Goal: Task Accomplishment & Management: Use online tool/utility

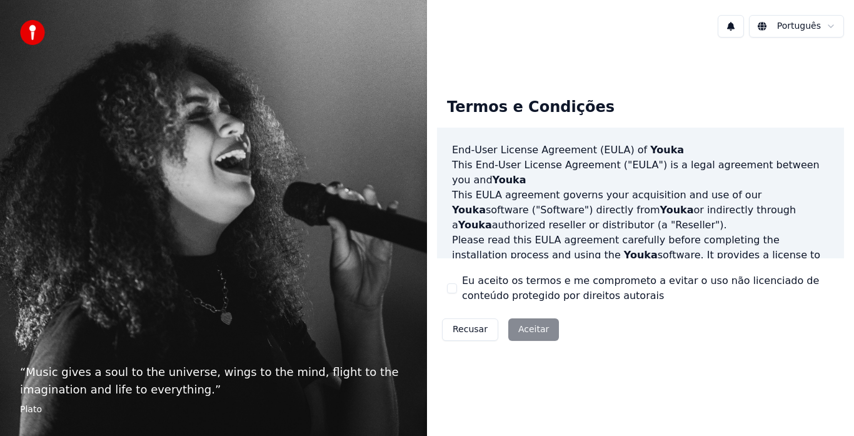
click at [532, 328] on div "Recusar Aceitar" at bounding box center [500, 329] width 127 height 33
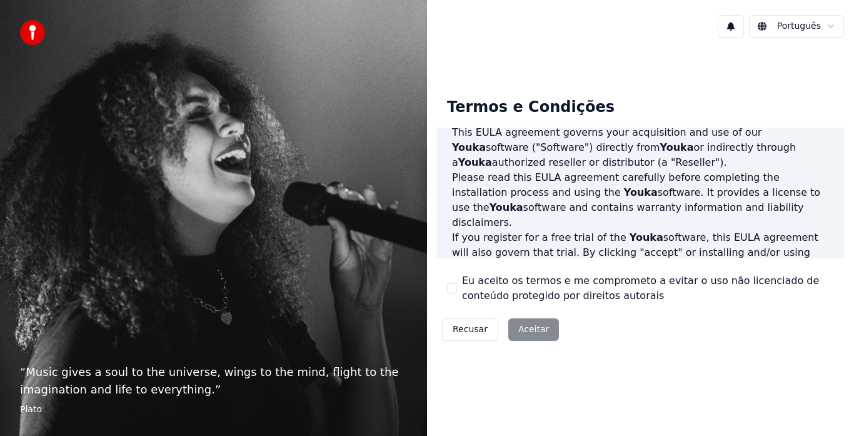
scroll to position [125, 0]
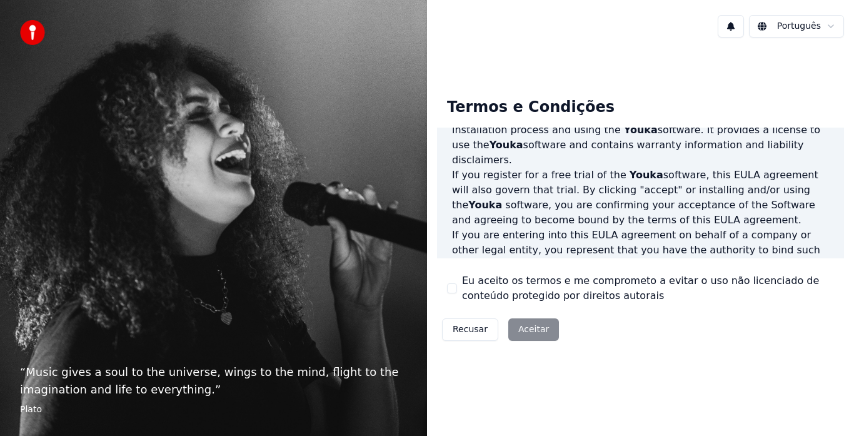
click at [451, 286] on button "Eu aceito os termos e me comprometo a evitar o uso não licenciado de conteúdo p…" at bounding box center [452, 288] width 10 height 10
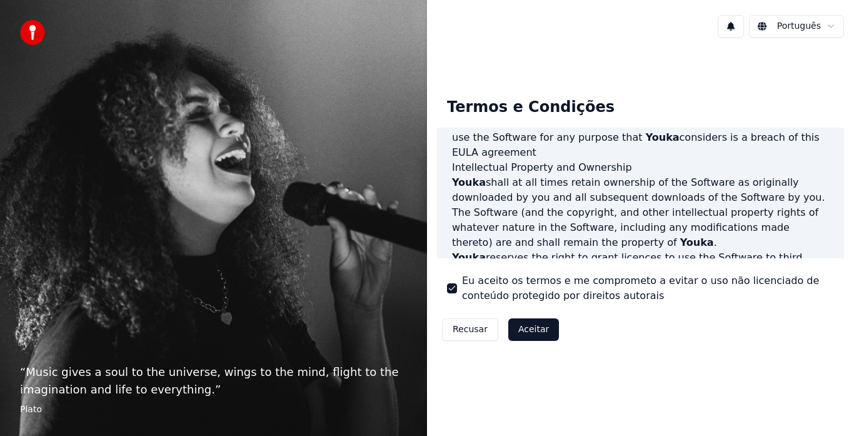
scroll to position [860, 0]
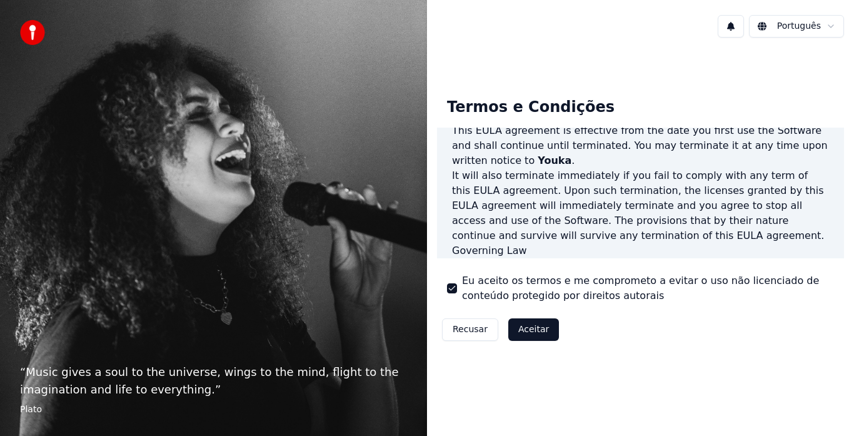
click at [521, 328] on button "Aceitar" at bounding box center [533, 329] width 51 height 23
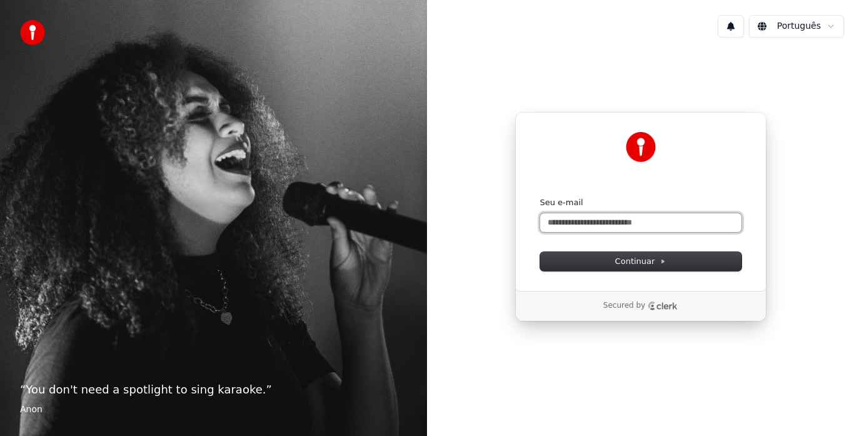
click at [565, 221] on input "Seu e-mail" at bounding box center [640, 222] width 201 height 19
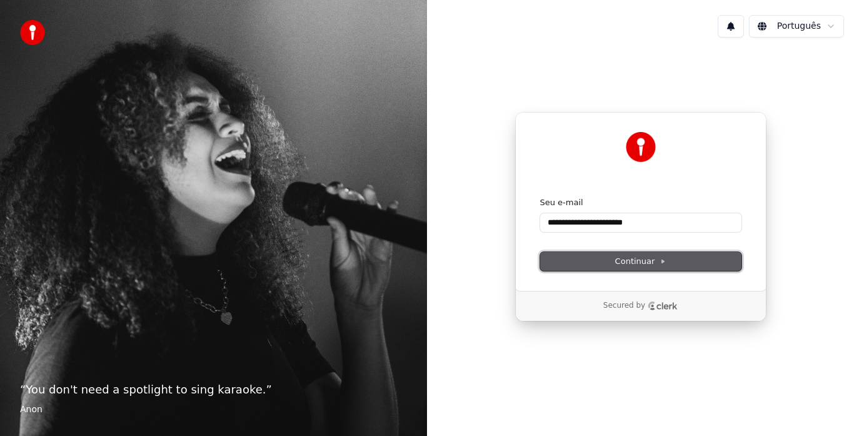
click at [634, 263] on span "Continuar" at bounding box center [640, 261] width 51 height 11
type input "**********"
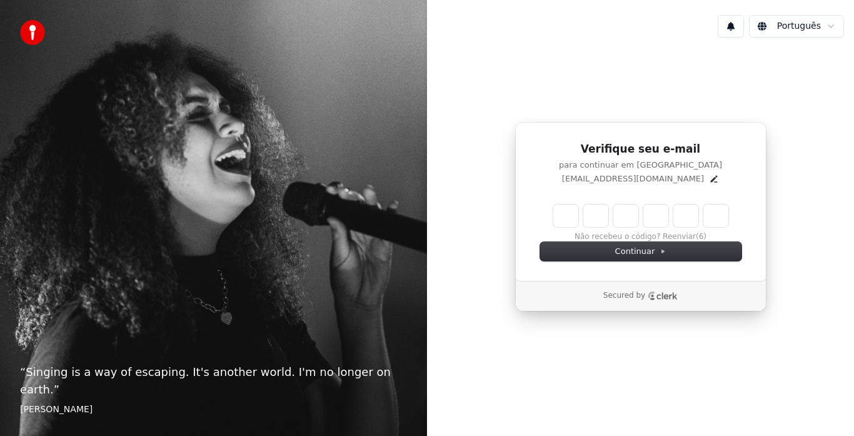
click at [572, 214] on input "Enter verification code" at bounding box center [640, 215] width 175 height 23
type input "******"
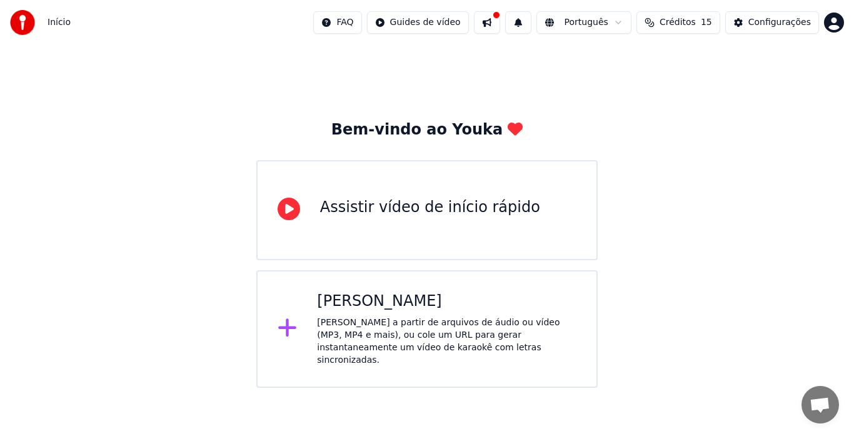
click at [364, 302] on div "[PERSON_NAME]" at bounding box center [447, 301] width 260 height 20
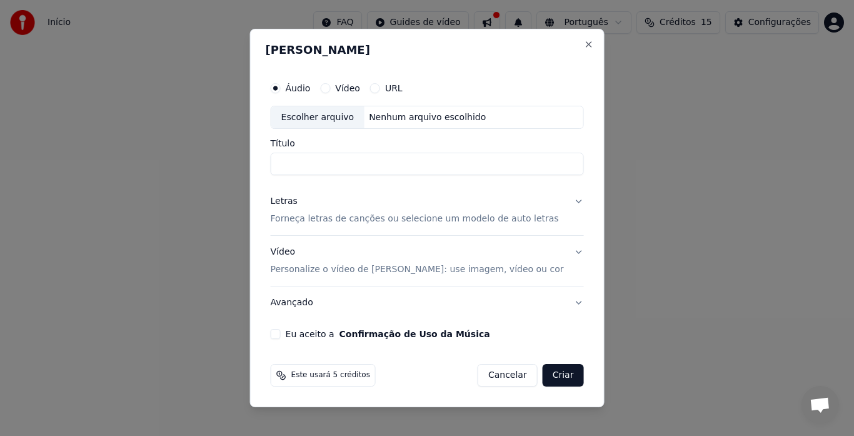
click at [305, 161] on input "Título" at bounding box center [427, 164] width 313 height 23
click at [330, 88] on button "Vídeo" at bounding box center [325, 88] width 10 height 10
click at [320, 116] on div "Escolher arquivo" at bounding box center [317, 117] width 93 height 23
click at [354, 112] on div "Escolher arquivo" at bounding box center [317, 117] width 93 height 23
click at [343, 270] on p "Personalize o vídeo de [PERSON_NAME]: use imagem, vídeo ou cor" at bounding box center [417, 269] width 293 height 13
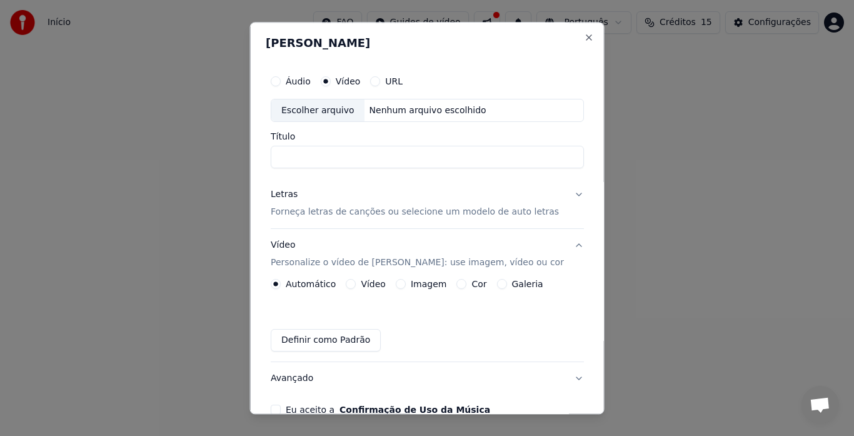
click at [301, 155] on input "Título" at bounding box center [427, 157] width 313 height 23
click at [281, 82] on button "Áudio" at bounding box center [276, 81] width 10 height 10
click at [316, 109] on div "Escolher arquivo" at bounding box center [317, 110] width 93 height 23
click at [377, 157] on input "**********" at bounding box center [427, 157] width 313 height 23
click at [380, 156] on input "**********" at bounding box center [427, 157] width 313 height 23
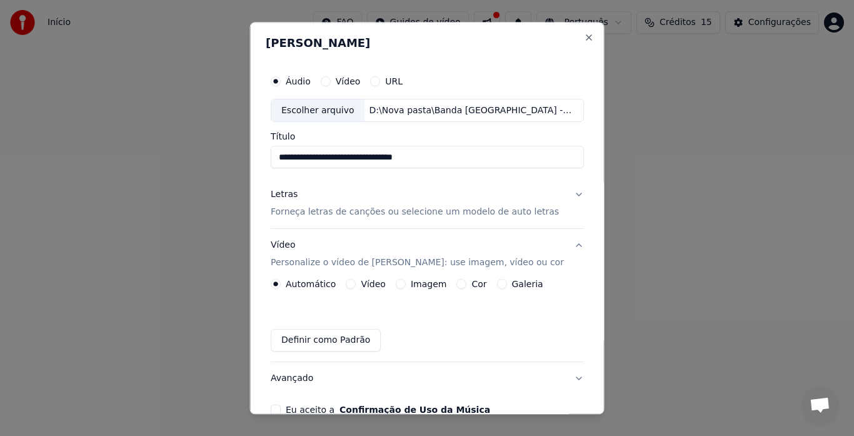
type input "**********"
click at [308, 211] on p "Forneça letras de canções ou selecione um modelo de auto letras" at bounding box center [415, 212] width 288 height 13
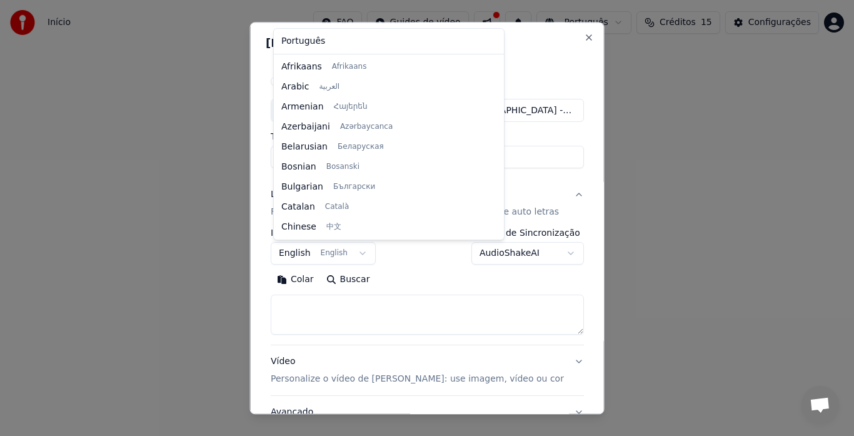
click at [351, 252] on body "**********" at bounding box center [427, 194] width 854 height 388
select select "**"
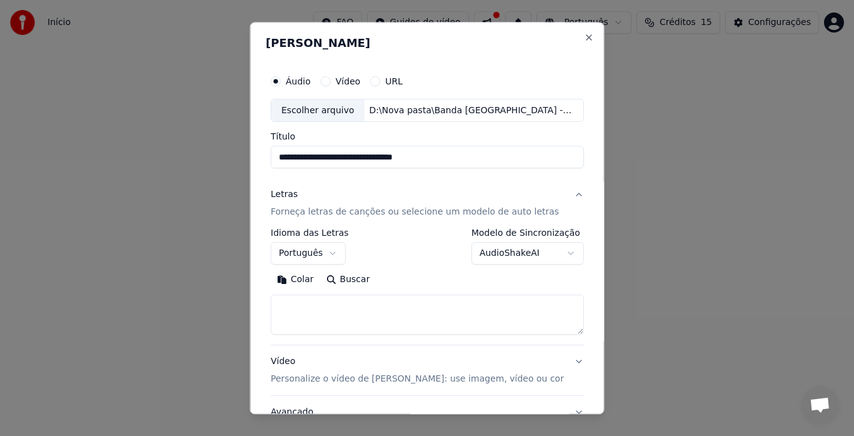
click at [291, 300] on textarea at bounding box center [427, 315] width 313 height 40
click at [288, 302] on textarea at bounding box center [427, 315] width 313 height 40
paste textarea "**********"
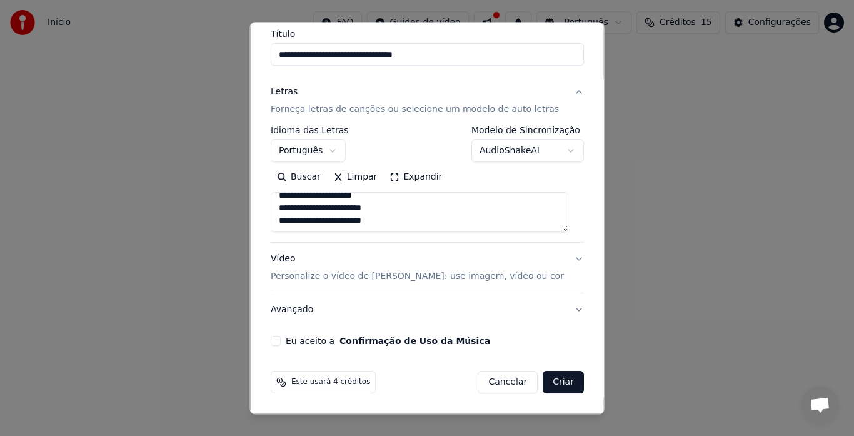
paste textarea "**********"
type textarea "**********"
click at [405, 276] on p "Personalize o vídeo de [PERSON_NAME]: use imagem, vídeo ou cor" at bounding box center [417, 277] width 293 height 13
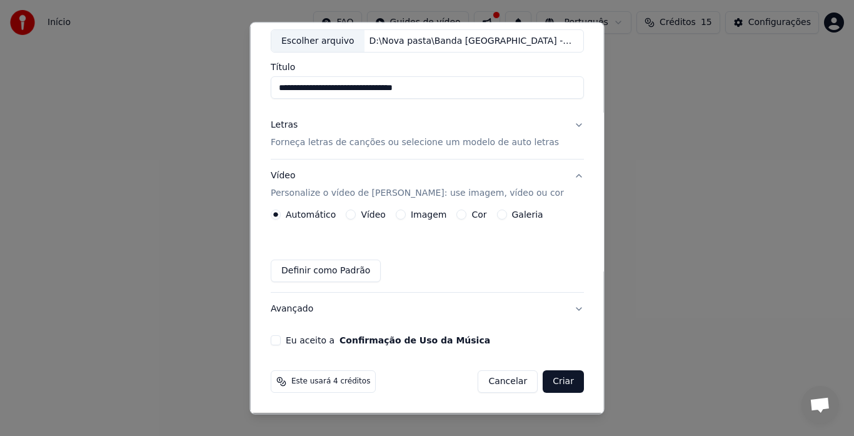
scroll to position [0, 0]
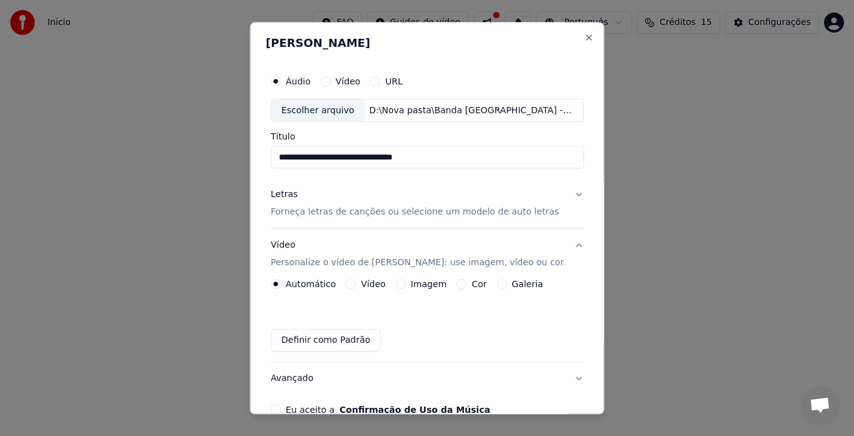
click at [340, 213] on p "Forneça letras de canções ou selecione um modelo de auto letras" at bounding box center [415, 212] width 288 height 13
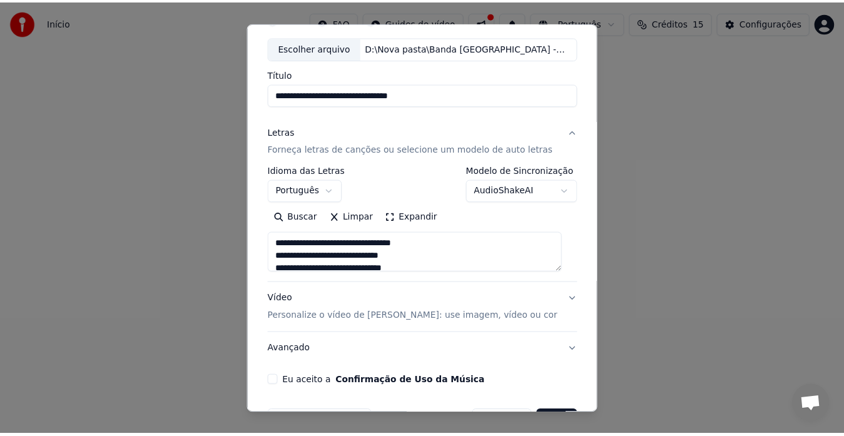
scroll to position [103, 0]
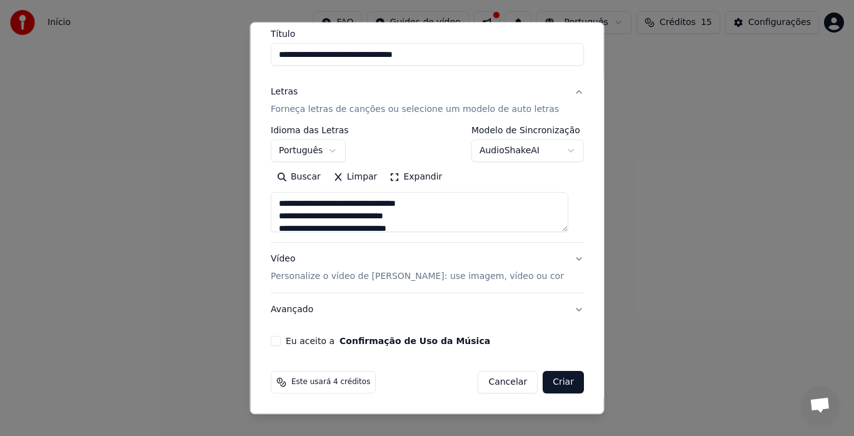
click at [275, 343] on button "Eu aceito a Confirmação de Uso da Música" at bounding box center [276, 341] width 10 height 10
click at [550, 381] on button "Criar" at bounding box center [563, 382] width 41 height 23
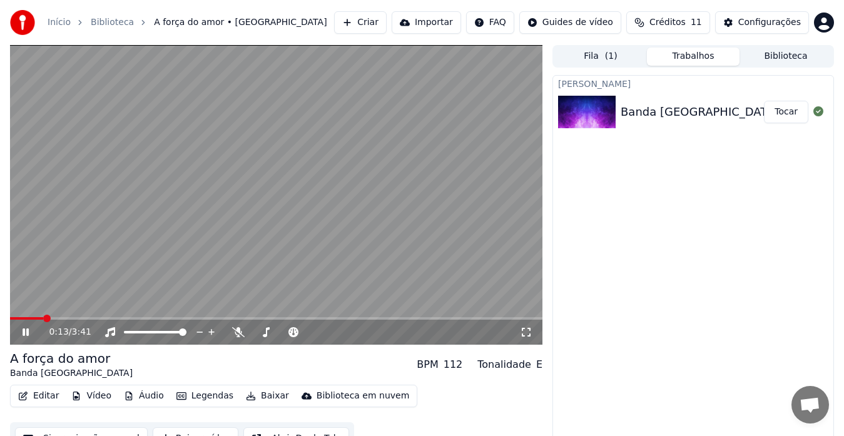
scroll to position [19, 0]
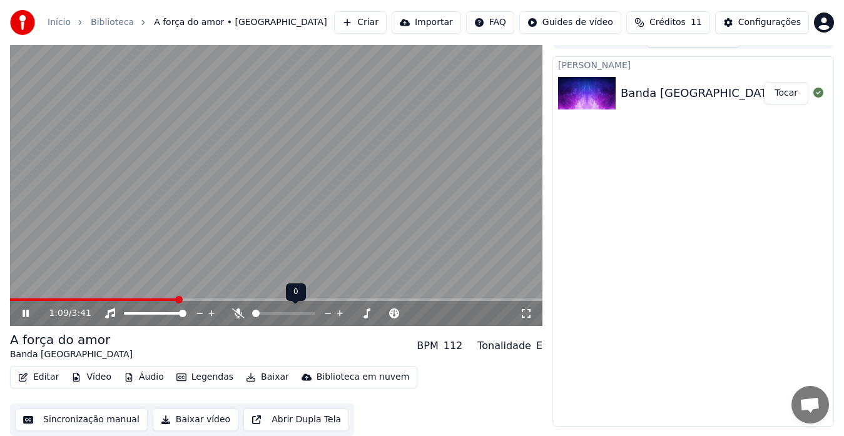
click at [281, 312] on span at bounding box center [283, 313] width 63 height 3
click at [289, 313] on span at bounding box center [283, 313] width 63 height 3
click at [139, 313] on span at bounding box center [155, 313] width 63 height 3
click at [180, 313] on span at bounding box center [155, 313] width 63 height 3
click at [525, 311] on icon at bounding box center [526, 313] width 13 height 10
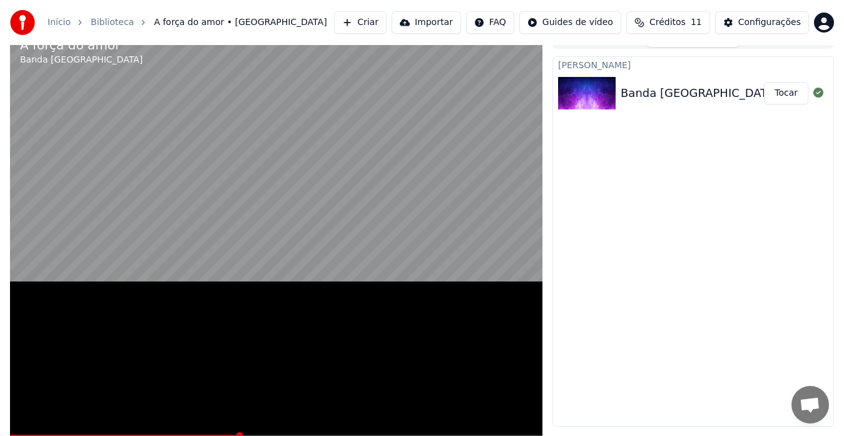
scroll to position [3, 0]
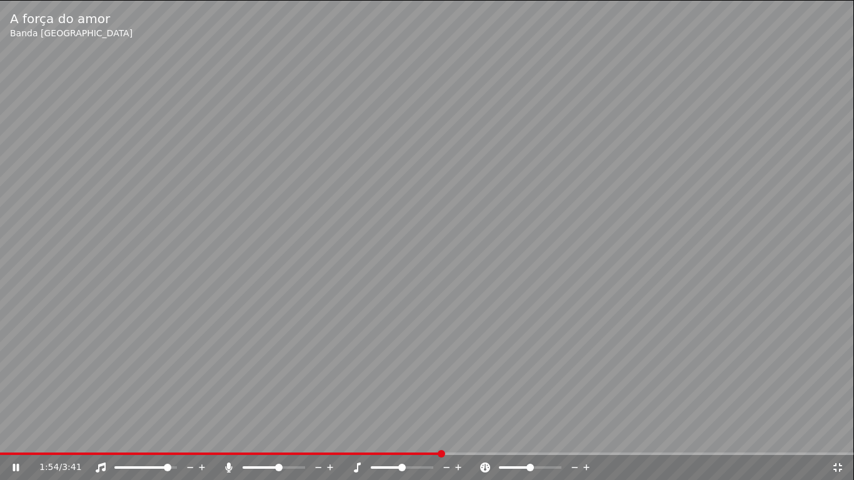
click at [837, 435] on icon at bounding box center [838, 467] width 9 height 9
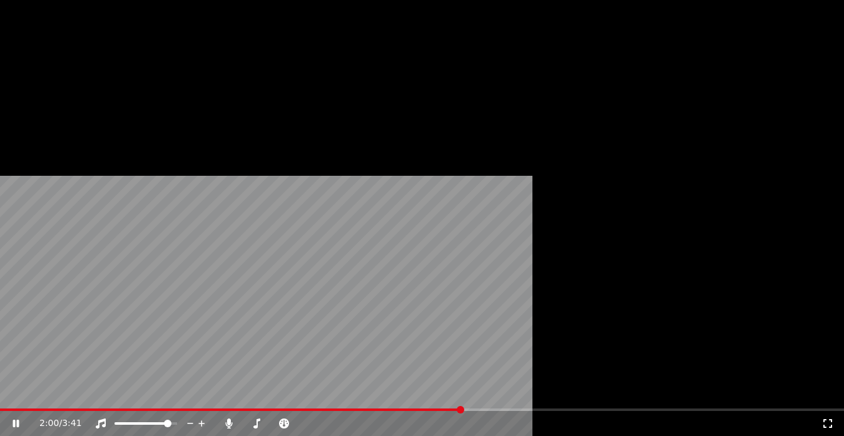
click at [200, 102] on button "Legendas" at bounding box center [204, 93] width 67 height 18
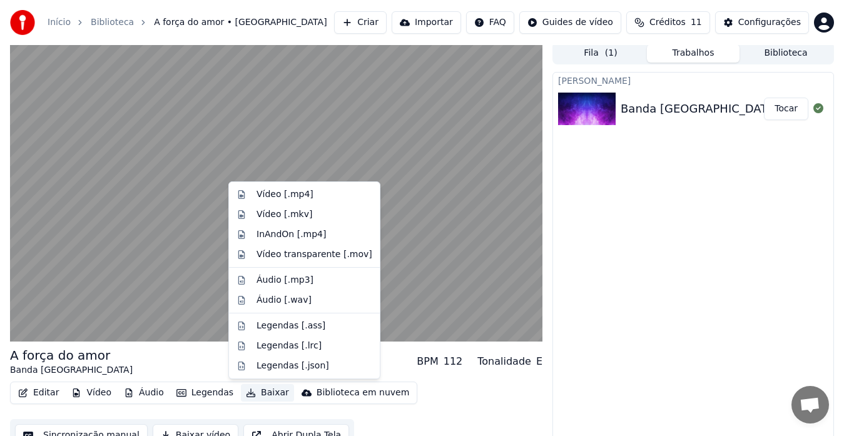
click at [740, 313] on div "Criar Karaokê Banda San Marino - A força do amor32 Tocar" at bounding box center [692, 257] width 281 height 370
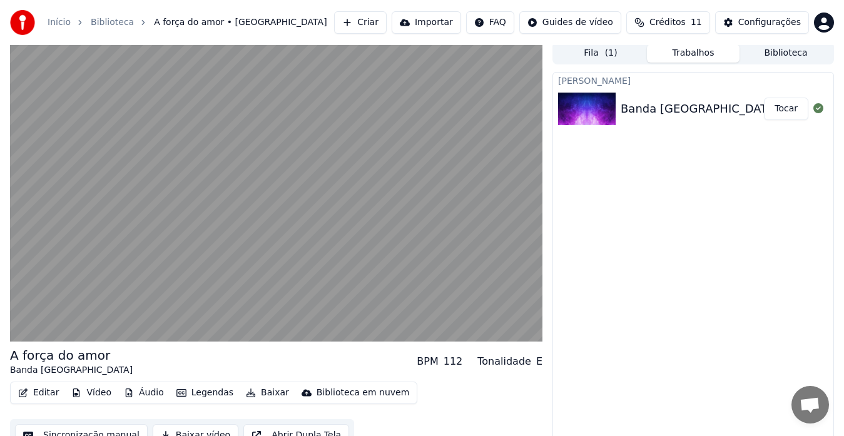
click at [789, 107] on button "Tocar" at bounding box center [786, 109] width 44 height 23
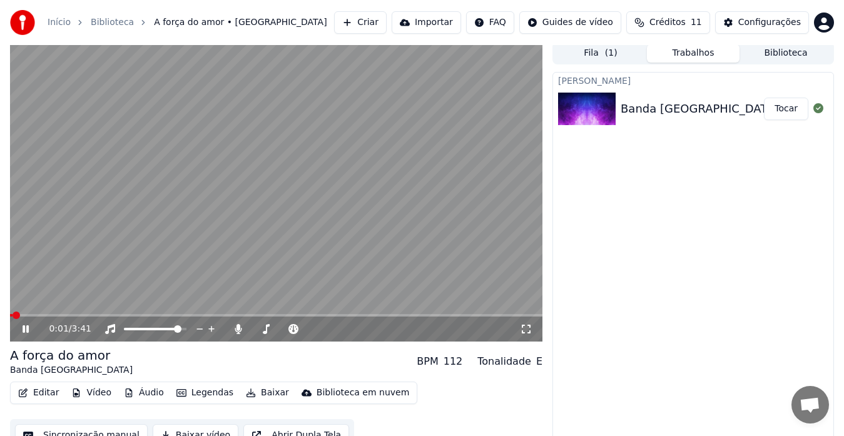
click at [13, 314] on span at bounding box center [11, 315] width 3 height 3
click at [42, 316] on div "0:20 / 3:41" at bounding box center [276, 328] width 532 height 25
click at [31, 312] on video at bounding box center [276, 192] width 532 height 300
click at [32, 314] on span at bounding box center [36, 315] width 53 height 3
click at [22, 315] on span at bounding box center [16, 315] width 12 height 3
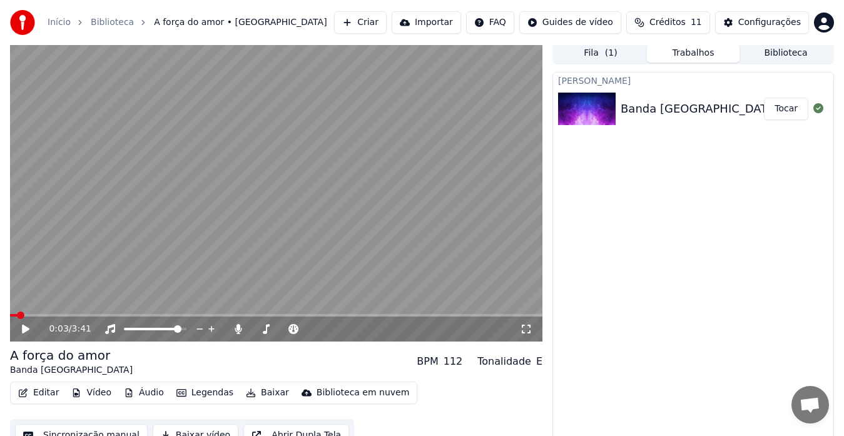
click at [17, 315] on span at bounding box center [14, 315] width 8 height 3
click at [12, 314] on span at bounding box center [11, 315] width 3 height 3
click at [23, 326] on icon at bounding box center [26, 329] width 8 height 9
click at [819, 109] on icon at bounding box center [818, 108] width 10 height 10
click at [819, 108] on icon at bounding box center [818, 108] width 10 height 10
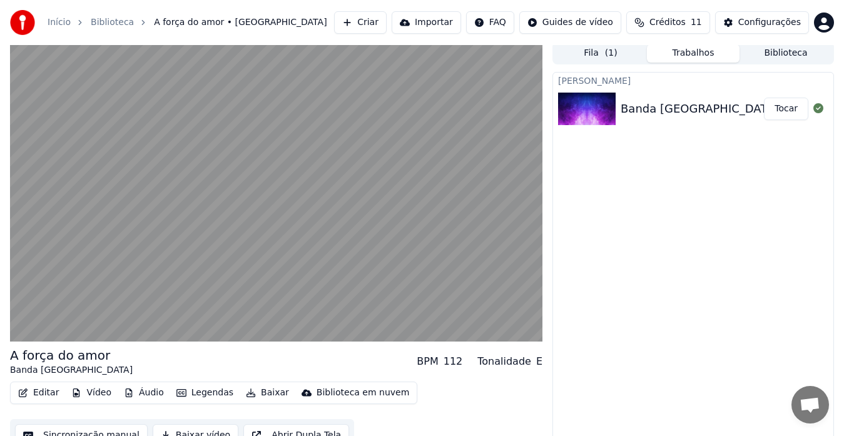
click at [625, 111] on div "Banda San Marino - A força do amor32" at bounding box center [756, 109] width 273 height 18
click at [625, 110] on div "Banda San Marino - A força do amor32" at bounding box center [756, 109] width 273 height 18
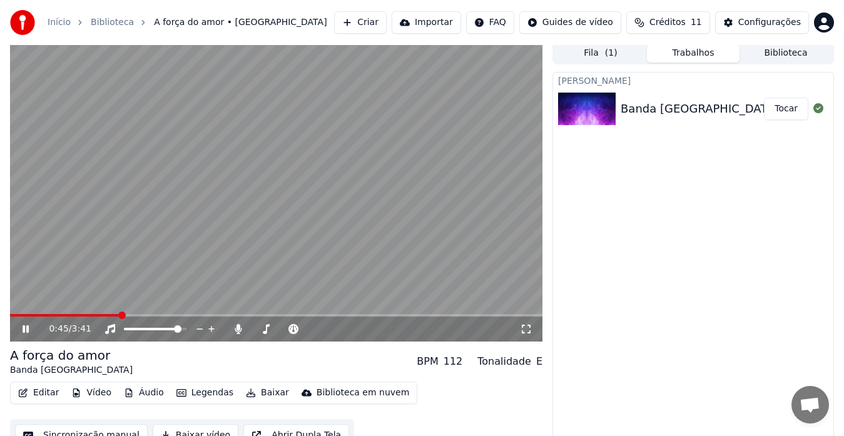
click at [40, 394] on button "Editar" at bounding box center [38, 393] width 51 height 18
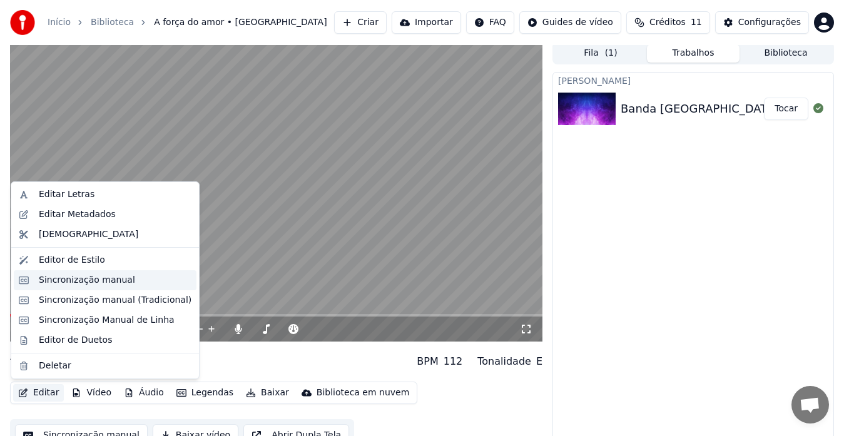
click at [85, 278] on div "Sincronização manual" at bounding box center [87, 280] width 96 height 13
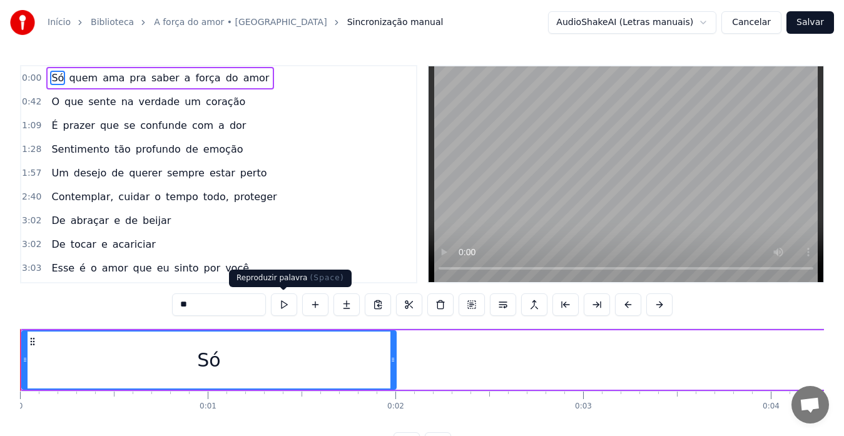
click at [280, 305] on button at bounding box center [284, 304] width 26 height 23
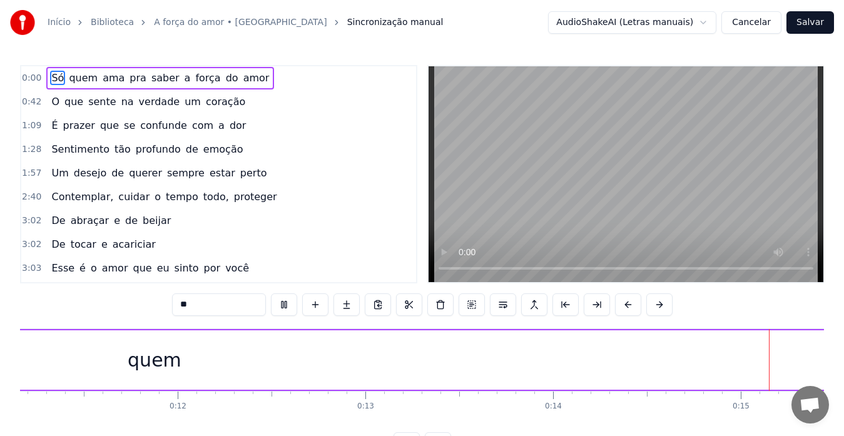
scroll to position [0, 2792]
click at [52, 81] on span "Só" at bounding box center [57, 78] width 15 height 14
click at [76, 78] on span "quem" at bounding box center [83, 78] width 31 height 14
type input "****"
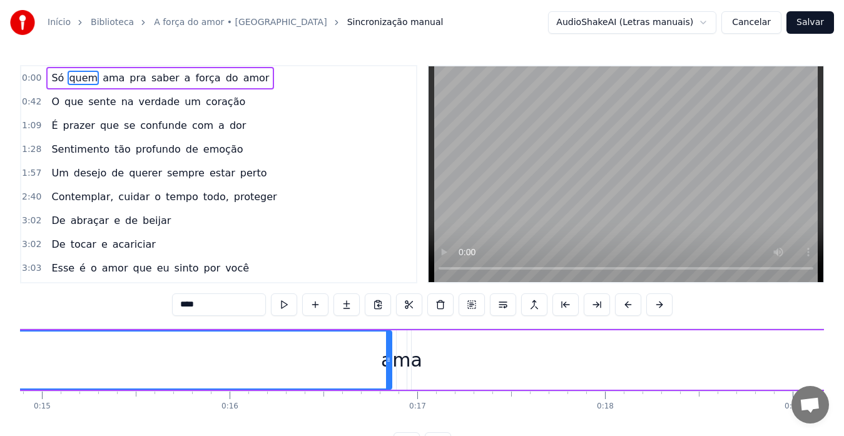
scroll to position [0, 1228]
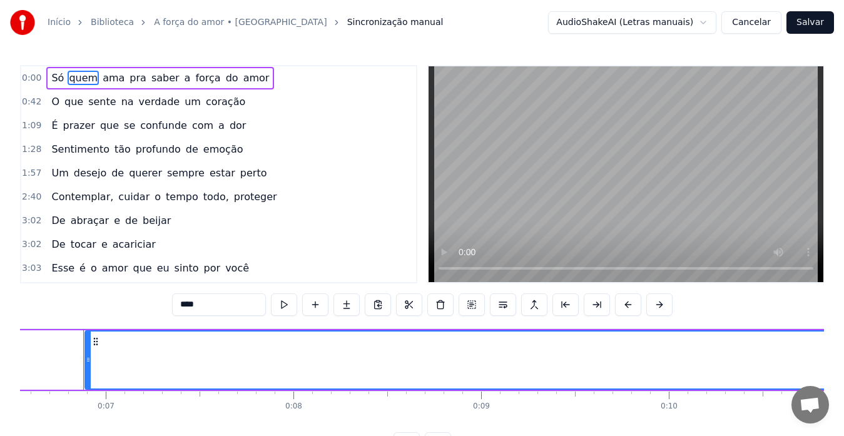
click at [91, 76] on div "Só quem ama pra saber a força do amor" at bounding box center [160, 78] width 228 height 23
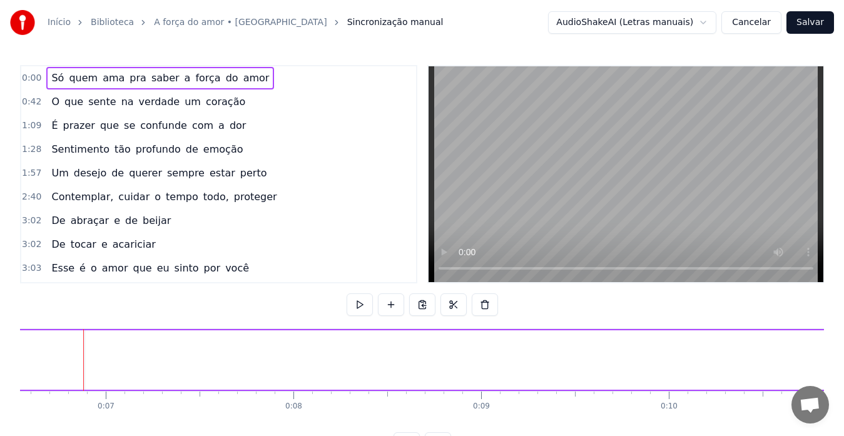
click at [104, 76] on span "ama" at bounding box center [113, 78] width 24 height 14
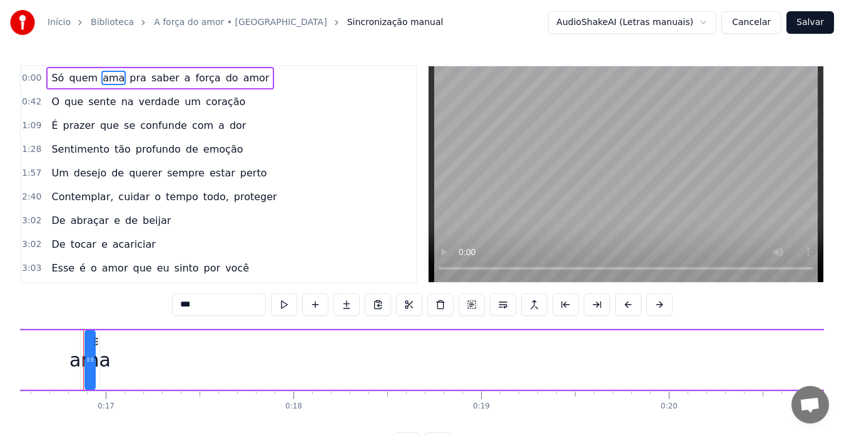
click at [129, 78] on span "pra" at bounding box center [137, 78] width 19 height 14
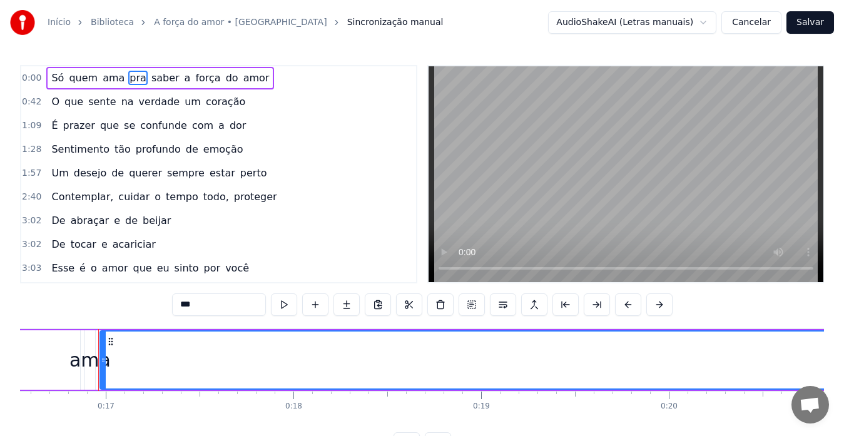
click at [150, 77] on span "saber" at bounding box center [165, 78] width 31 height 14
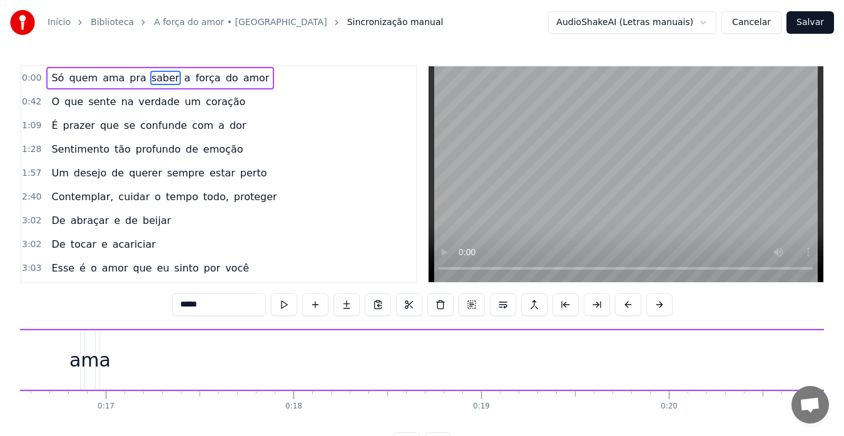
scroll to position [0, 4781]
click at [150, 75] on span "saber" at bounding box center [165, 78] width 31 height 14
click at [183, 79] on span "a" at bounding box center [187, 78] width 9 height 14
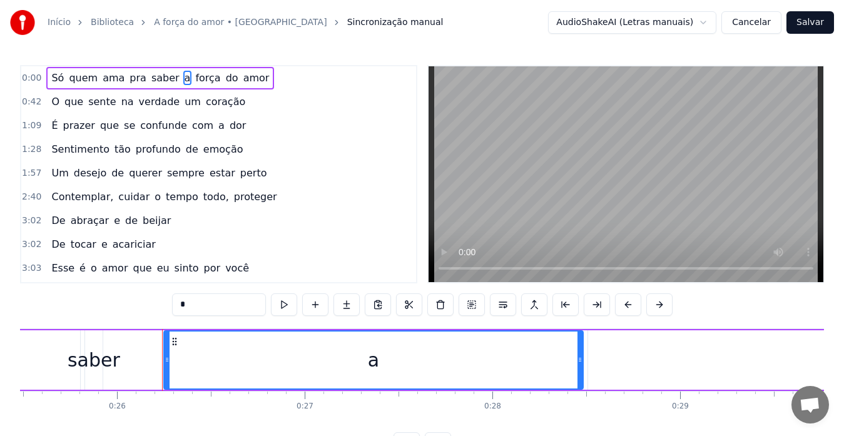
click at [183, 79] on span "a" at bounding box center [187, 78] width 9 height 14
click at [242, 74] on span "amor" at bounding box center [256, 78] width 29 height 14
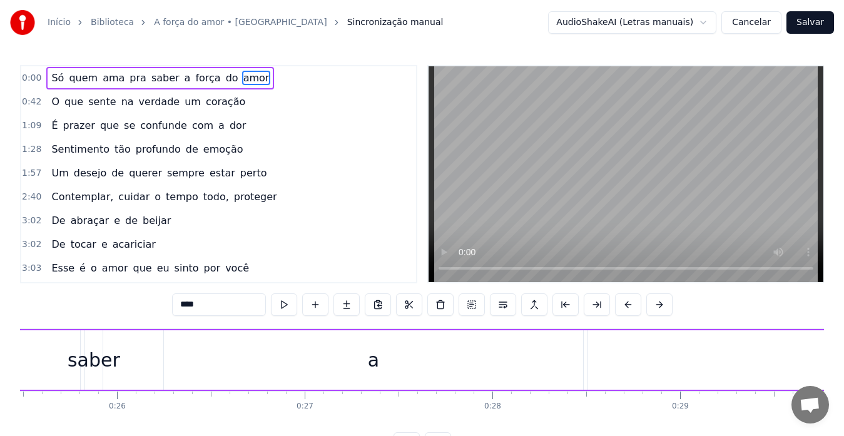
scroll to position [0, 6826]
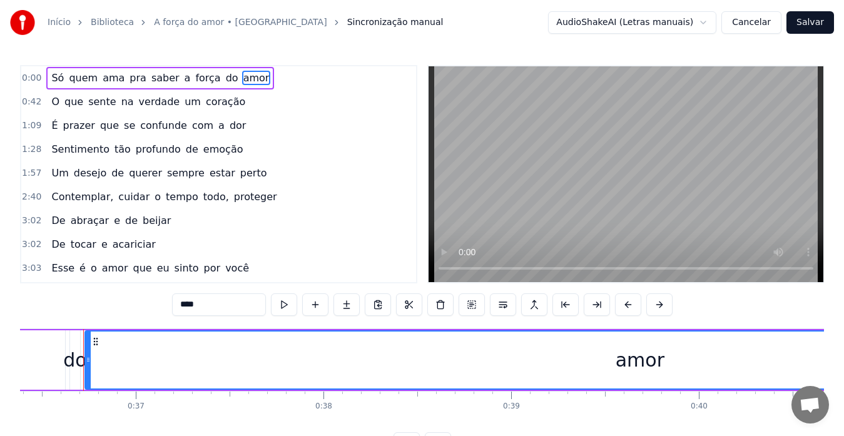
click at [50, 99] on span "O" at bounding box center [55, 101] width 11 height 14
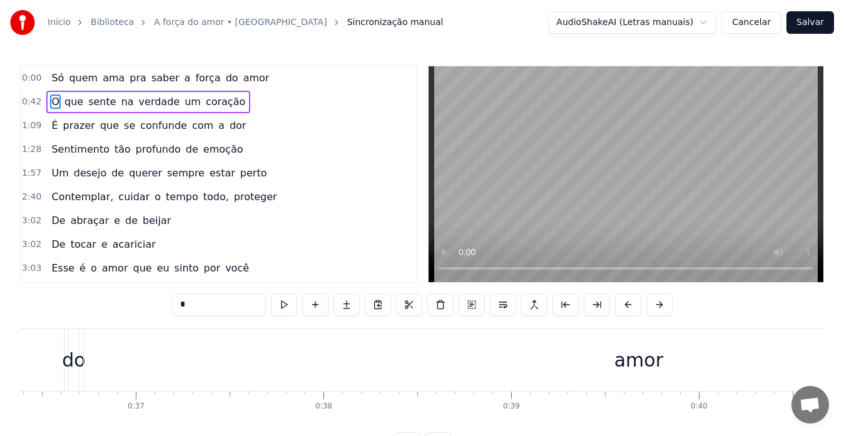
scroll to position [0, 7947]
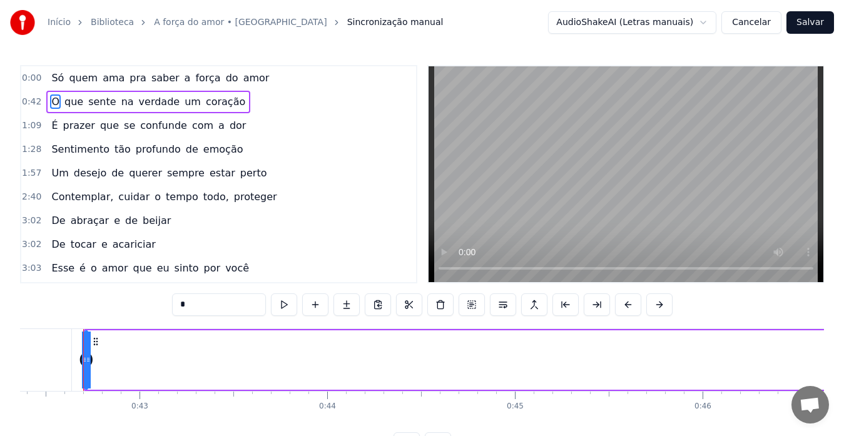
click at [69, 101] on span "que" at bounding box center [73, 101] width 21 height 14
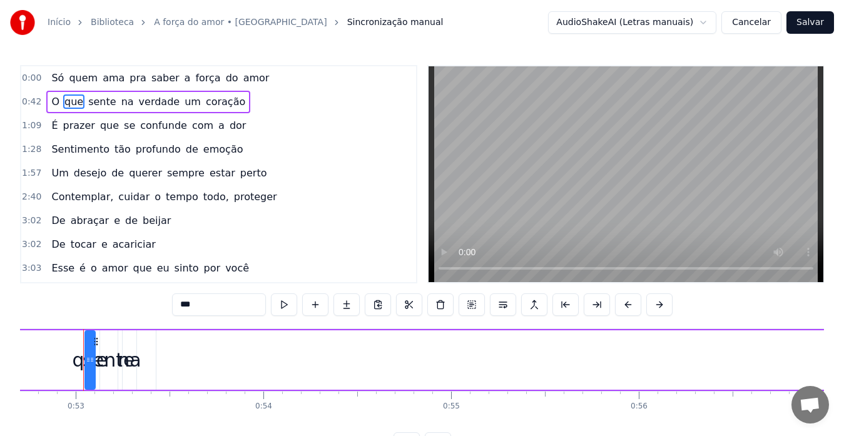
click at [88, 100] on span "sente" at bounding box center [102, 101] width 30 height 14
click at [138, 99] on span "verdade" at bounding box center [160, 101] width 44 height 14
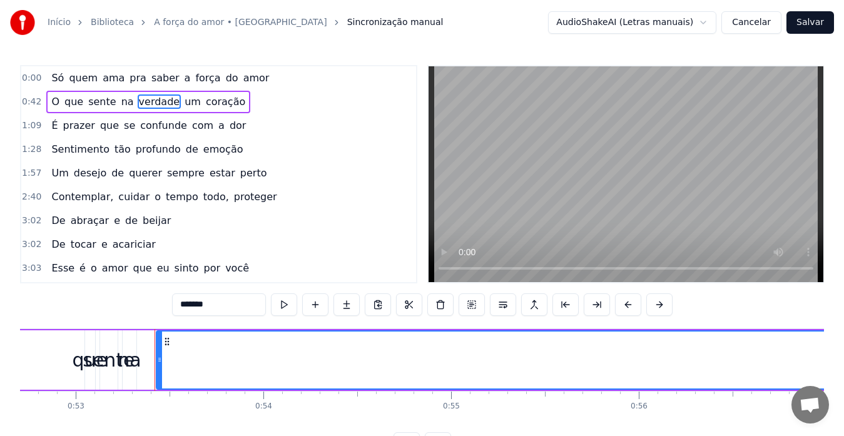
click at [183, 99] on span "um" at bounding box center [192, 101] width 19 height 14
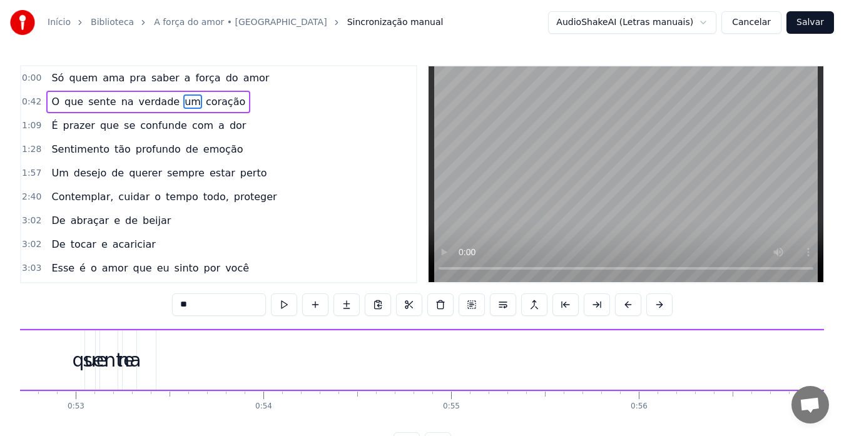
scroll to position [0, 11542]
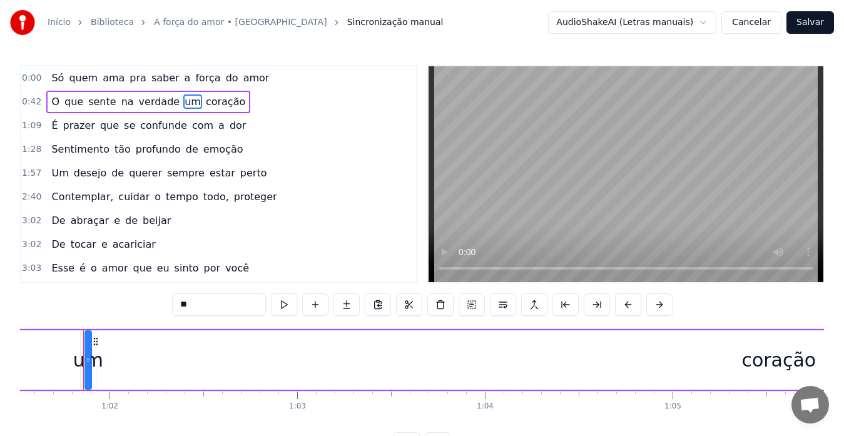
click at [204, 99] on span "coração" at bounding box center [225, 101] width 42 height 14
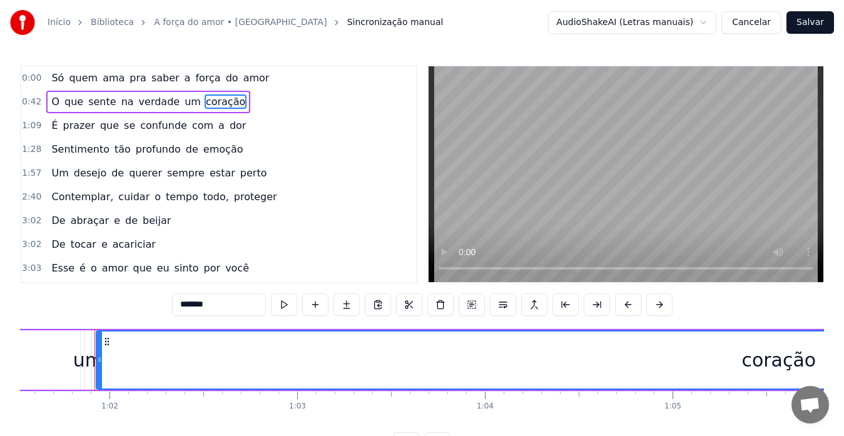
click at [210, 104] on span "coração" at bounding box center [225, 101] width 42 height 14
click at [50, 123] on span "É" at bounding box center [54, 125] width 9 height 14
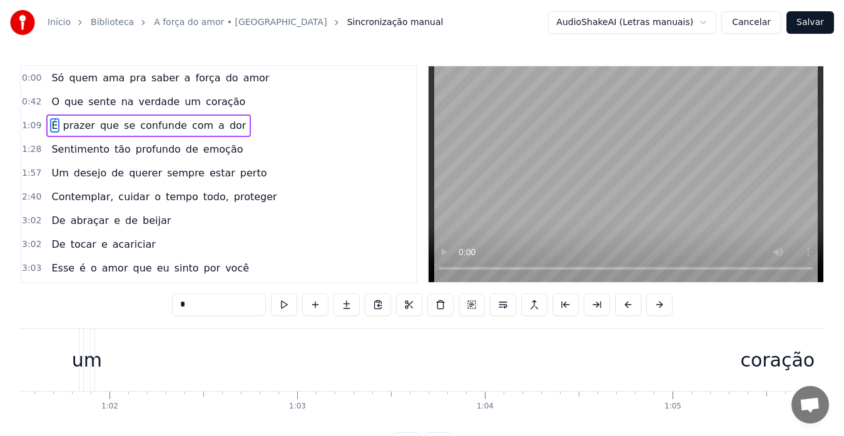
scroll to position [0, 12923]
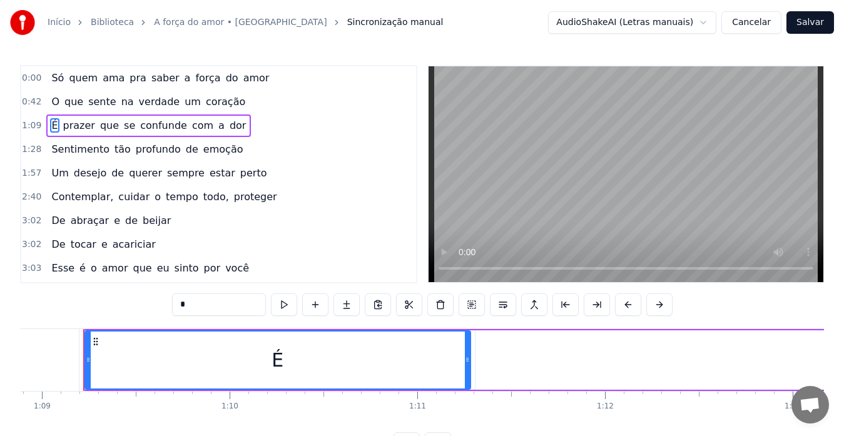
click at [63, 120] on span "prazer" at bounding box center [79, 125] width 34 height 14
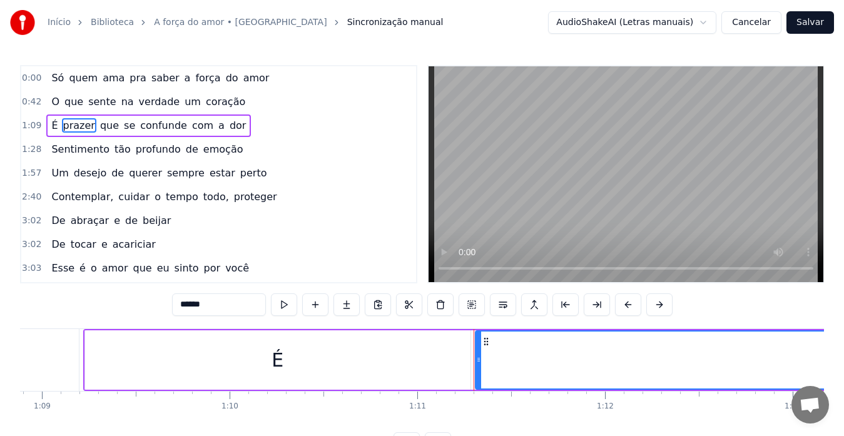
click at [64, 119] on span "prazer" at bounding box center [79, 125] width 34 height 14
click at [72, 124] on span "prazer" at bounding box center [79, 125] width 34 height 14
click at [99, 124] on span "que" at bounding box center [109, 125] width 21 height 14
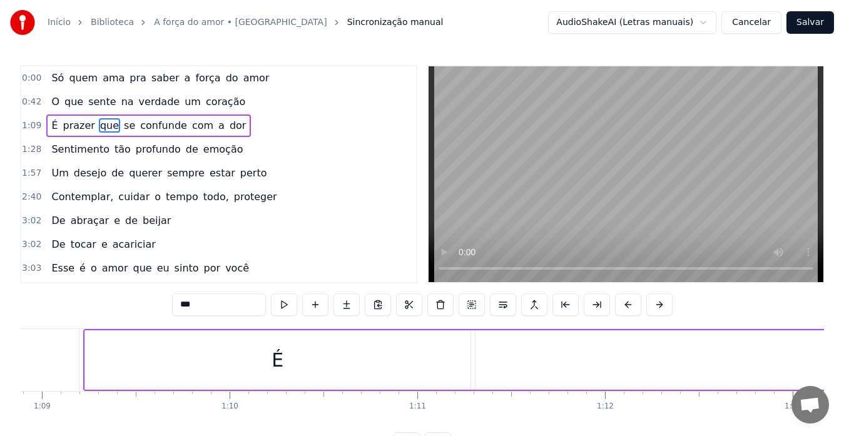
scroll to position [0, 14461]
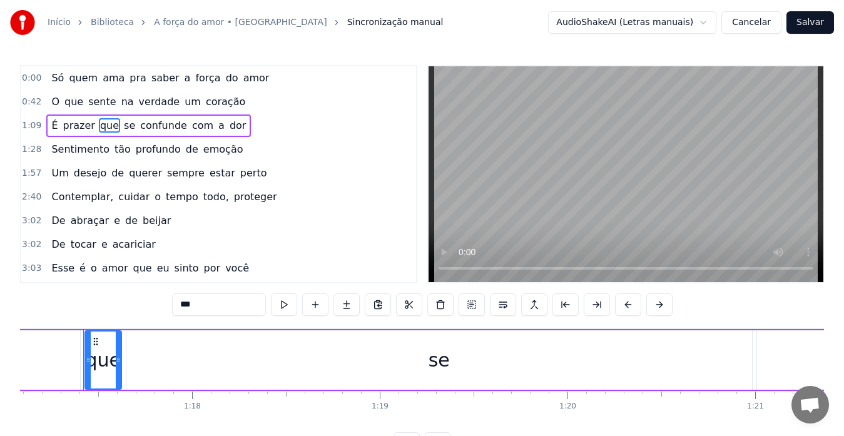
click at [123, 119] on span "se" at bounding box center [130, 125] width 14 height 14
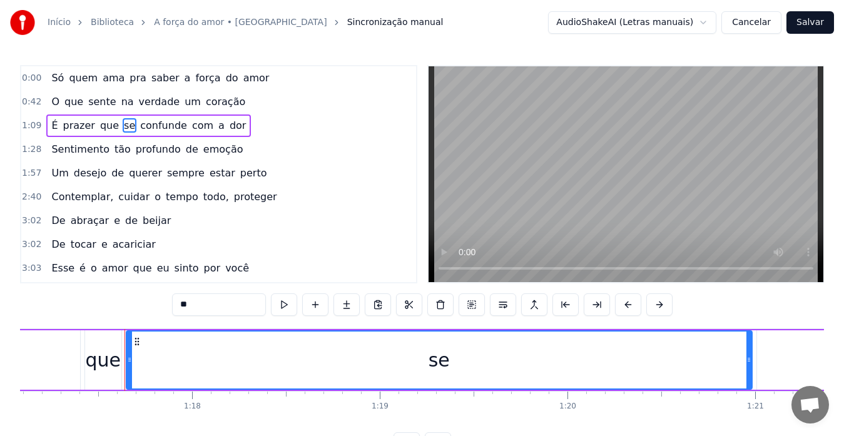
drag, startPoint x: 139, startPoint y: 119, endPoint x: 146, endPoint y: 121, distance: 6.5
click at [143, 120] on span "confunde" at bounding box center [163, 125] width 49 height 14
type input "********"
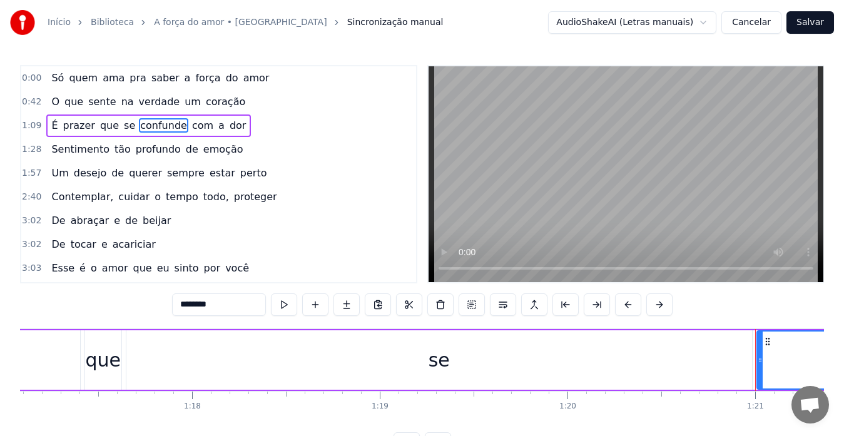
scroll to position [49, 0]
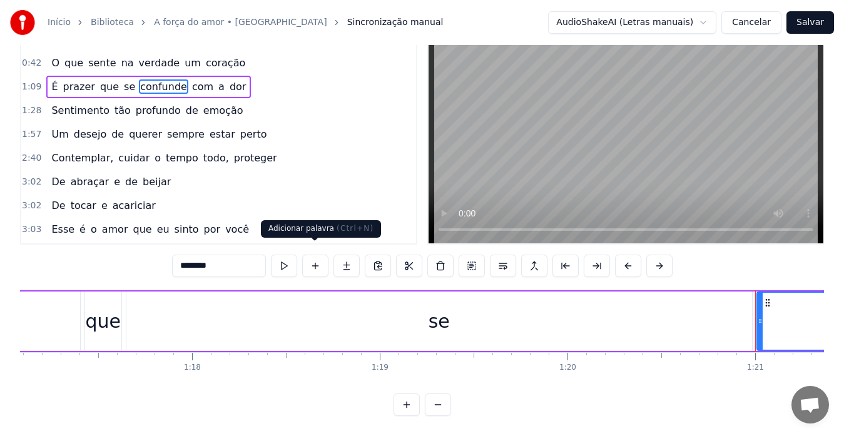
click at [316, 255] on button at bounding box center [315, 266] width 26 height 23
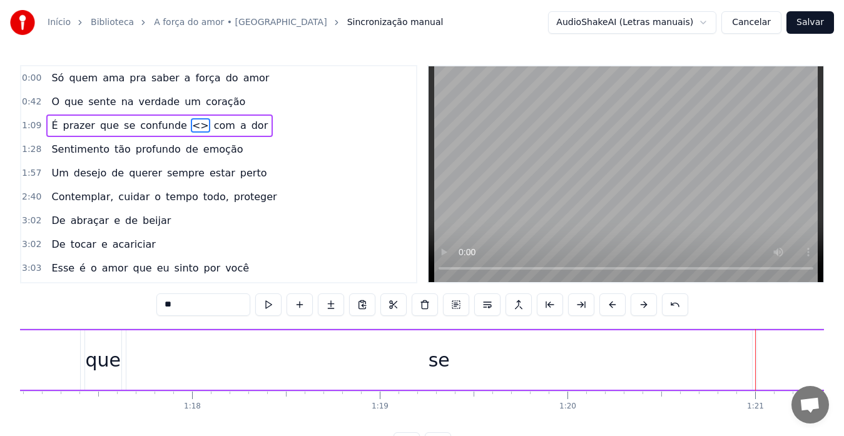
click at [316, 254] on div "3:02 De tocar e acariciar" at bounding box center [218, 245] width 395 height 24
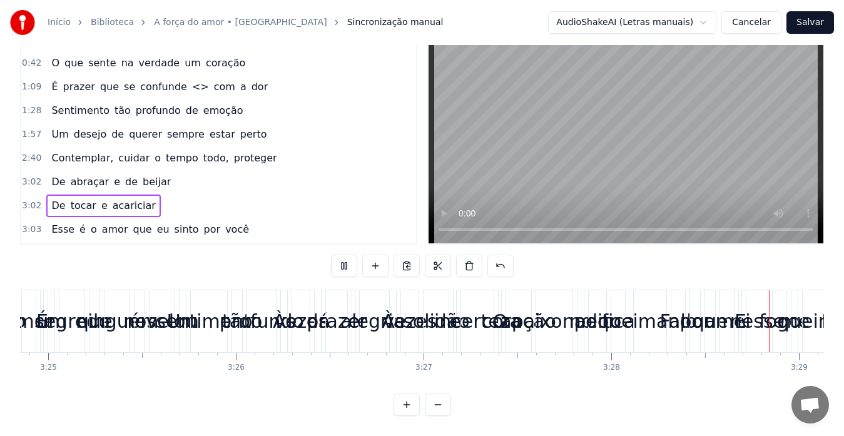
scroll to position [0, 39129]
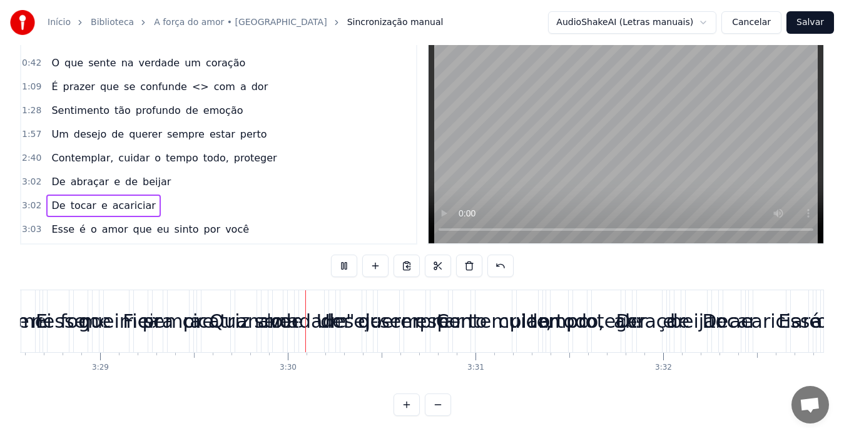
click at [603, 24] on html "Início Biblioteca A força do amor • Banda San Marino Sincronização manual Audio…" at bounding box center [422, 198] width 844 height 475
click at [47, 21] on html "Início Biblioteca A força do amor • Banda San Marino Sincronização manual Audio…" at bounding box center [422, 198] width 844 height 475
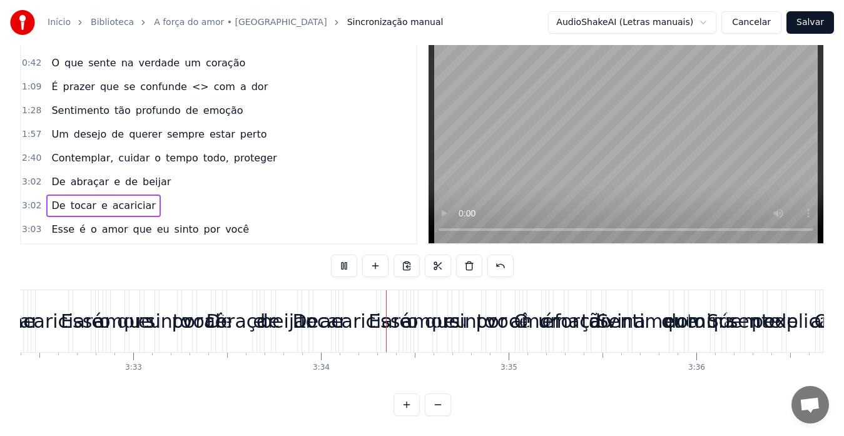
scroll to position [0, 0]
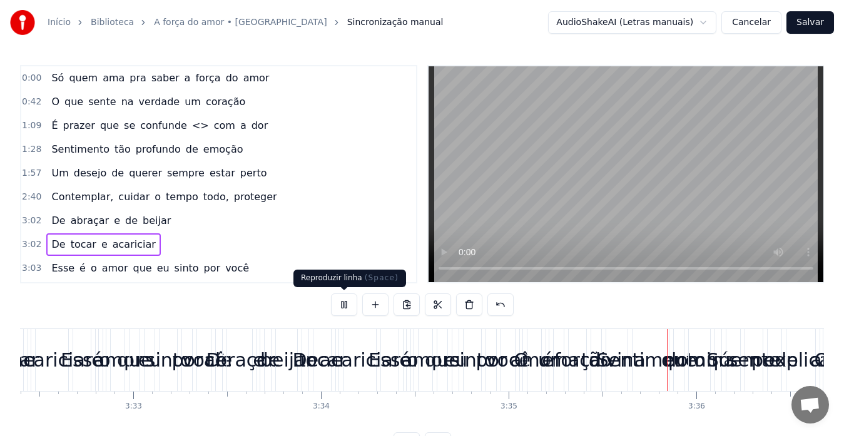
click at [343, 306] on button at bounding box center [344, 304] width 26 height 23
click at [767, 20] on button "Cancelar" at bounding box center [751, 22] width 60 height 23
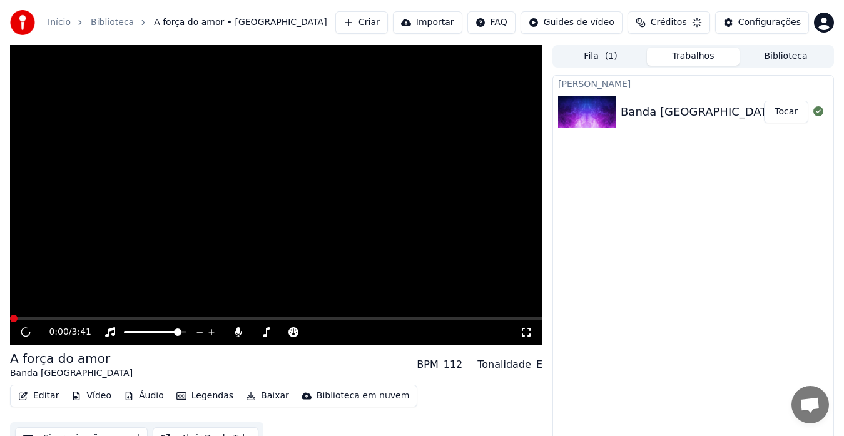
scroll to position [3, 0]
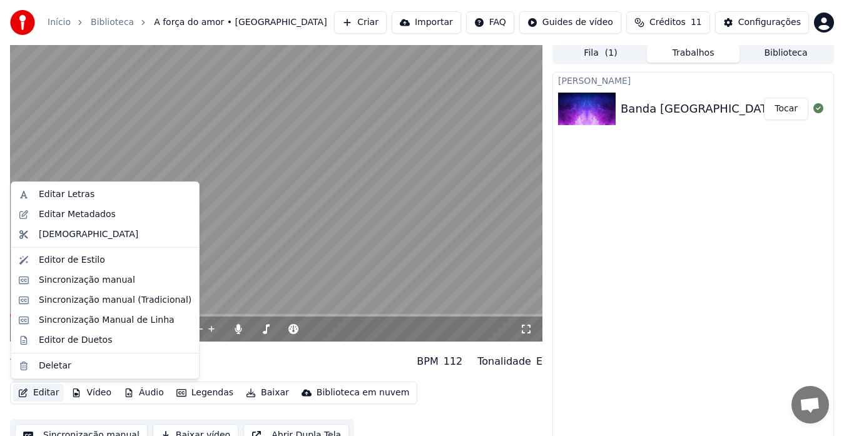
click at [41, 392] on button "Editar" at bounding box center [38, 393] width 51 height 18
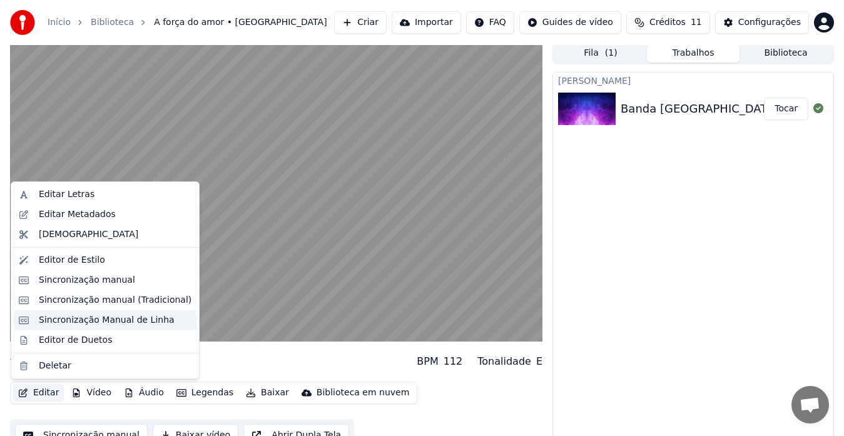
click at [106, 321] on div "Sincronização Manual de Linha" at bounding box center [107, 320] width 136 height 13
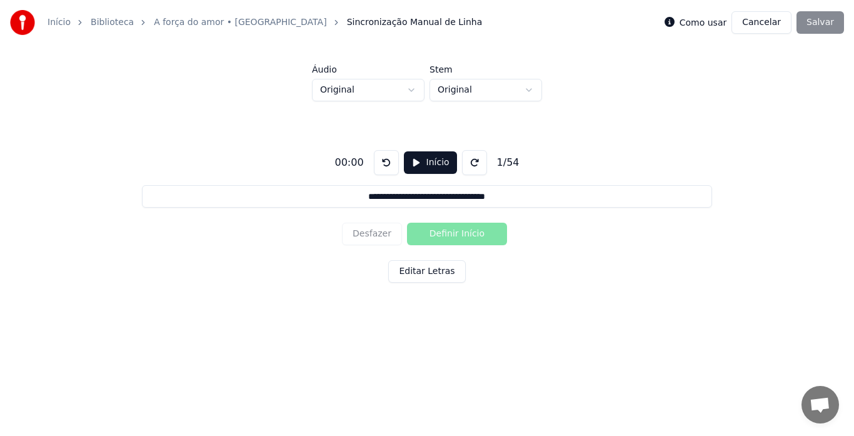
click at [411, 161] on button "Início" at bounding box center [430, 162] width 53 height 23
click at [349, 200] on input "**********" at bounding box center [427, 196] width 570 height 23
click at [448, 231] on button "Definir Início" at bounding box center [457, 234] width 100 height 23
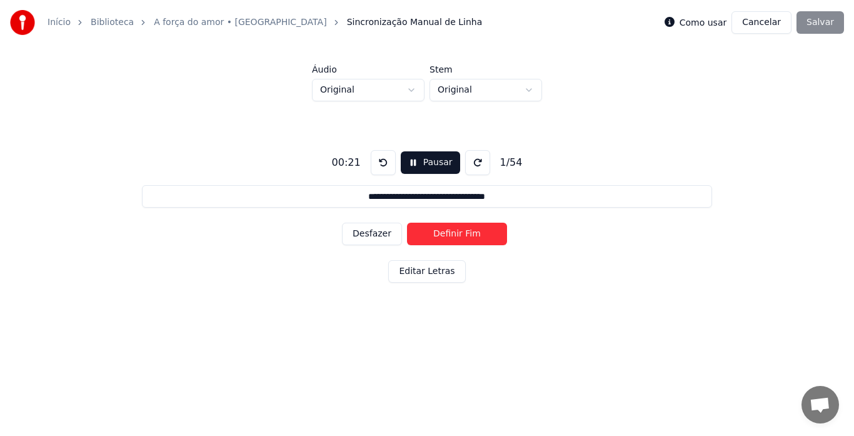
click at [508, 197] on input "**********" at bounding box center [427, 196] width 570 height 23
click at [468, 235] on button "Definir Fim" at bounding box center [457, 234] width 100 height 23
click at [358, 196] on input "**********" at bounding box center [427, 196] width 570 height 23
click at [378, 161] on button at bounding box center [383, 162] width 25 height 25
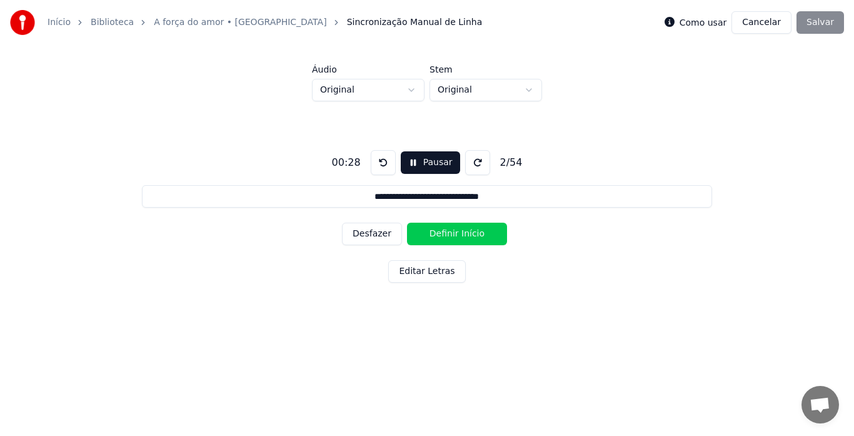
click at [378, 161] on button at bounding box center [383, 162] width 25 height 25
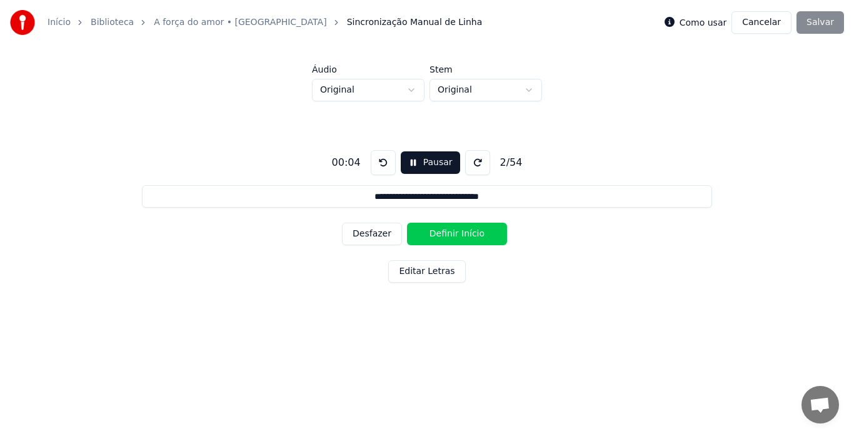
click at [378, 161] on button at bounding box center [383, 162] width 25 height 25
click at [358, 196] on input "**********" at bounding box center [427, 196] width 570 height 23
click at [380, 160] on button at bounding box center [383, 162] width 25 height 25
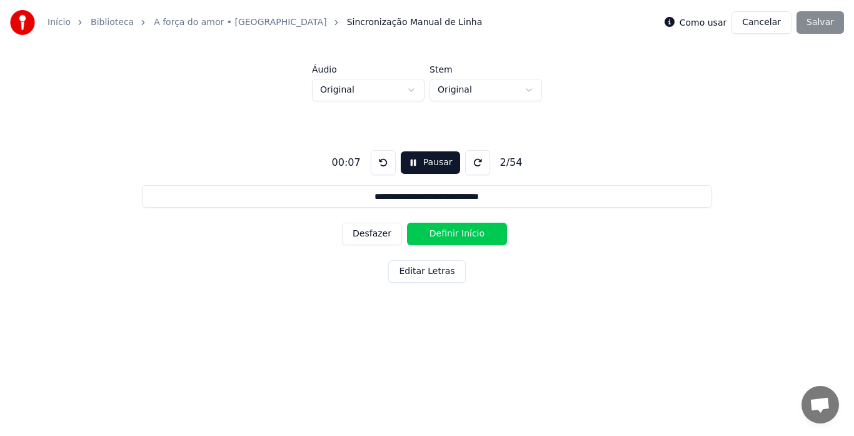
click at [380, 160] on button at bounding box center [383, 162] width 25 height 25
click at [410, 89] on html "**********" at bounding box center [427, 173] width 854 height 346
click at [410, 86] on html "**********" at bounding box center [427, 173] width 854 height 346
click at [355, 199] on input "**********" at bounding box center [427, 196] width 570 height 23
click at [377, 235] on button "Desfazer" at bounding box center [372, 234] width 60 height 23
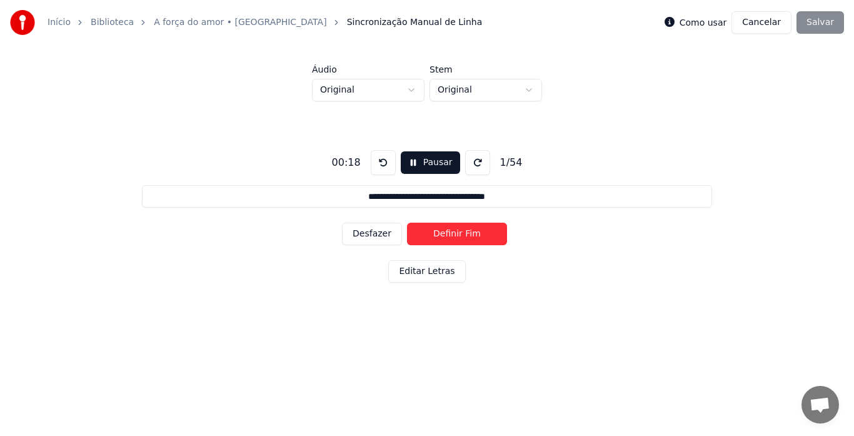
click at [371, 232] on button "Desfazer" at bounding box center [372, 234] width 60 height 23
click at [425, 271] on button "Editar Letras" at bounding box center [426, 271] width 77 height 23
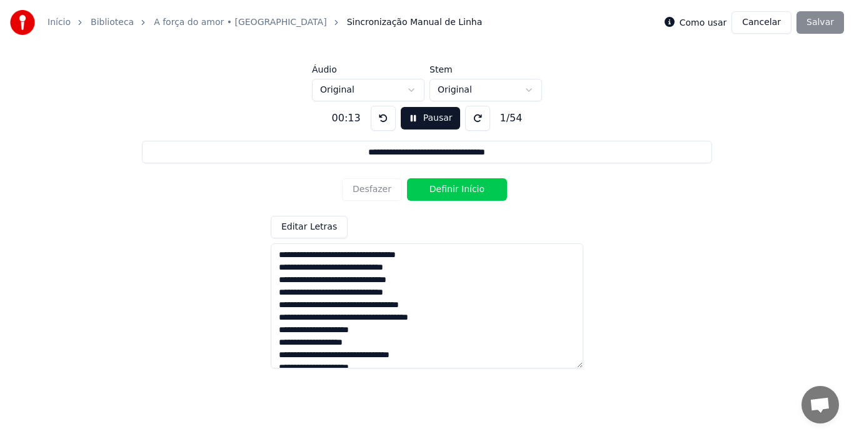
click at [348, 154] on input "**********" at bounding box center [427, 152] width 570 height 23
click at [412, 118] on button "Pausar" at bounding box center [430, 118] width 59 height 23
click at [411, 116] on button "Pausar" at bounding box center [430, 118] width 59 height 23
click at [377, 116] on button at bounding box center [383, 118] width 25 height 25
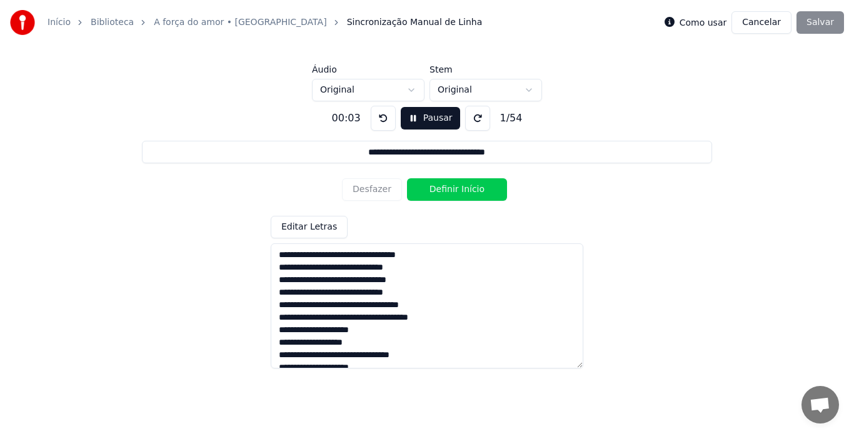
click at [377, 116] on button at bounding box center [383, 118] width 25 height 25
click at [428, 114] on button "Pausar" at bounding box center [430, 118] width 59 height 23
click at [229, 197] on div "**********" at bounding box center [427, 231] width 814 height 261
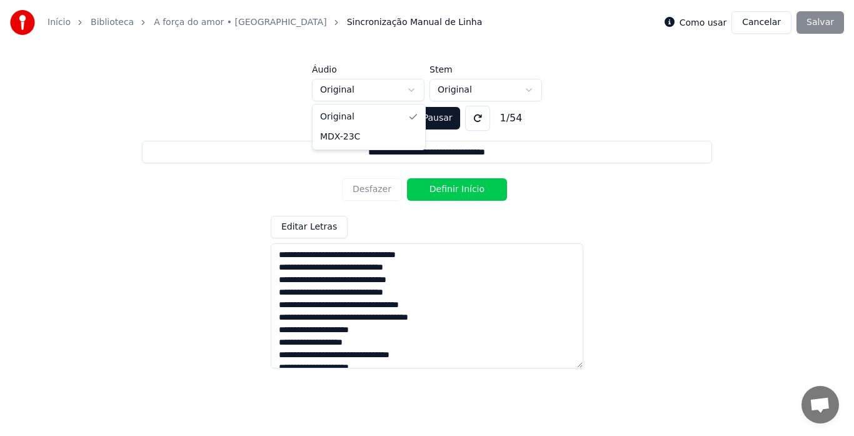
click at [415, 86] on html "**********" at bounding box center [427, 173] width 854 height 346
click at [411, 116] on button "Pausar" at bounding box center [430, 118] width 59 height 23
click at [524, 91] on html "**********" at bounding box center [427, 173] width 854 height 346
click at [436, 186] on button "Definir Início" at bounding box center [457, 189] width 100 height 23
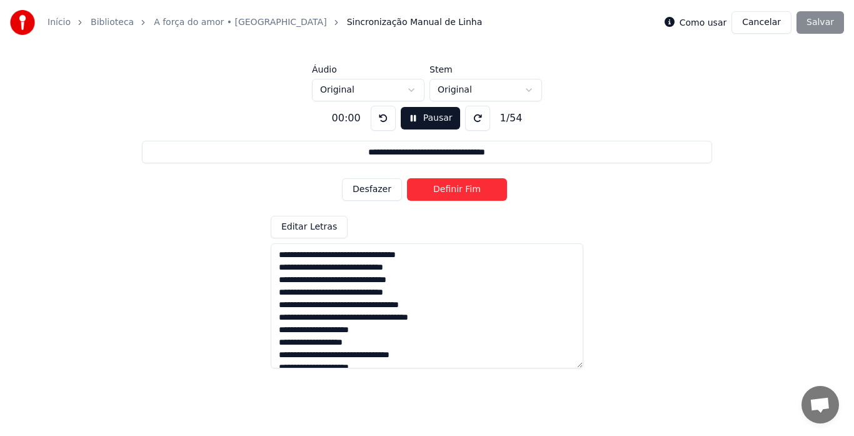
click at [351, 152] on input "**********" at bounding box center [427, 152] width 570 height 23
click at [439, 194] on button "Definir Fim" at bounding box center [457, 189] width 100 height 23
drag, startPoint x: 273, startPoint y: 252, endPoint x: 465, endPoint y: 256, distance: 192.0
click at [465, 256] on textarea at bounding box center [427, 305] width 313 height 125
click at [492, 290] on textarea at bounding box center [427, 305] width 313 height 125
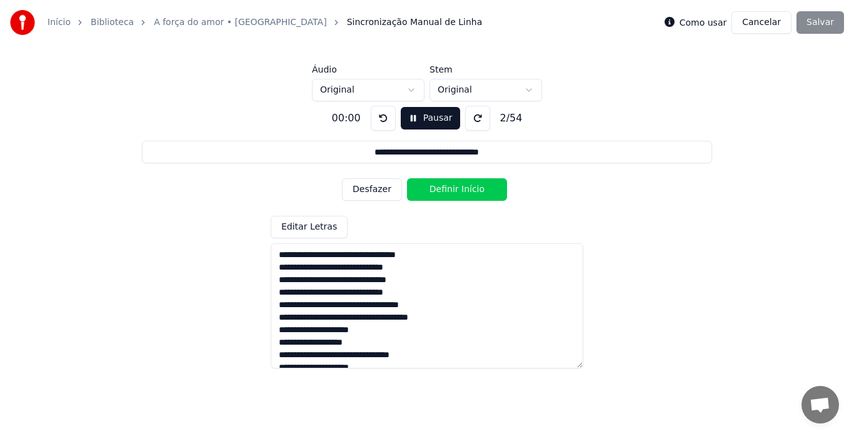
click at [271, 268] on textarea at bounding box center [427, 305] width 313 height 125
click at [278, 254] on textarea at bounding box center [427, 305] width 313 height 125
click at [379, 116] on button at bounding box center [383, 118] width 25 height 25
drag, startPoint x: 443, startPoint y: 258, endPoint x: 247, endPoint y: 257, distance: 195.7
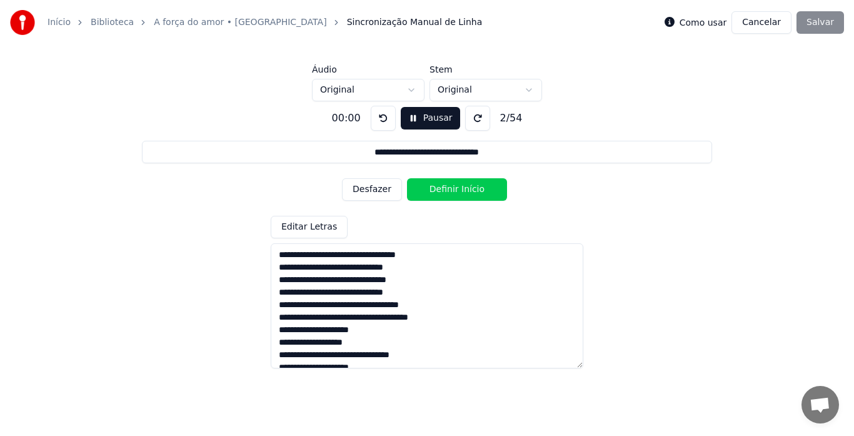
click at [247, 257] on div "**********" at bounding box center [427, 231] width 814 height 261
click at [297, 223] on button "Editar Letras" at bounding box center [309, 227] width 77 height 23
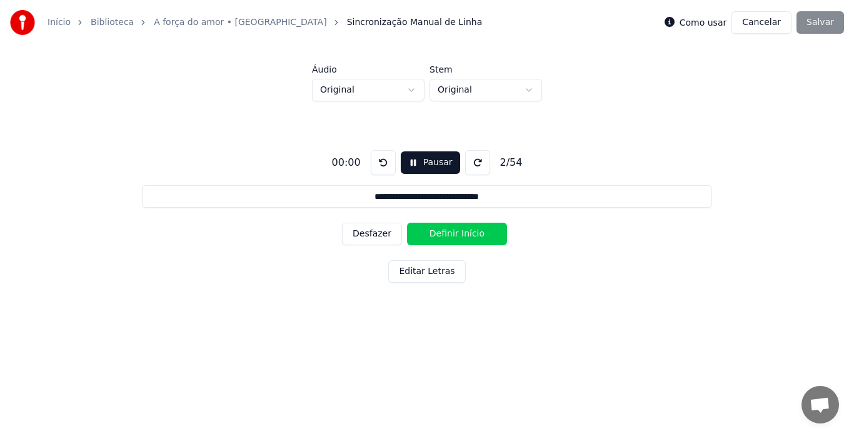
click at [380, 234] on button "Desfazer" at bounding box center [372, 234] width 60 height 23
type input "**********"
click at [379, 19] on span "Sincronização Manual de Linha" at bounding box center [415, 22] width 136 height 13
click at [375, 20] on span "Sincronização Manual de Linha" at bounding box center [415, 22] width 136 height 13
click at [254, 23] on link "A força do amor • [GEOGRAPHIC_DATA]" at bounding box center [240, 22] width 173 height 13
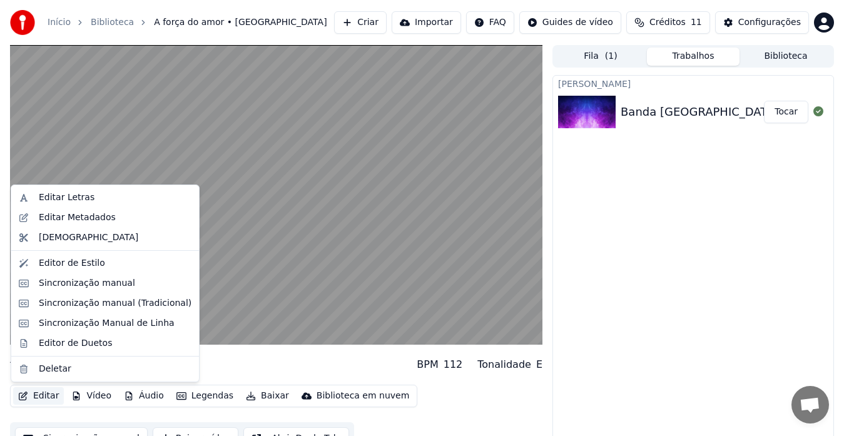
click at [44, 393] on button "Editar" at bounding box center [38, 396] width 51 height 18
click at [118, 325] on div "Sincronização Manual de Linha" at bounding box center [107, 323] width 136 height 13
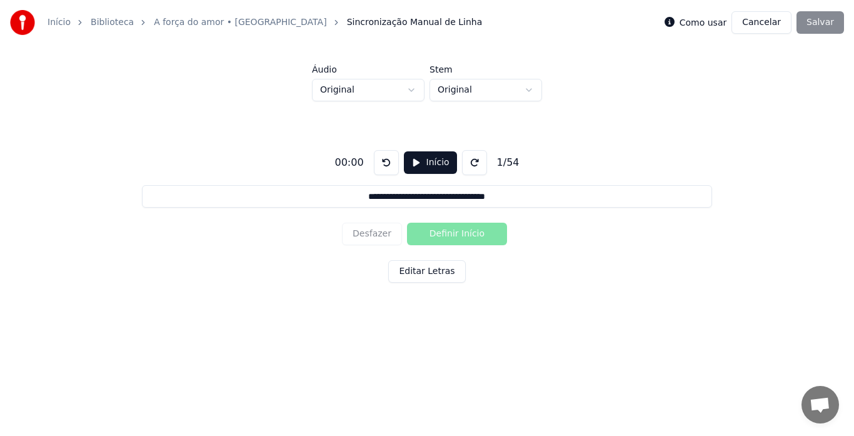
click at [412, 161] on button "Início" at bounding box center [430, 162] width 53 height 23
click at [350, 198] on input "**********" at bounding box center [427, 196] width 570 height 23
click at [422, 272] on button "Editar Letras" at bounding box center [426, 271] width 77 height 23
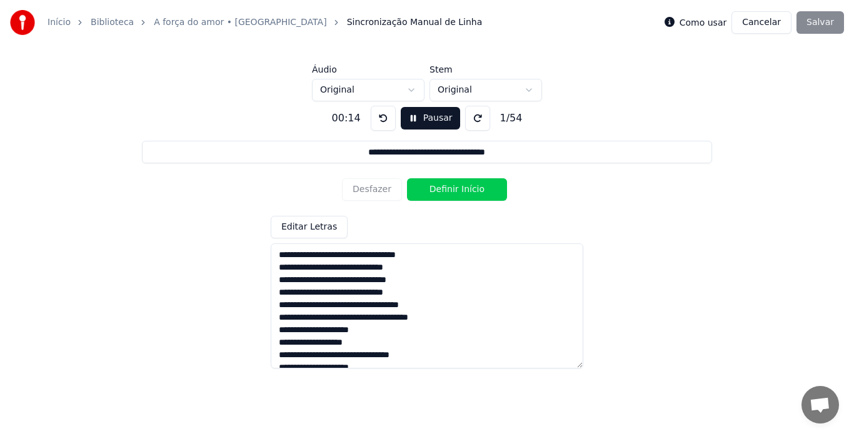
click at [347, 155] on input "**********" at bounding box center [427, 152] width 570 height 23
click at [441, 189] on button "Definir Início" at bounding box center [457, 189] width 100 height 23
click at [441, 189] on button "Definir Fim" at bounding box center [457, 189] width 100 height 23
click at [422, 119] on button "Pausar" at bounding box center [430, 118] width 59 height 23
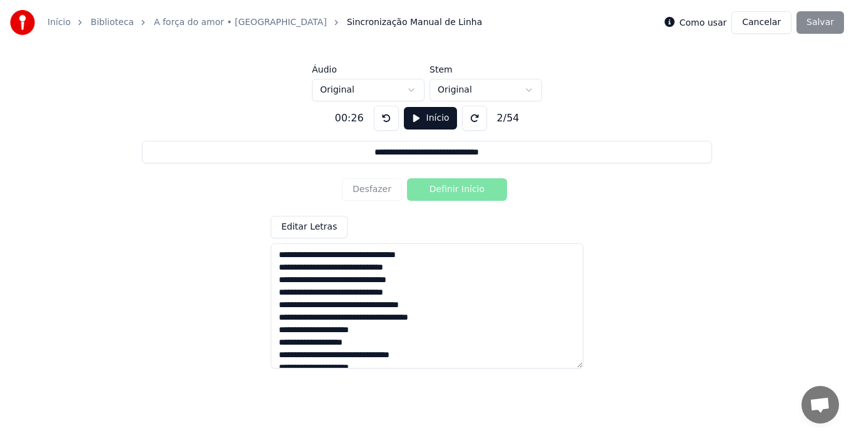
click at [278, 270] on textarea at bounding box center [427, 305] width 313 height 125
click at [412, 116] on button "Início" at bounding box center [430, 118] width 53 height 23
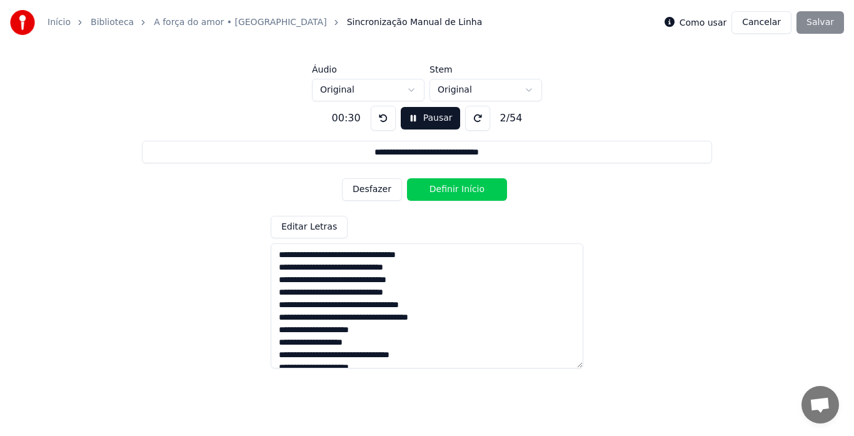
click at [432, 189] on button "Definir Início" at bounding box center [457, 189] width 100 height 23
click at [466, 188] on button "Definir Fim" at bounding box center [457, 189] width 100 height 23
click at [464, 187] on button "Definir Início" at bounding box center [457, 189] width 100 height 23
click at [464, 188] on button "Definir Fim" at bounding box center [457, 189] width 100 height 23
click at [464, 188] on button "Definir Início" at bounding box center [457, 189] width 100 height 23
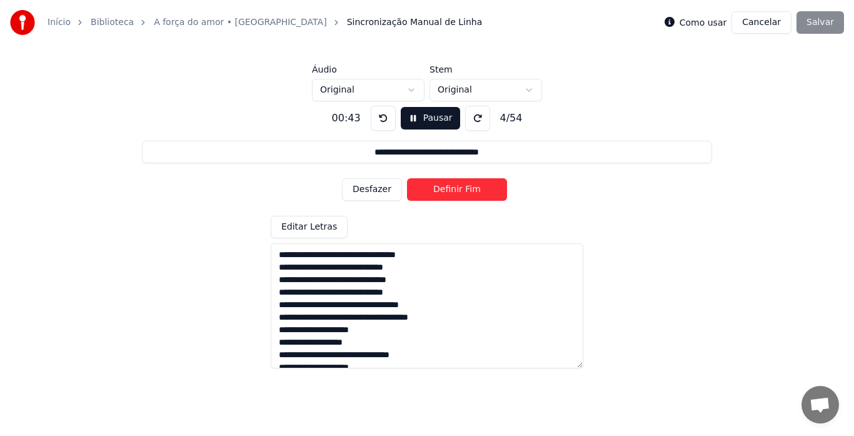
click at [464, 188] on button "Definir Fim" at bounding box center [457, 189] width 100 height 23
click at [463, 188] on button "Definir Início" at bounding box center [457, 189] width 100 height 23
click at [461, 188] on button "Definir Fim" at bounding box center [457, 189] width 100 height 23
click at [377, 114] on button at bounding box center [383, 118] width 25 height 25
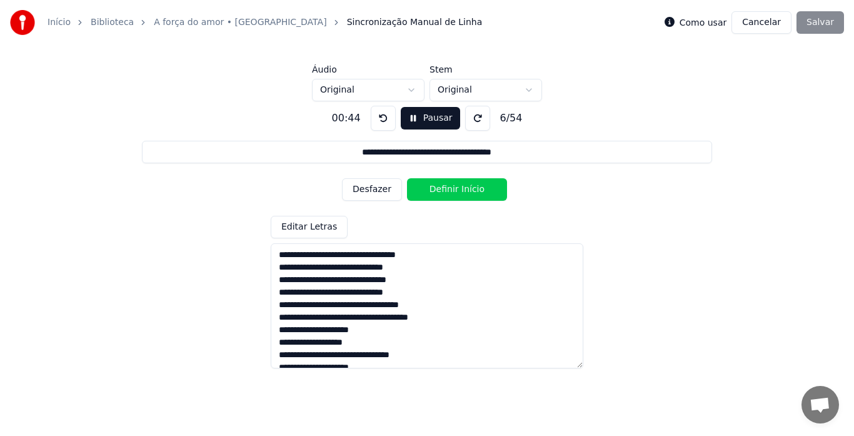
click at [377, 114] on button at bounding box center [383, 118] width 25 height 25
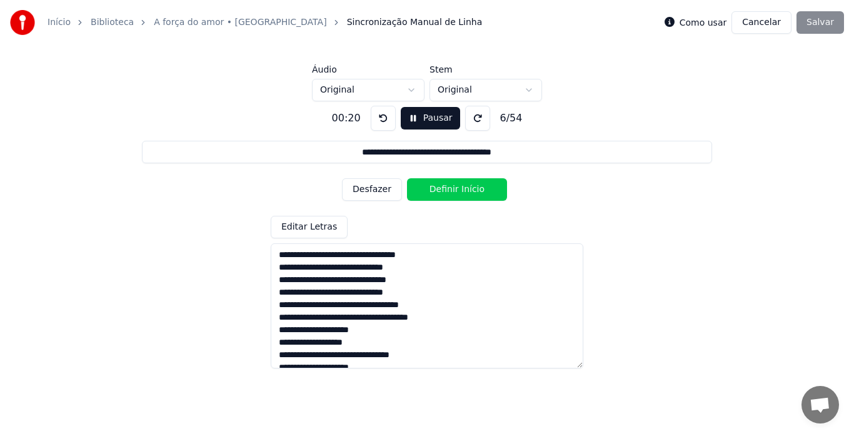
click at [377, 114] on button at bounding box center [383, 118] width 25 height 25
click at [372, 193] on button "Desfazer" at bounding box center [372, 189] width 60 height 23
click at [372, 191] on button "Desfazer" at bounding box center [372, 189] width 60 height 23
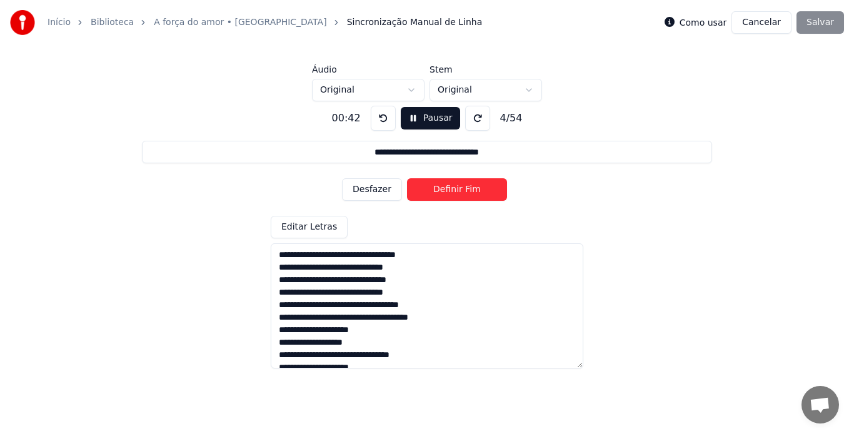
click at [372, 191] on button "Desfazer" at bounding box center [372, 189] width 60 height 23
click at [410, 119] on button "Pausar" at bounding box center [430, 118] width 59 height 23
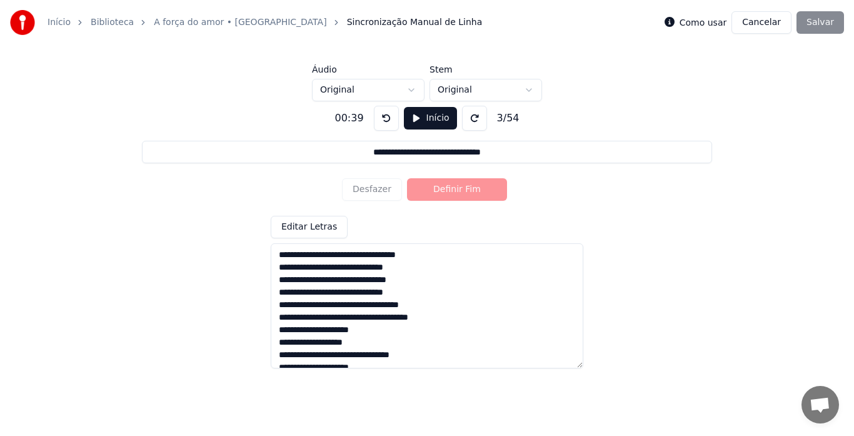
click at [344, 254] on textarea at bounding box center [427, 305] width 313 height 125
click at [276, 258] on textarea at bounding box center [427, 305] width 313 height 125
click at [412, 116] on button "Início" at bounding box center [430, 118] width 53 height 23
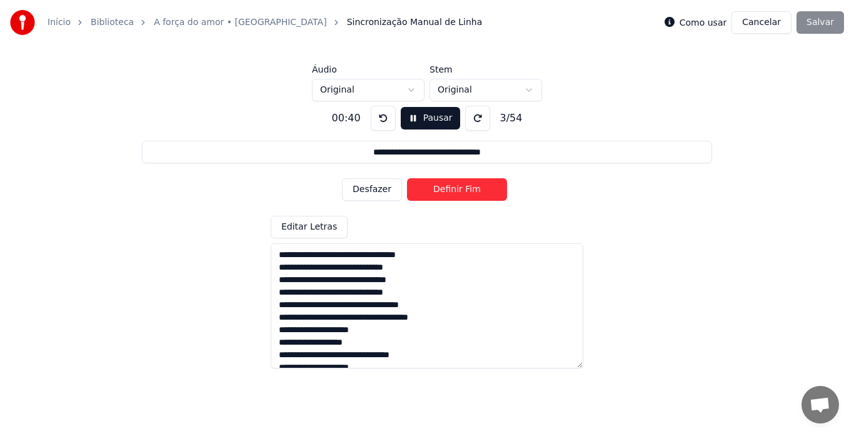
click at [378, 117] on button at bounding box center [383, 118] width 25 height 25
click at [376, 116] on button at bounding box center [383, 118] width 25 height 25
click at [376, 118] on button at bounding box center [383, 118] width 25 height 25
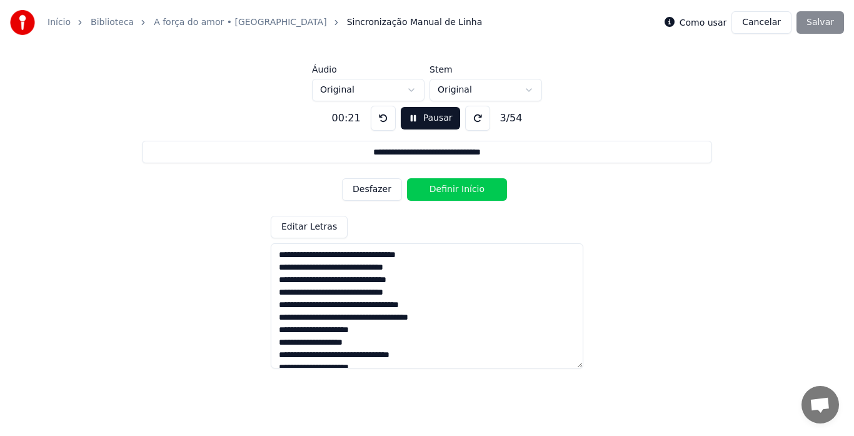
click at [376, 118] on button at bounding box center [383, 118] width 25 height 25
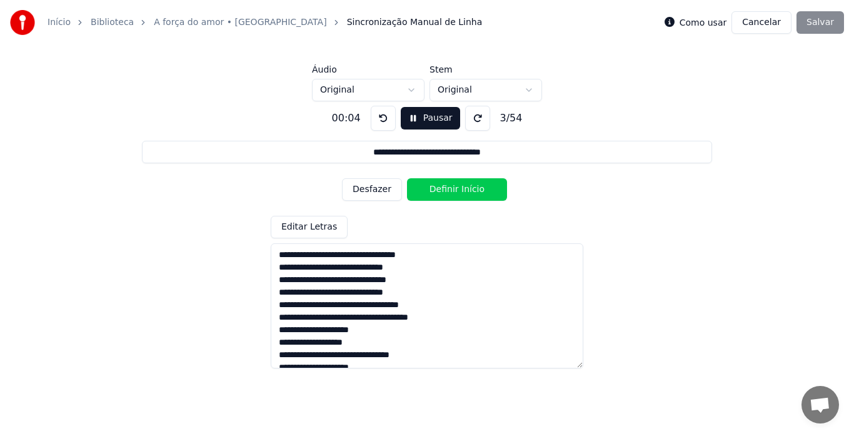
click at [278, 254] on textarea at bounding box center [427, 305] width 313 height 125
drag, startPoint x: 281, startPoint y: 252, endPoint x: 435, endPoint y: 255, distance: 153.9
click at [435, 255] on textarea at bounding box center [427, 305] width 313 height 125
click at [478, 255] on textarea at bounding box center [427, 305] width 313 height 125
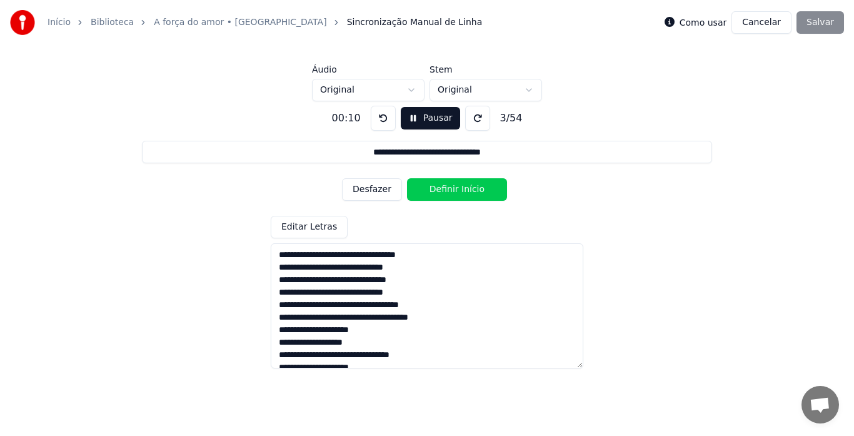
click at [375, 189] on button "Desfazer" at bounding box center [372, 189] width 60 height 23
click at [278, 255] on textarea at bounding box center [427, 305] width 313 height 125
click at [379, 191] on button "Desfazer" at bounding box center [372, 189] width 60 height 23
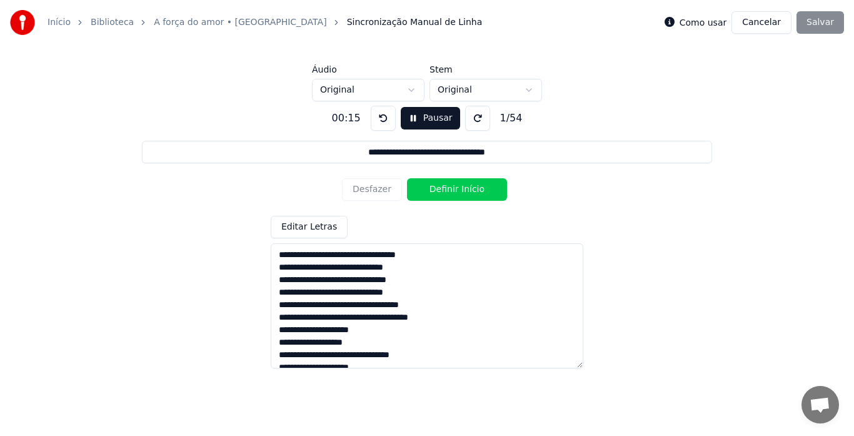
click at [379, 191] on div "Desfazer Definir Início" at bounding box center [427, 189] width 170 height 33
click at [371, 190] on div "Desfazer Definir Início" at bounding box center [427, 189] width 170 height 33
click at [375, 113] on button at bounding box center [383, 118] width 25 height 25
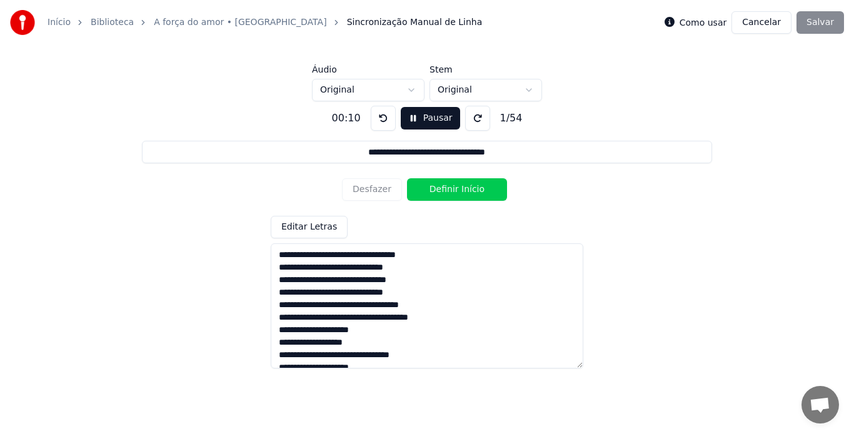
click at [375, 113] on button at bounding box center [383, 118] width 25 height 25
click at [445, 192] on button "Definir Início" at bounding box center [457, 189] width 100 height 23
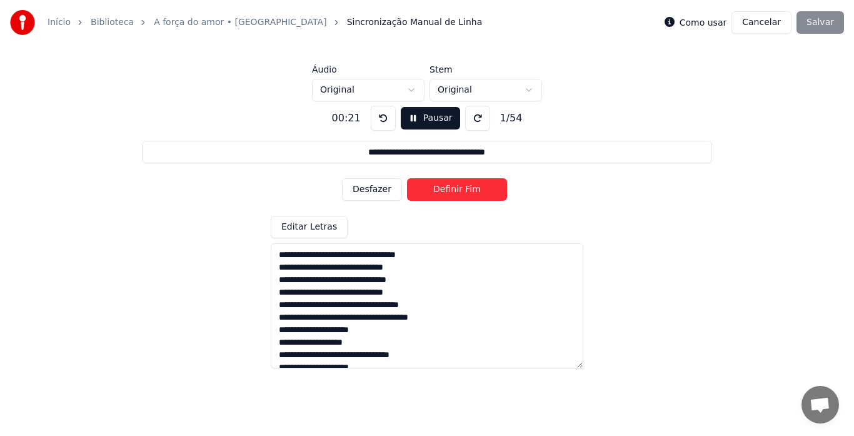
click at [446, 191] on button "Definir Fim" at bounding box center [457, 189] width 100 height 23
click at [446, 191] on button "Definir Início" at bounding box center [457, 189] width 100 height 23
click at [446, 191] on button "Definir Fim" at bounding box center [457, 189] width 100 height 23
click at [446, 191] on button "Definir Início" at bounding box center [457, 189] width 100 height 23
click at [446, 191] on button "Definir Fim" at bounding box center [457, 189] width 100 height 23
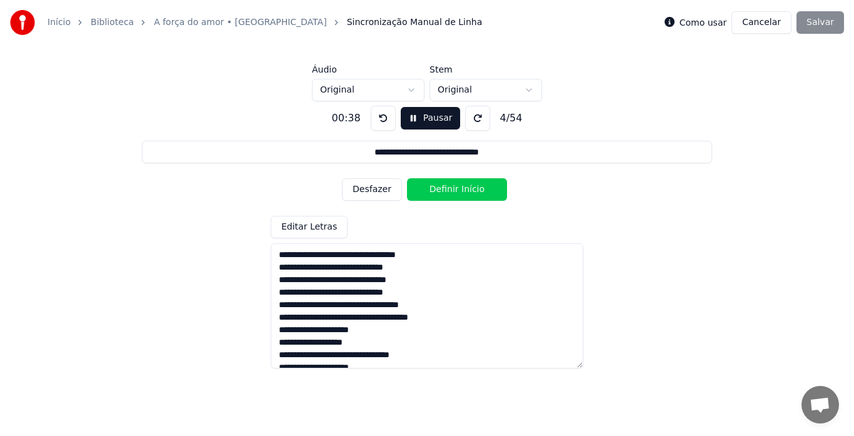
click at [446, 191] on button "Definir Início" at bounding box center [457, 189] width 100 height 23
click at [446, 191] on button "Definir Fim" at bounding box center [457, 189] width 100 height 23
click at [446, 191] on button "Definir Início" at bounding box center [457, 189] width 100 height 23
click at [446, 191] on button "Definir Fim" at bounding box center [457, 189] width 100 height 23
click at [366, 191] on button "Desfazer" at bounding box center [372, 189] width 60 height 23
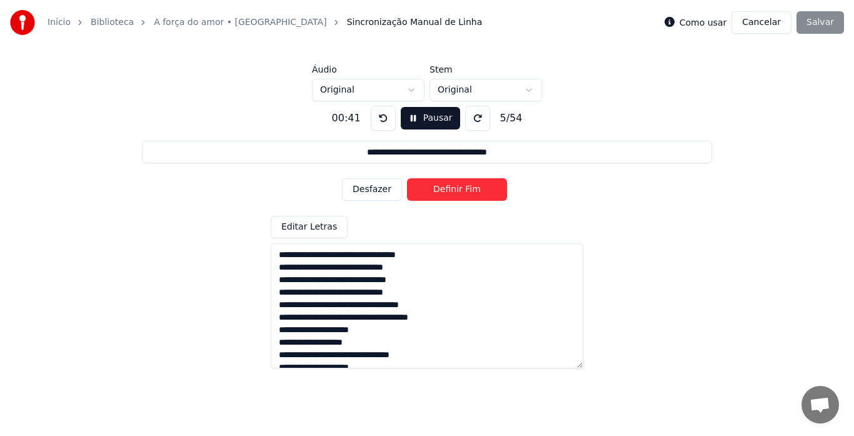
click at [366, 191] on button "Desfazer" at bounding box center [372, 189] width 60 height 23
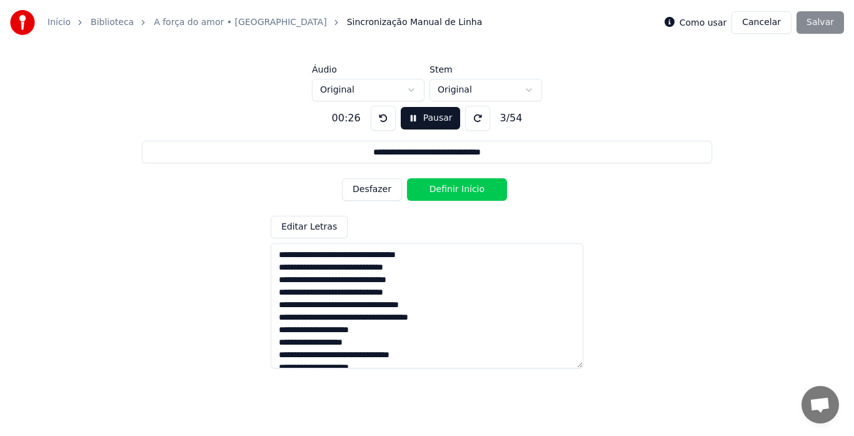
click at [366, 191] on button "Desfazer" at bounding box center [372, 189] width 60 height 23
click at [366, 191] on div "Desfazer Definir Início" at bounding box center [427, 189] width 170 height 33
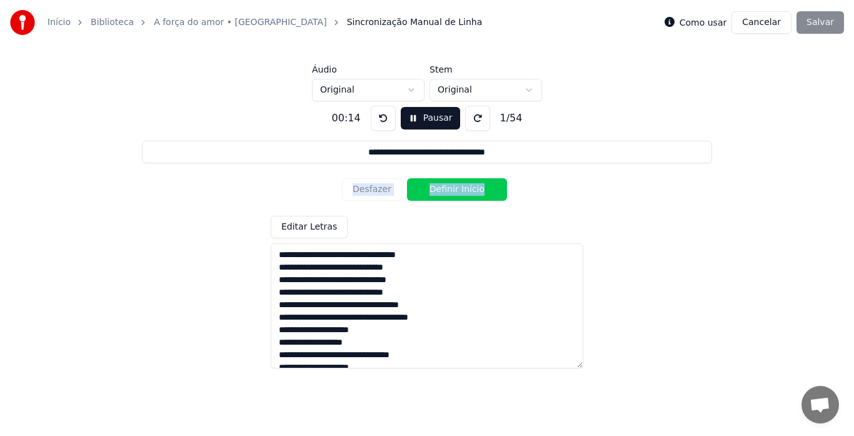
click at [366, 191] on div "Desfazer Definir Início" at bounding box center [427, 189] width 170 height 33
drag, startPoint x: 366, startPoint y: 191, endPoint x: 393, endPoint y: 139, distance: 58.7
click at [375, 173] on div "Desfazer Definir Início" at bounding box center [427, 189] width 170 height 33
click at [378, 119] on button at bounding box center [383, 118] width 25 height 25
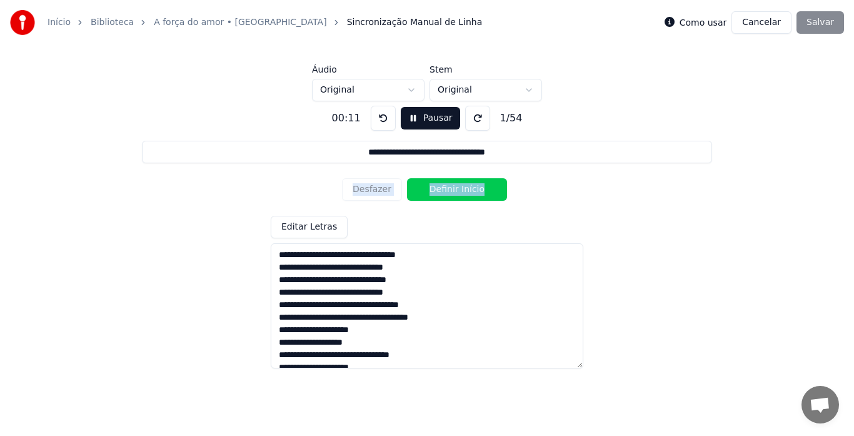
click at [378, 119] on button at bounding box center [383, 118] width 25 height 25
click at [369, 192] on div "Desfazer Definir Início" at bounding box center [427, 189] width 170 height 33
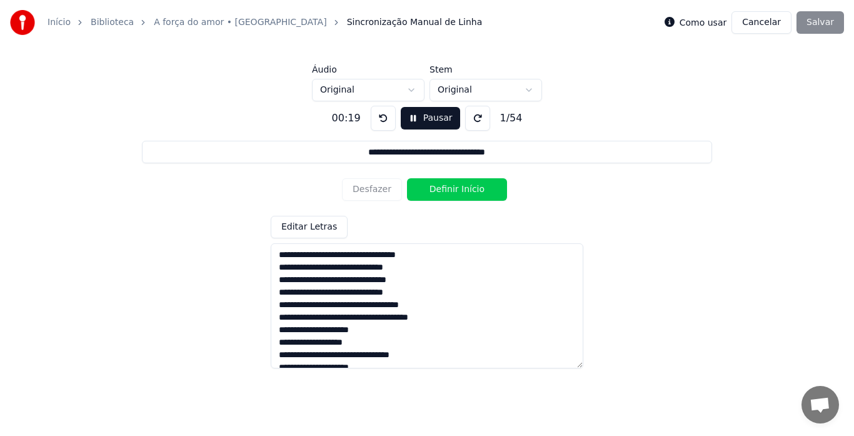
click at [451, 192] on button "Definir Início" at bounding box center [457, 189] width 100 height 23
click at [455, 190] on button "Definir Fim" at bounding box center [457, 189] width 100 height 23
click at [455, 190] on button "Definir Início" at bounding box center [457, 189] width 100 height 23
click at [455, 190] on button "Definir Fim" at bounding box center [457, 189] width 100 height 23
click at [369, 190] on button "Desfazer" at bounding box center [372, 189] width 60 height 23
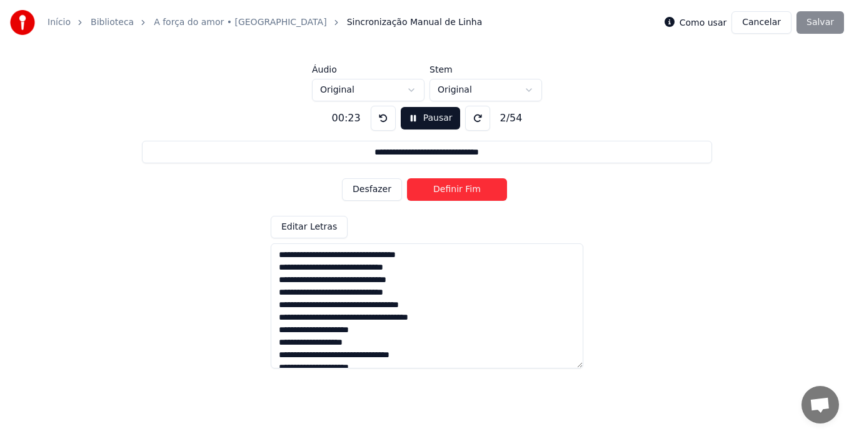
click at [369, 190] on button "Desfazer" at bounding box center [372, 189] width 60 height 23
click at [369, 190] on div "Desfazer Definir Início" at bounding box center [427, 189] width 170 height 33
click at [376, 114] on button at bounding box center [383, 118] width 25 height 25
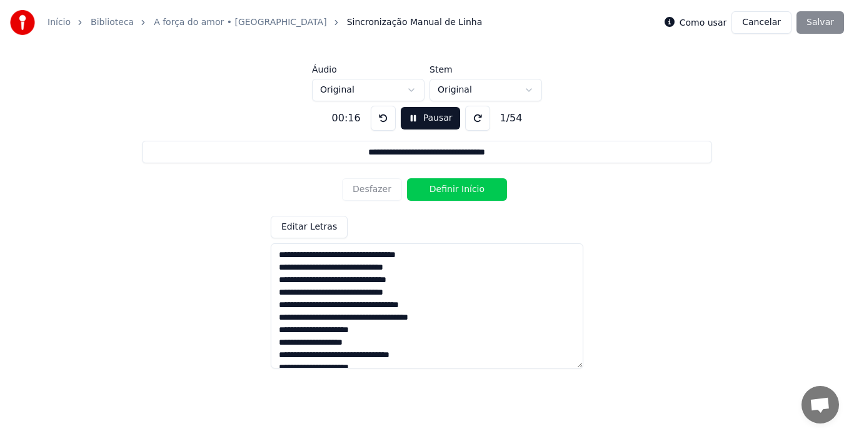
click at [376, 114] on button at bounding box center [383, 118] width 25 height 25
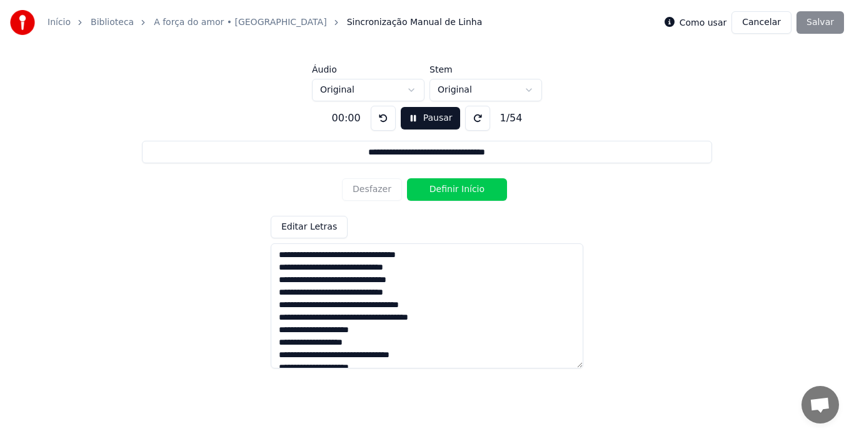
click at [376, 114] on button at bounding box center [383, 118] width 25 height 25
click at [378, 113] on button at bounding box center [383, 118] width 25 height 25
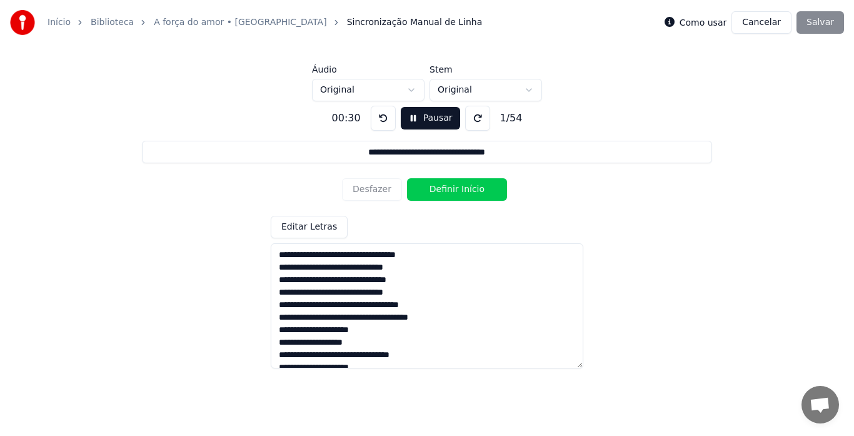
click at [378, 113] on button at bounding box center [383, 118] width 25 height 25
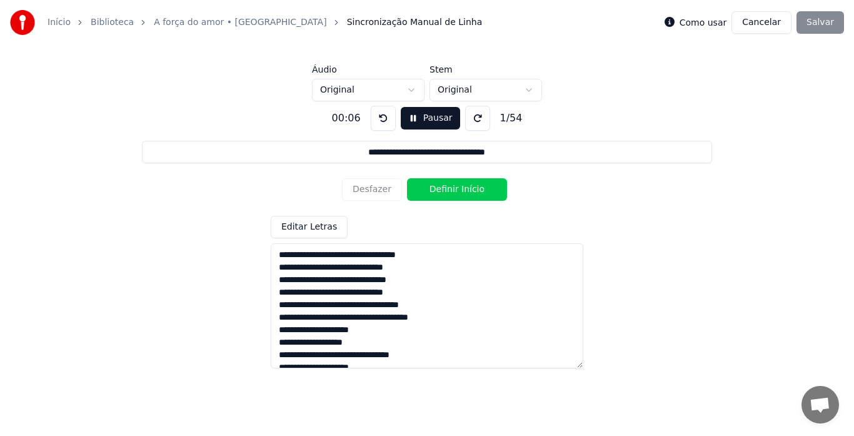
click at [378, 113] on button at bounding box center [383, 118] width 25 height 25
click at [465, 188] on button "Definir Início" at bounding box center [457, 189] width 100 height 23
click at [465, 188] on button "Definir Fim" at bounding box center [457, 189] width 100 height 23
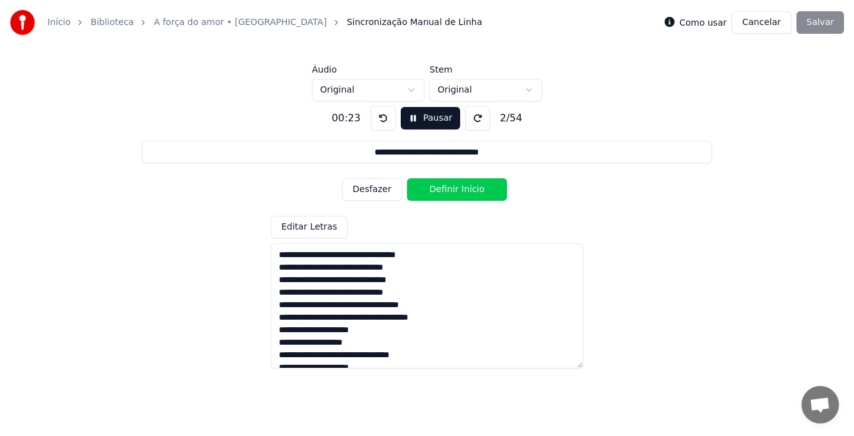
click at [465, 188] on button "Definir Início" at bounding box center [457, 189] width 100 height 23
click at [465, 188] on button "Definir Fim" at bounding box center [457, 189] width 100 height 23
click at [465, 188] on button "Definir Início" at bounding box center [457, 189] width 100 height 23
click at [465, 188] on button "Definir Fim" at bounding box center [457, 189] width 100 height 23
click at [465, 188] on button "Definir Início" at bounding box center [457, 189] width 100 height 23
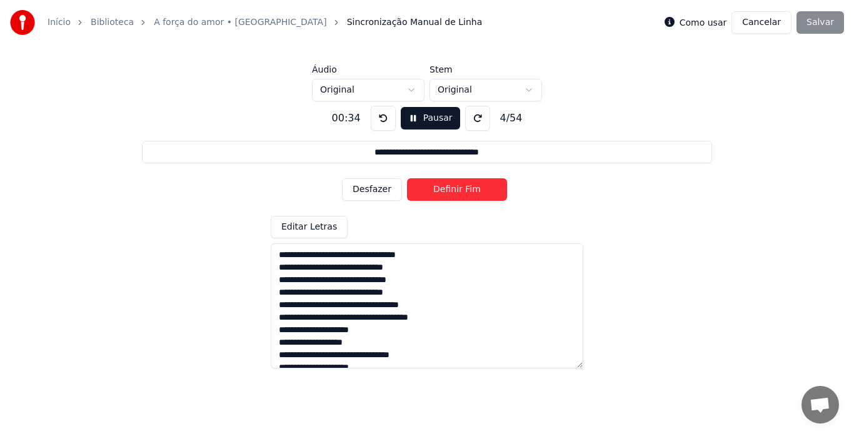
click at [465, 188] on button "Definir Fim" at bounding box center [457, 189] width 100 height 23
click at [465, 188] on button "Definir Início" at bounding box center [457, 189] width 100 height 23
click at [465, 188] on button "Definir Fim" at bounding box center [457, 189] width 100 height 23
click at [465, 188] on button "Definir Início" at bounding box center [457, 189] width 100 height 23
click at [465, 188] on button "Definir Fim" at bounding box center [457, 189] width 100 height 23
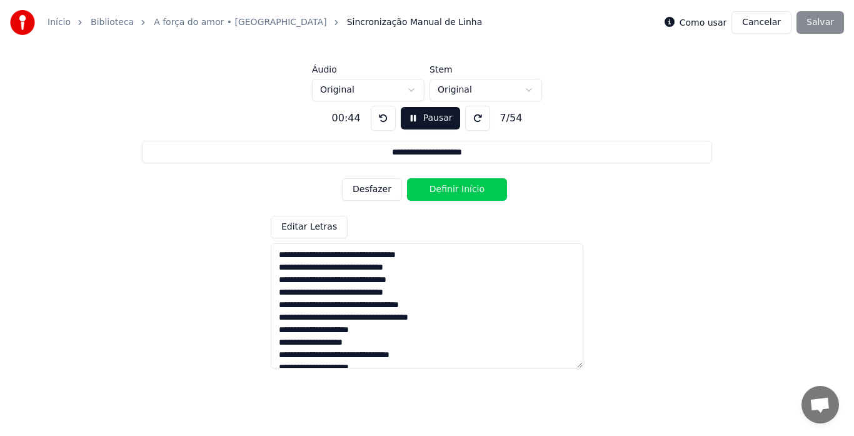
click at [465, 188] on button "Definir Início" at bounding box center [457, 189] width 100 height 23
click at [465, 188] on button "Definir Fim" at bounding box center [457, 189] width 100 height 23
click at [465, 188] on button "Definir Início" at bounding box center [457, 189] width 100 height 23
click at [465, 188] on button "Definir Fim" at bounding box center [457, 189] width 100 height 23
click at [465, 188] on button "Definir Início" at bounding box center [457, 189] width 100 height 23
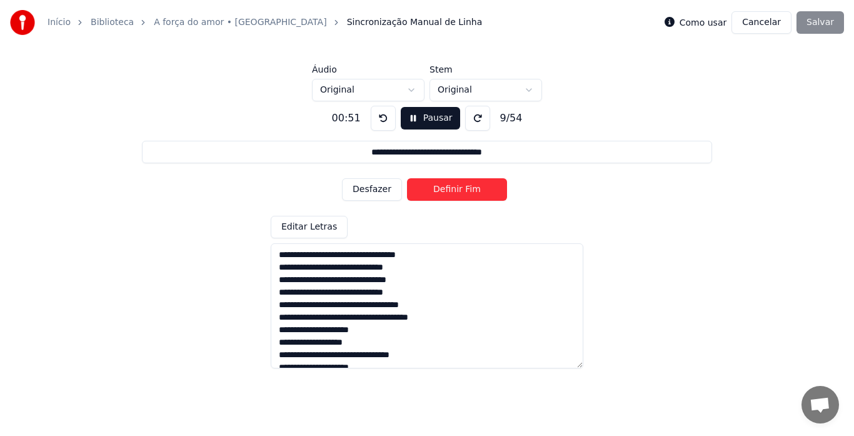
click at [465, 188] on button "Definir Fim" at bounding box center [457, 189] width 100 height 23
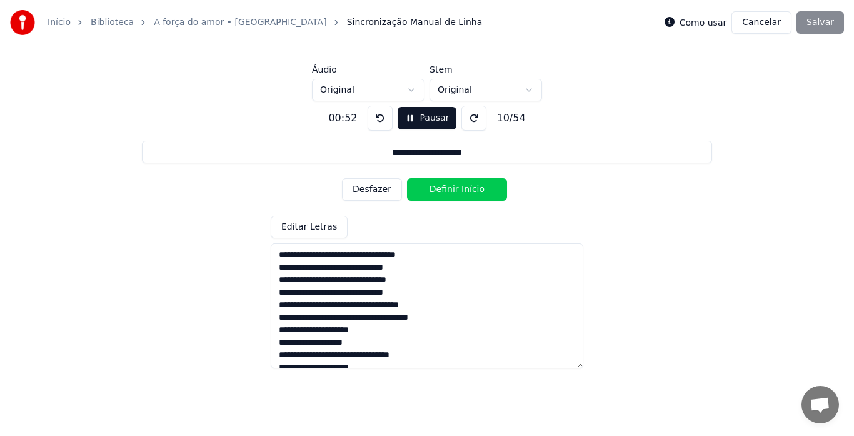
scroll to position [63, 0]
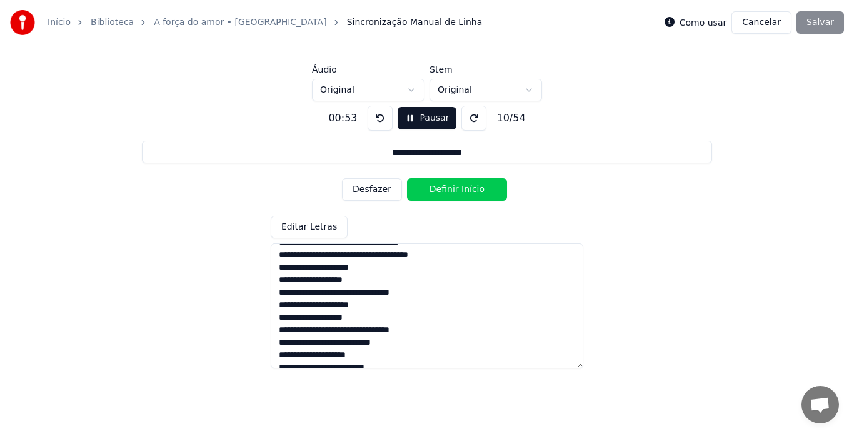
click at [453, 189] on button "Definir Início" at bounding box center [457, 189] width 100 height 23
click at [453, 188] on button "Definir Fim" at bounding box center [457, 189] width 100 height 23
click at [453, 188] on button "Definir Início" at bounding box center [457, 189] width 100 height 23
click at [453, 188] on button "Definir Fim" at bounding box center [457, 189] width 100 height 23
click at [453, 188] on button "Definir Início" at bounding box center [457, 189] width 100 height 23
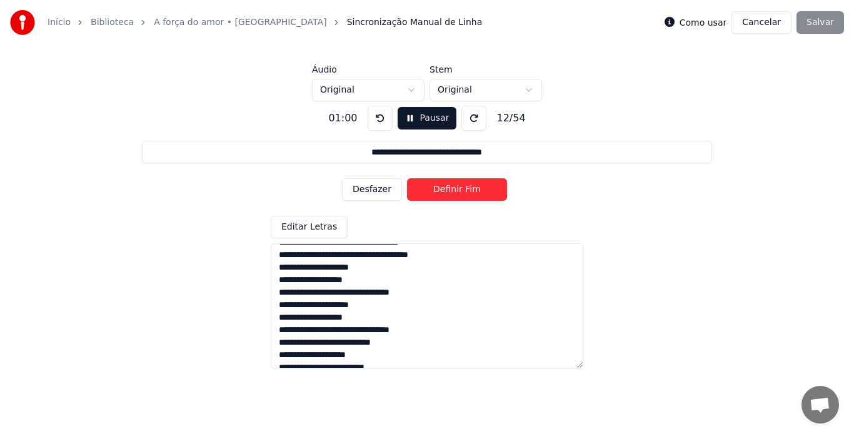
scroll to position [125, 0]
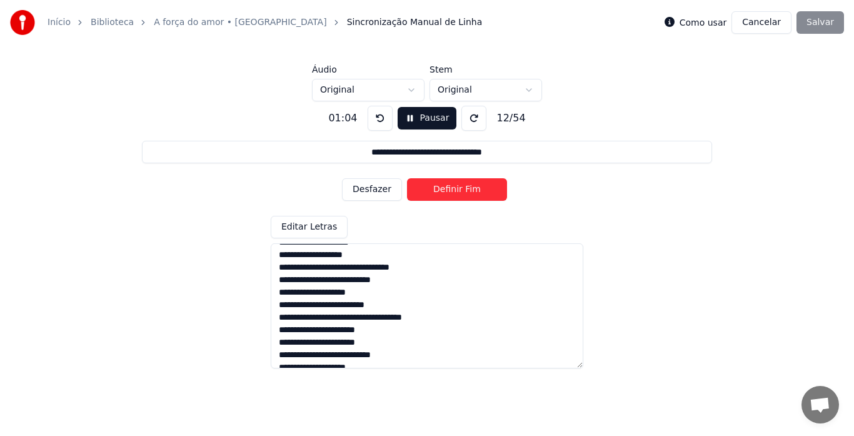
click at [444, 189] on button "Definir Fim" at bounding box center [457, 189] width 100 height 23
click at [444, 189] on button "Definir Início" at bounding box center [457, 189] width 100 height 23
click at [446, 188] on button "Definir Fim" at bounding box center [457, 189] width 100 height 23
click at [454, 189] on button "Definir Início" at bounding box center [457, 189] width 100 height 23
click at [577, 183] on div "**********" at bounding box center [427, 231] width 814 height 261
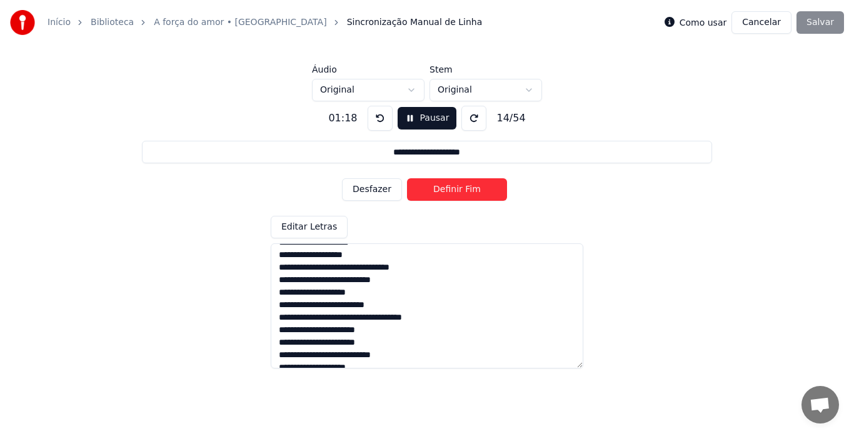
click at [421, 118] on button "Pausar" at bounding box center [427, 118] width 59 height 23
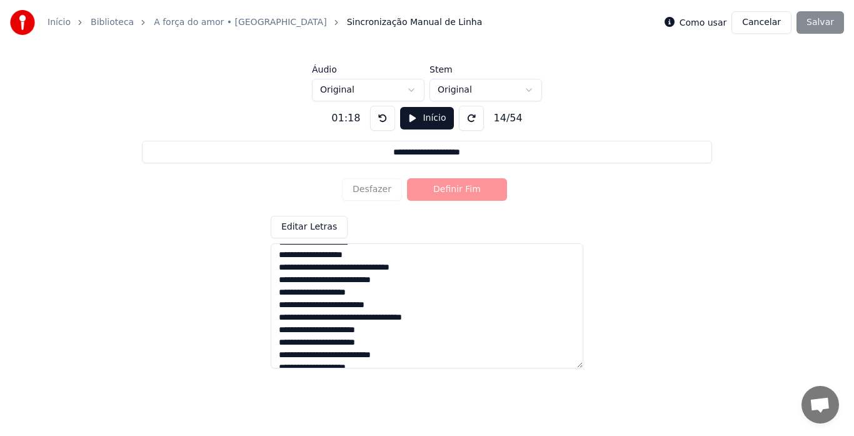
click at [825, 19] on div "Como usar Cancelar Salvar" at bounding box center [754, 22] width 179 height 23
click at [357, 85] on html "**********" at bounding box center [427, 173] width 854 height 346
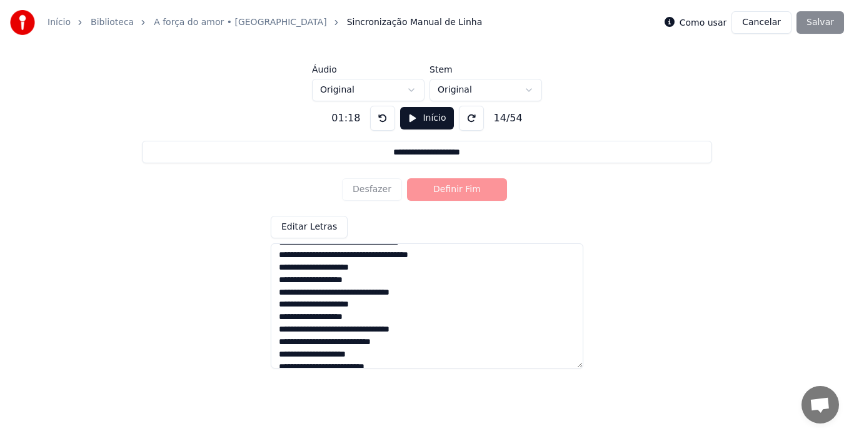
scroll to position [561, 0]
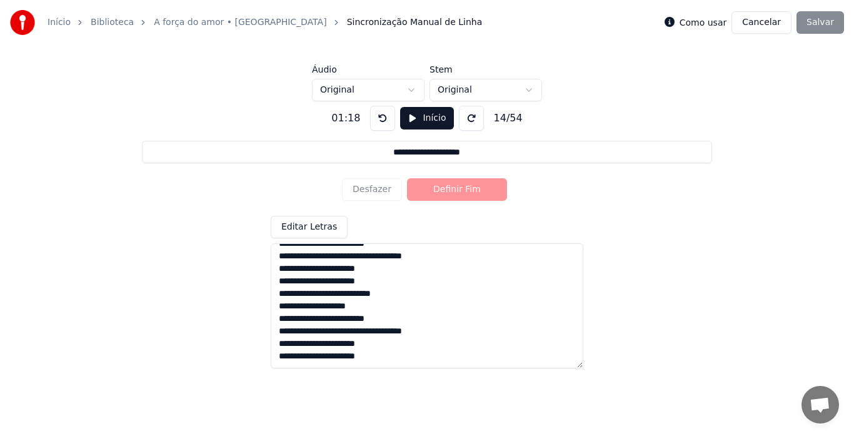
click at [458, 190] on div "Desfazer Definir Fim" at bounding box center [427, 189] width 170 height 33
click at [276, 360] on textarea at bounding box center [427, 305] width 313 height 125
click at [406, 345] on textarea at bounding box center [427, 305] width 313 height 125
click at [482, 152] on input "**********" at bounding box center [427, 152] width 570 height 23
click at [331, 264] on textarea at bounding box center [427, 305] width 313 height 125
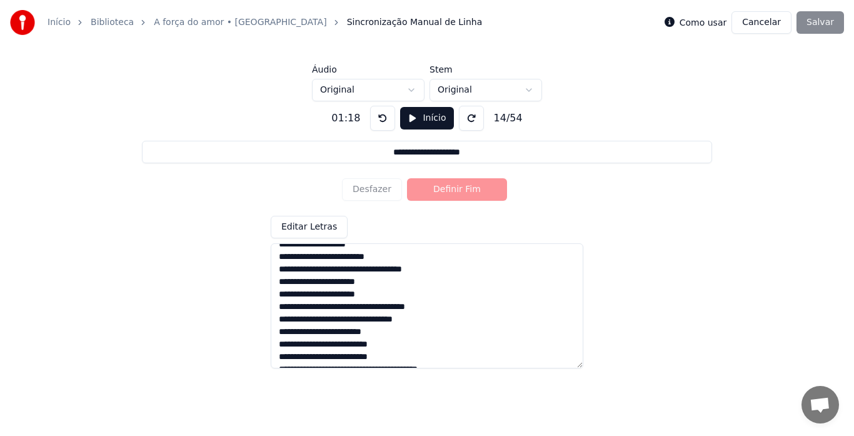
scroll to position [0, 0]
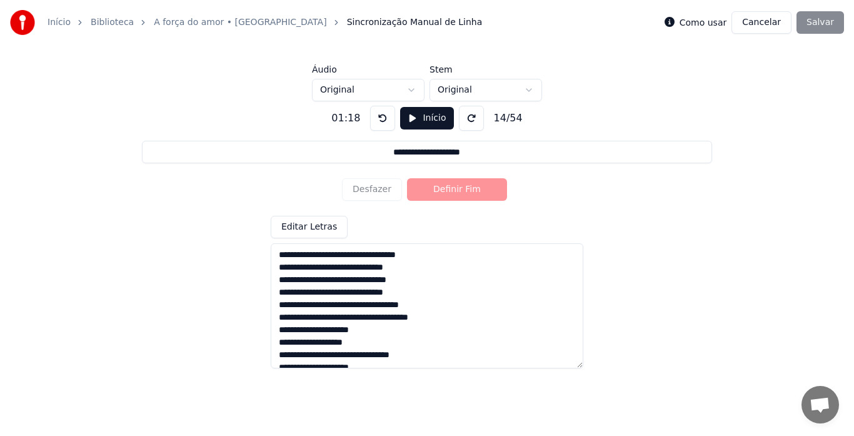
click at [412, 118] on button "Início" at bounding box center [426, 118] width 53 height 23
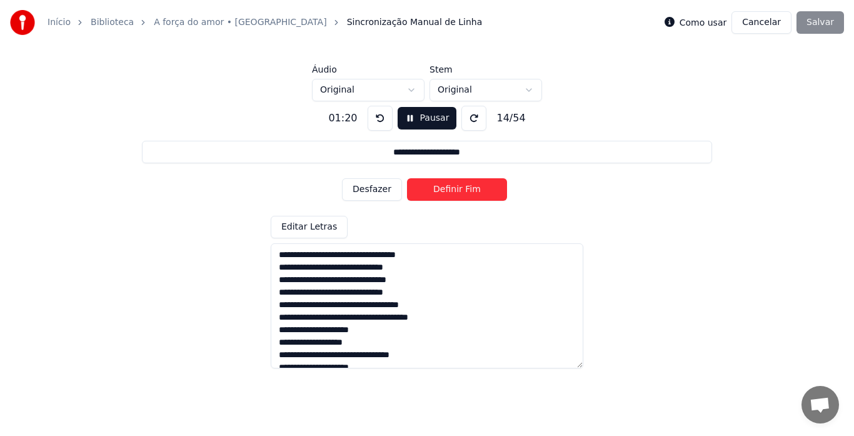
click at [448, 188] on button "Definir Fim" at bounding box center [457, 189] width 100 height 23
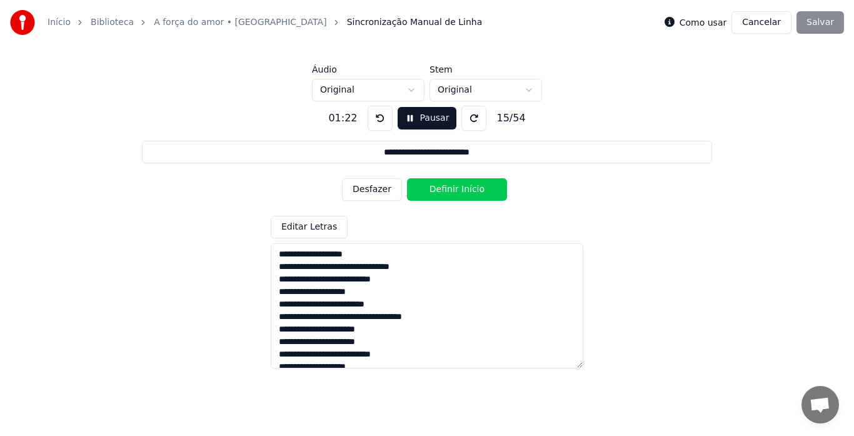
scroll to position [561, 0]
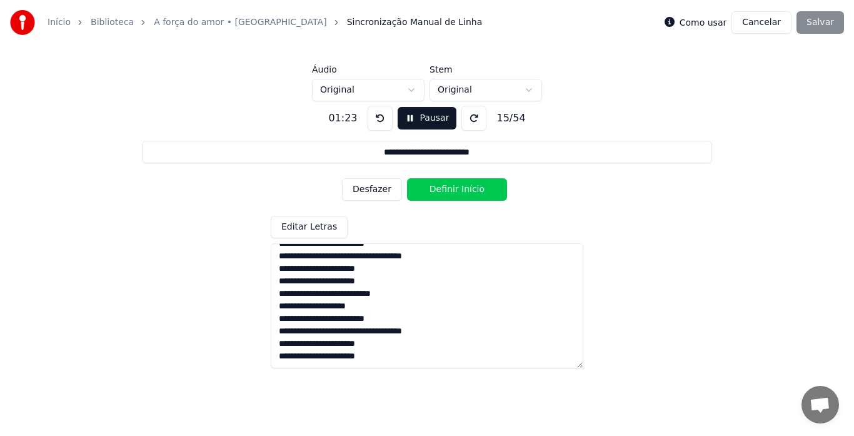
click at [383, 360] on textarea at bounding box center [427, 305] width 313 height 125
click at [443, 192] on button "Definir Início" at bounding box center [457, 189] width 100 height 23
click at [443, 192] on button "Definir Fim" at bounding box center [457, 189] width 100 height 23
click at [280, 359] on textarea at bounding box center [427, 305] width 313 height 125
click at [460, 188] on button "Definir Início" at bounding box center [457, 189] width 100 height 23
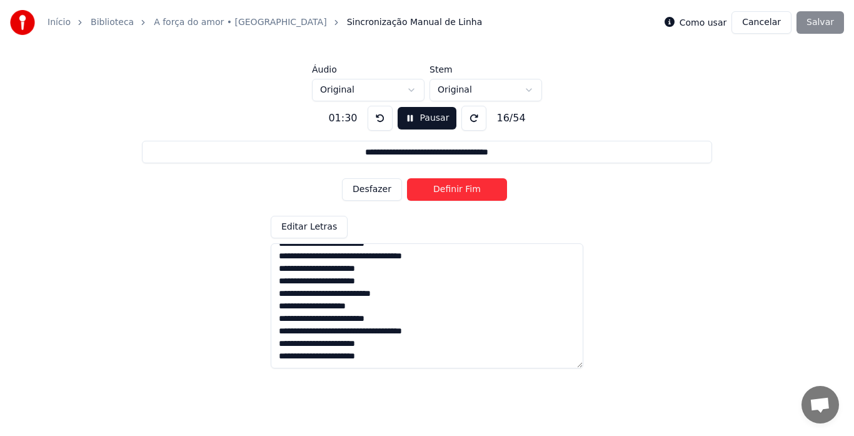
click at [460, 188] on button "Definir Fim" at bounding box center [457, 189] width 100 height 23
click at [460, 188] on button "Definir Início" at bounding box center [457, 189] width 100 height 23
click at [460, 188] on button "Definir Fim" at bounding box center [457, 189] width 100 height 23
click at [449, 188] on button "Definir Início" at bounding box center [457, 189] width 100 height 23
click at [449, 188] on button "Definir Fim" at bounding box center [457, 189] width 100 height 23
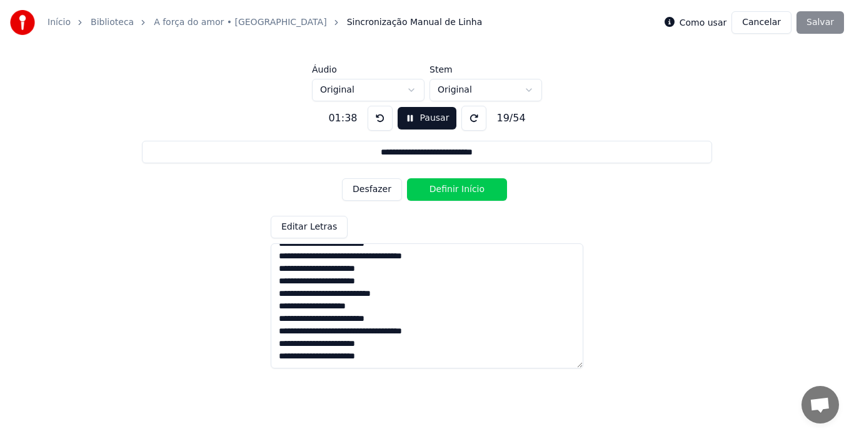
click at [449, 188] on button "Definir Início" at bounding box center [457, 189] width 100 height 23
click at [449, 188] on button "Definir Fim" at bounding box center [457, 189] width 100 height 23
click at [449, 188] on button "Definir Início" at bounding box center [457, 189] width 100 height 23
drag, startPoint x: 542, startPoint y: 289, endPoint x: 539, endPoint y: 300, distance: 11.7
click at [456, 190] on button "Definir Fim" at bounding box center [457, 189] width 100 height 23
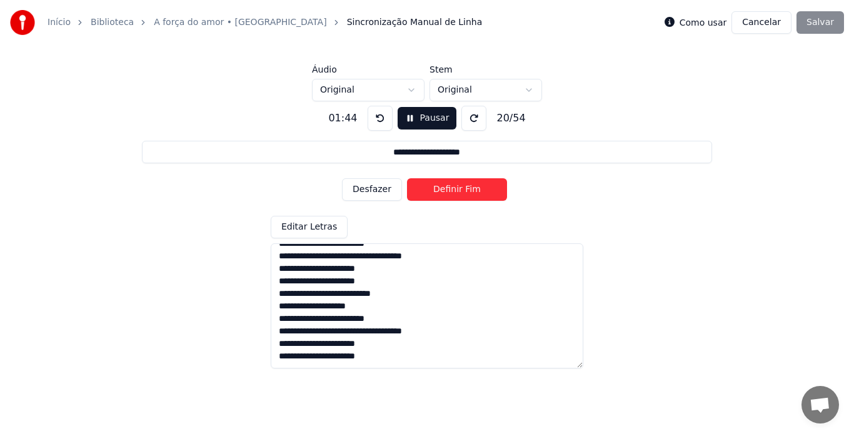
type input "**********"
click at [415, 116] on button "Pausar" at bounding box center [427, 118] width 59 height 23
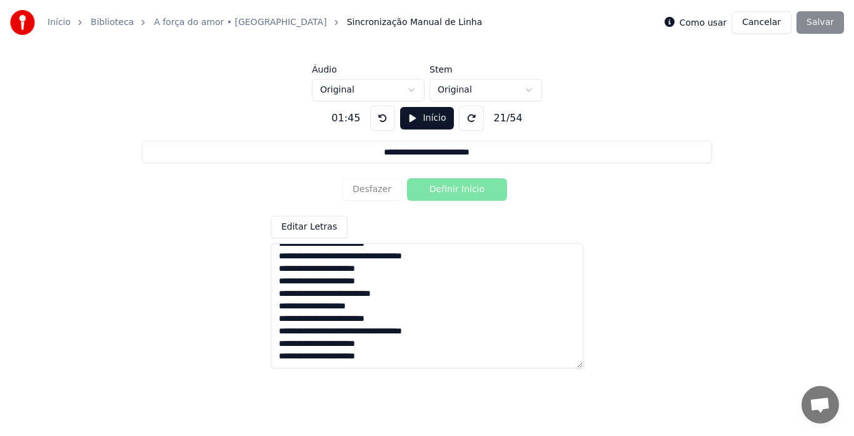
click at [817, 20] on div "Como usar Cancelar Salvar" at bounding box center [754, 22] width 179 height 23
click at [358, 91] on html "**********" at bounding box center [427, 173] width 854 height 346
click at [417, 88] on html "**********" at bounding box center [427, 173] width 854 height 346
click at [446, 190] on div "Desfazer Definir Início" at bounding box center [427, 189] width 170 height 33
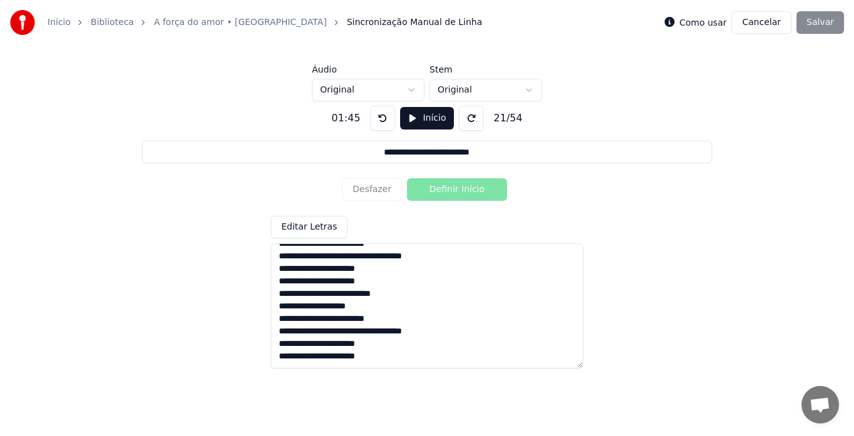
click at [821, 403] on span "Bate-papo aberto" at bounding box center [820, 406] width 21 height 18
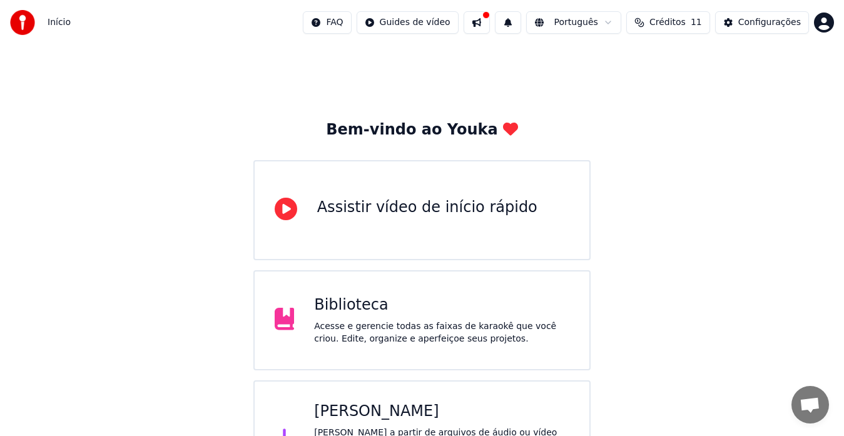
click at [378, 207] on div "Assistir vídeo de início rápido" at bounding box center [427, 208] width 220 height 20
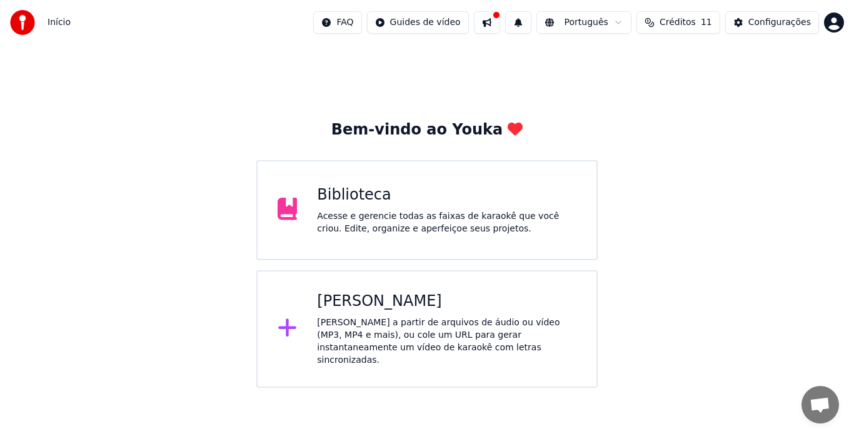
click at [435, 20] on html "Início FAQ Guides de vídeo Português Créditos 11 Configurações Bem-vindo ao You…" at bounding box center [427, 194] width 854 height 388
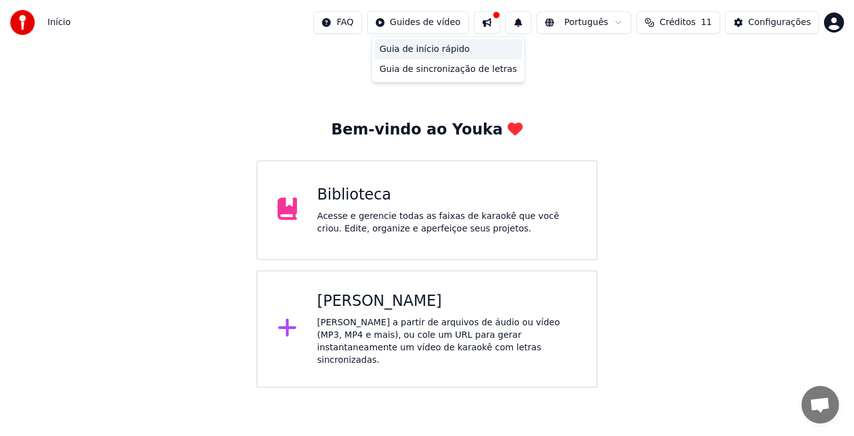
click at [418, 46] on div "Guia de início rápido" at bounding box center [449, 49] width 148 height 20
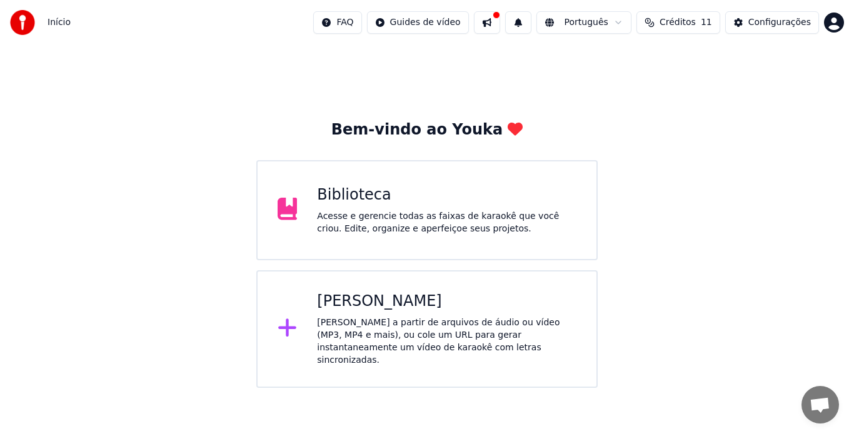
click at [454, 26] on html "Início FAQ Guides de vídeo Português Créditos 11 Configurações Bem-vindo ao You…" at bounding box center [427, 194] width 854 height 388
click at [436, 68] on div "Guia de sincronização de letras" at bounding box center [449, 69] width 148 height 20
click at [783, 21] on div "Configurações" at bounding box center [780, 22] width 63 height 13
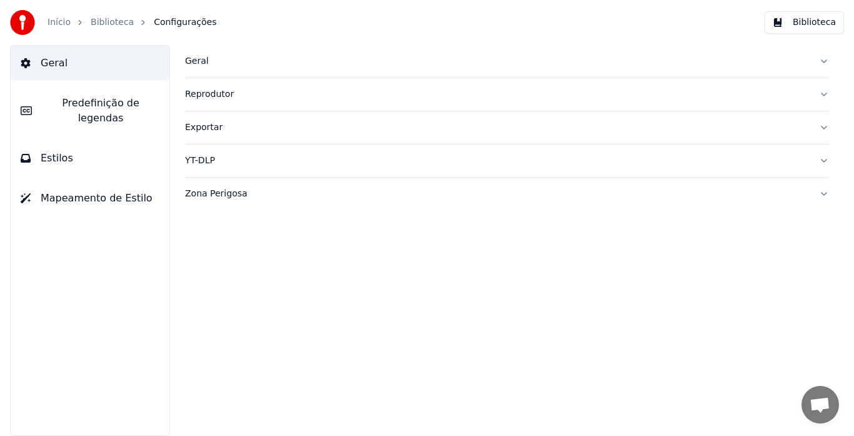
click at [815, 19] on button "Biblioteca" at bounding box center [804, 22] width 79 height 23
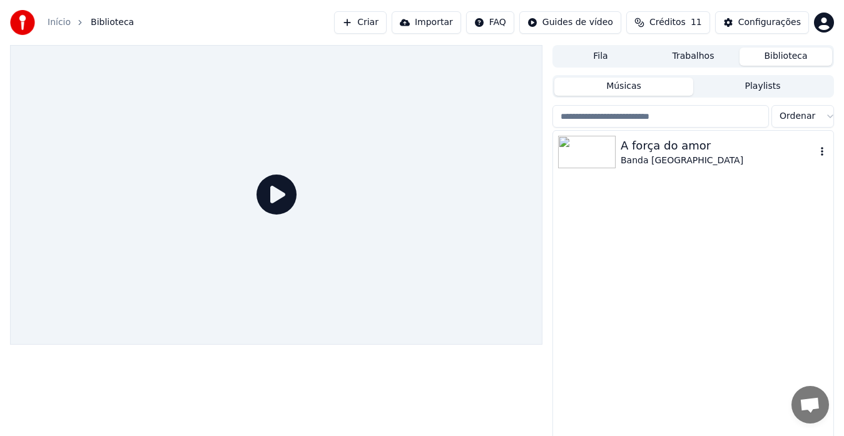
click at [600, 149] on img at bounding box center [587, 152] width 58 height 33
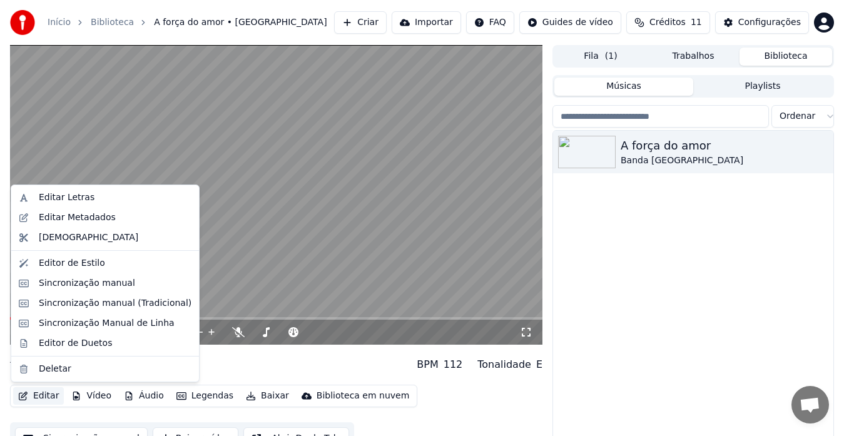
click at [44, 397] on button "Editar" at bounding box center [38, 396] width 51 height 18
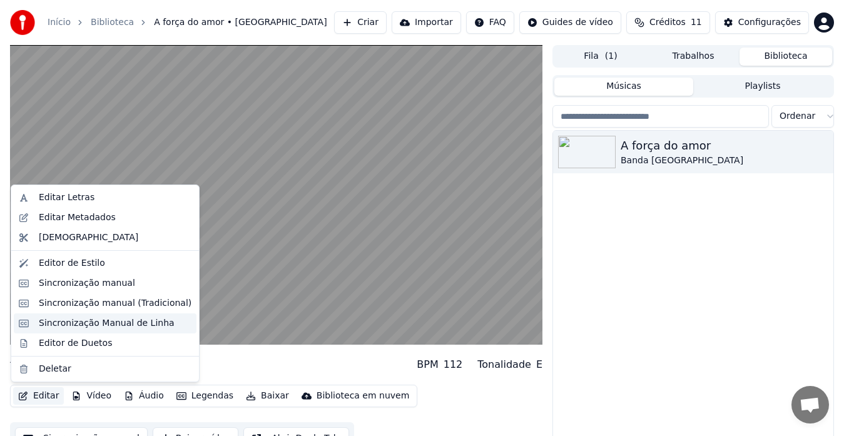
click at [128, 323] on div "Sincronização Manual de Linha" at bounding box center [107, 323] width 136 height 13
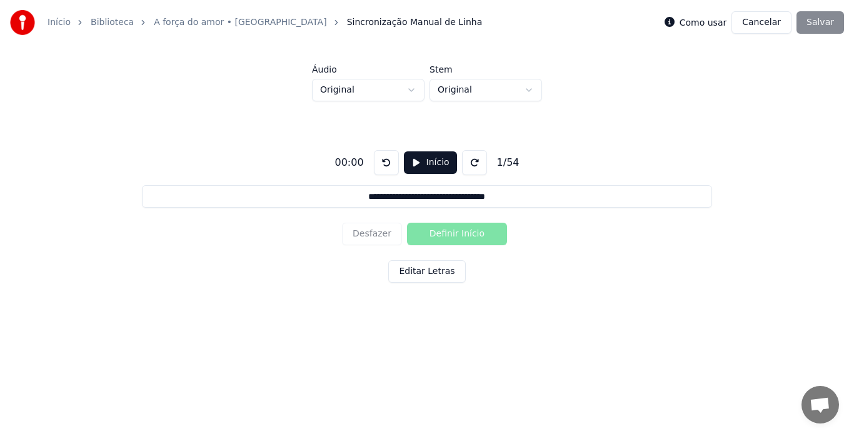
click at [426, 273] on button "Editar Letras" at bounding box center [426, 271] width 77 height 23
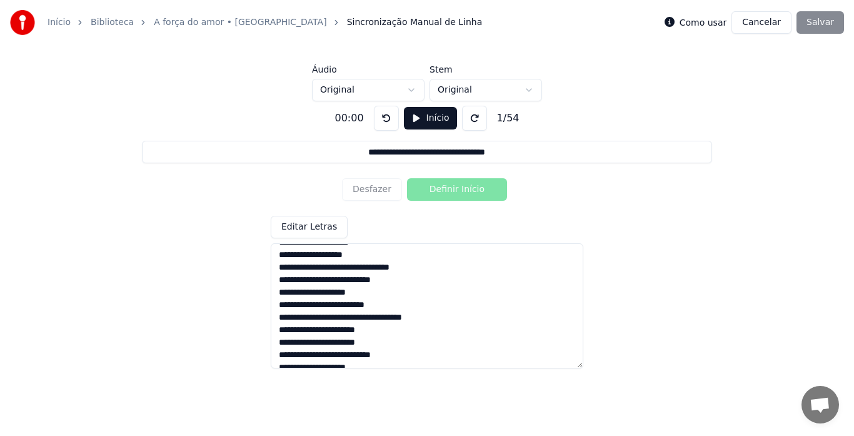
drag, startPoint x: 423, startPoint y: 273, endPoint x: 483, endPoint y: 282, distance: 60.8
click at [720, 22] on label "Como usar" at bounding box center [704, 22] width 48 height 9
click at [707, 22] on label "Como usar" at bounding box center [704, 22] width 48 height 9
click at [452, 188] on div "Desfazer Definir Início" at bounding box center [427, 189] width 170 height 33
click at [411, 116] on button "Início" at bounding box center [430, 118] width 53 height 23
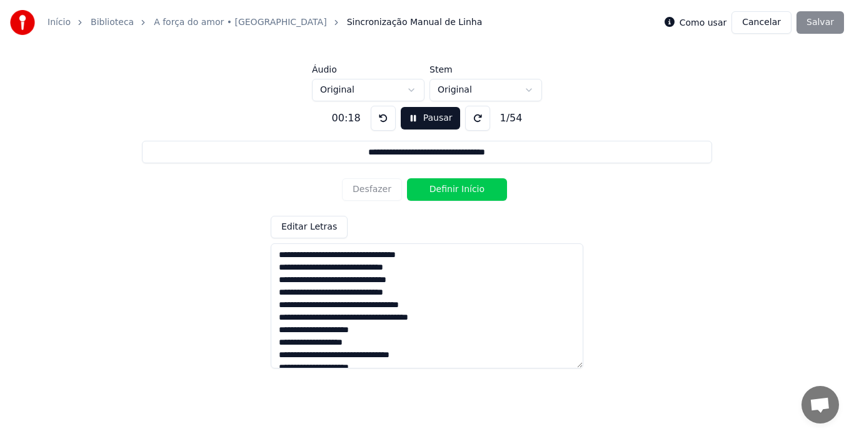
click at [441, 190] on button "Definir Início" at bounding box center [457, 189] width 100 height 23
click at [441, 190] on button "Definir Fim" at bounding box center [457, 189] width 100 height 23
click at [441, 190] on button "Definir Início" at bounding box center [457, 189] width 100 height 23
click at [450, 189] on button "Definir Fim" at bounding box center [457, 189] width 100 height 23
click at [450, 189] on button "Definir Início" at bounding box center [457, 189] width 100 height 23
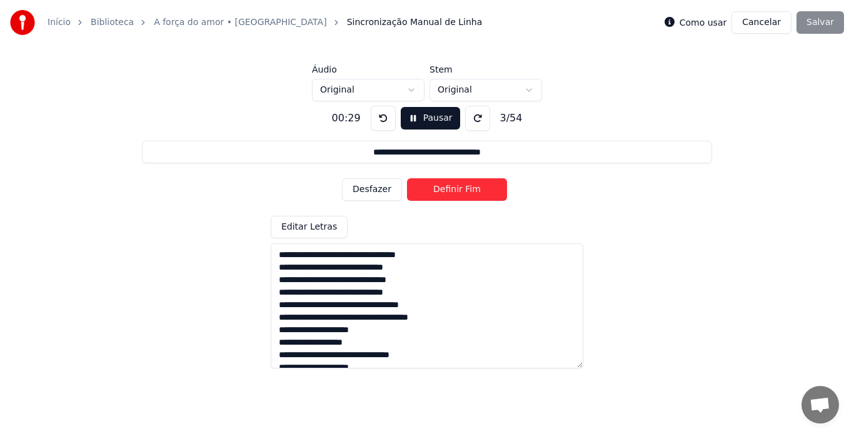
click at [450, 189] on button "Definir Fim" at bounding box center [457, 189] width 100 height 23
click at [450, 189] on button "Definir Início" at bounding box center [457, 189] width 100 height 23
click at [450, 189] on button "Definir Fim" at bounding box center [457, 189] width 100 height 23
click at [450, 189] on button "Definir Início" at bounding box center [457, 189] width 100 height 23
click at [450, 189] on button "Definir Fim" at bounding box center [457, 189] width 100 height 23
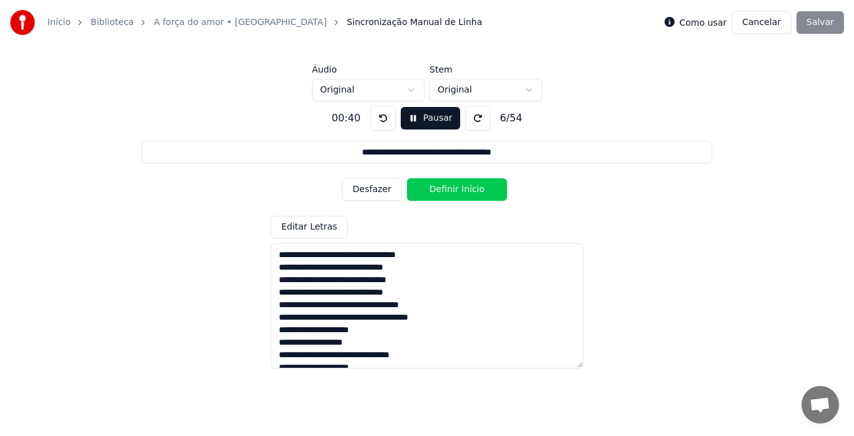
click at [450, 189] on button "Definir Início" at bounding box center [457, 189] width 100 height 23
click at [450, 189] on button "Definir Fim" at bounding box center [457, 189] width 100 height 23
click at [450, 189] on button "Definir Início" at bounding box center [457, 189] width 100 height 23
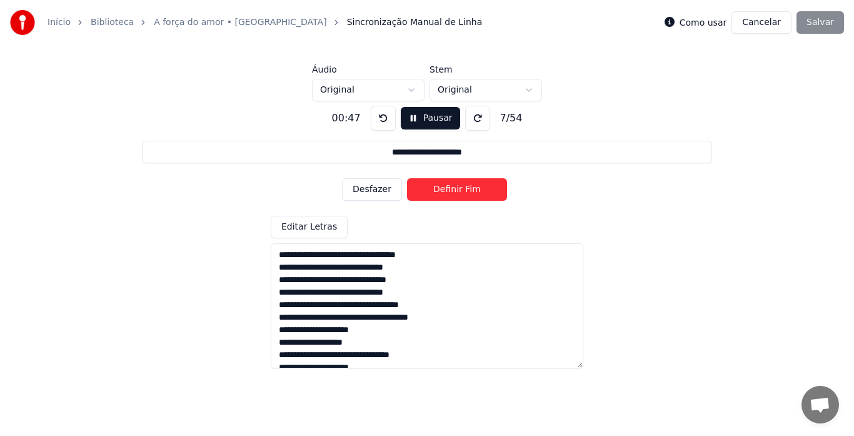
click at [450, 189] on button "Definir Fim" at bounding box center [457, 189] width 100 height 23
click at [450, 189] on button "Definir Início" at bounding box center [457, 189] width 100 height 23
click at [450, 189] on button "Definir Fim" at bounding box center [457, 189] width 100 height 23
click at [450, 189] on button "Definir Início" at bounding box center [457, 189] width 100 height 23
click at [450, 189] on button "Definir Fim" at bounding box center [457, 189] width 100 height 23
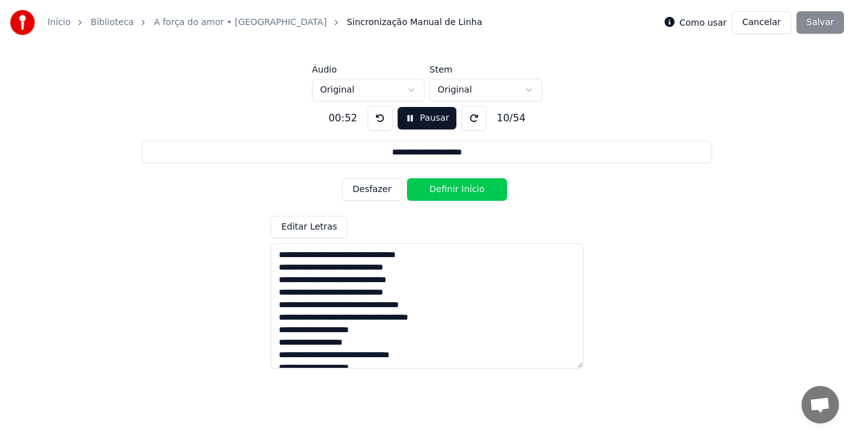
scroll to position [63, 0]
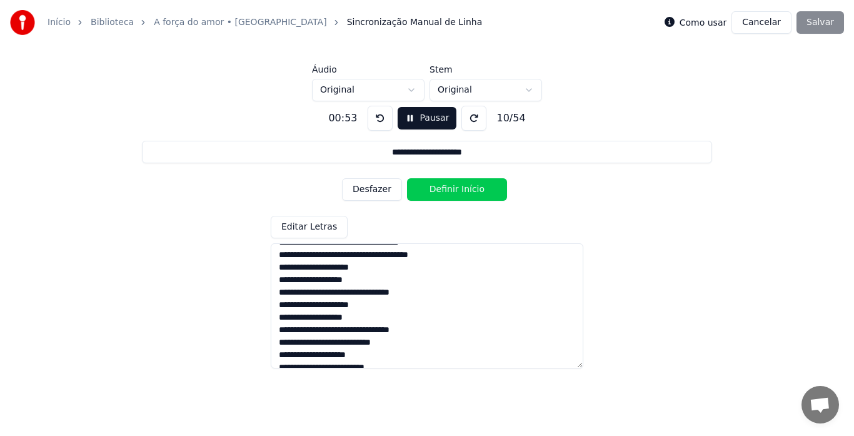
click at [467, 185] on button "Definir Início" at bounding box center [457, 189] width 100 height 23
click at [457, 185] on button "Definir Fim" at bounding box center [457, 189] width 100 height 23
click at [450, 188] on button "Definir Início" at bounding box center [457, 189] width 100 height 23
click at [450, 188] on button "Definir Fim" at bounding box center [457, 189] width 100 height 23
click at [450, 188] on button "Definir Início" at bounding box center [457, 189] width 100 height 23
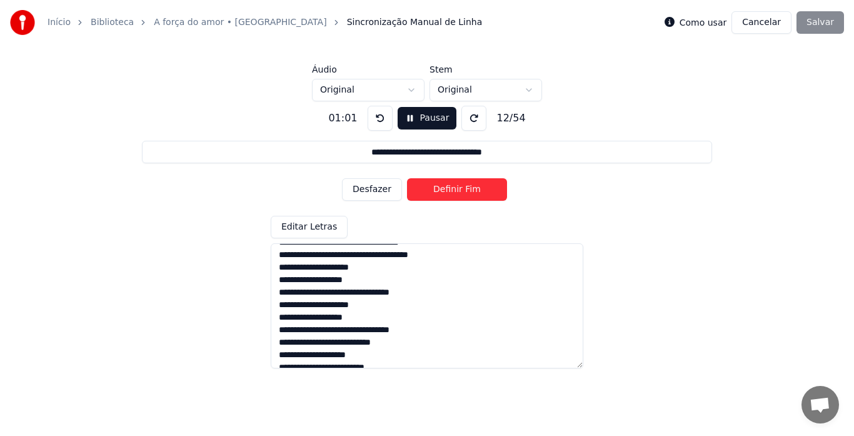
scroll to position [125, 0]
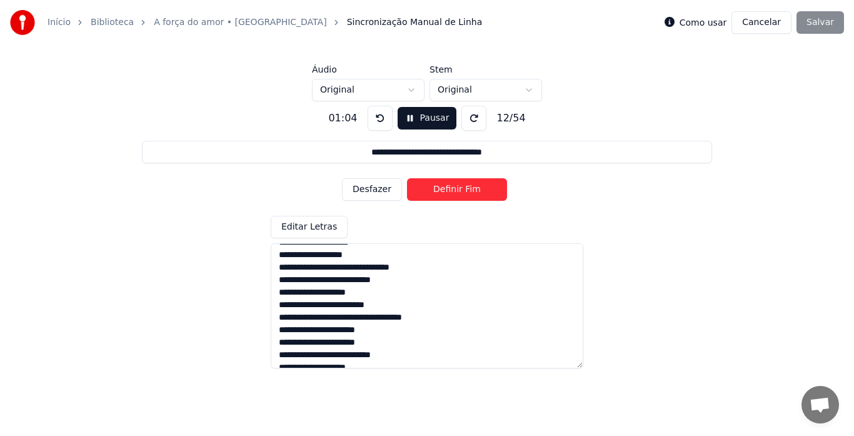
click at [448, 184] on button "Definir Fim" at bounding box center [457, 189] width 100 height 23
click at [449, 184] on button "Definir Início" at bounding box center [457, 189] width 100 height 23
click at [450, 186] on button "Definir Fim" at bounding box center [457, 189] width 100 height 23
click at [450, 186] on button "Definir Início" at bounding box center [457, 189] width 100 height 23
click at [450, 186] on button "Definir Fim" at bounding box center [457, 189] width 100 height 23
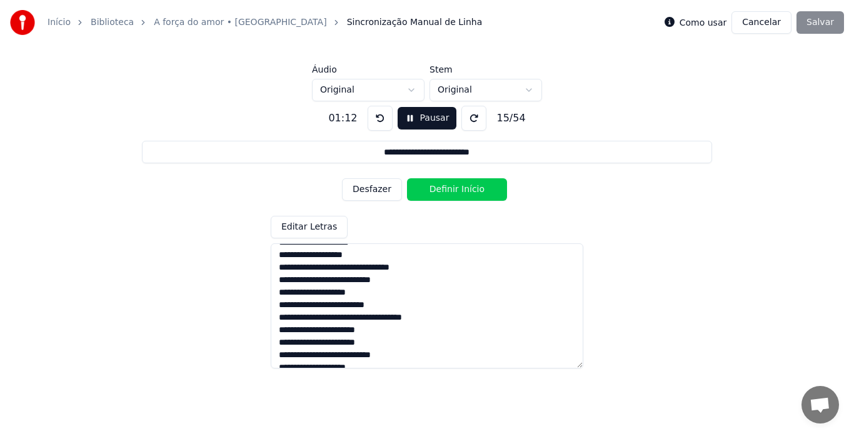
click at [450, 186] on button "Definir Início" at bounding box center [457, 189] width 100 height 23
click at [450, 186] on button "Definir Fim" at bounding box center [457, 189] width 100 height 23
click at [450, 186] on button "Definir Início" at bounding box center [457, 189] width 100 height 23
click at [450, 186] on button "Definir Fim" at bounding box center [457, 189] width 100 height 23
click at [450, 186] on button "Definir Início" at bounding box center [457, 189] width 100 height 23
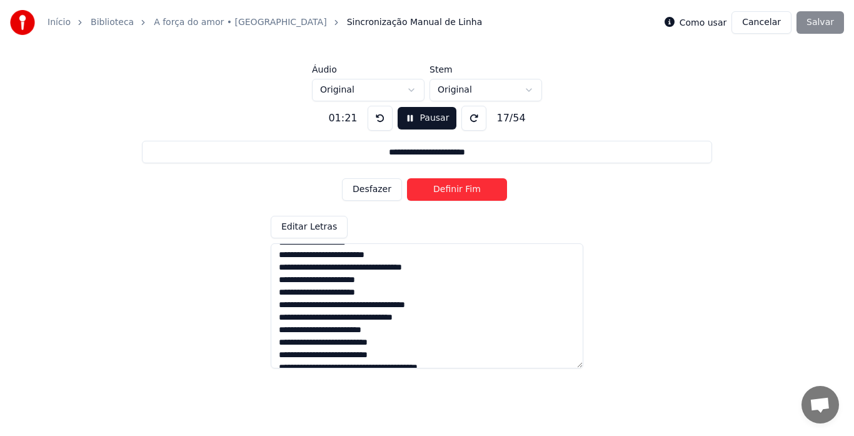
scroll to position [188, 0]
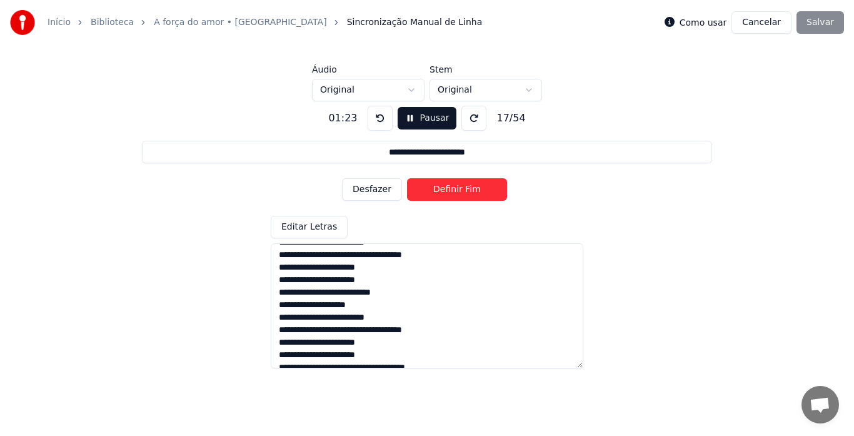
click at [436, 187] on button "Definir Fim" at bounding box center [457, 189] width 100 height 23
click at [436, 187] on button "Definir Início" at bounding box center [457, 189] width 100 height 23
click at [383, 186] on button "Desfazer" at bounding box center [372, 189] width 60 height 23
click at [376, 114] on button at bounding box center [380, 118] width 25 height 25
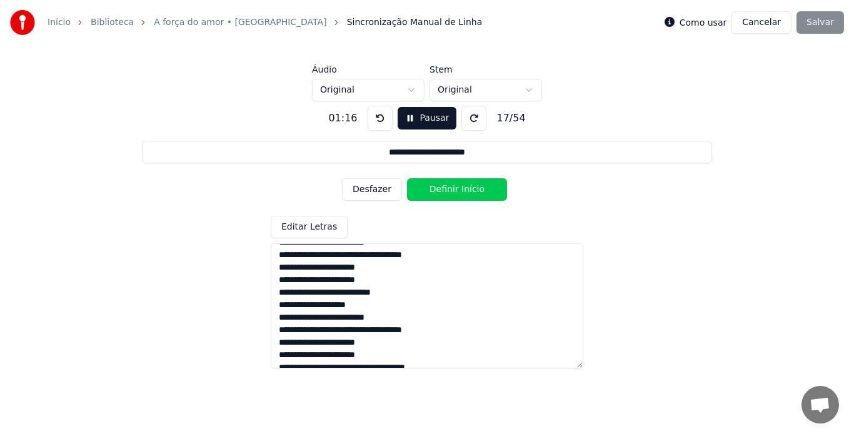
click at [376, 114] on button at bounding box center [380, 118] width 25 height 25
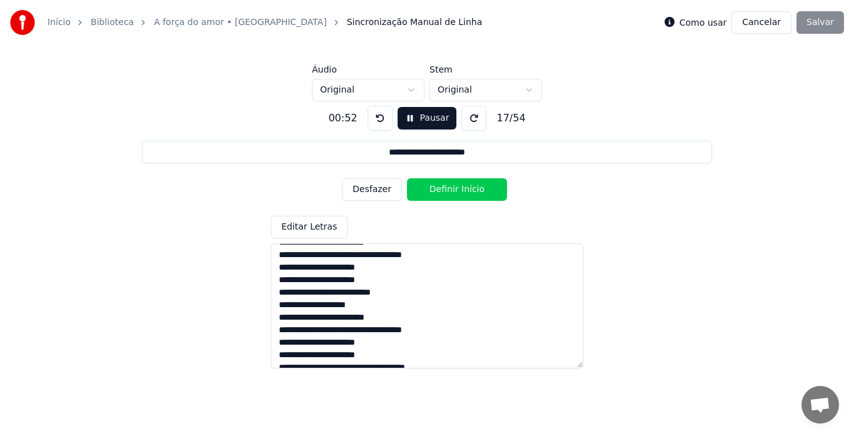
click at [376, 114] on button at bounding box center [380, 118] width 25 height 25
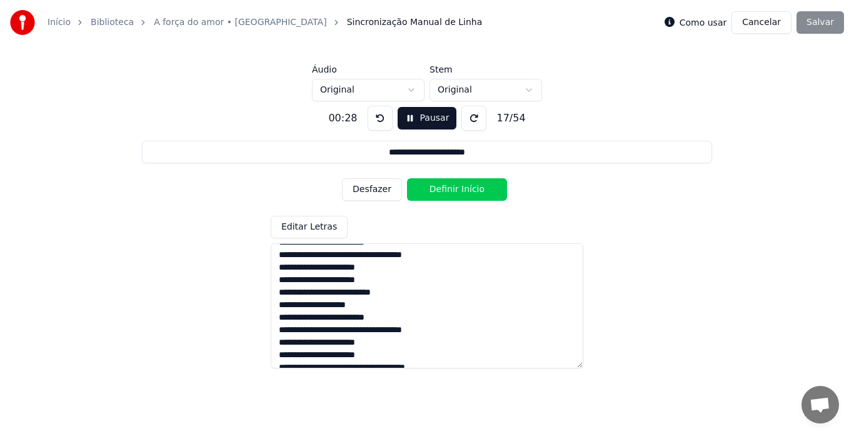
click at [376, 114] on button at bounding box center [380, 118] width 25 height 25
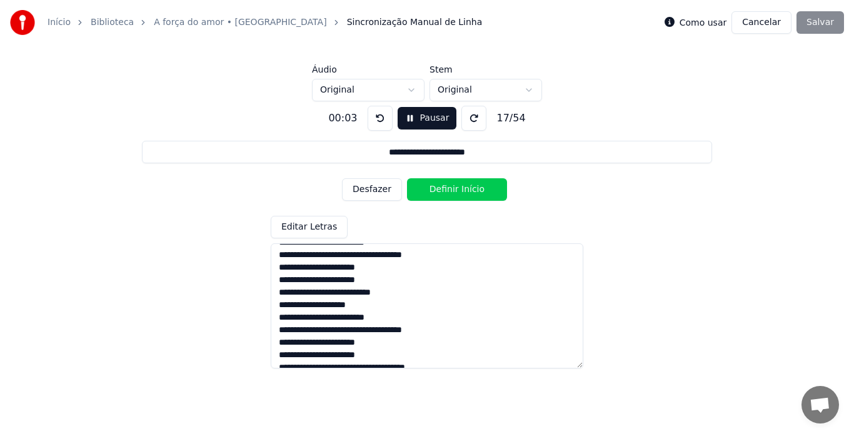
click at [376, 114] on button at bounding box center [380, 118] width 25 height 25
click at [381, 192] on button "Desfazer" at bounding box center [372, 189] width 60 height 23
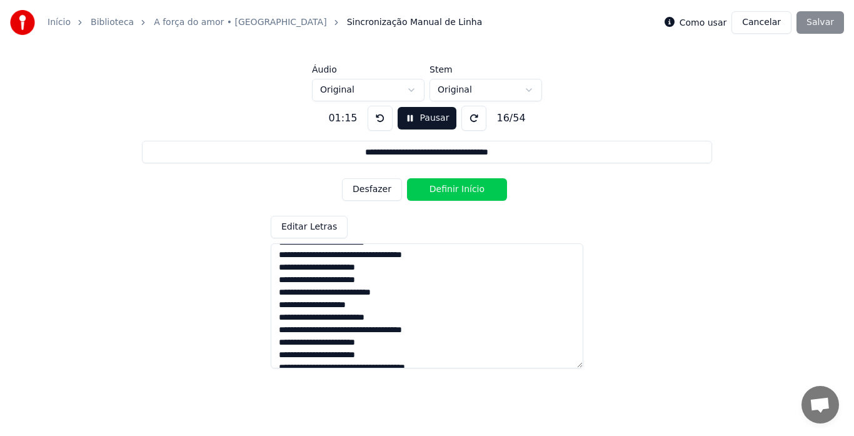
click at [381, 192] on button "Desfazer" at bounding box center [372, 189] width 60 height 23
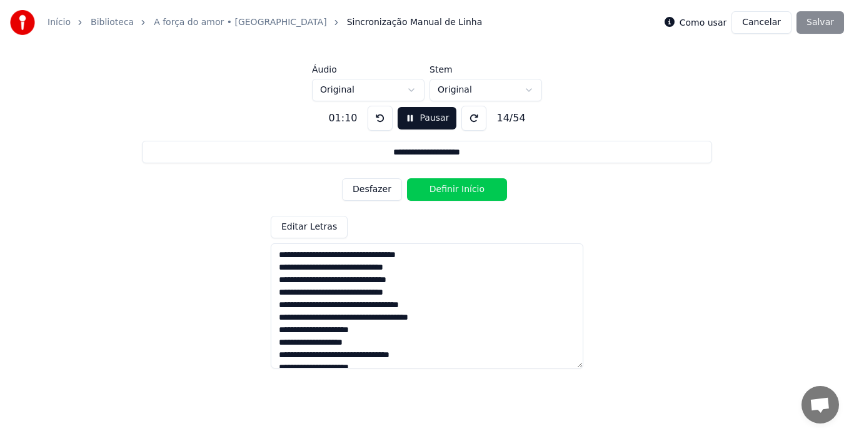
click at [363, 189] on button "Desfazer" at bounding box center [372, 189] width 60 height 23
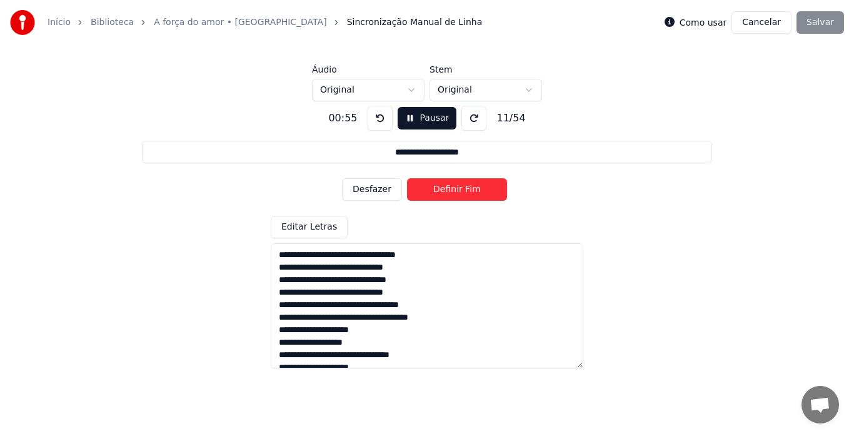
click at [363, 189] on button "Desfazer" at bounding box center [372, 189] width 60 height 23
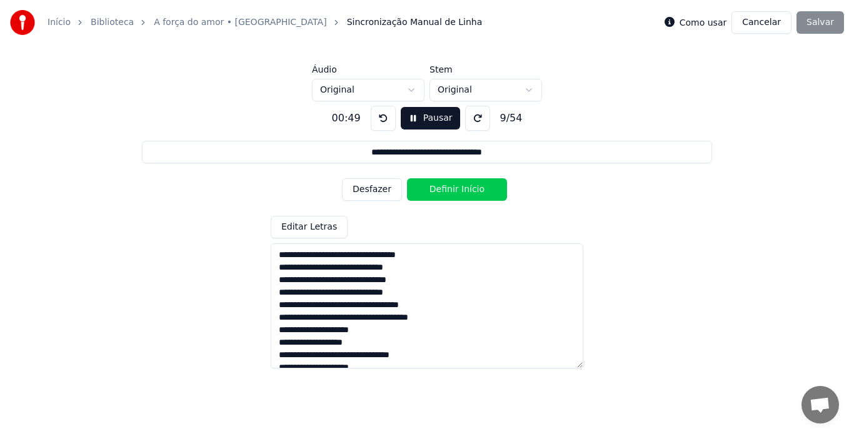
click at [363, 189] on button "Desfazer" at bounding box center [372, 189] width 60 height 23
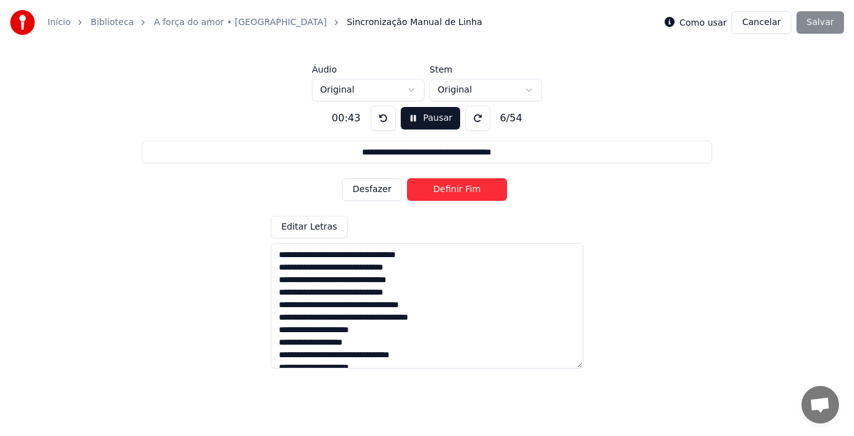
click at [363, 189] on button "Desfazer" at bounding box center [372, 189] width 60 height 23
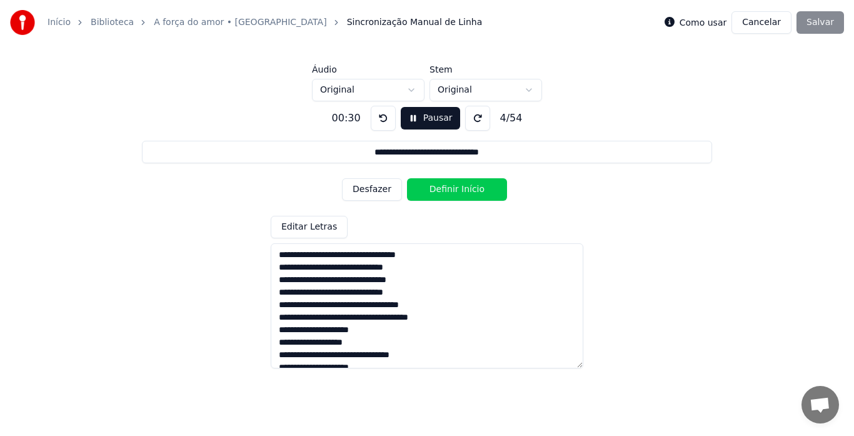
click at [363, 189] on button "Desfazer" at bounding box center [372, 189] width 60 height 23
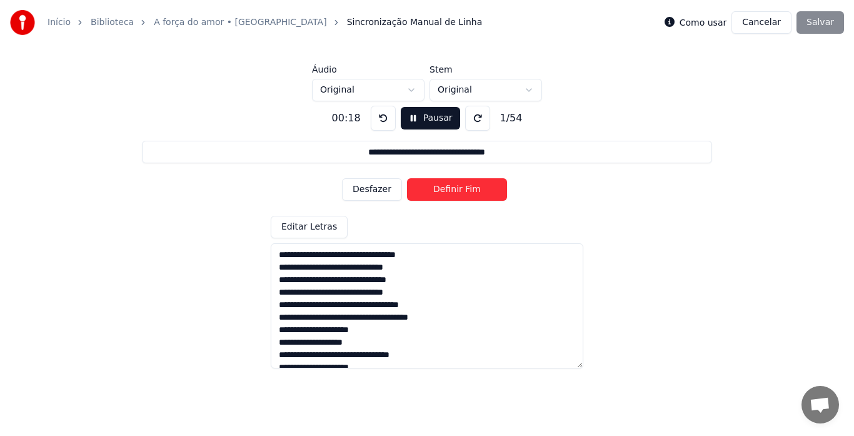
click at [363, 189] on button "Desfazer" at bounding box center [372, 189] width 60 height 23
click at [363, 189] on div "Desfazer Definir Início" at bounding box center [427, 189] width 170 height 33
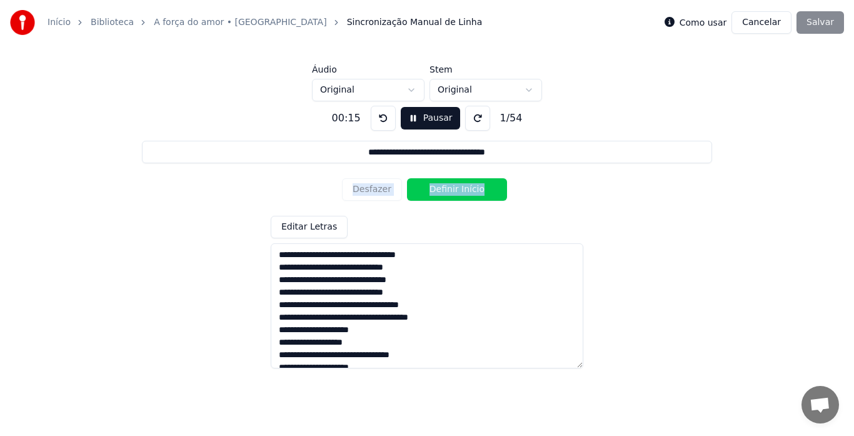
click at [363, 189] on div "Desfazer Definir Início" at bounding box center [427, 189] width 170 height 33
click at [383, 114] on button at bounding box center [383, 118] width 25 height 25
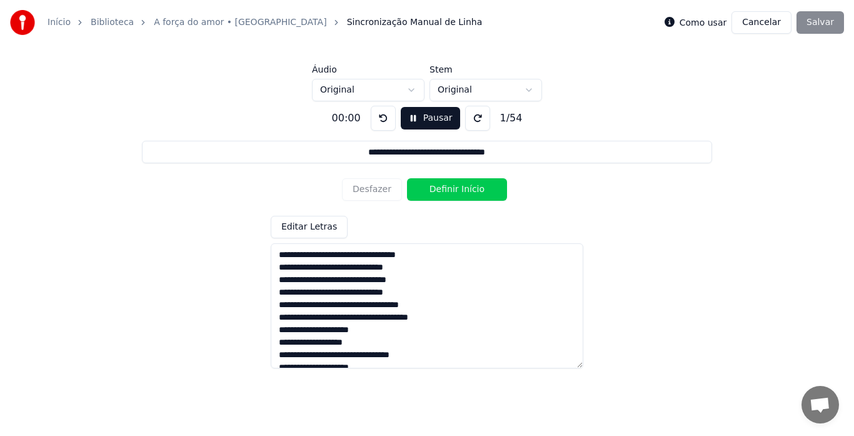
click at [383, 114] on button at bounding box center [383, 118] width 25 height 25
click at [449, 191] on button "Definir Início" at bounding box center [457, 189] width 100 height 23
click at [449, 191] on button "Definir Fim" at bounding box center [457, 189] width 100 height 23
click at [449, 191] on button "Definir Início" at bounding box center [457, 189] width 100 height 23
click at [449, 191] on button "Definir Fim" at bounding box center [457, 189] width 100 height 23
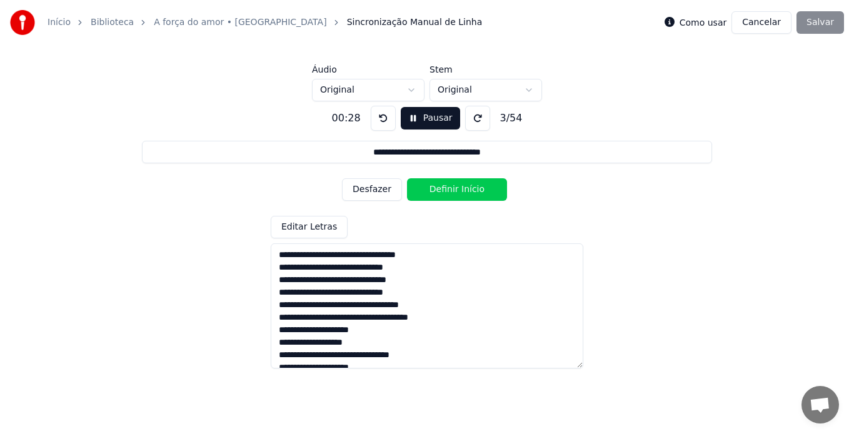
click at [449, 191] on button "Definir Início" at bounding box center [457, 189] width 100 height 23
click at [449, 191] on button "Definir Fim" at bounding box center [457, 189] width 100 height 23
click at [449, 191] on button "Definir Início" at bounding box center [457, 189] width 100 height 23
click at [449, 191] on button "Definir Fim" at bounding box center [457, 189] width 100 height 23
click at [449, 191] on button "Definir Início" at bounding box center [457, 189] width 100 height 23
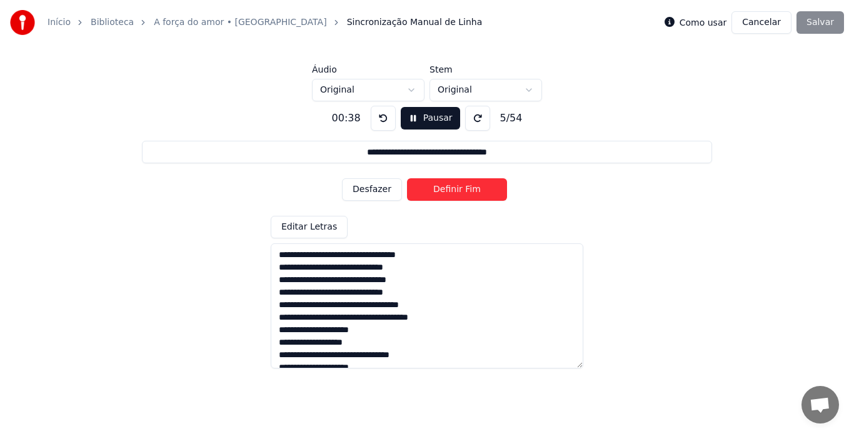
click at [449, 191] on button "Definir Fim" at bounding box center [457, 189] width 100 height 23
click at [449, 191] on button "Definir Início" at bounding box center [457, 189] width 100 height 23
click at [449, 191] on button "Definir Fim" at bounding box center [457, 189] width 100 height 23
click at [449, 191] on button "Definir Início" at bounding box center [457, 189] width 100 height 23
click at [380, 116] on button at bounding box center [383, 118] width 25 height 25
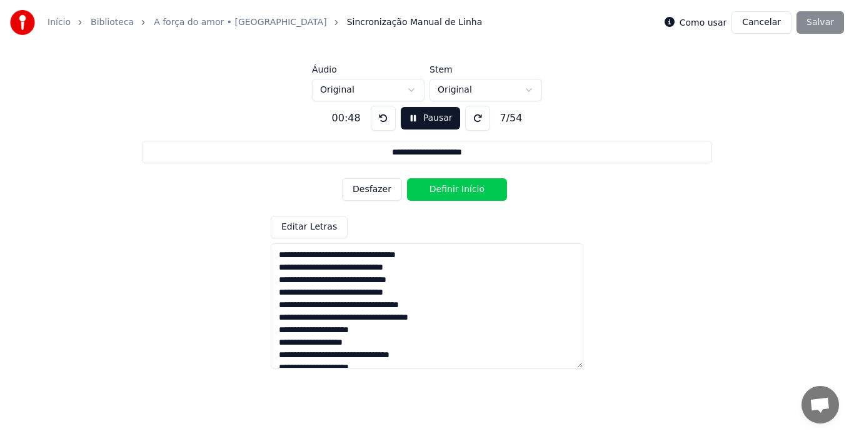
click at [380, 116] on button at bounding box center [383, 118] width 25 height 25
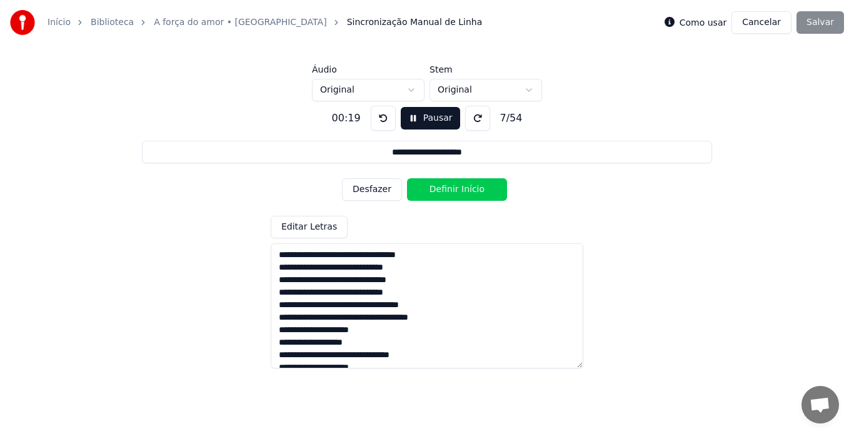
click at [380, 116] on button at bounding box center [383, 118] width 25 height 25
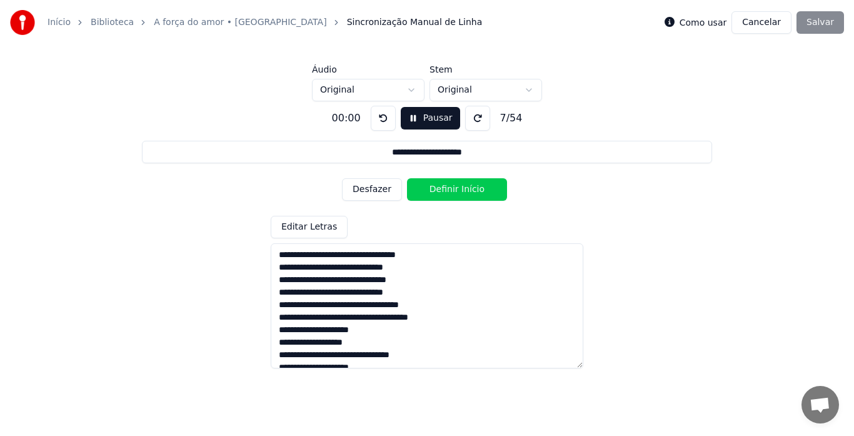
click at [380, 116] on button at bounding box center [383, 118] width 25 height 25
click at [380, 192] on button "Desfazer" at bounding box center [372, 189] width 60 height 23
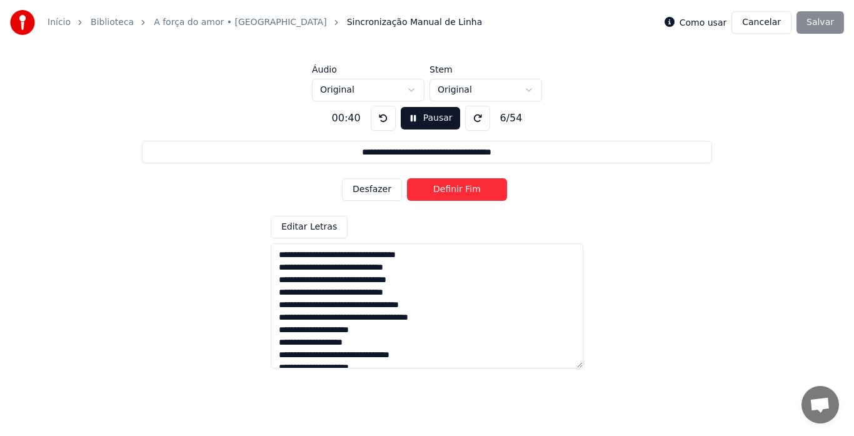
click at [380, 192] on button "Desfazer" at bounding box center [372, 189] width 60 height 23
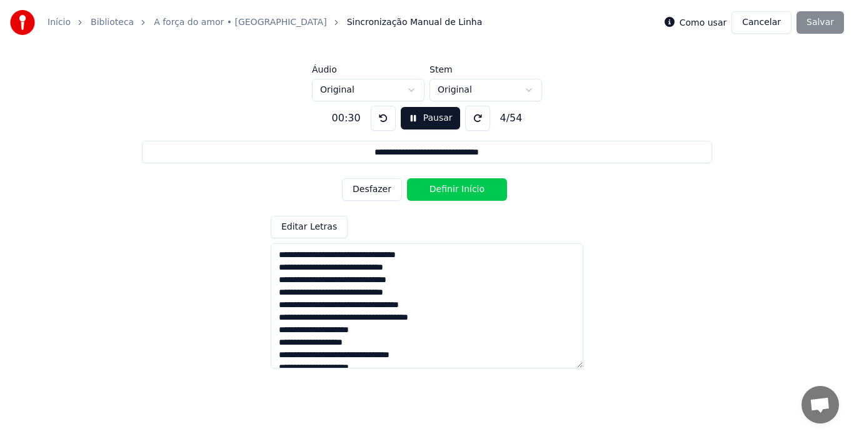
click at [380, 192] on button "Desfazer" at bounding box center [372, 189] width 60 height 23
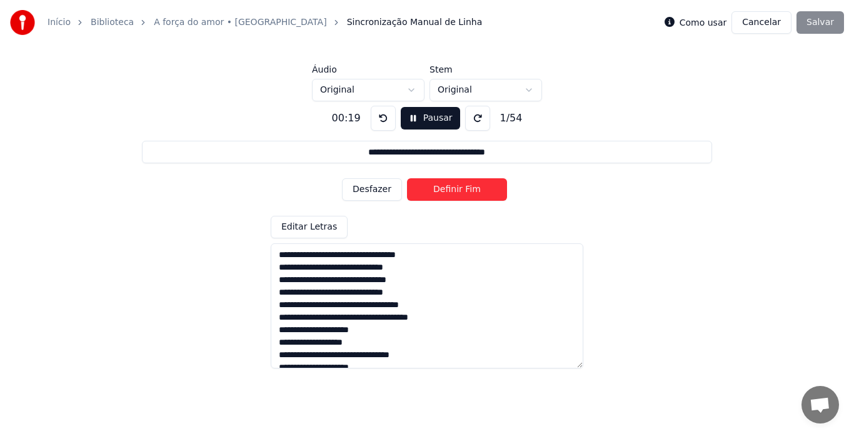
click at [380, 192] on button "Desfazer" at bounding box center [372, 189] width 60 height 23
click at [380, 192] on div "Desfazer Definir Fim" at bounding box center [427, 189] width 170 height 33
click at [380, 192] on div "Desfazer Definir Início" at bounding box center [427, 189] width 170 height 33
click at [381, 119] on button at bounding box center [383, 118] width 25 height 25
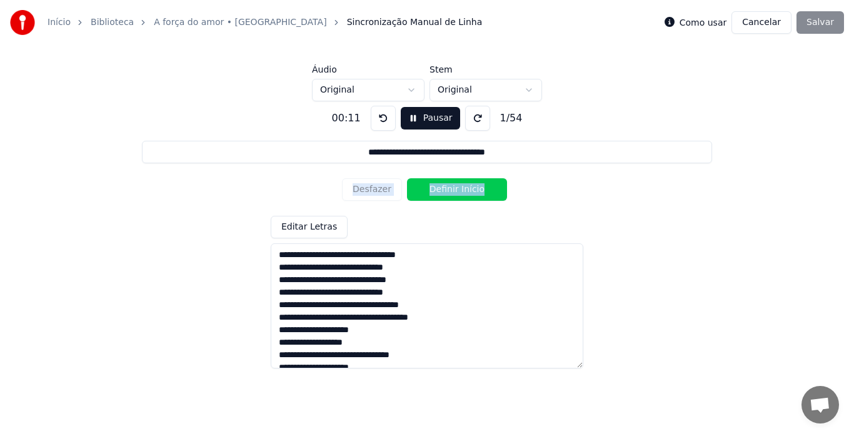
click at [381, 119] on button at bounding box center [383, 118] width 25 height 25
click at [529, 241] on div "Editar Letras" at bounding box center [427, 292] width 313 height 153
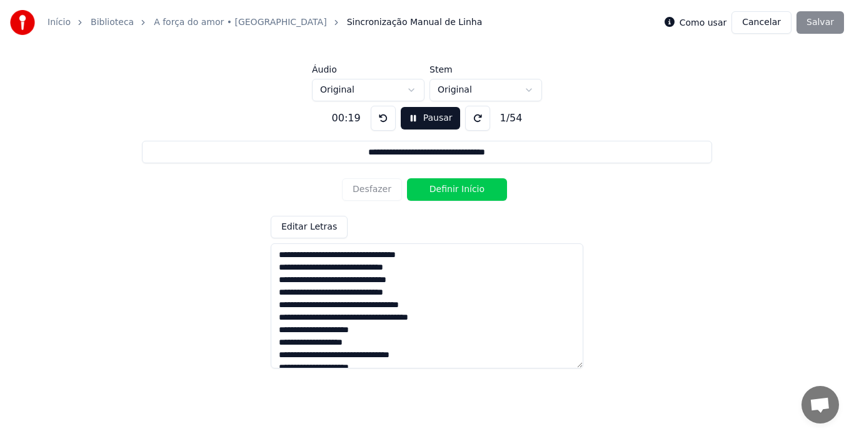
click at [446, 191] on button "Definir Início" at bounding box center [457, 189] width 100 height 23
click at [446, 191] on button "Definir Fim" at bounding box center [457, 189] width 100 height 23
click at [446, 191] on button "Definir Início" at bounding box center [457, 189] width 100 height 23
click at [446, 191] on button "Definir Fim" at bounding box center [457, 189] width 100 height 23
click at [446, 191] on button "Definir Início" at bounding box center [457, 189] width 100 height 23
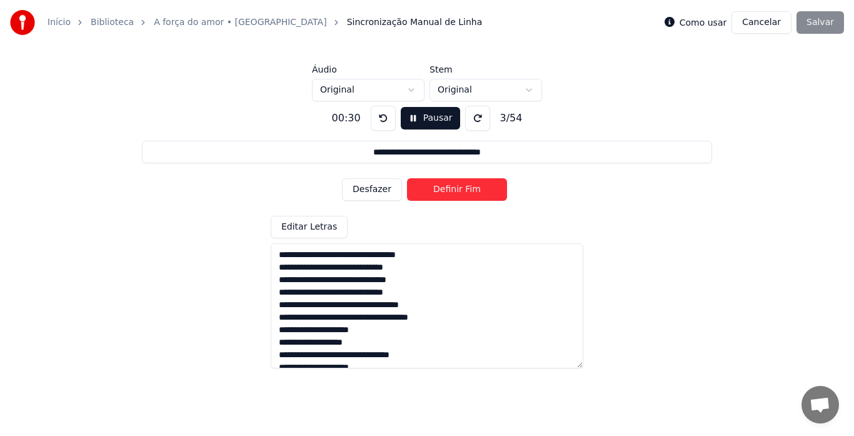
click at [446, 191] on button "Definir Fim" at bounding box center [457, 189] width 100 height 23
click at [447, 187] on button "Definir Início" at bounding box center [457, 189] width 100 height 23
click at [447, 187] on button "Definir Fim" at bounding box center [457, 189] width 100 height 23
click at [448, 186] on button "Definir Início" at bounding box center [457, 189] width 100 height 23
click at [448, 186] on button "Definir Fim" at bounding box center [457, 189] width 100 height 23
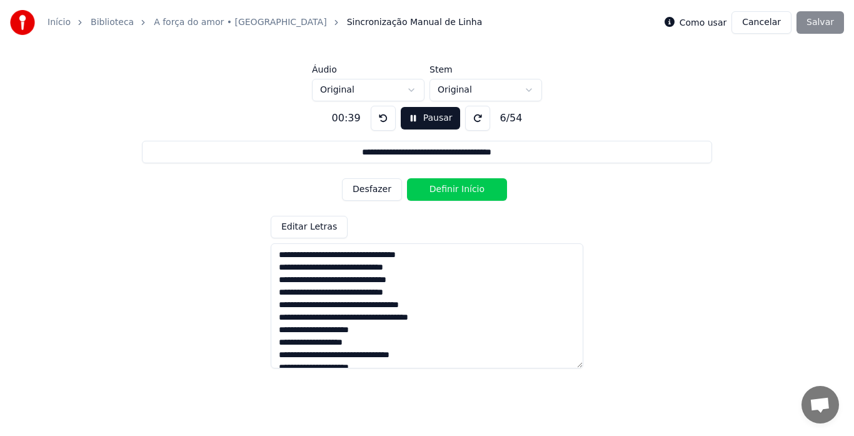
click at [448, 186] on button "Definir Início" at bounding box center [457, 189] width 100 height 23
click at [448, 186] on button "Definir Fim" at bounding box center [457, 189] width 100 height 23
type input "**********"
click at [423, 118] on button "Pausar" at bounding box center [430, 118] width 59 height 23
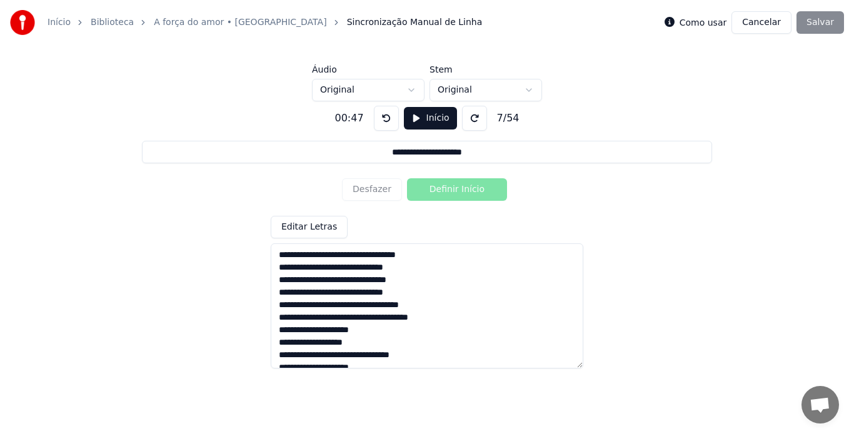
click at [469, 116] on button at bounding box center [474, 118] width 25 height 25
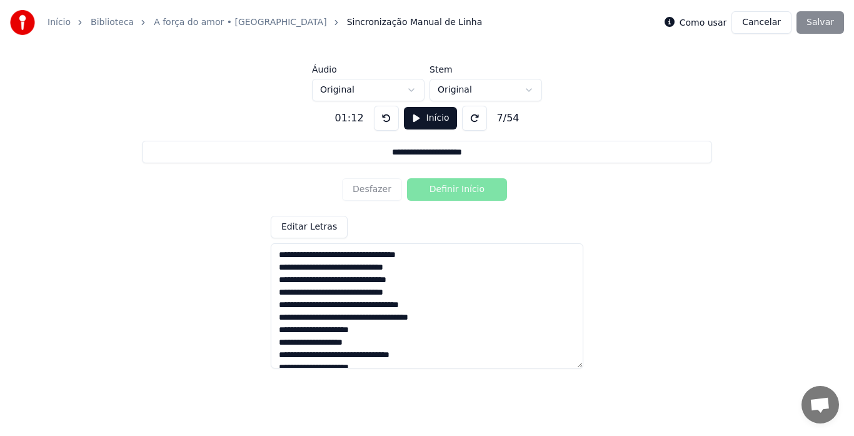
click at [412, 118] on button "Início" at bounding box center [430, 118] width 53 height 23
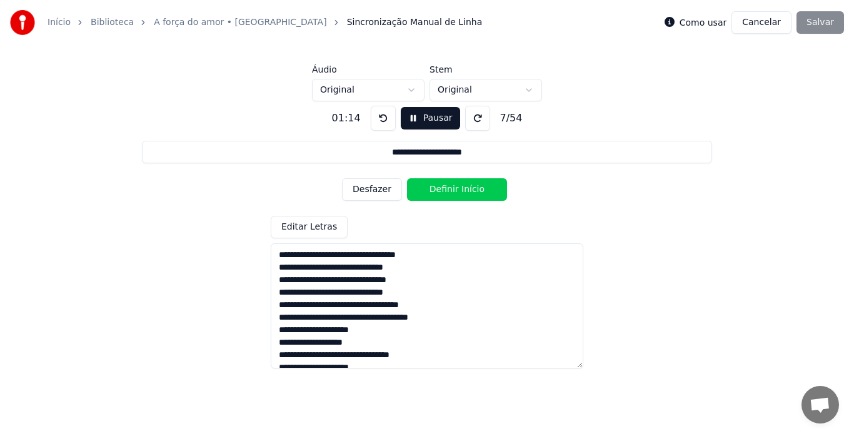
click at [819, 20] on div "Como usar Cancelar Salvar" at bounding box center [754, 22] width 179 height 23
click at [166, 23] on link "A força do amor • [GEOGRAPHIC_DATA]" at bounding box center [240, 22] width 173 height 13
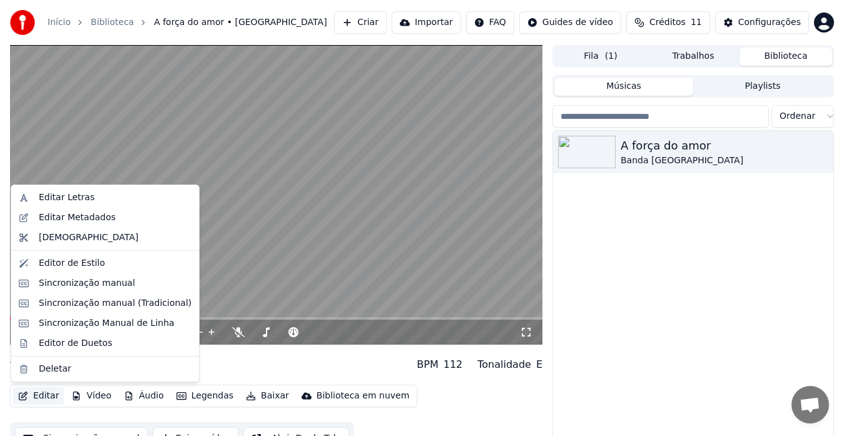
click at [54, 396] on button "Editar" at bounding box center [38, 396] width 51 height 18
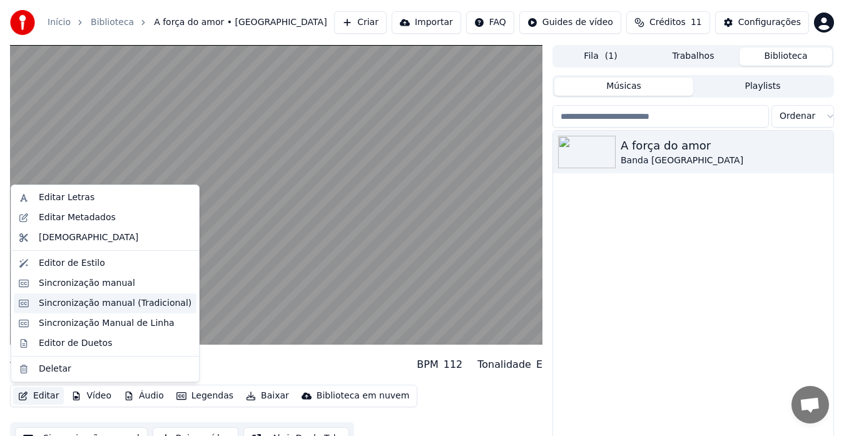
click at [109, 305] on div "Sincronização manual (Tradicional)" at bounding box center [115, 303] width 153 height 13
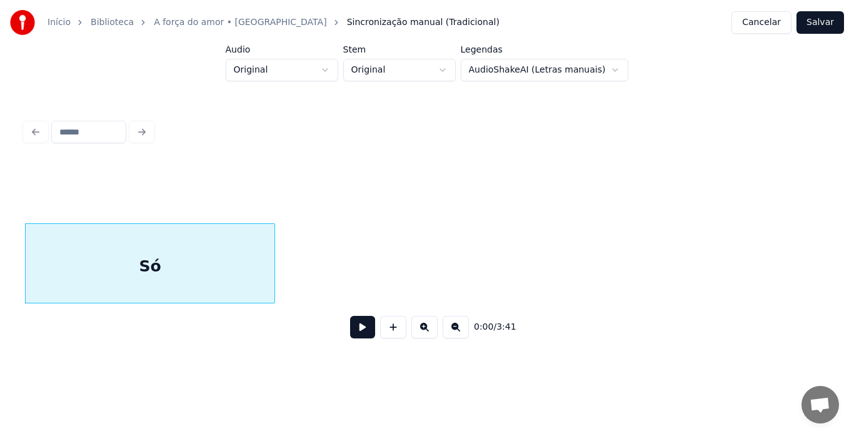
click at [353, 336] on button at bounding box center [362, 327] width 25 height 23
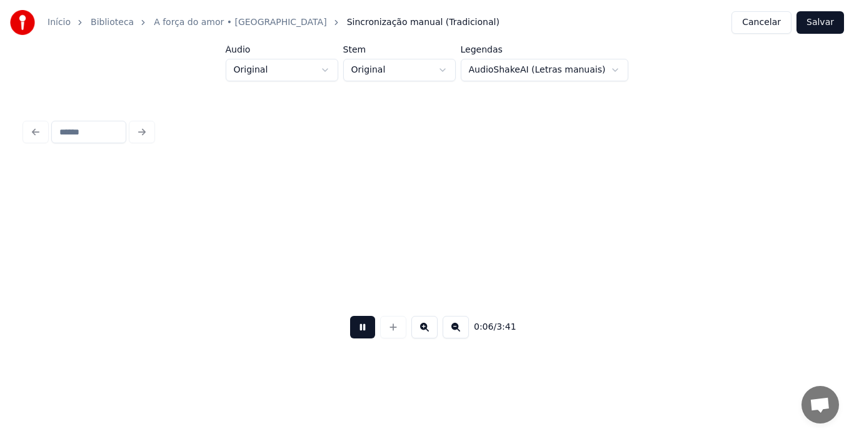
scroll to position [0, 805]
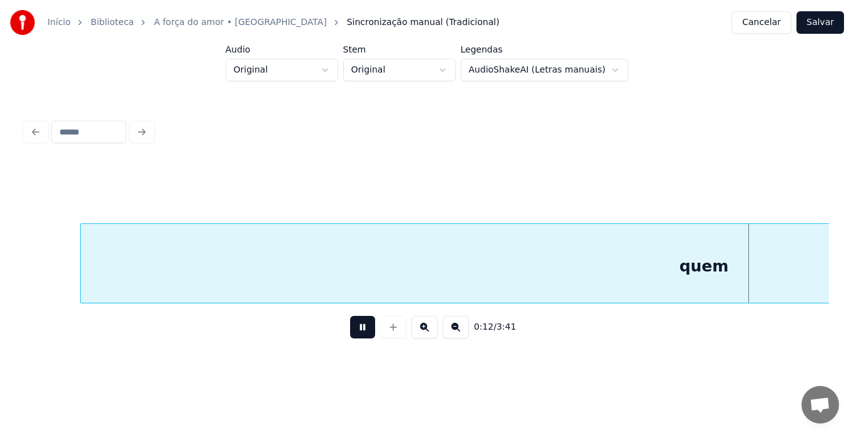
click at [34, 127] on div at bounding box center [427, 132] width 814 height 28
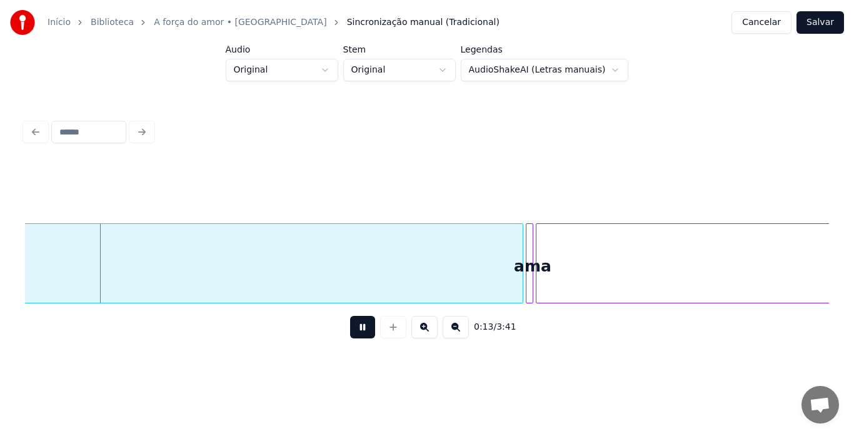
click at [121, 124] on input at bounding box center [88, 132] width 75 height 23
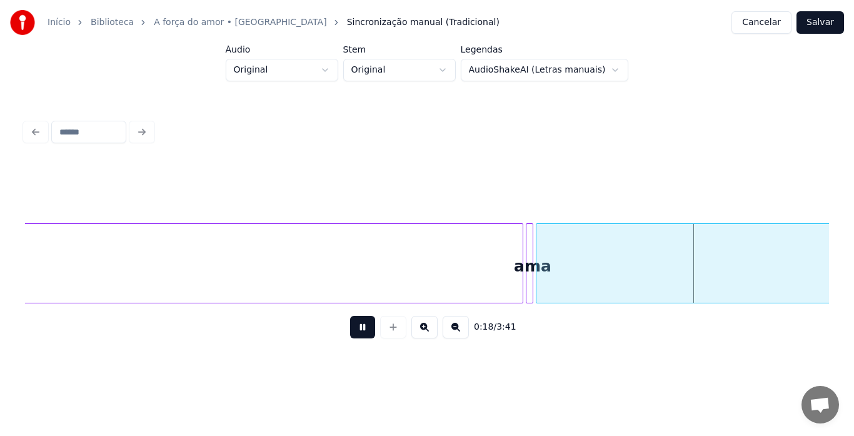
click at [597, 68] on html "Início Biblioteca A força do amor • Banda San Marino Sincronização manual (Trad…" at bounding box center [427, 191] width 854 height 383
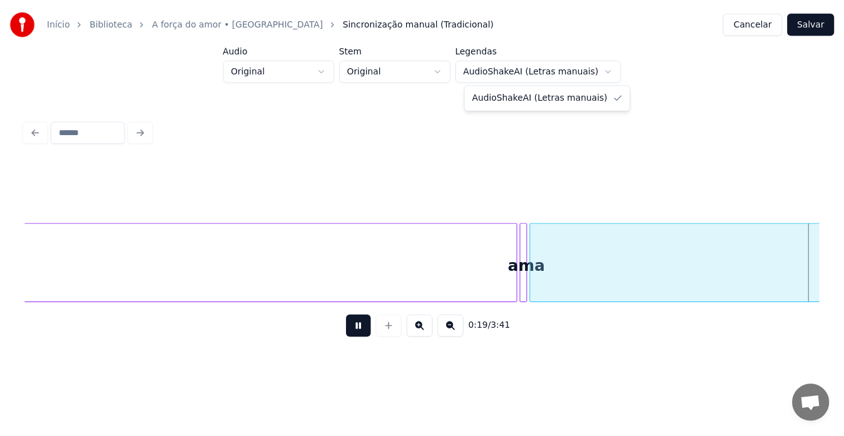
scroll to position [0, 2416]
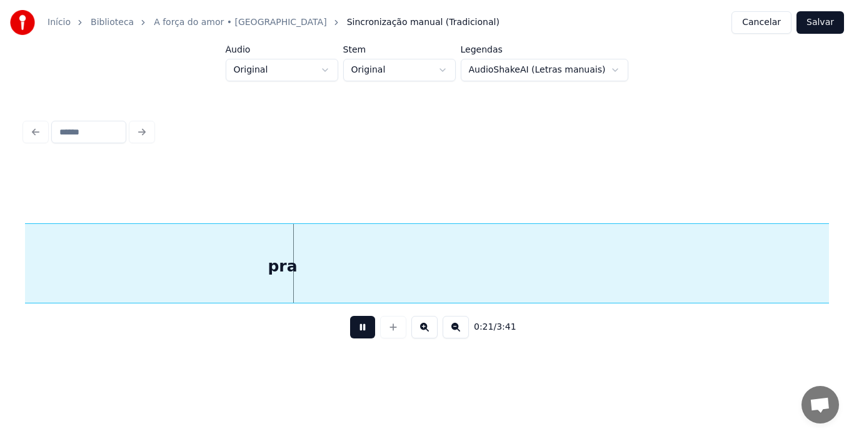
click at [775, 21] on html "Início Biblioteca A força do amor • Banda San Marino Sincronização manual (Trad…" at bounding box center [427, 191] width 854 height 383
click at [176, 23] on link "A força do amor • [GEOGRAPHIC_DATA]" at bounding box center [240, 22] width 173 height 13
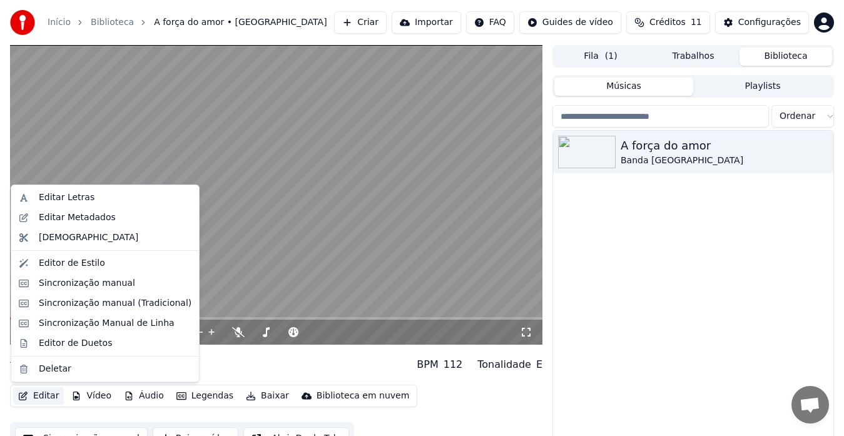
click at [47, 397] on button "Editar" at bounding box center [38, 396] width 51 height 18
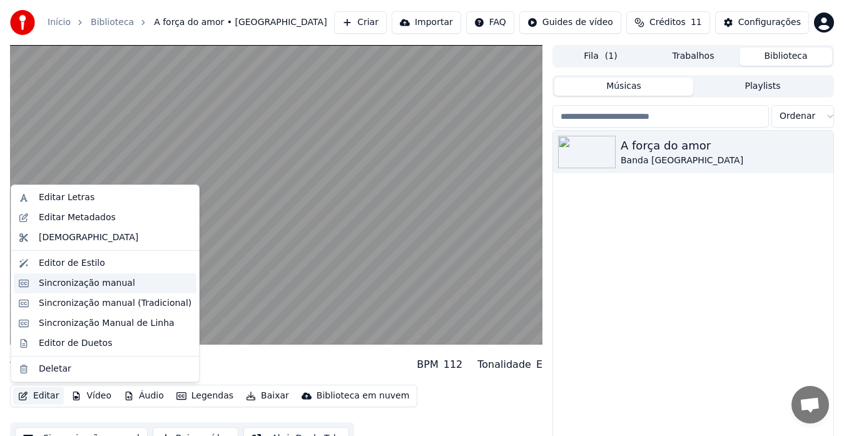
click at [90, 282] on div "Sincronização manual" at bounding box center [87, 283] width 96 height 13
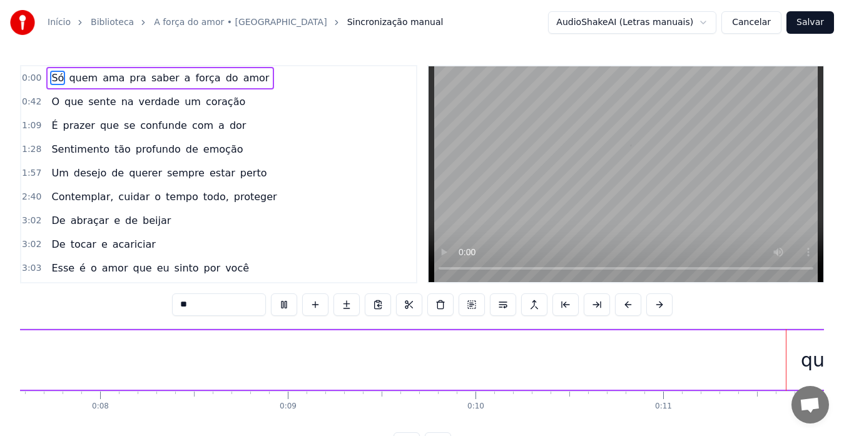
scroll to position [0, 2119]
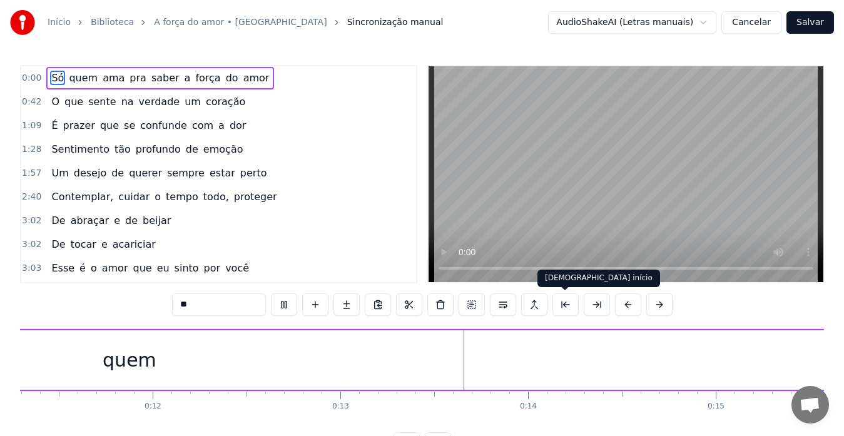
click at [567, 305] on button at bounding box center [565, 304] width 26 height 23
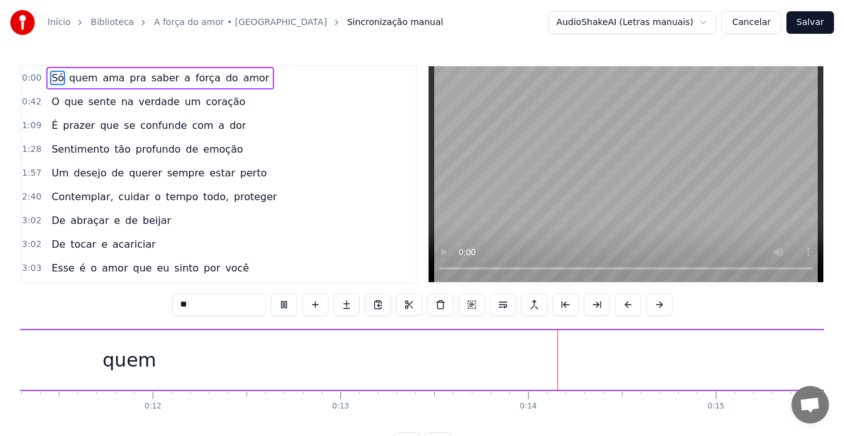
click at [567, 305] on button at bounding box center [565, 304] width 26 height 23
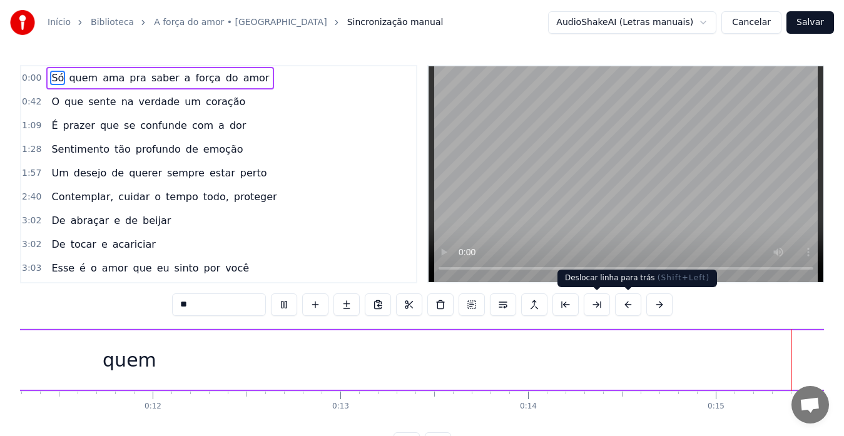
scroll to position [0, 2823]
click at [625, 302] on button at bounding box center [628, 304] width 26 height 23
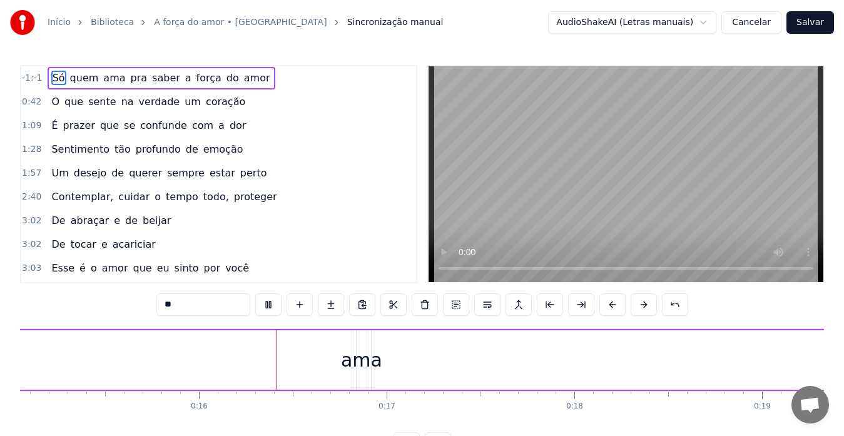
click at [625, 302] on button at bounding box center [612, 304] width 26 height 23
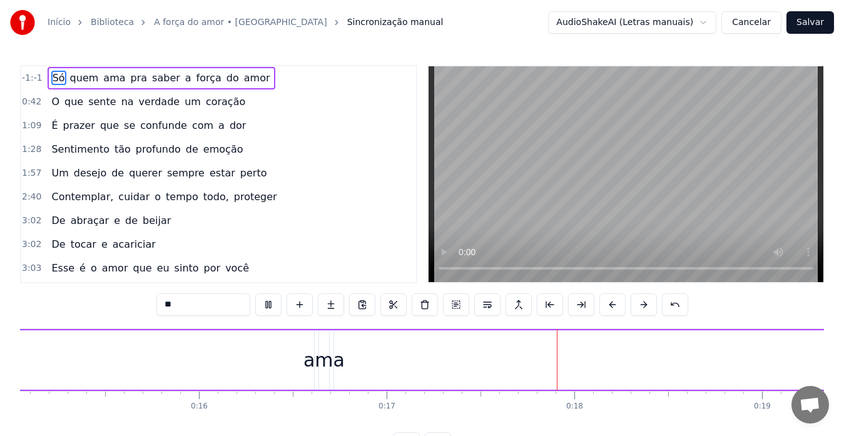
click at [625, 302] on button at bounding box center [612, 304] width 26 height 23
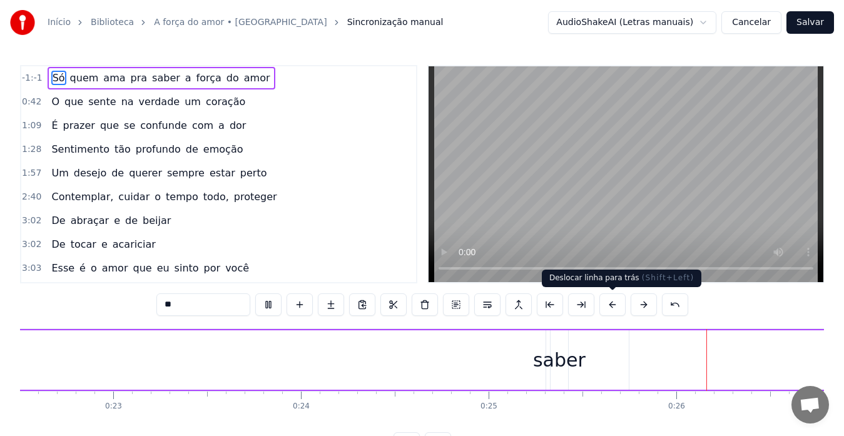
click at [610, 305] on button at bounding box center [612, 304] width 26 height 23
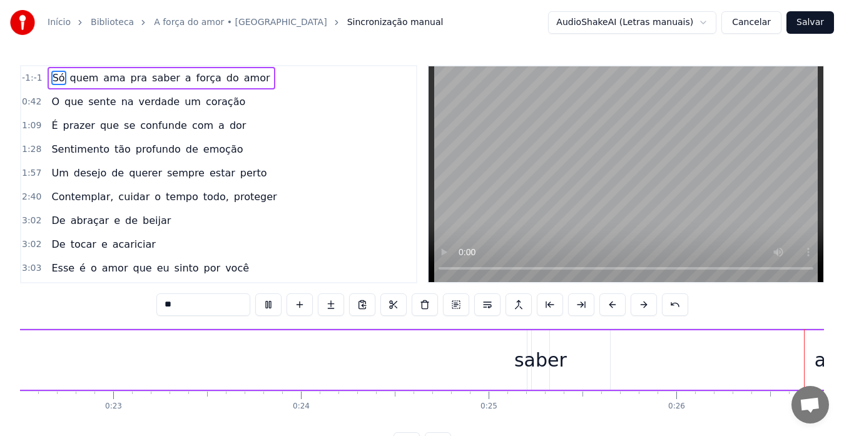
scroll to position [0, 4921]
click at [610, 305] on button at bounding box center [612, 304] width 26 height 23
click at [75, 78] on span "quem" at bounding box center [84, 78] width 31 height 14
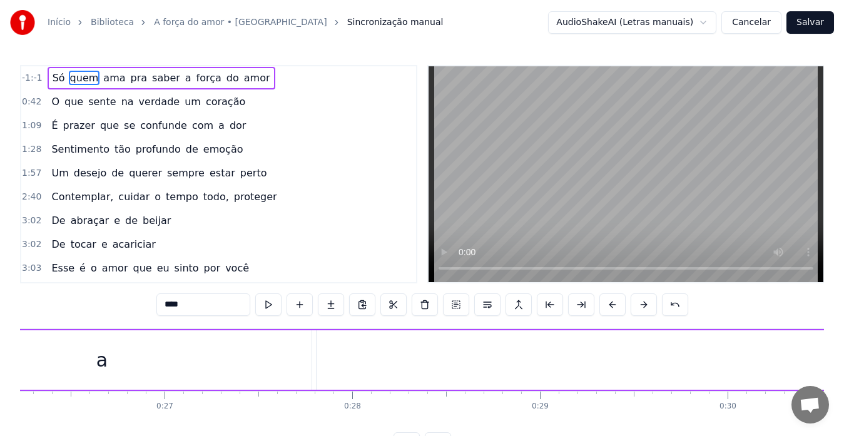
scroll to position [0, 1096]
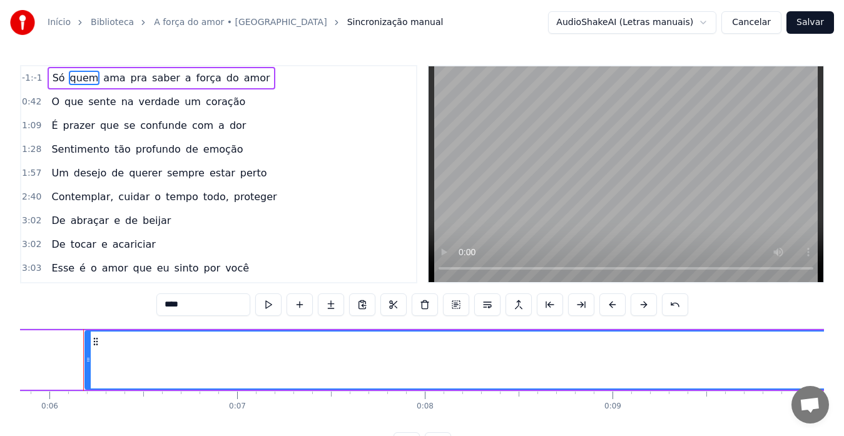
click at [102, 78] on span "ama" at bounding box center [114, 78] width 24 height 14
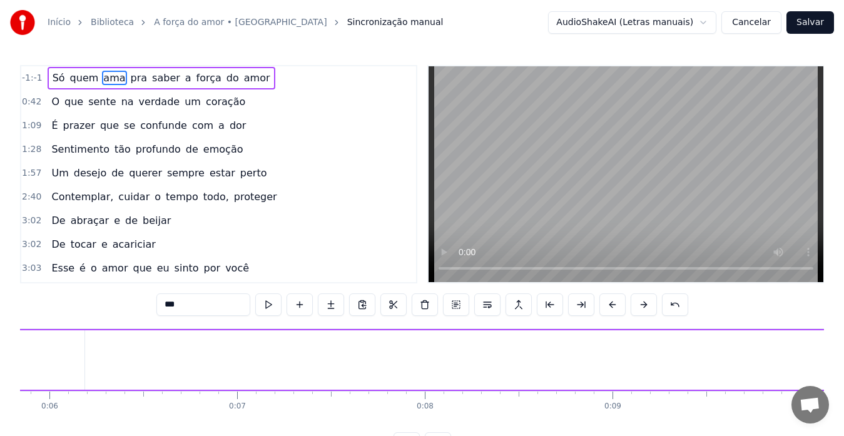
scroll to position [0, 2972]
click at [129, 79] on span "pra" at bounding box center [138, 78] width 19 height 14
type input "***"
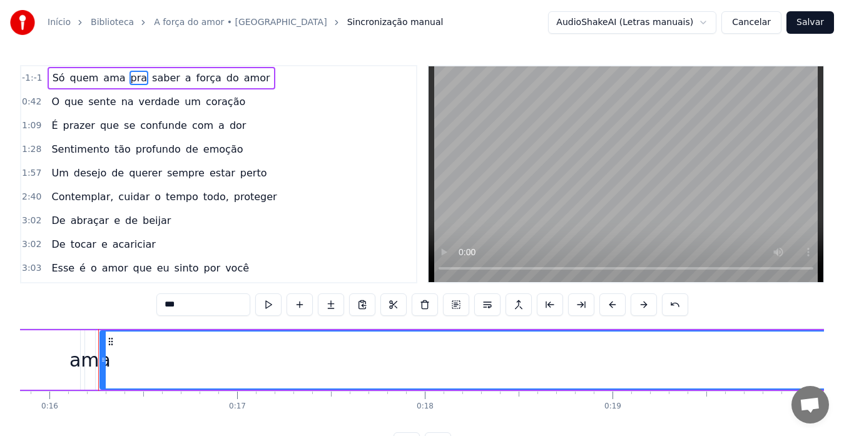
click at [166, 84] on div "Só quem ama pra saber a força do amor" at bounding box center [162, 78] width 228 height 23
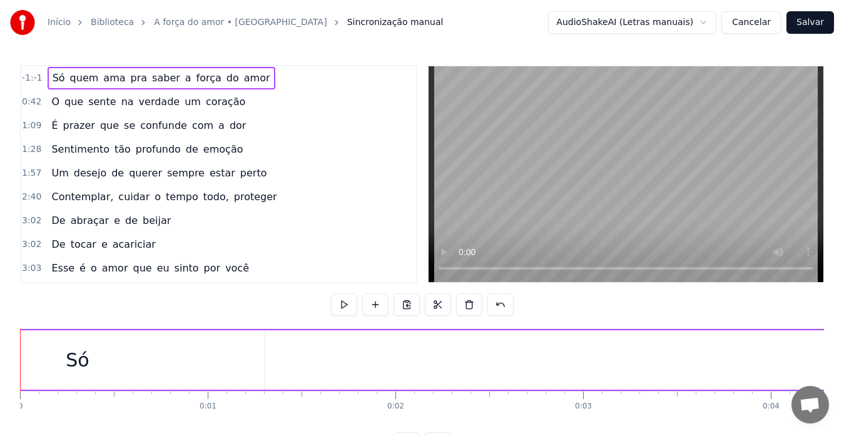
click at [166, 86] on div "Só quem ama pra saber a força do amor" at bounding box center [162, 78] width 228 height 23
click at [195, 78] on span "força" at bounding box center [209, 78] width 28 height 14
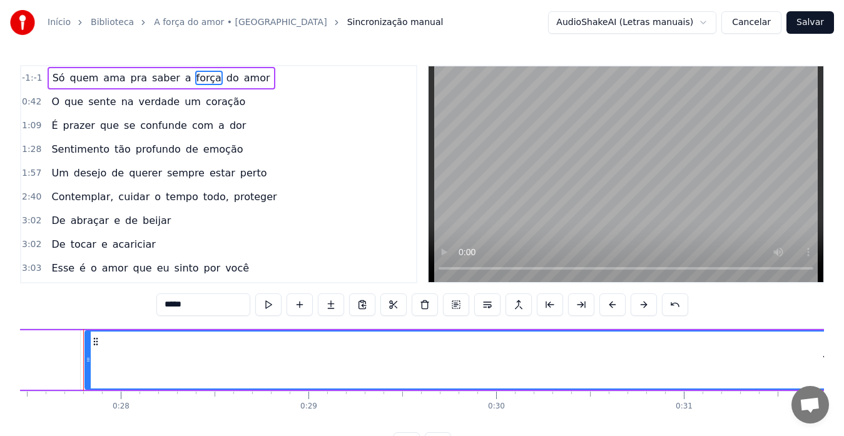
click at [225, 77] on span "do" at bounding box center [232, 78] width 15 height 14
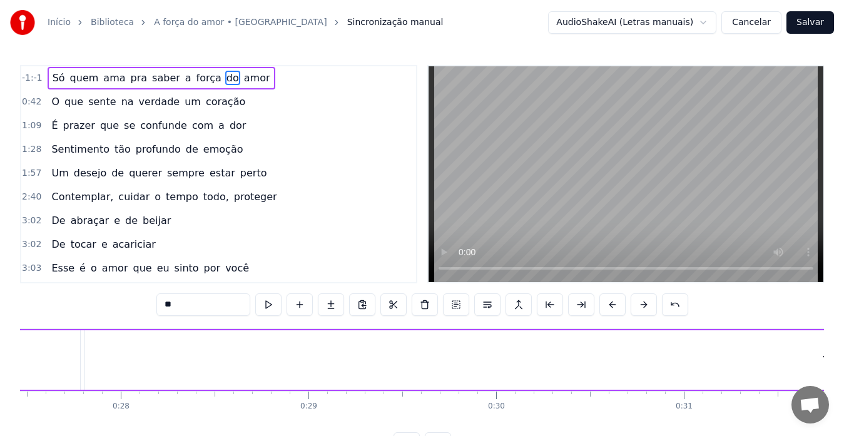
scroll to position [0, 6679]
click at [243, 77] on span "amor" at bounding box center [257, 78] width 29 height 14
type input "****"
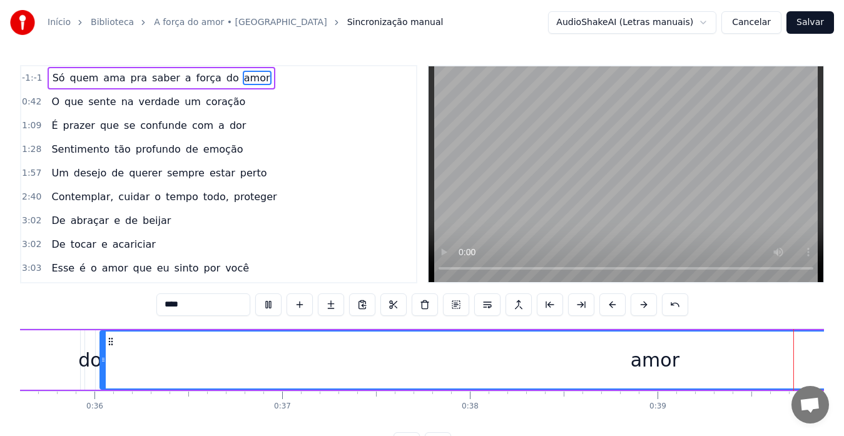
scroll to position [0, 7382]
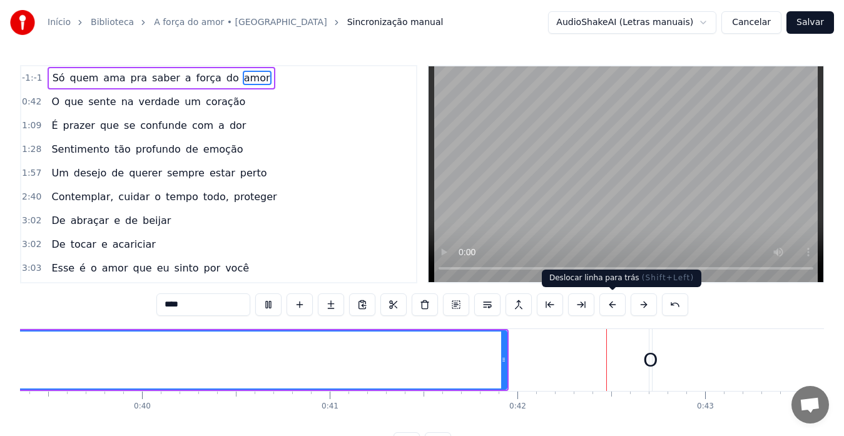
click at [610, 305] on button at bounding box center [612, 304] width 26 height 23
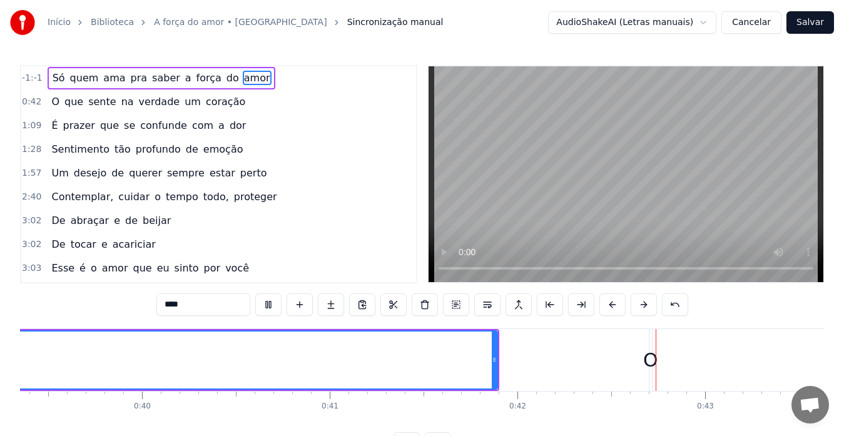
click at [610, 305] on button at bounding box center [612, 304] width 26 height 23
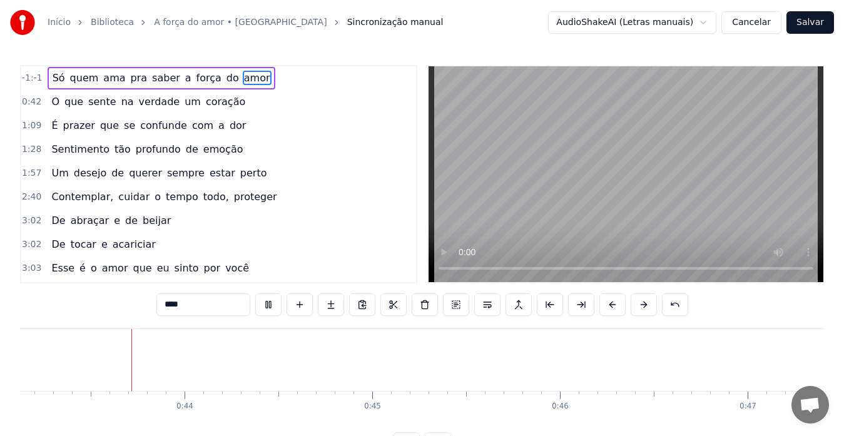
click at [610, 305] on button at bounding box center [612, 304] width 26 height 23
click at [610, 304] on button at bounding box center [612, 304] width 26 height 23
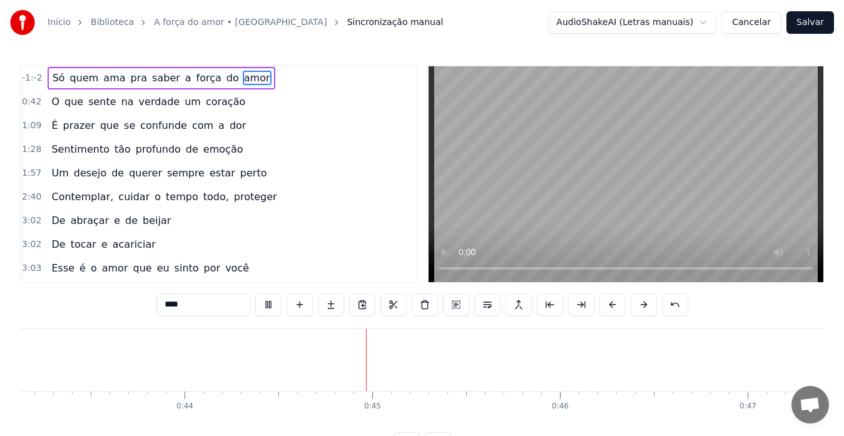
click at [610, 304] on button at bounding box center [612, 304] width 26 height 23
click at [610, 303] on button at bounding box center [612, 304] width 26 height 23
click at [612, 303] on button at bounding box center [612, 304] width 26 height 23
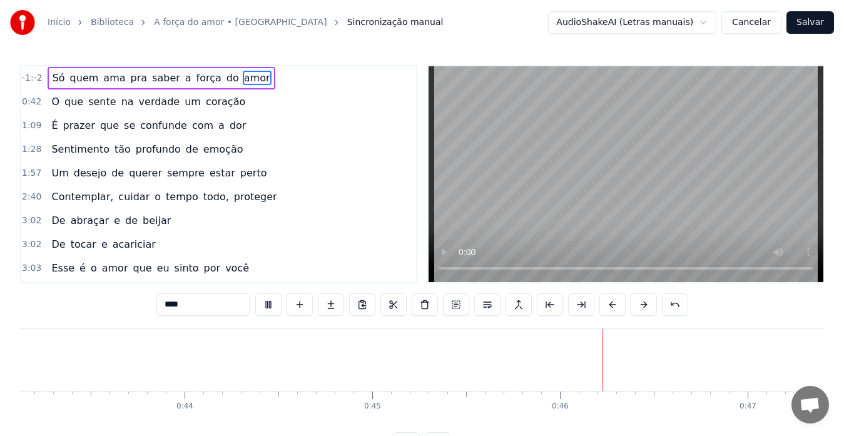
click at [612, 303] on button at bounding box center [612, 304] width 26 height 23
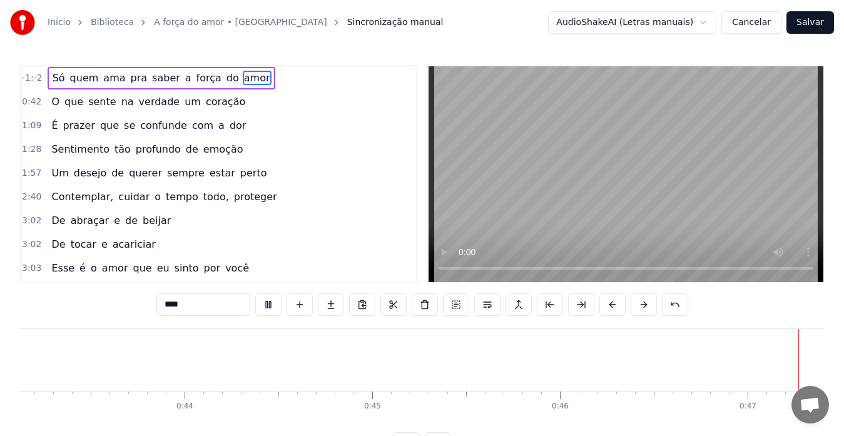
scroll to position [0, 8811]
click at [612, 303] on button at bounding box center [612, 304] width 26 height 23
click at [347, 23] on span "Sincronização manual" at bounding box center [395, 22] width 96 height 13
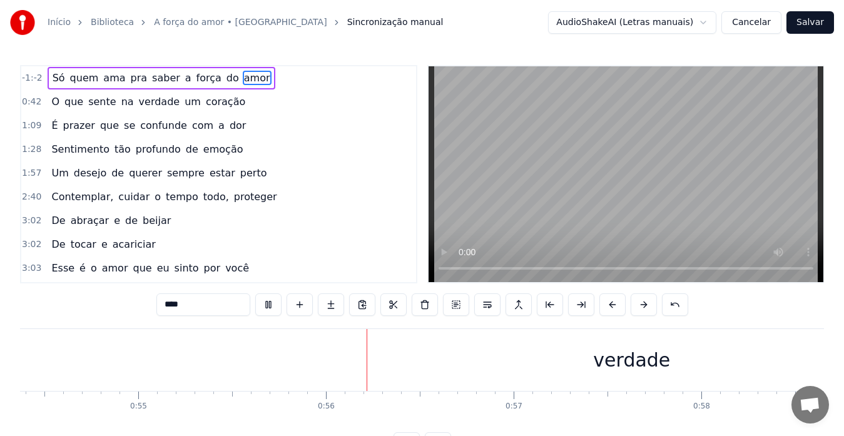
click at [760, 21] on button "Cancelar" at bounding box center [751, 22] width 60 height 23
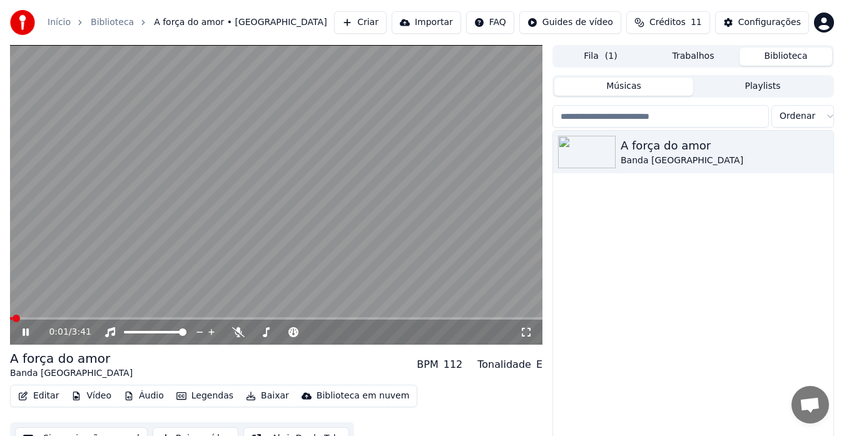
scroll to position [21, 0]
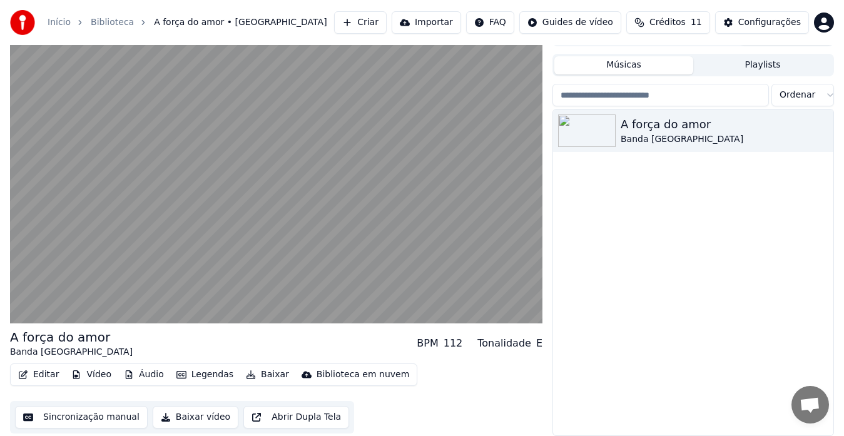
click at [46, 373] on button "Editar" at bounding box center [38, 375] width 51 height 18
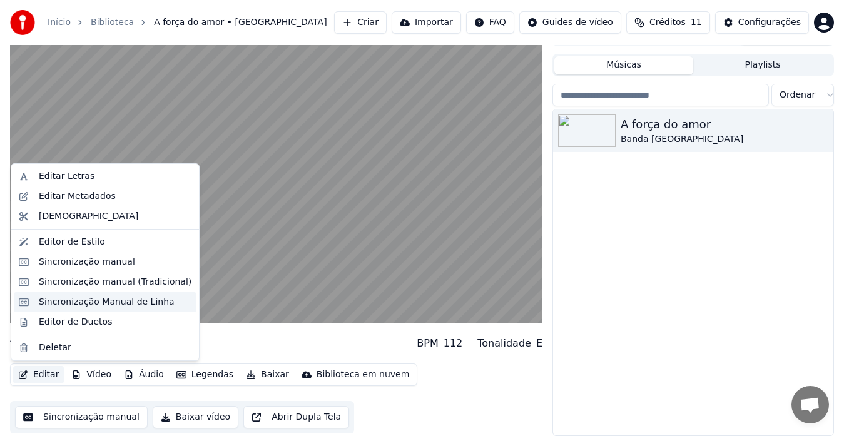
click at [78, 304] on div "Sincronização Manual de Linha" at bounding box center [107, 302] width 136 height 13
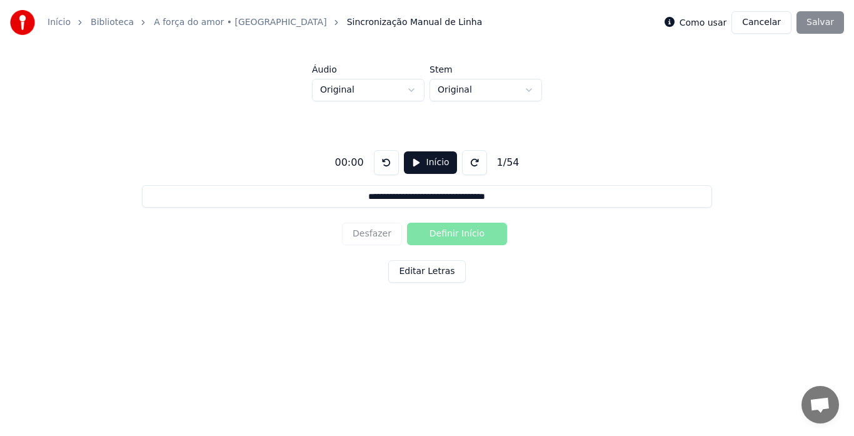
click at [428, 274] on button "Editar Letras" at bounding box center [426, 271] width 77 height 23
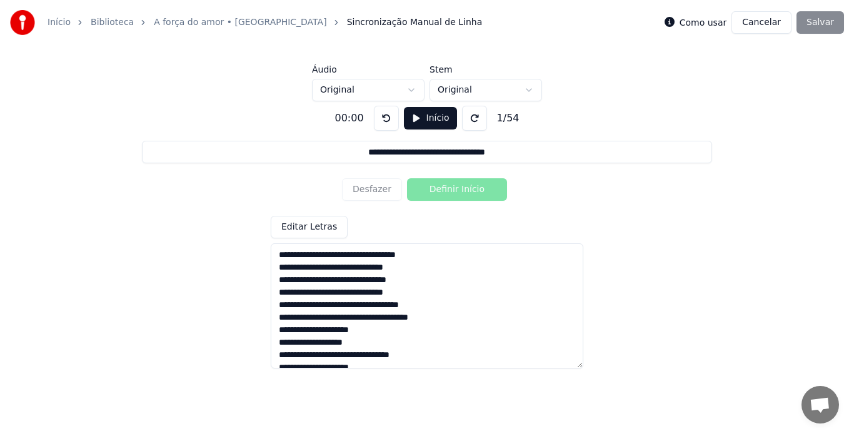
click at [383, 114] on button at bounding box center [386, 118] width 25 height 25
click at [313, 224] on button "Editar Letras" at bounding box center [309, 227] width 77 height 23
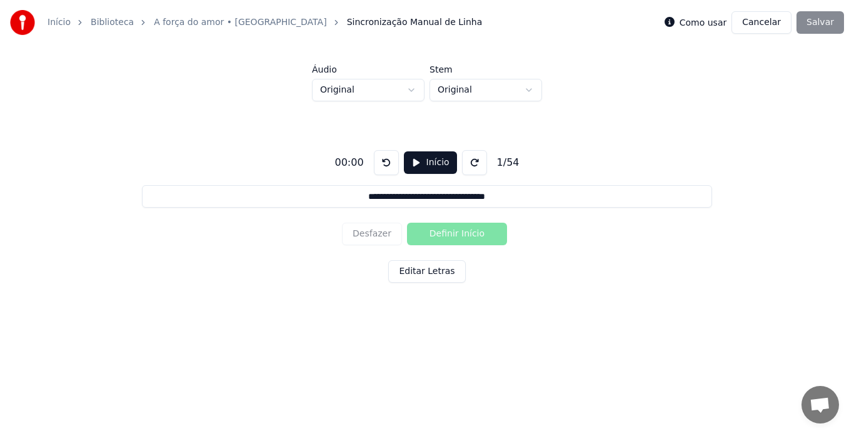
click at [409, 161] on button "Início" at bounding box center [430, 162] width 53 height 23
click at [443, 233] on button "Definir Início" at bounding box center [457, 234] width 100 height 23
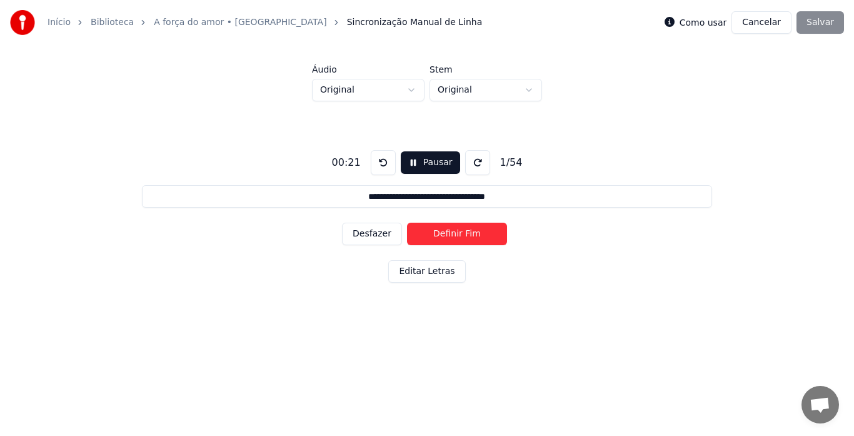
click at [443, 233] on button "Definir Fim" at bounding box center [457, 234] width 100 height 23
click at [443, 233] on button "Definir Início" at bounding box center [457, 234] width 100 height 23
click at [443, 233] on button "Definir Fim" at bounding box center [457, 234] width 100 height 23
click at [443, 233] on button "Definir Início" at bounding box center [457, 234] width 100 height 23
click at [443, 233] on button "Definir Fim" at bounding box center [457, 234] width 100 height 23
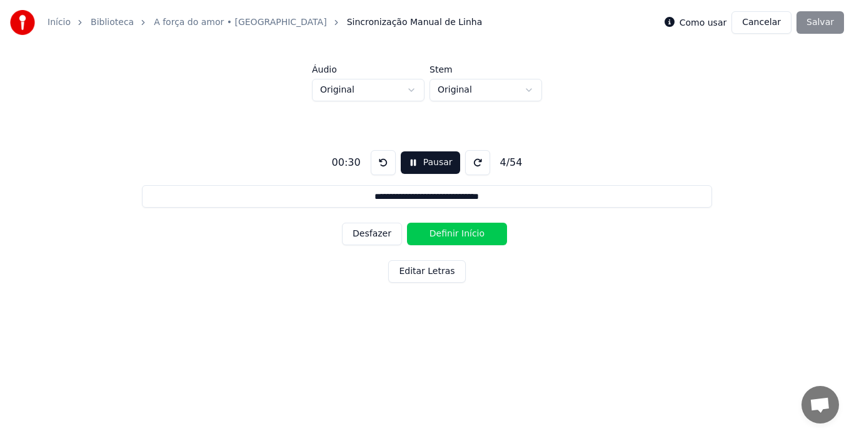
click at [443, 233] on button "Definir Início" at bounding box center [457, 234] width 100 height 23
click at [443, 233] on button "Definir Fim" at bounding box center [457, 234] width 100 height 23
click at [443, 233] on button "Definir Início" at bounding box center [457, 234] width 100 height 23
click at [443, 233] on button "Definir Fim" at bounding box center [457, 234] width 100 height 23
click at [443, 233] on button "Definir Início" at bounding box center [457, 234] width 100 height 23
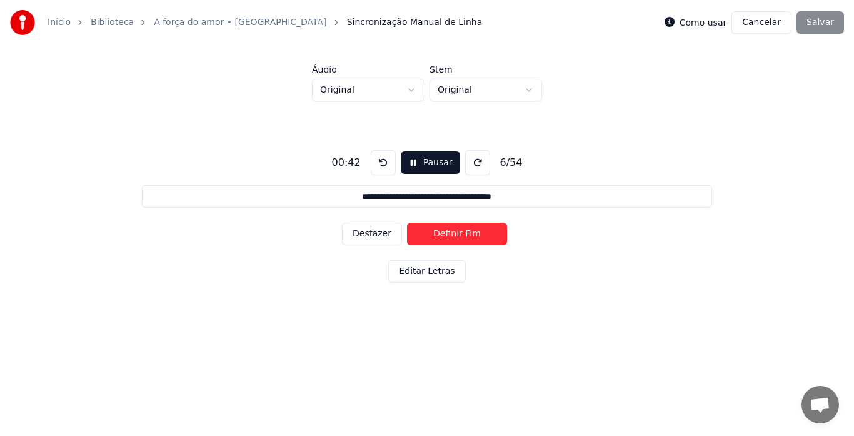
click at [443, 233] on button "Definir Fim" at bounding box center [457, 234] width 100 height 23
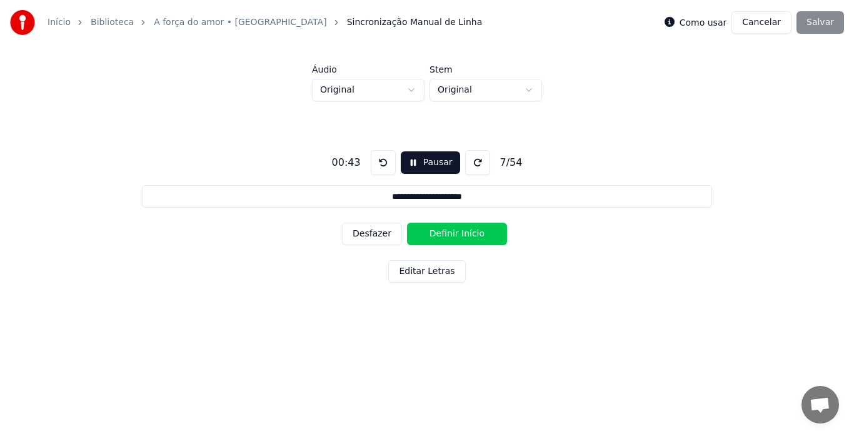
click at [443, 233] on button "Definir Início" at bounding box center [457, 234] width 100 height 23
click at [443, 233] on button "Definir Fim" at bounding box center [457, 234] width 100 height 23
click at [443, 233] on button "Definir Início" at bounding box center [457, 234] width 100 height 23
click at [443, 233] on button "Definir Fim" at bounding box center [457, 234] width 100 height 23
click at [443, 233] on button "Definir Início" at bounding box center [457, 234] width 100 height 23
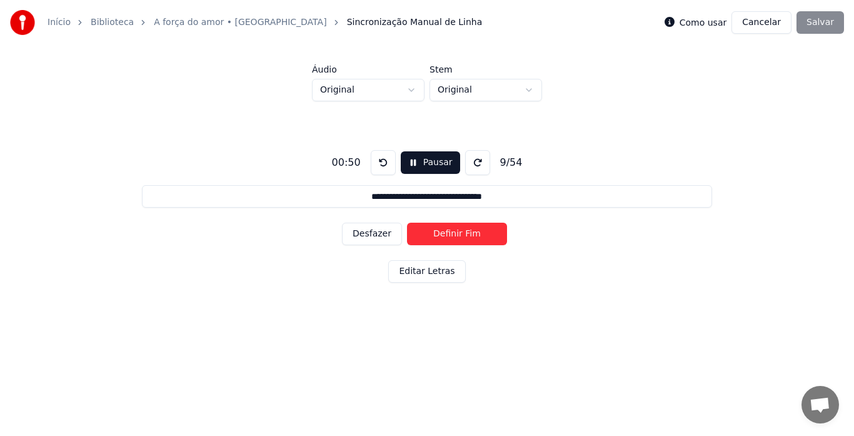
click at [443, 233] on button "Definir Fim" at bounding box center [457, 234] width 100 height 23
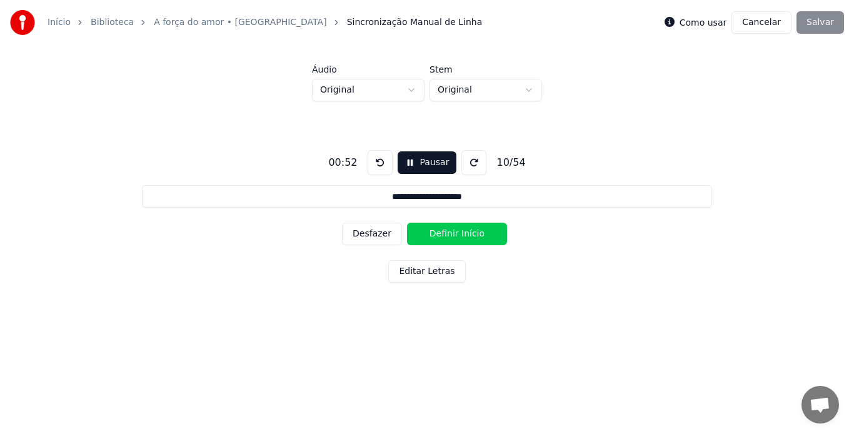
click at [443, 233] on button "Definir Início" at bounding box center [457, 234] width 100 height 23
click at [443, 233] on button "Definir Fim" at bounding box center [457, 234] width 100 height 23
click at [443, 233] on button "Definir Início" at bounding box center [457, 234] width 100 height 23
click at [443, 233] on button "Definir Fim" at bounding box center [457, 234] width 100 height 23
click at [443, 233] on button "Definir Início" at bounding box center [457, 234] width 100 height 23
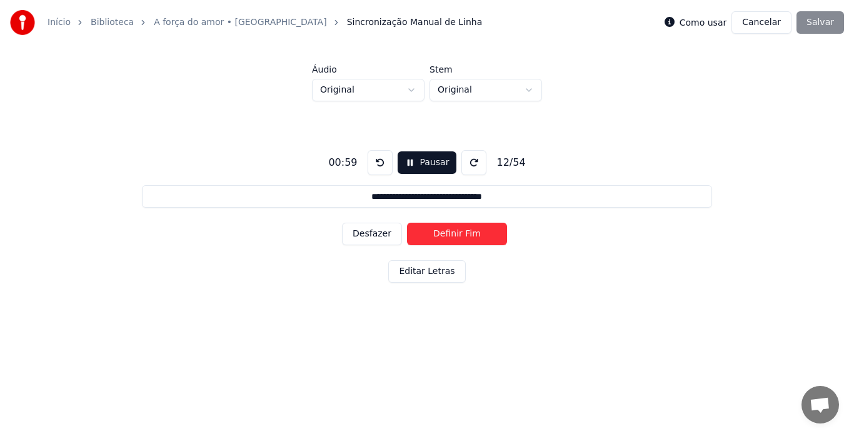
click at [443, 233] on button "Definir Fim" at bounding box center [457, 234] width 100 height 23
click at [442, 235] on button "Definir Início" at bounding box center [457, 234] width 100 height 23
click at [445, 230] on button "Definir Fim" at bounding box center [457, 234] width 100 height 23
click at [445, 230] on button "Definir Início" at bounding box center [457, 234] width 100 height 23
click at [445, 230] on button "Definir Fim" at bounding box center [457, 234] width 100 height 23
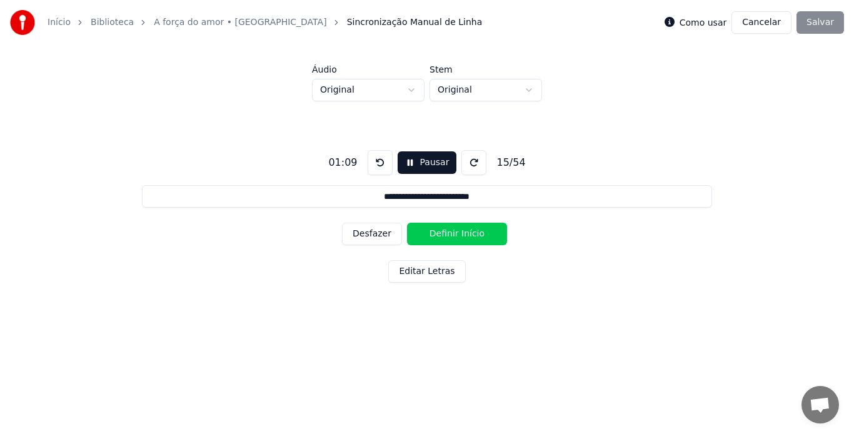
click at [445, 230] on button "Definir Início" at bounding box center [457, 234] width 100 height 23
click at [445, 230] on button "Definir Fim" at bounding box center [457, 234] width 100 height 23
click at [445, 230] on button "Definir Início" at bounding box center [457, 234] width 100 height 23
click at [445, 230] on button "Definir Fim" at bounding box center [457, 234] width 100 height 23
click at [445, 233] on button "Definir Início" at bounding box center [457, 234] width 100 height 23
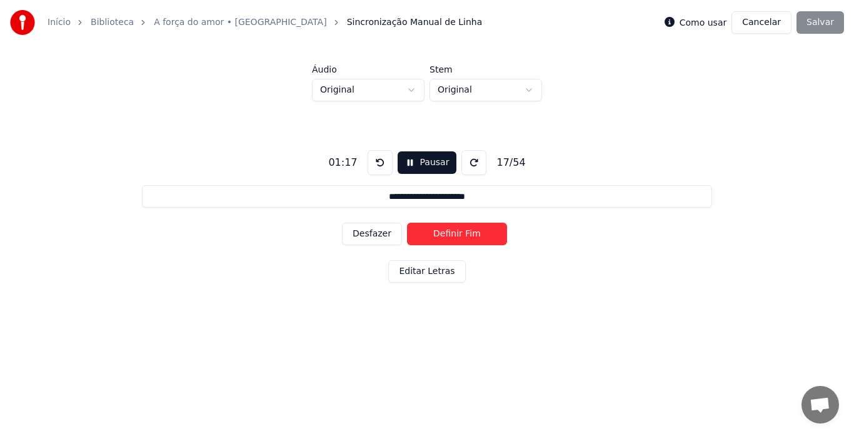
click at [445, 233] on button "Definir Fim" at bounding box center [457, 234] width 100 height 23
click at [445, 233] on button "Definir Início" at bounding box center [457, 234] width 100 height 23
click at [445, 233] on button "Definir Fim" at bounding box center [457, 234] width 100 height 23
click at [445, 233] on button "Definir Início" at bounding box center [457, 234] width 100 height 23
click at [445, 233] on button "Definir Fim" at bounding box center [457, 234] width 100 height 23
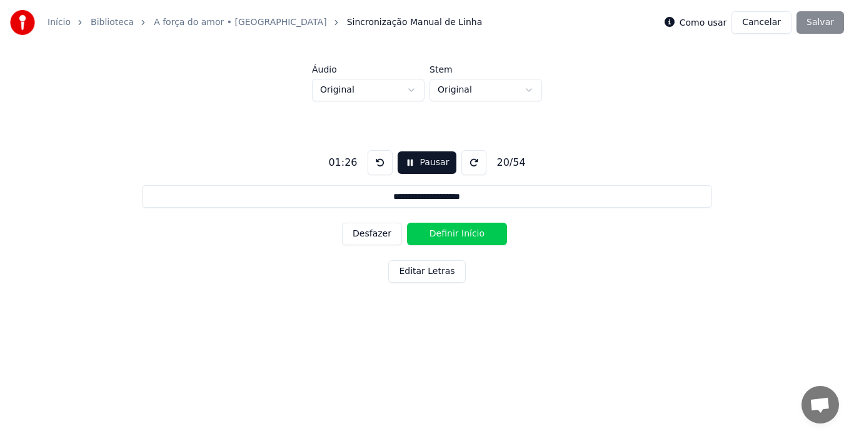
click at [445, 233] on button "Definir Início" at bounding box center [457, 234] width 100 height 23
click at [445, 233] on button "Definir Fim" at bounding box center [457, 234] width 100 height 23
click at [445, 233] on button "Definir Início" at bounding box center [457, 234] width 100 height 23
click at [445, 233] on button "Definir Fim" at bounding box center [457, 234] width 100 height 23
click at [445, 233] on button "Definir Início" at bounding box center [457, 234] width 100 height 23
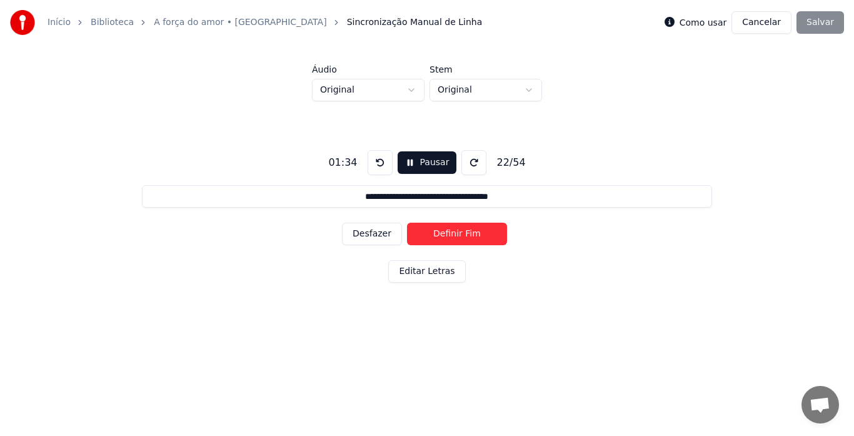
click at [445, 233] on button "Definir Fim" at bounding box center [457, 234] width 100 height 23
click at [445, 233] on button "Definir Início" at bounding box center [457, 234] width 100 height 23
click at [445, 233] on button "Definir Fim" at bounding box center [457, 234] width 100 height 23
click at [445, 233] on button "Definir Início" at bounding box center [457, 234] width 100 height 23
click at [445, 233] on button "Definir Fim" at bounding box center [457, 234] width 100 height 23
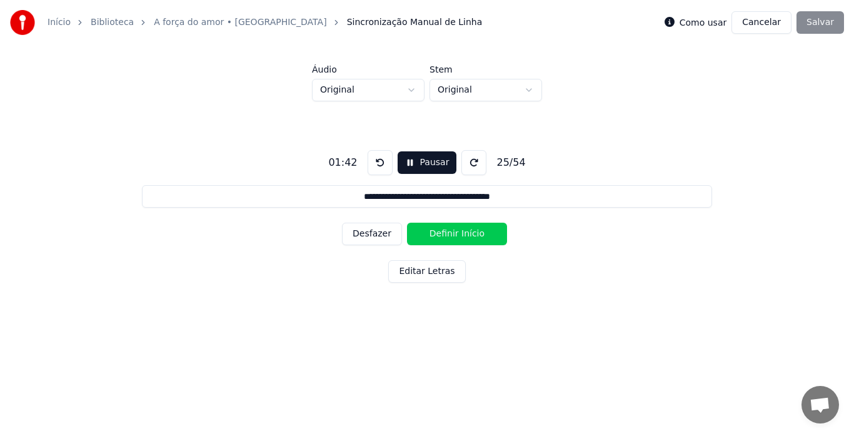
click at [445, 233] on button "Definir Início" at bounding box center [457, 234] width 100 height 23
click at [445, 233] on button "Definir Fim" at bounding box center [457, 234] width 100 height 23
click at [445, 233] on button "Definir Início" at bounding box center [457, 234] width 100 height 23
click at [445, 233] on button "Definir Fim" at bounding box center [457, 234] width 100 height 23
click at [445, 233] on button "Definir Início" at bounding box center [457, 234] width 100 height 23
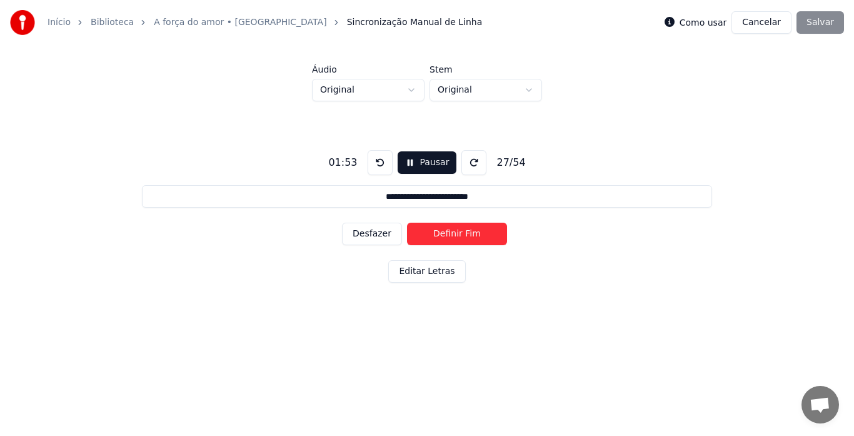
click at [445, 233] on button "Definir Fim" at bounding box center [457, 234] width 100 height 23
click at [445, 233] on button "Definir Início" at bounding box center [457, 234] width 100 height 23
click at [445, 233] on button "Definir Fim" at bounding box center [457, 234] width 100 height 23
click at [445, 233] on button "Definir Início" at bounding box center [457, 234] width 100 height 23
click at [445, 233] on button "Definir Fim" at bounding box center [457, 234] width 100 height 23
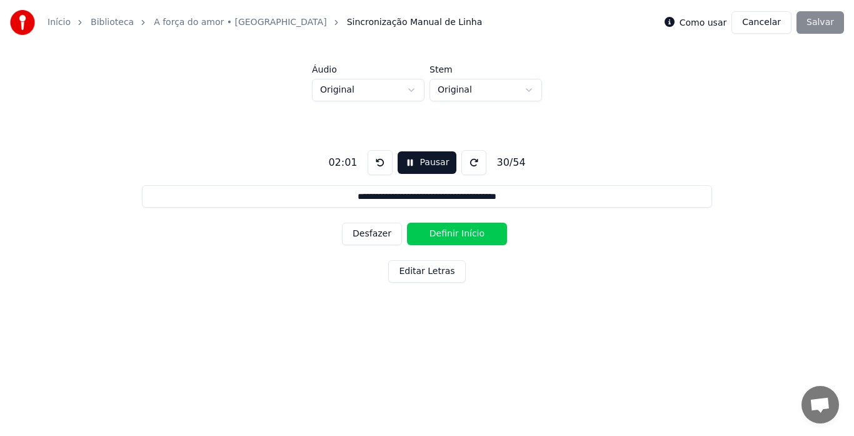
click at [445, 233] on button "Definir Início" at bounding box center [457, 234] width 100 height 23
click at [445, 234] on button "Definir Fim" at bounding box center [457, 234] width 100 height 23
click at [445, 234] on button "Definir Início" at bounding box center [457, 234] width 100 height 23
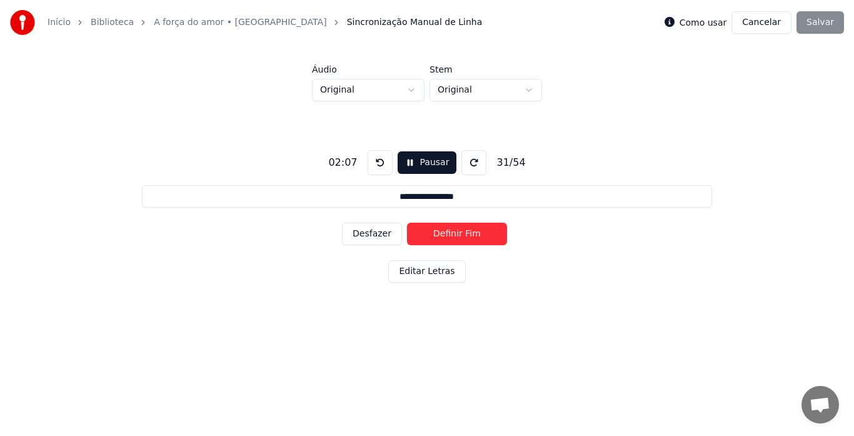
click at [445, 234] on button "Definir Fim" at bounding box center [457, 234] width 100 height 23
click at [445, 234] on button "Definir Início" at bounding box center [457, 234] width 100 height 23
click at [445, 234] on button "Definir Fim" at bounding box center [457, 234] width 100 height 23
click at [445, 234] on button "Definir Início" at bounding box center [457, 234] width 100 height 23
click at [445, 234] on button "Definir Fim" at bounding box center [457, 234] width 100 height 23
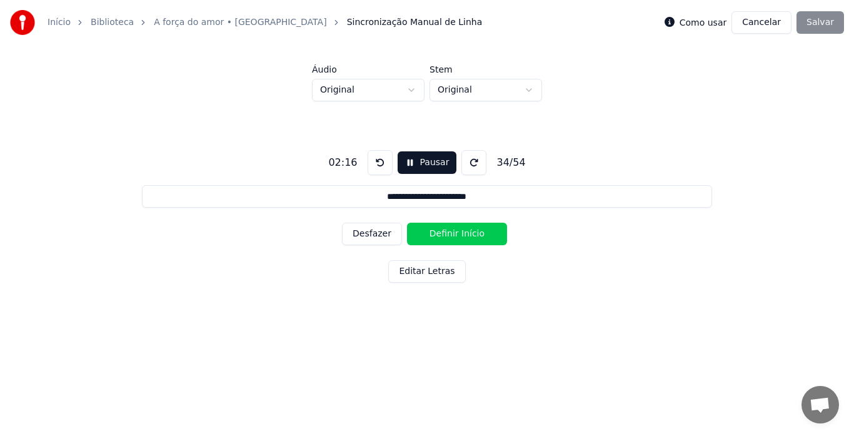
click at [445, 234] on button "Definir Início" at bounding box center [457, 234] width 100 height 23
click at [445, 234] on button "Definir Fim" at bounding box center [457, 234] width 100 height 23
click at [445, 234] on button "Definir Início" at bounding box center [457, 234] width 100 height 23
click at [445, 234] on button "Definir Fim" at bounding box center [457, 234] width 100 height 23
click at [445, 235] on button "Definir Início" at bounding box center [457, 234] width 100 height 23
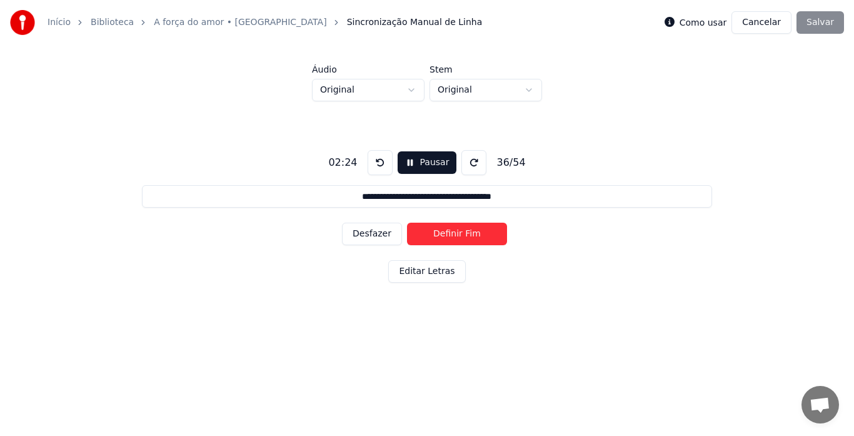
click at [445, 235] on button "Definir Fim" at bounding box center [457, 234] width 100 height 23
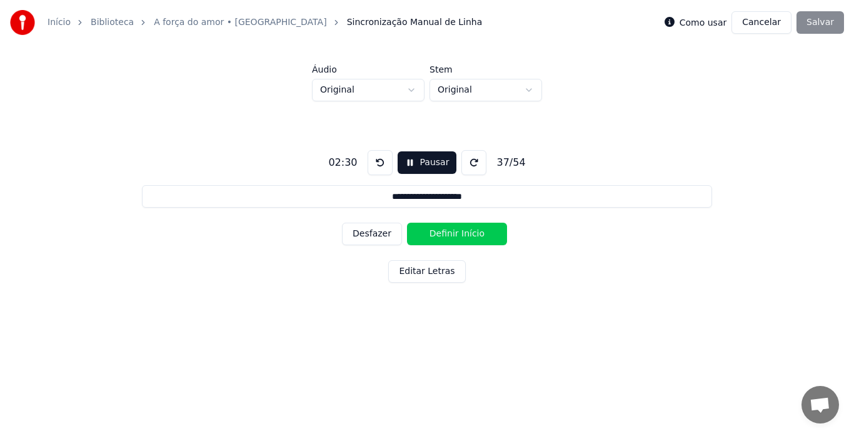
click at [444, 236] on button "Definir Início" at bounding box center [457, 234] width 100 height 23
click at [443, 236] on button "Definir Fim" at bounding box center [457, 234] width 100 height 23
click at [443, 236] on button "Definir Início" at bounding box center [457, 234] width 100 height 23
click at [443, 236] on button "Definir Fim" at bounding box center [457, 234] width 100 height 23
click at [443, 236] on button "Definir Início" at bounding box center [457, 234] width 100 height 23
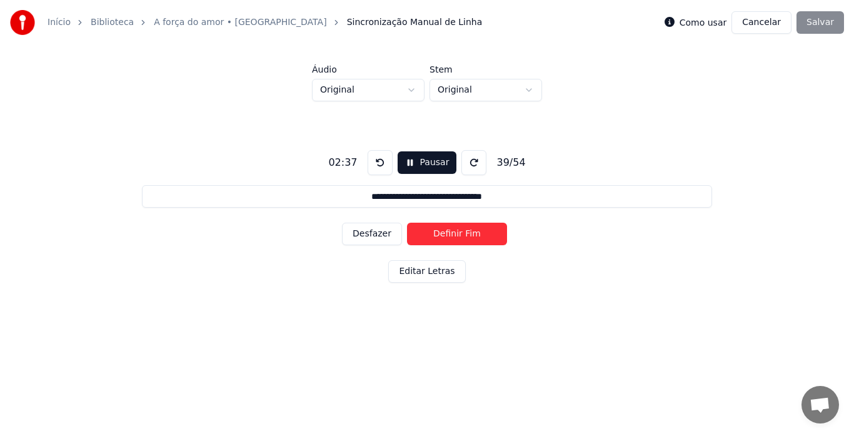
click at [443, 235] on button "Definir Fim" at bounding box center [457, 234] width 100 height 23
click at [441, 235] on button "Definir Início" at bounding box center [457, 234] width 100 height 23
click at [441, 235] on button "Definir Fim" at bounding box center [457, 234] width 100 height 23
click at [441, 235] on button "Definir Início" at bounding box center [457, 234] width 100 height 23
click at [441, 235] on button "Definir Fim" at bounding box center [457, 234] width 100 height 23
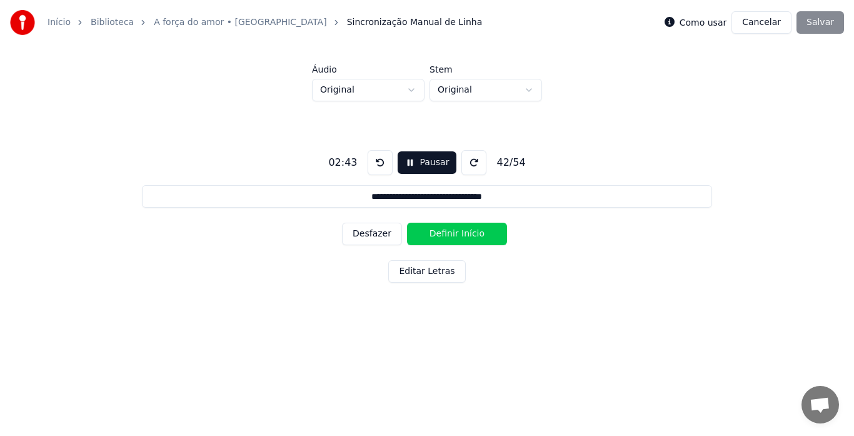
click at [441, 235] on button "Definir Início" at bounding box center [457, 234] width 100 height 23
click at [441, 235] on button "Definir Fim" at bounding box center [457, 234] width 100 height 23
click at [441, 235] on button "Definir Início" at bounding box center [457, 234] width 100 height 23
click at [441, 235] on button "Definir Fim" at bounding box center [457, 234] width 100 height 23
click at [441, 235] on button "Definir Início" at bounding box center [457, 234] width 100 height 23
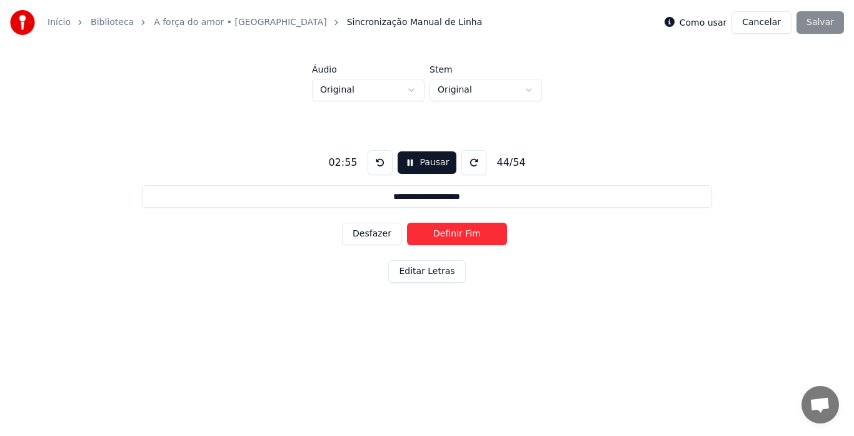
click at [441, 235] on button "Definir Fim" at bounding box center [457, 234] width 100 height 23
click at [441, 235] on button "Definir Início" at bounding box center [457, 234] width 100 height 23
click at [441, 235] on button "Definir Fim" at bounding box center [457, 234] width 100 height 23
click at [441, 235] on button "Definir Início" at bounding box center [457, 234] width 100 height 23
click at [441, 235] on button "Definir Fim" at bounding box center [457, 234] width 100 height 23
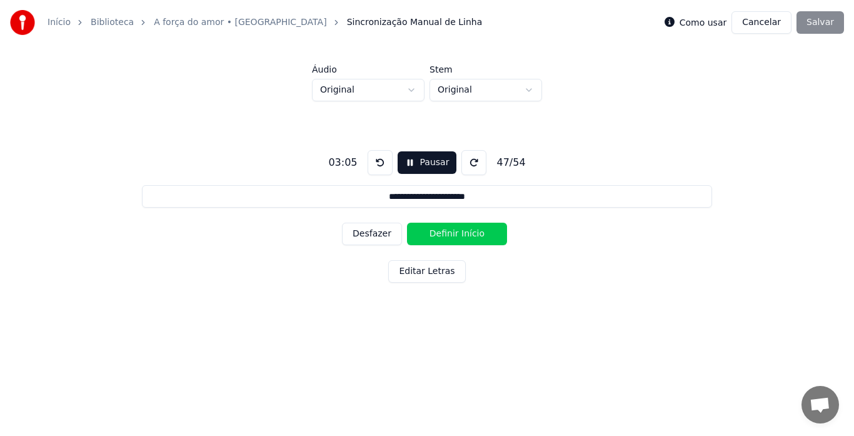
click at [441, 235] on button "Definir Início" at bounding box center [457, 234] width 100 height 23
click at [441, 235] on button "Definir Fim" at bounding box center [457, 234] width 100 height 23
click at [441, 235] on button "Definir Início" at bounding box center [457, 234] width 100 height 23
click at [441, 235] on button "Definir Fim" at bounding box center [457, 234] width 100 height 23
click at [441, 235] on button "Definir Início" at bounding box center [457, 234] width 100 height 23
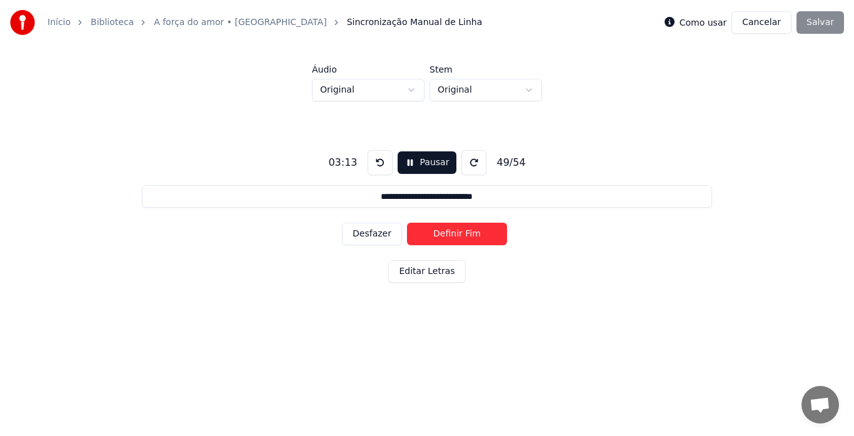
click at [441, 235] on button "Definir Fim" at bounding box center [457, 234] width 100 height 23
click at [441, 235] on button "Definir Início" at bounding box center [457, 234] width 100 height 23
click at [441, 235] on button "Definir Fim" at bounding box center [457, 234] width 100 height 23
click at [441, 235] on button "Definir Início" at bounding box center [457, 234] width 100 height 23
click at [441, 235] on button "Definir Fim" at bounding box center [457, 234] width 100 height 23
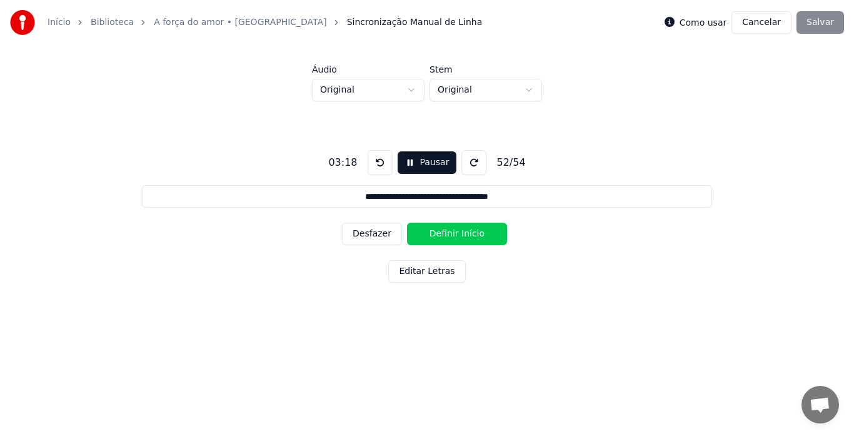
click at [441, 235] on button "Definir Início" at bounding box center [457, 234] width 100 height 23
click at [441, 235] on button "Definir Fim" at bounding box center [457, 234] width 100 height 23
click at [441, 235] on button "Definir Início" at bounding box center [457, 234] width 100 height 23
click at [441, 235] on button "Definir Fim" at bounding box center [457, 234] width 100 height 23
type input "**********"
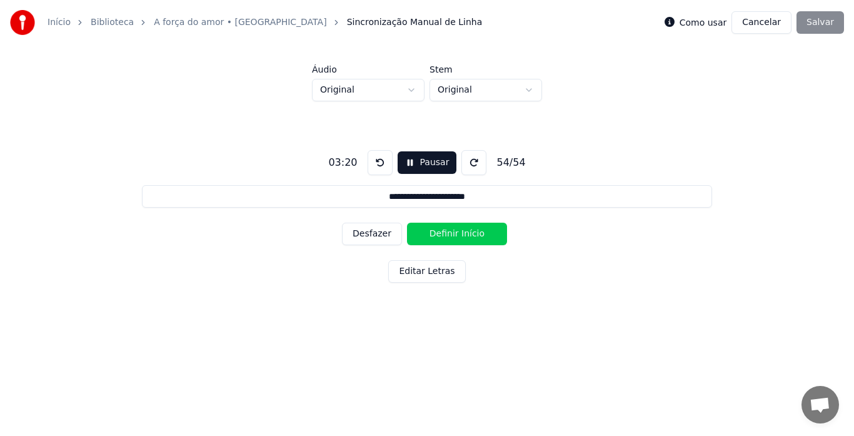
click at [441, 235] on button "Definir Início" at bounding box center [457, 234] width 100 height 23
click at [441, 235] on button "Definir Fim" at bounding box center [457, 234] width 100 height 23
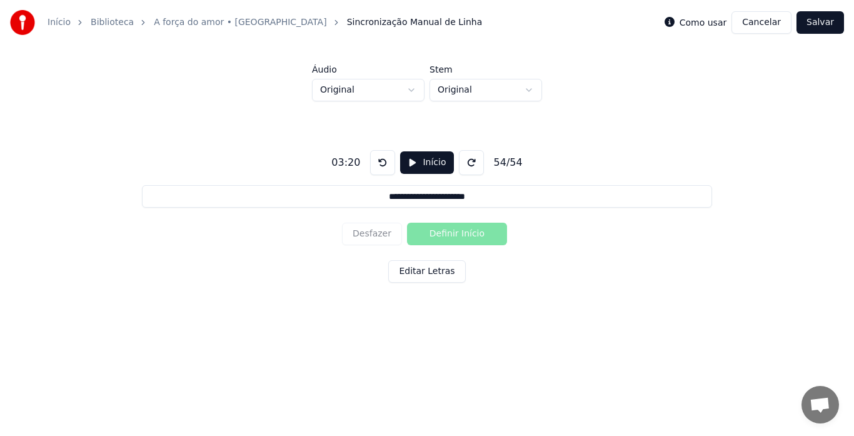
click at [815, 23] on button "Salvar" at bounding box center [821, 22] width 48 height 23
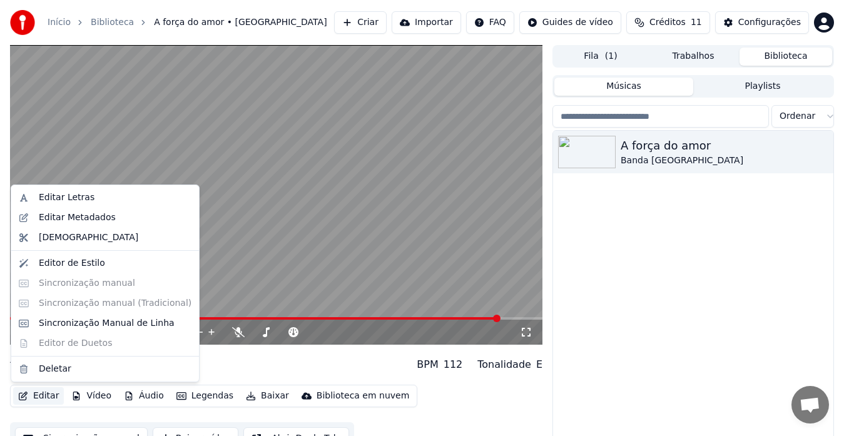
click at [49, 393] on button "Editar" at bounding box center [38, 396] width 51 height 18
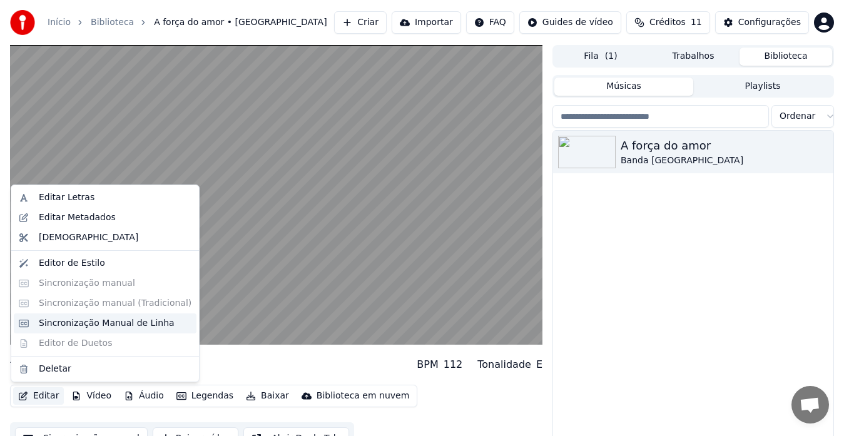
click at [99, 325] on div "Sincronização Manual de Linha" at bounding box center [107, 323] width 136 height 13
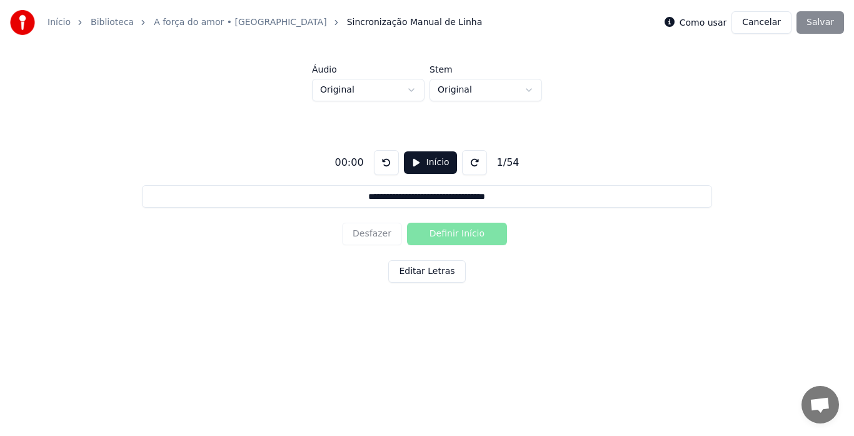
click at [440, 274] on button "Editar Letras" at bounding box center [426, 271] width 77 height 23
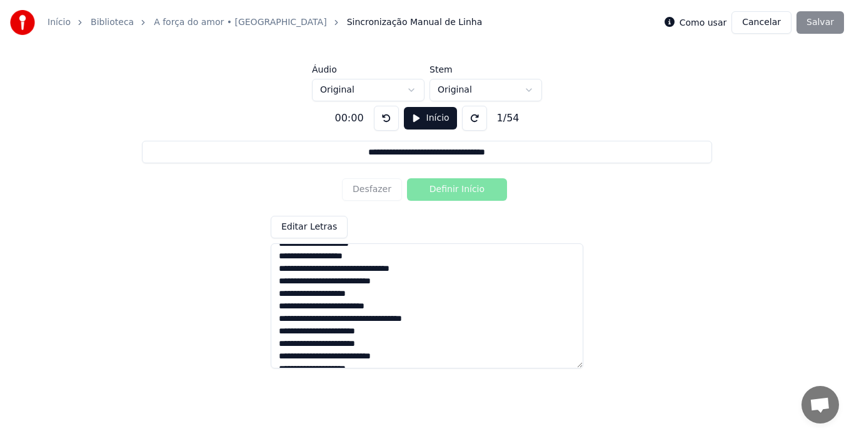
scroll to position [561, 0]
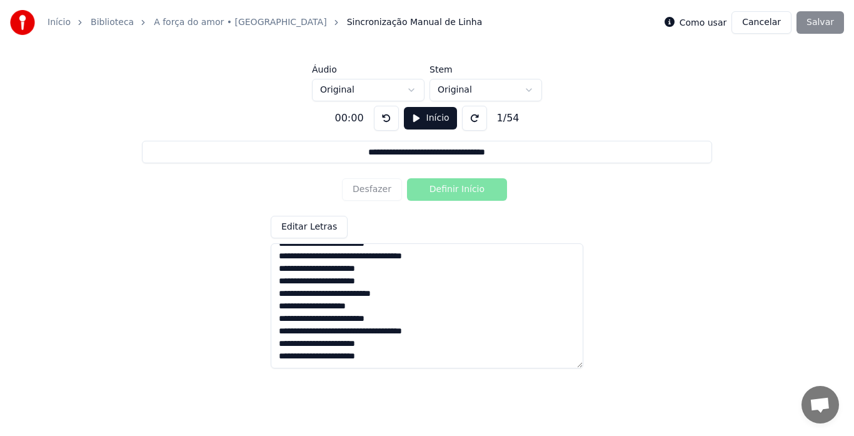
click at [411, 118] on button "Início" at bounding box center [430, 118] width 53 height 23
click at [417, 188] on button "Definir Início" at bounding box center [457, 189] width 100 height 23
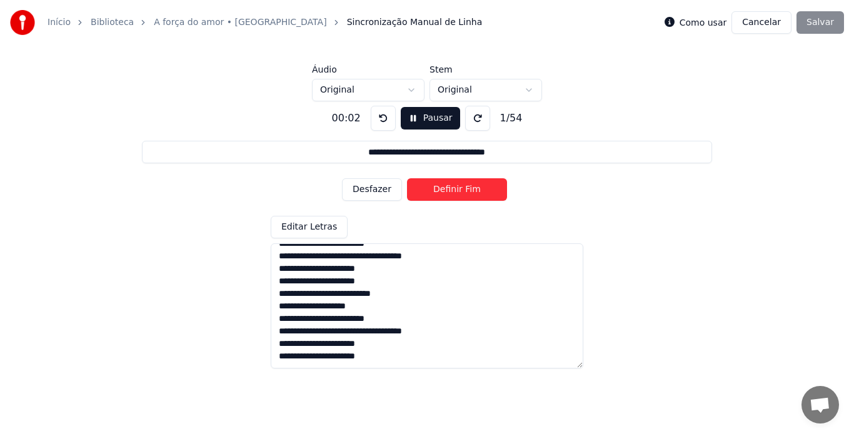
click at [381, 188] on button "Desfazer" at bounding box center [372, 189] width 60 height 23
click at [306, 227] on button "Editar Letras" at bounding box center [309, 227] width 77 height 23
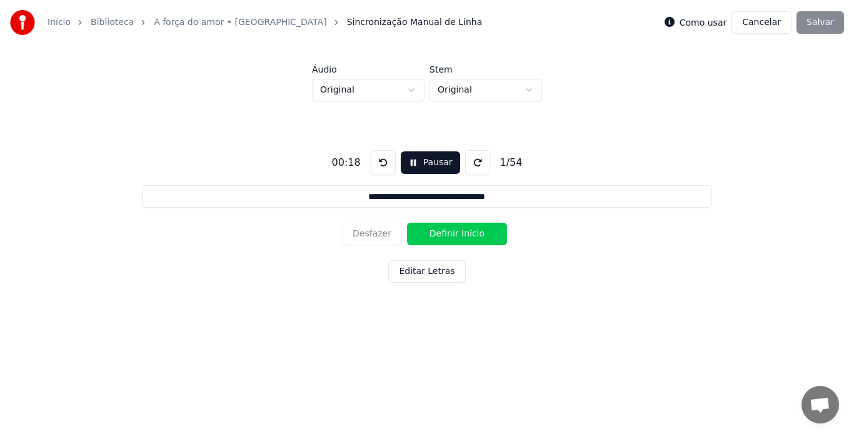
click at [426, 236] on button "Definir Início" at bounding box center [457, 234] width 100 height 23
click at [426, 236] on button "Definir Fim" at bounding box center [457, 234] width 100 height 23
click at [426, 236] on button "Definir Início" at bounding box center [457, 234] width 100 height 23
click at [426, 236] on button "Definir Fim" at bounding box center [457, 234] width 100 height 23
click at [426, 236] on button "Definir Início" at bounding box center [457, 234] width 100 height 23
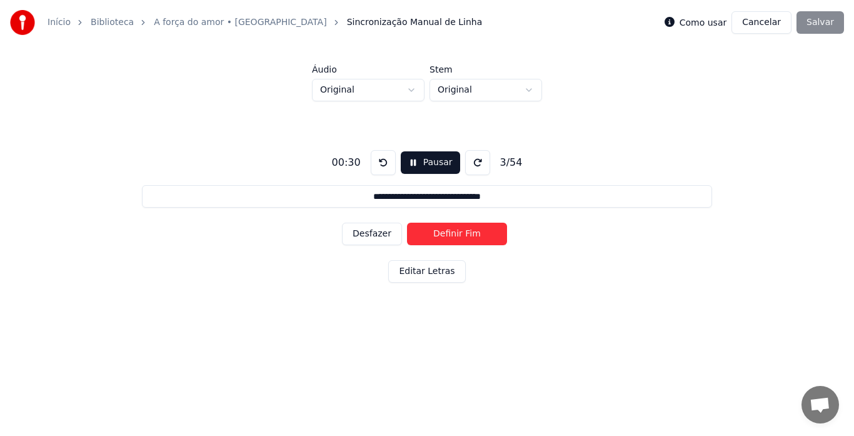
click at [426, 236] on button "Definir Fim" at bounding box center [457, 234] width 100 height 23
click at [426, 236] on button "Definir Início" at bounding box center [457, 234] width 100 height 23
click at [426, 236] on button "Definir Fim" at bounding box center [457, 234] width 100 height 23
click at [426, 236] on button "Definir Início" at bounding box center [457, 234] width 100 height 23
click at [426, 236] on button "Definir Fim" at bounding box center [457, 234] width 100 height 23
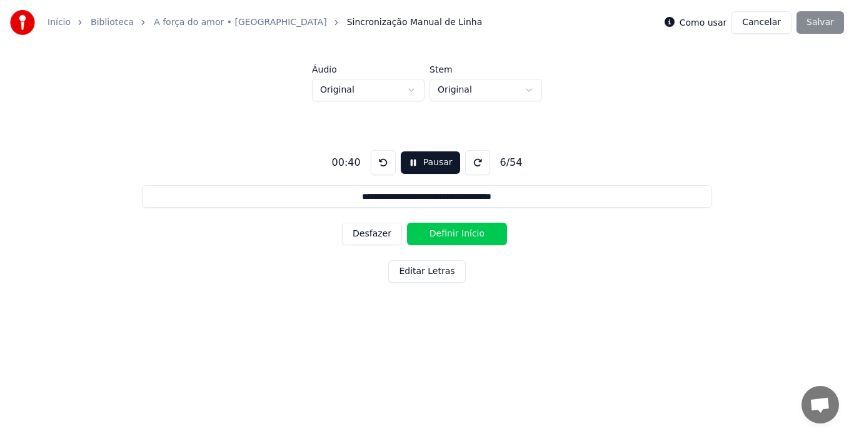
click at [426, 236] on button "Definir Início" at bounding box center [457, 234] width 100 height 23
click at [426, 236] on button "Definir Fim" at bounding box center [457, 234] width 100 height 23
click at [426, 236] on button "Definir Início" at bounding box center [457, 234] width 100 height 23
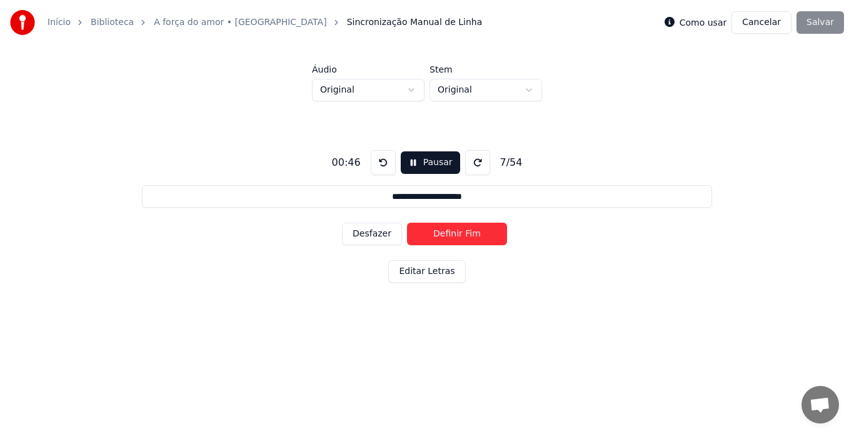
click at [426, 236] on button "Definir Fim" at bounding box center [457, 234] width 100 height 23
click at [426, 236] on button "Definir Início" at bounding box center [457, 234] width 100 height 23
click at [426, 236] on button "Definir Fim" at bounding box center [457, 234] width 100 height 23
click at [426, 236] on button "Definir Início" at bounding box center [457, 234] width 100 height 23
click at [427, 236] on button "Definir Fim" at bounding box center [457, 234] width 100 height 23
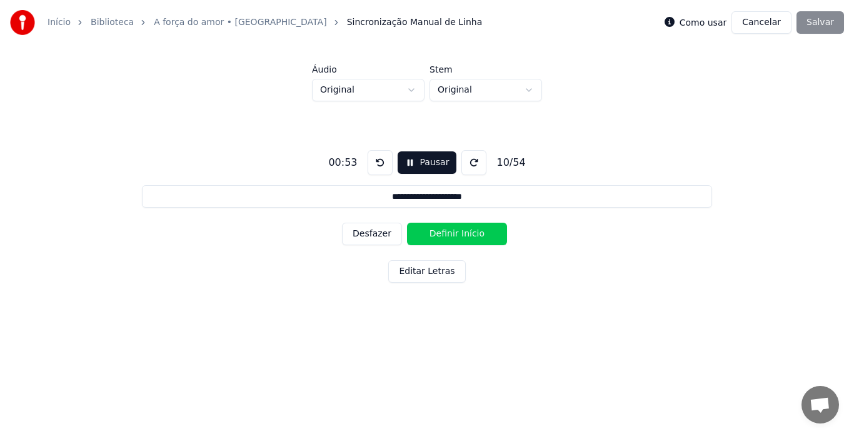
click at [427, 236] on button "Definir Início" at bounding box center [457, 234] width 100 height 23
click at [427, 236] on button "Definir Fim" at bounding box center [457, 234] width 100 height 23
click at [427, 236] on button "Definir Início" at bounding box center [457, 234] width 100 height 23
click at [427, 236] on button "Definir Fim" at bounding box center [457, 234] width 100 height 23
click at [427, 236] on button "Definir Início" at bounding box center [457, 234] width 100 height 23
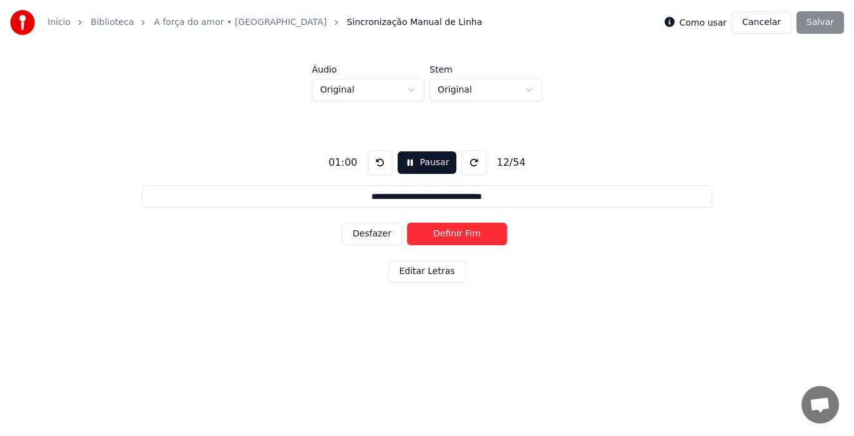
click at [427, 236] on button "Definir Fim" at bounding box center [457, 234] width 100 height 23
click at [427, 236] on button "Definir Início" at bounding box center [457, 234] width 100 height 23
click at [427, 236] on button "Definir Fim" at bounding box center [457, 234] width 100 height 23
click at [427, 236] on button "Definir Início" at bounding box center [457, 234] width 100 height 23
click at [427, 236] on button "Definir Fim" at bounding box center [457, 234] width 100 height 23
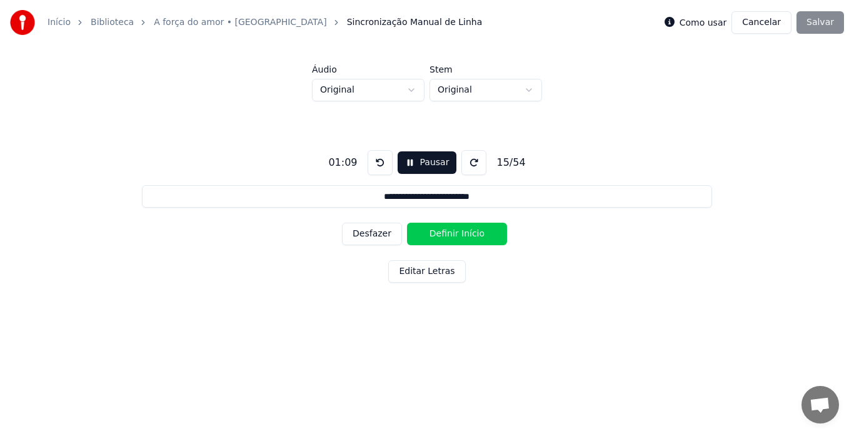
click at [427, 236] on button "Definir Início" at bounding box center [457, 234] width 100 height 23
click at [427, 236] on button "Definir Fim" at bounding box center [457, 234] width 100 height 23
click at [427, 236] on button "Definir Início" at bounding box center [457, 234] width 100 height 23
click at [427, 236] on button "Definir Fim" at bounding box center [457, 234] width 100 height 23
click at [427, 236] on button "Definir Início" at bounding box center [457, 234] width 100 height 23
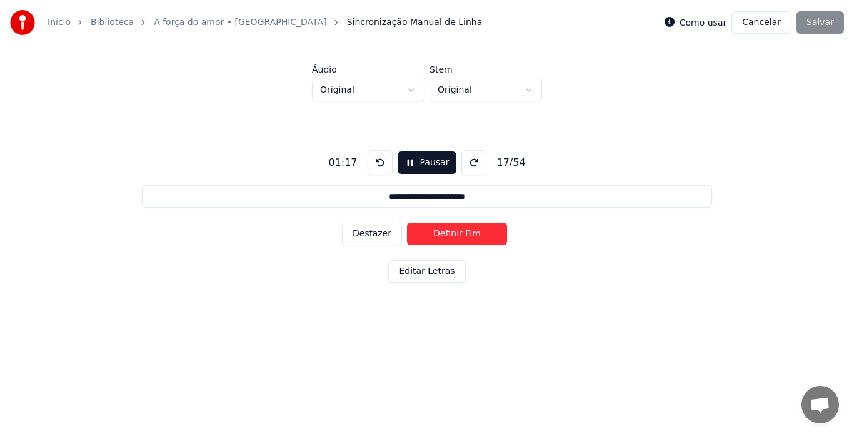
click at [427, 236] on button "Definir Fim" at bounding box center [457, 234] width 100 height 23
click at [427, 236] on button "Definir Início" at bounding box center [457, 234] width 100 height 23
click at [427, 236] on button "Definir Fim" at bounding box center [457, 234] width 100 height 23
click at [430, 234] on button "Definir Início" at bounding box center [457, 234] width 100 height 23
click at [430, 234] on button "Definir Fim" at bounding box center [457, 234] width 100 height 23
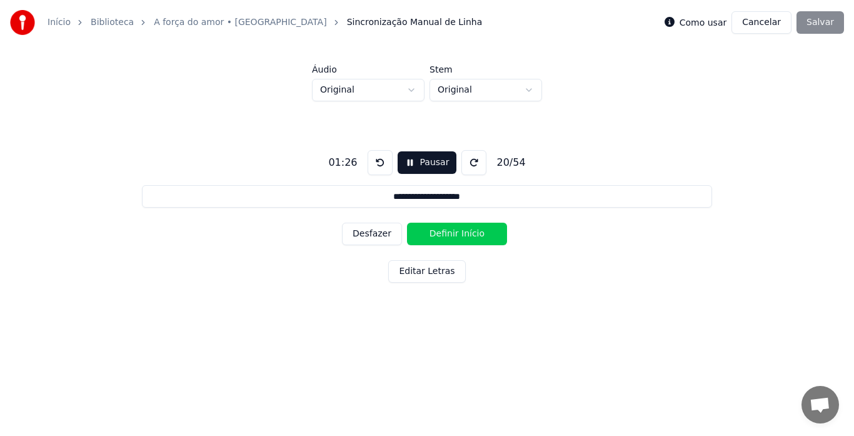
click at [430, 234] on button "Definir Início" at bounding box center [457, 234] width 100 height 23
click at [430, 234] on button "Definir Fim" at bounding box center [457, 234] width 100 height 23
click at [430, 234] on button "Definir Início" at bounding box center [457, 234] width 100 height 23
click at [430, 234] on button "Definir Fim" at bounding box center [457, 234] width 100 height 23
click at [430, 234] on button "Definir Início" at bounding box center [457, 234] width 100 height 23
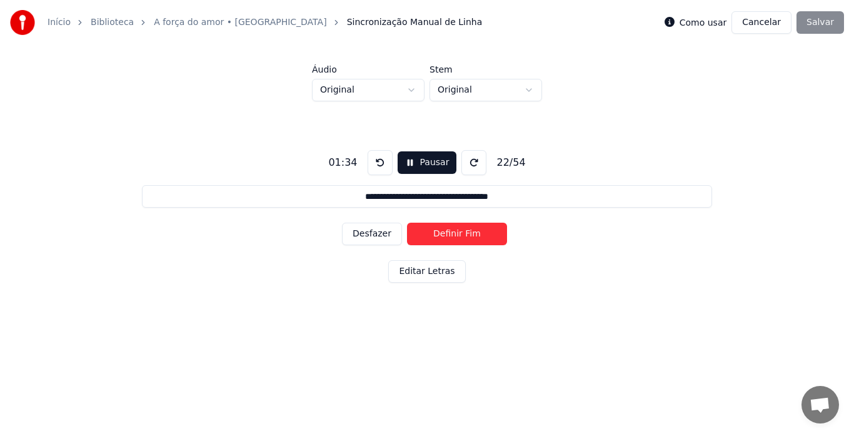
click at [430, 234] on button "Definir Fim" at bounding box center [457, 234] width 100 height 23
click at [430, 234] on button "Definir Início" at bounding box center [457, 234] width 100 height 23
click at [430, 234] on button "Definir Fim" at bounding box center [457, 234] width 100 height 23
click at [430, 234] on button "Definir Início" at bounding box center [457, 234] width 100 height 23
click at [430, 234] on button "Definir Fim" at bounding box center [457, 234] width 100 height 23
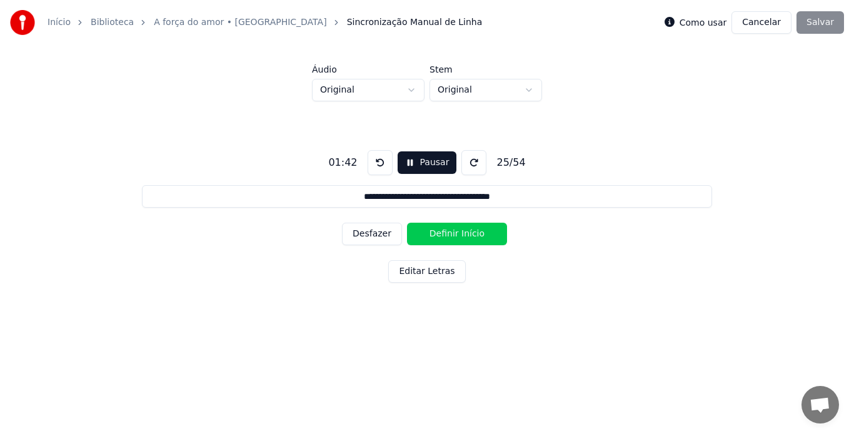
click at [430, 234] on button "Definir Início" at bounding box center [457, 234] width 100 height 23
click at [430, 234] on button "Definir Fim" at bounding box center [457, 234] width 100 height 23
click at [430, 234] on button "Definir Início" at bounding box center [457, 234] width 100 height 23
click at [430, 234] on button "Definir Fim" at bounding box center [457, 234] width 100 height 23
click at [430, 234] on button "Definir Início" at bounding box center [457, 234] width 100 height 23
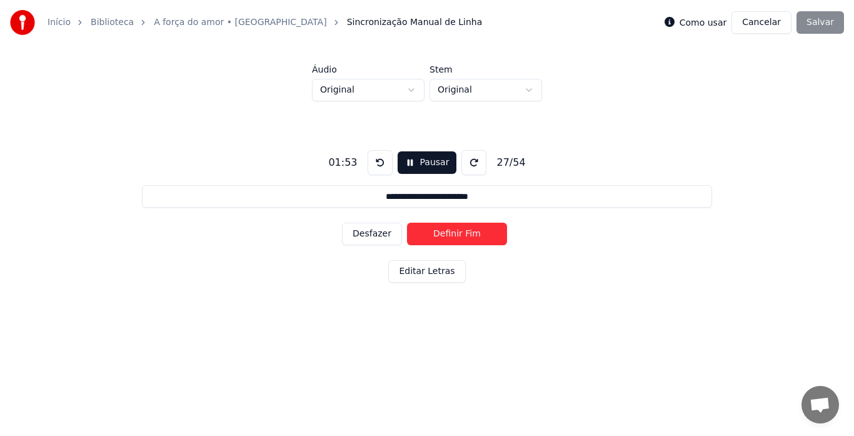
click at [430, 234] on button "Definir Fim" at bounding box center [457, 234] width 100 height 23
click at [430, 234] on button "Definir Início" at bounding box center [457, 234] width 100 height 23
click at [430, 234] on button "Definir Fim" at bounding box center [457, 234] width 100 height 23
click at [430, 234] on button "Definir Início" at bounding box center [457, 234] width 100 height 23
click at [430, 234] on button "Definir Fim" at bounding box center [457, 234] width 100 height 23
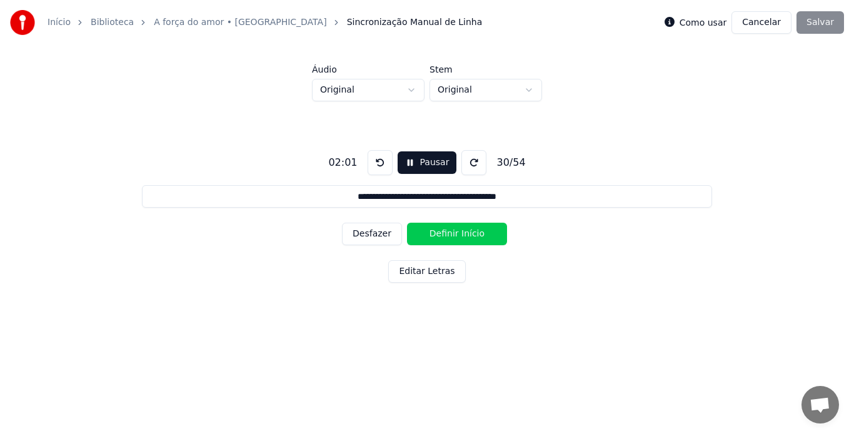
click at [430, 234] on button "Definir Início" at bounding box center [457, 234] width 100 height 23
click at [430, 234] on button "Definir Fim" at bounding box center [457, 234] width 100 height 23
click at [430, 234] on button "Definir Início" at bounding box center [457, 234] width 100 height 23
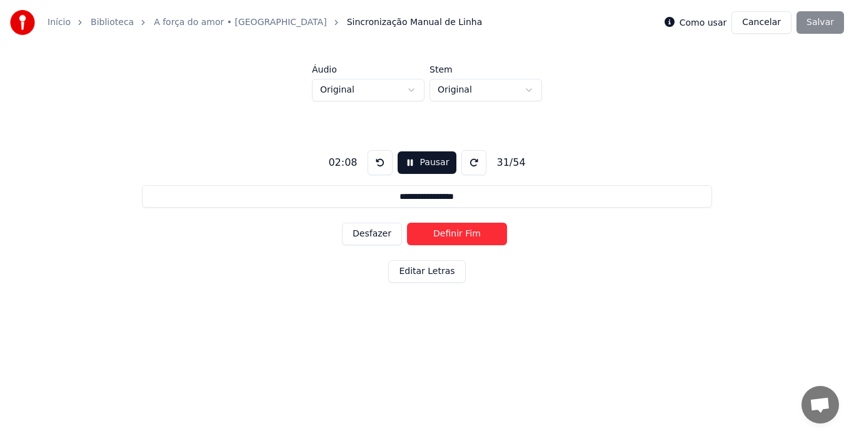
click at [430, 234] on button "Definir Fim" at bounding box center [457, 234] width 100 height 23
click at [430, 234] on button "Definir Início" at bounding box center [457, 234] width 100 height 23
click at [430, 234] on button "Definir Fim" at bounding box center [457, 234] width 100 height 23
click at [430, 234] on button "Definir Início" at bounding box center [457, 234] width 100 height 23
click at [430, 234] on button "Definir Fim" at bounding box center [457, 234] width 100 height 23
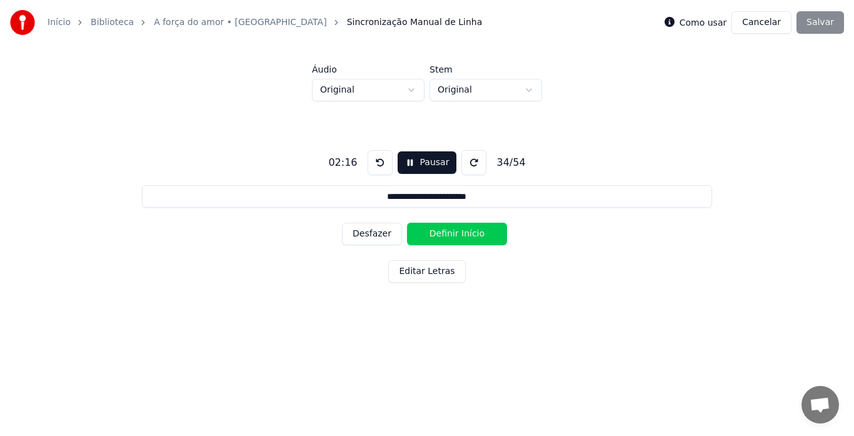
click at [430, 234] on button "Definir Início" at bounding box center [457, 234] width 100 height 23
click at [430, 234] on button "Definir Fim" at bounding box center [457, 234] width 100 height 23
click at [430, 234] on button "Definir Início" at bounding box center [457, 234] width 100 height 23
click at [430, 234] on button "Definir Fim" at bounding box center [457, 234] width 100 height 23
click at [430, 234] on button "Definir Início" at bounding box center [457, 234] width 100 height 23
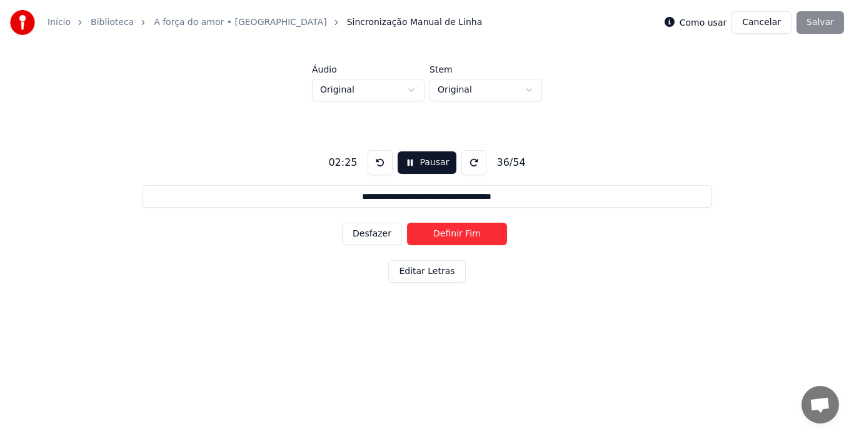
click at [430, 234] on button "Definir Fim" at bounding box center [457, 234] width 100 height 23
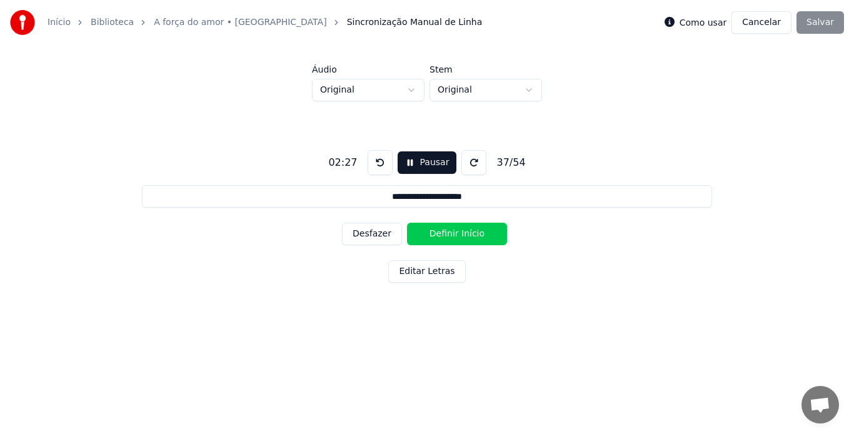
click at [430, 234] on button "Definir Início" at bounding box center [457, 234] width 100 height 23
click at [430, 234] on button "Definir Fim" at bounding box center [457, 234] width 100 height 23
click at [430, 234] on button "Definir Início" at bounding box center [457, 234] width 100 height 23
click at [430, 234] on button "Definir Fim" at bounding box center [457, 234] width 100 height 23
click at [430, 234] on button "Definir Início" at bounding box center [457, 234] width 100 height 23
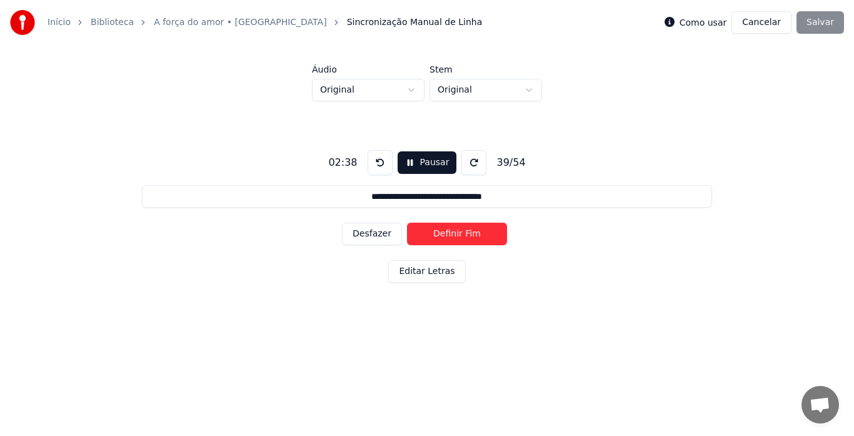
click at [430, 234] on button "Definir Fim" at bounding box center [457, 234] width 100 height 23
click at [430, 234] on button "Definir Início" at bounding box center [457, 234] width 100 height 23
click at [430, 234] on button "Definir Fim" at bounding box center [457, 234] width 100 height 23
click at [430, 234] on button "Definir Início" at bounding box center [457, 234] width 100 height 23
click at [430, 234] on button "Definir Fim" at bounding box center [457, 234] width 100 height 23
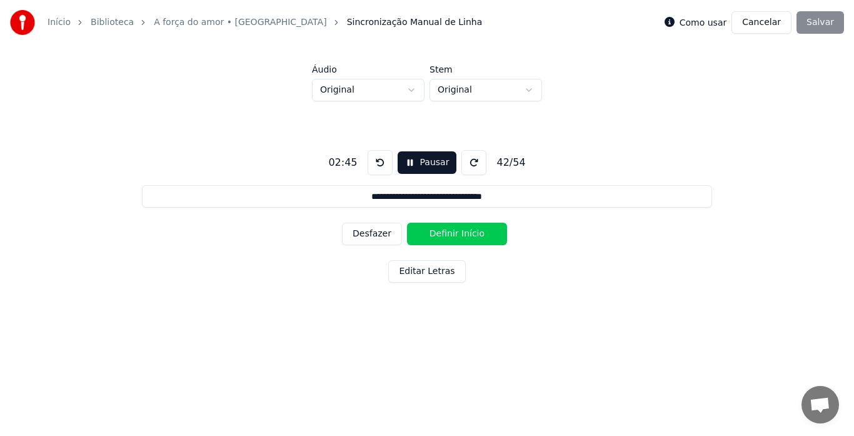
click at [431, 273] on button "Editar Letras" at bounding box center [426, 271] width 77 height 23
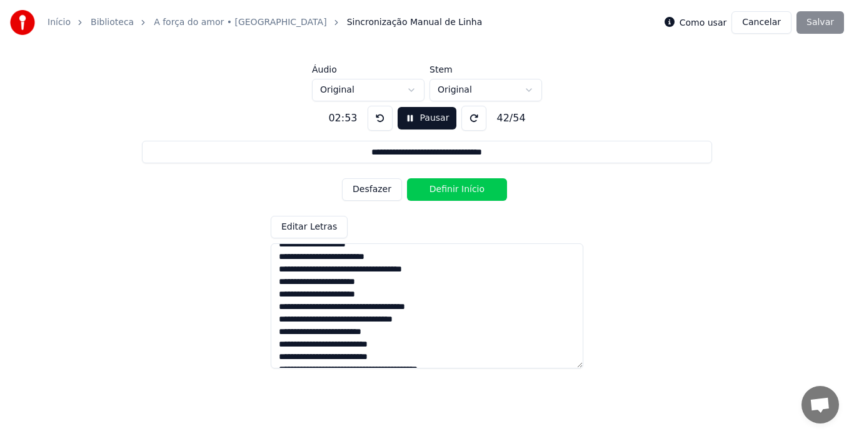
scroll to position [0, 0]
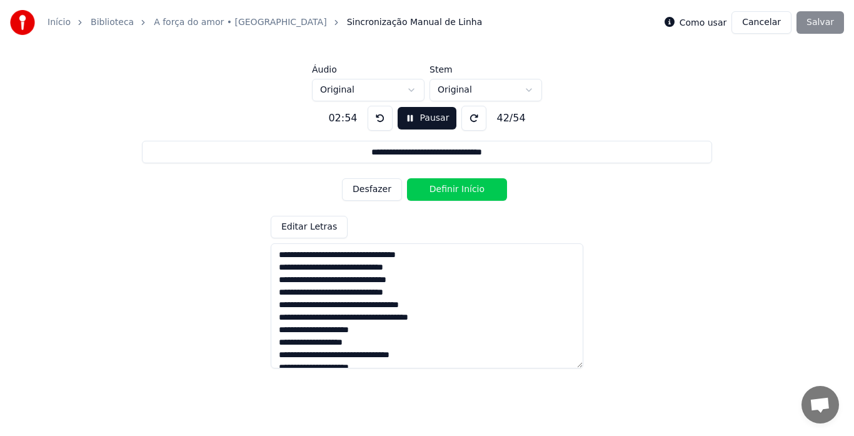
click at [385, 191] on button "Desfazer" at bounding box center [372, 189] width 60 height 23
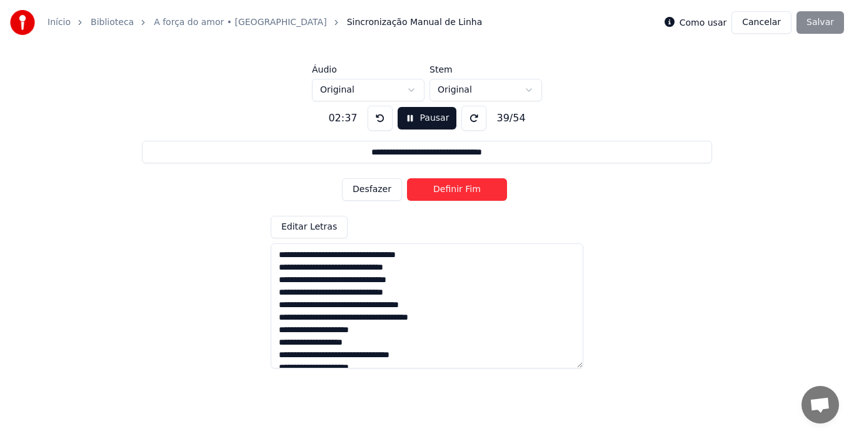
click at [385, 191] on button "Desfazer" at bounding box center [372, 189] width 60 height 23
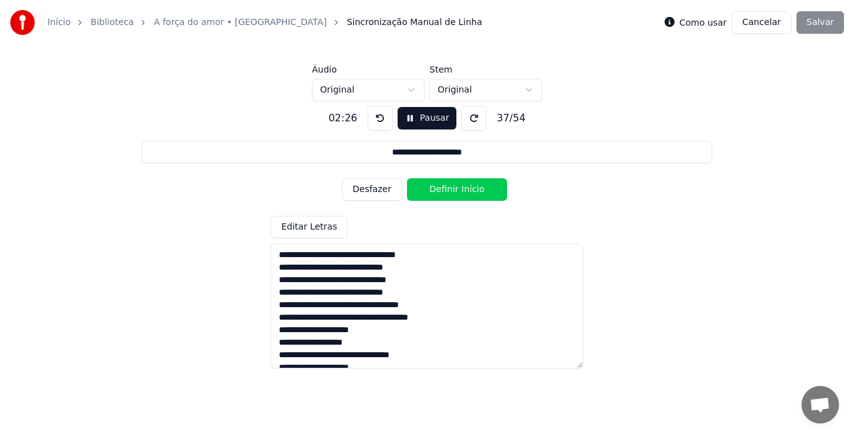
click at [385, 191] on button "Desfazer" at bounding box center [372, 189] width 60 height 23
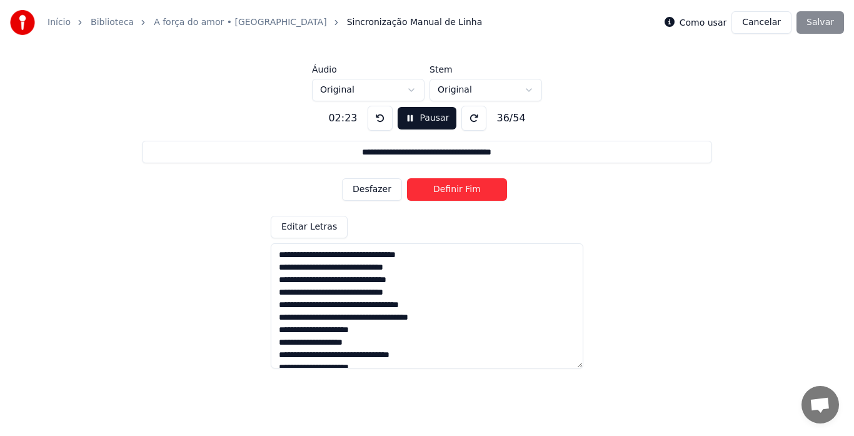
click at [385, 191] on button "Desfazer" at bounding box center [372, 189] width 60 height 23
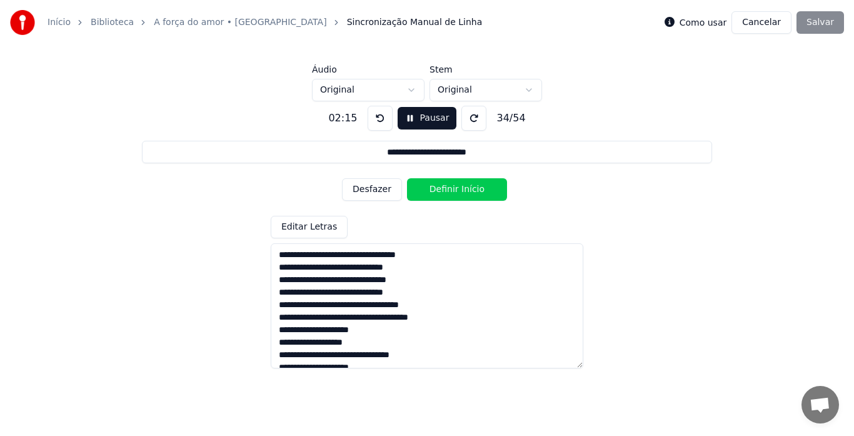
click at [385, 191] on button "Desfazer" at bounding box center [372, 189] width 60 height 23
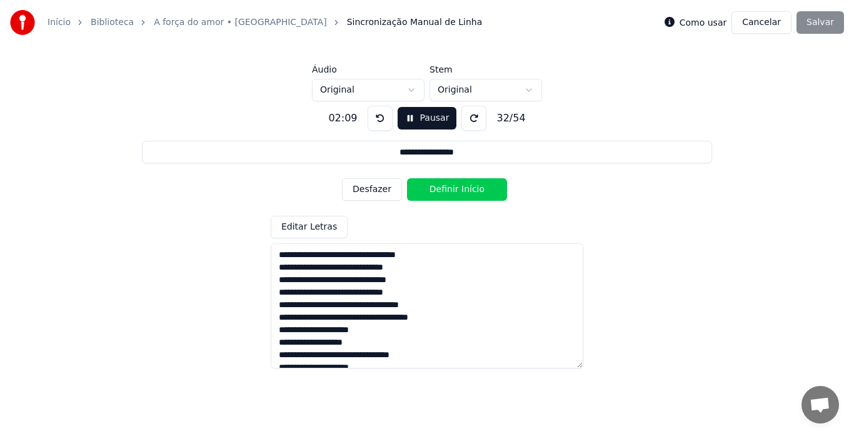
click at [385, 191] on button "Desfazer" at bounding box center [372, 189] width 60 height 23
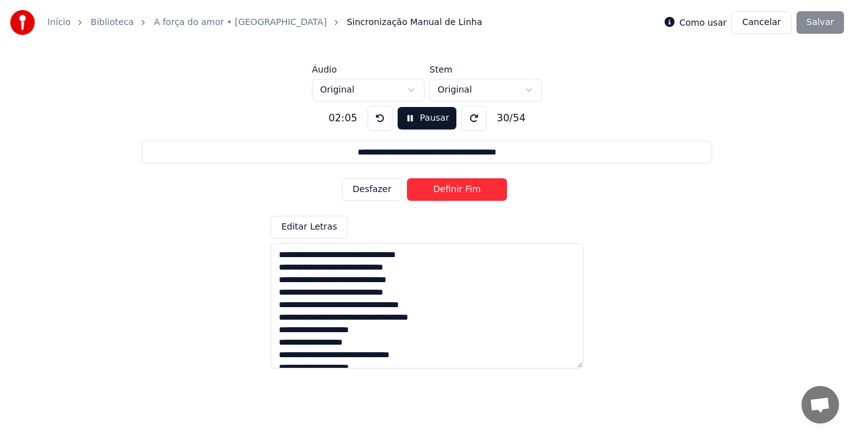
click at [385, 191] on button "Desfazer" at bounding box center [372, 189] width 60 height 23
click at [384, 191] on button "Desfazer" at bounding box center [372, 189] width 60 height 23
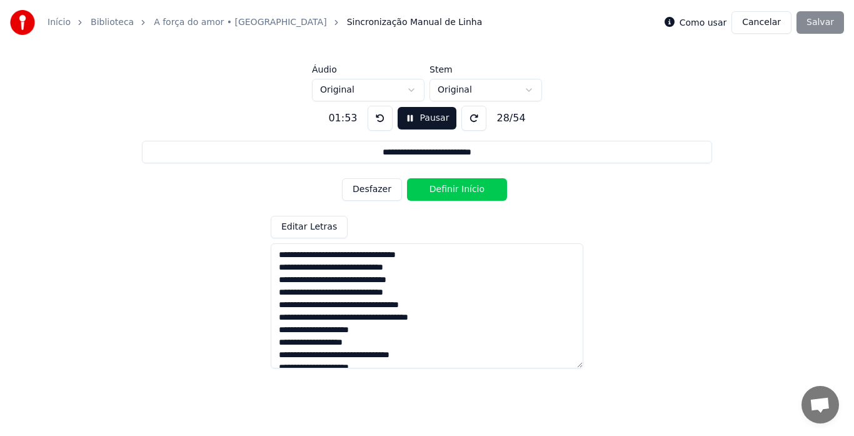
click at [384, 191] on button "Desfazer" at bounding box center [372, 189] width 60 height 23
click at [383, 192] on button "Desfazer" at bounding box center [372, 189] width 60 height 23
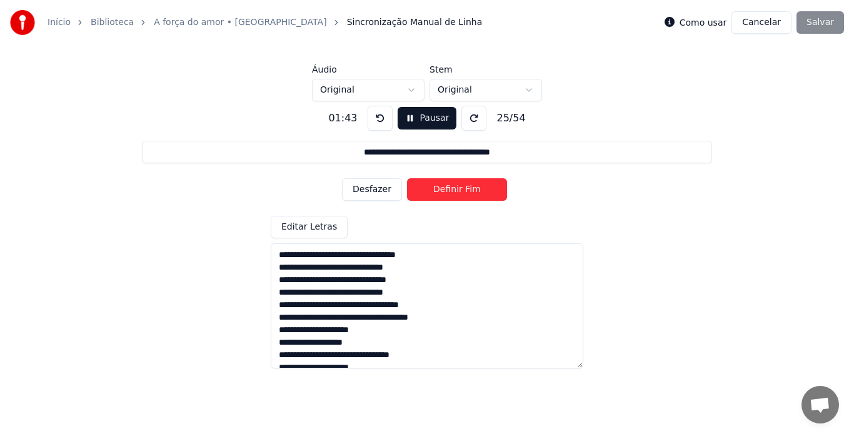
click at [383, 192] on button "Desfazer" at bounding box center [372, 189] width 60 height 23
click at [380, 192] on button "Desfazer" at bounding box center [372, 189] width 60 height 23
click at [379, 192] on button "Desfazer" at bounding box center [372, 189] width 60 height 23
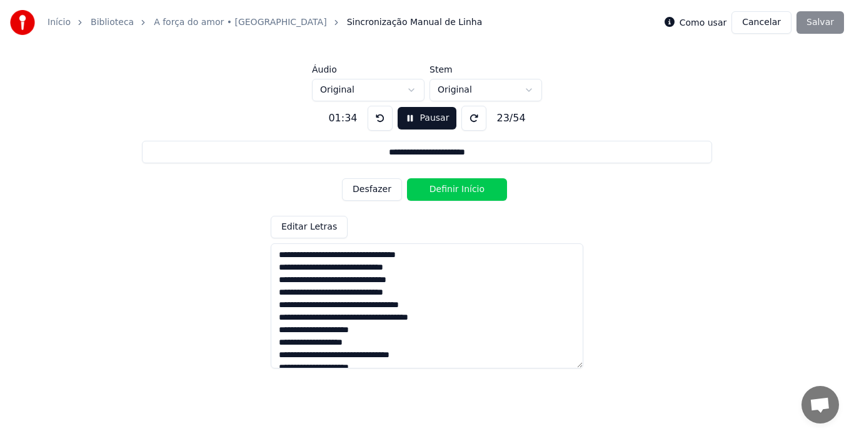
click at [379, 192] on button "Desfazer" at bounding box center [372, 189] width 60 height 23
click at [415, 118] on button "Pausar" at bounding box center [427, 118] width 59 height 23
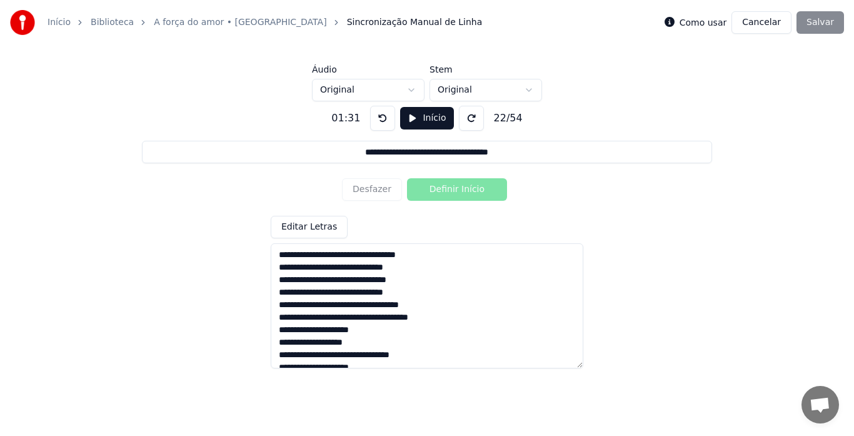
click at [375, 187] on div "Desfazer Definir Início" at bounding box center [427, 189] width 170 height 33
click at [410, 119] on button "Início" at bounding box center [426, 118] width 53 height 23
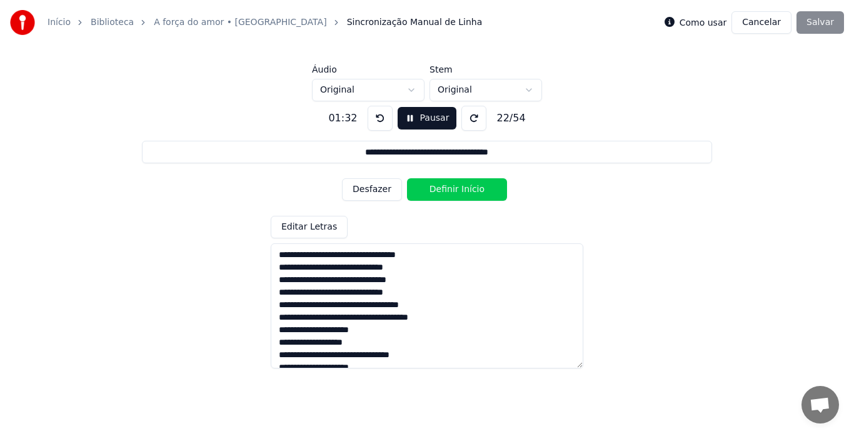
click at [385, 187] on button "Desfazer" at bounding box center [372, 189] width 60 height 23
click at [384, 188] on button "Desfazer" at bounding box center [372, 189] width 60 height 23
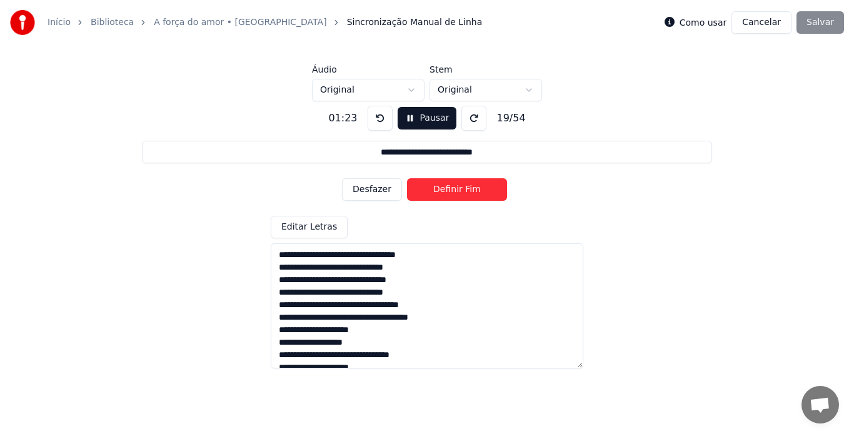
click at [384, 188] on button "Desfazer" at bounding box center [372, 189] width 60 height 23
click at [383, 188] on button "Desfazer" at bounding box center [372, 189] width 60 height 23
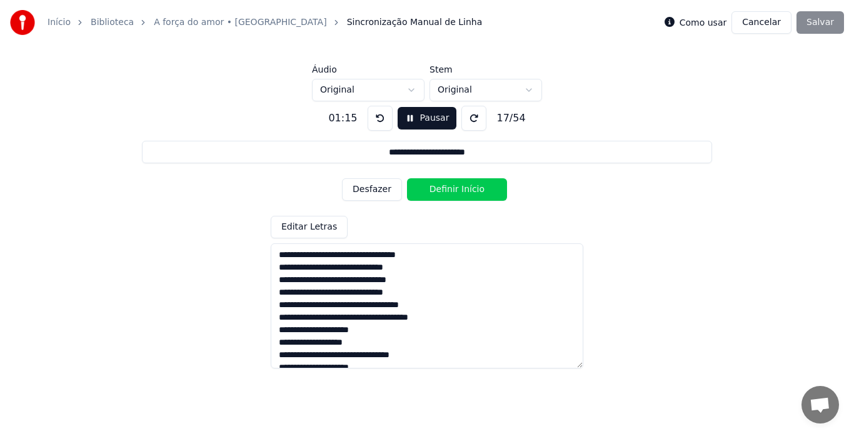
click at [383, 188] on button "Desfazer" at bounding box center [372, 189] width 60 height 23
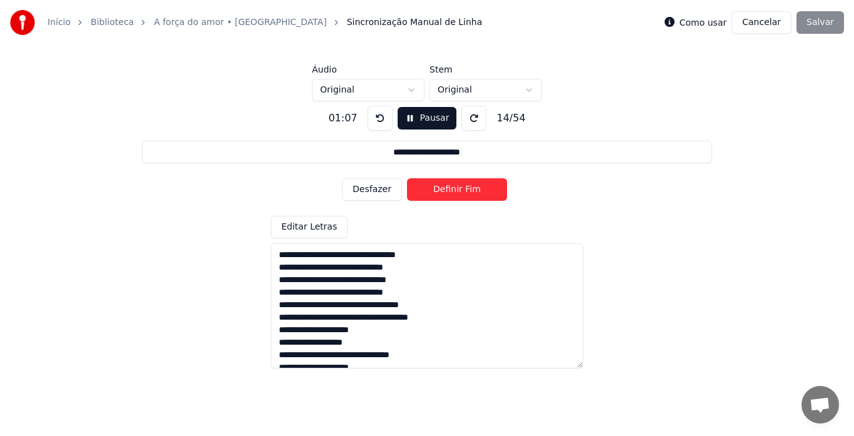
click at [383, 188] on button "Desfazer" at bounding box center [372, 189] width 60 height 23
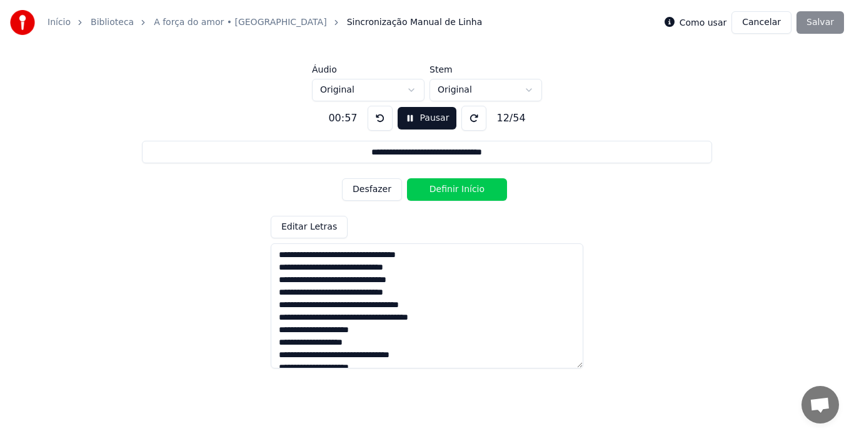
click at [383, 188] on button "Desfazer" at bounding box center [372, 189] width 60 height 23
click at [374, 120] on button at bounding box center [380, 118] width 25 height 25
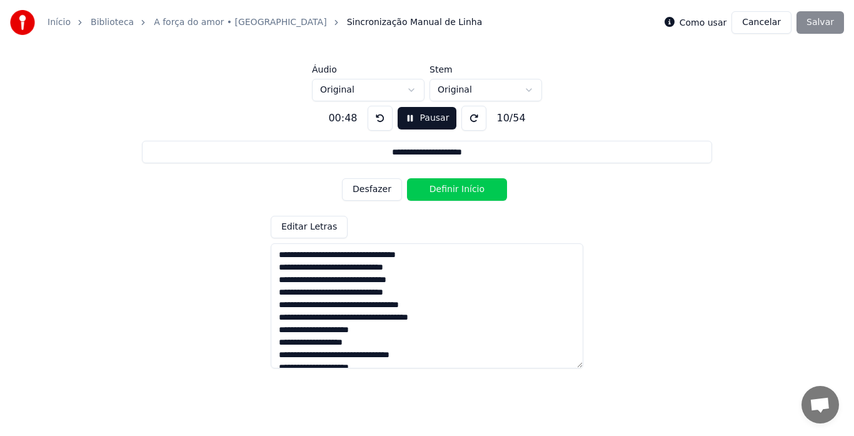
click at [374, 120] on button at bounding box center [380, 118] width 25 height 25
drag, startPoint x: 374, startPoint y: 120, endPoint x: 386, endPoint y: 158, distance: 39.4
click at [374, 126] on button at bounding box center [380, 118] width 25 height 25
click at [372, 189] on button "Desfazer" at bounding box center [372, 189] width 60 height 23
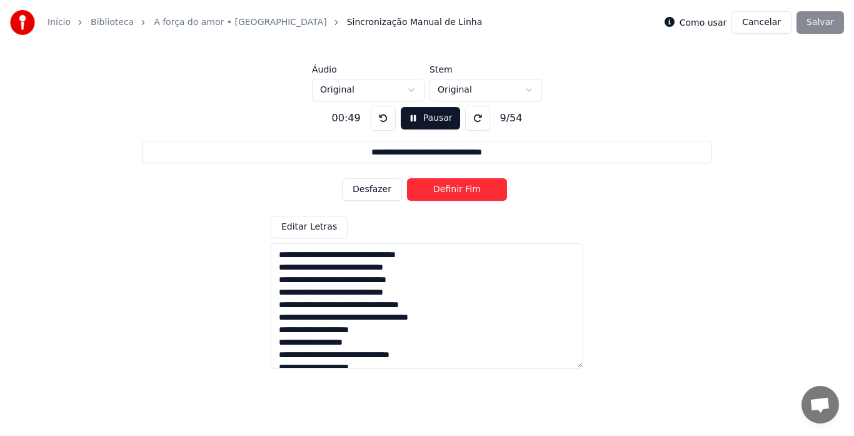
click at [372, 189] on button "Desfazer" at bounding box center [372, 189] width 60 height 23
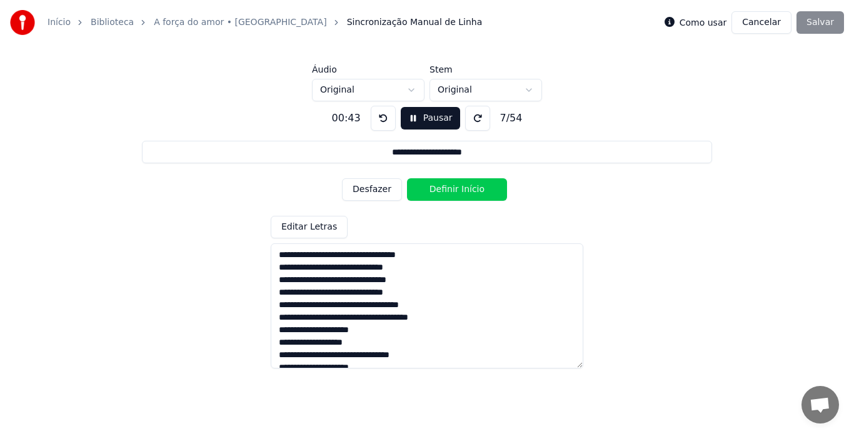
click at [372, 189] on button "Desfazer" at bounding box center [372, 189] width 60 height 23
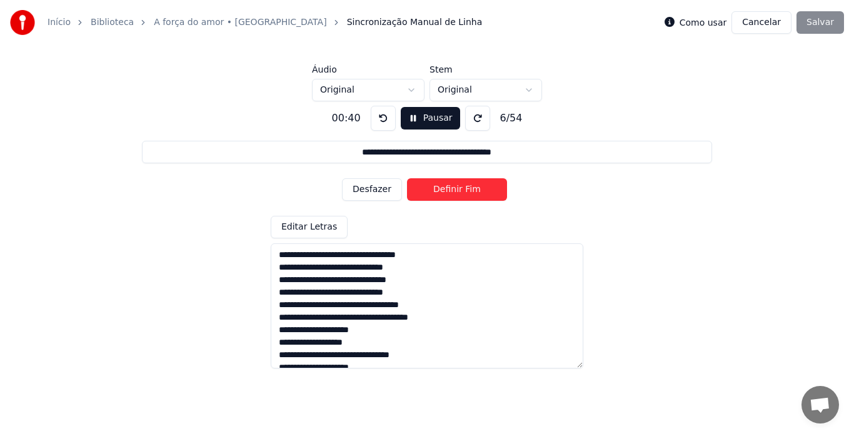
click at [372, 189] on button "Desfazer" at bounding box center [372, 189] width 60 height 23
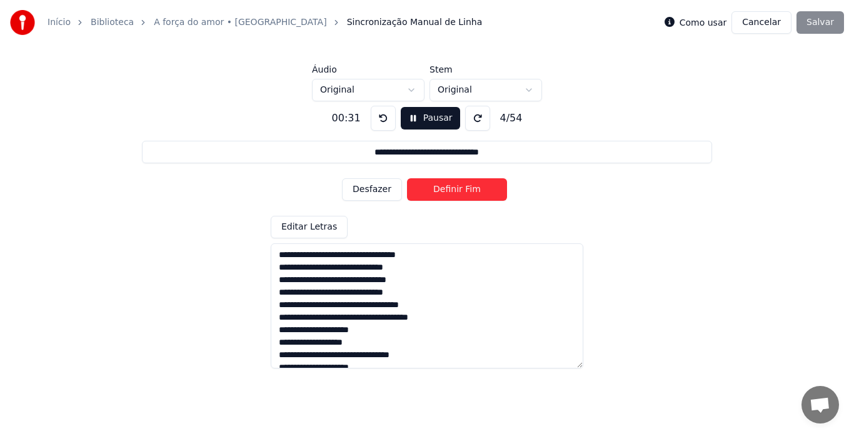
click at [372, 189] on button "Desfazer" at bounding box center [372, 189] width 60 height 23
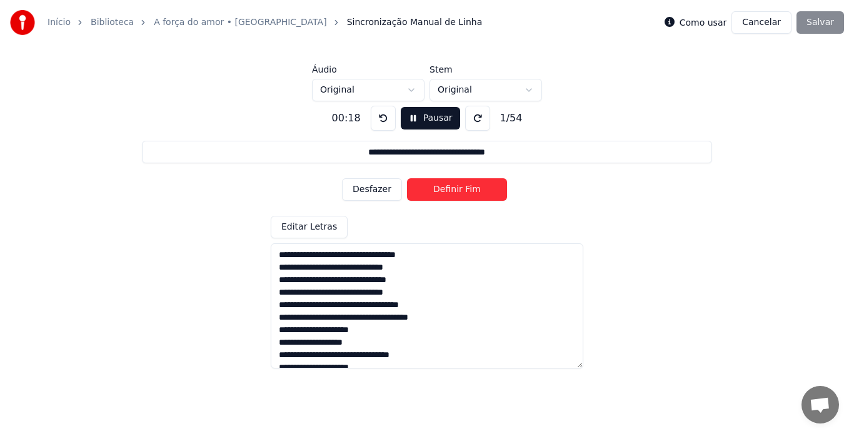
click at [372, 189] on button "Desfazer" at bounding box center [372, 189] width 60 height 23
click at [372, 189] on div "Desfazer Definir Início" at bounding box center [427, 189] width 170 height 33
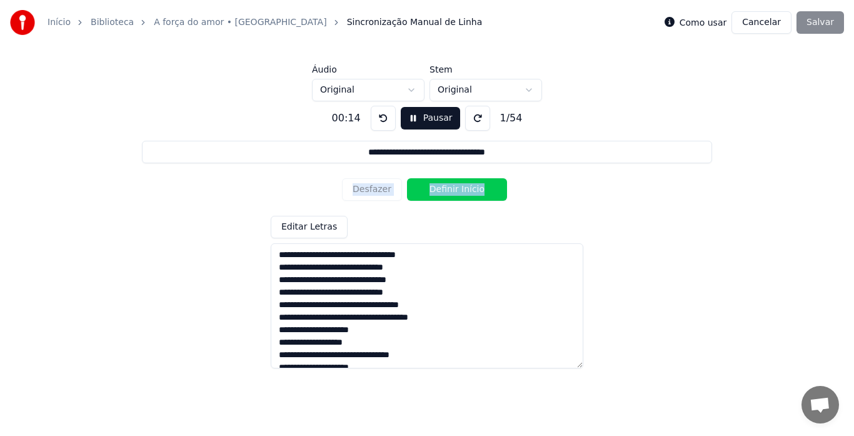
click at [372, 189] on div "Desfazer Definir Início" at bounding box center [427, 189] width 170 height 33
click at [422, 118] on button "Pausar" at bounding box center [430, 118] width 59 height 23
click at [381, 116] on button at bounding box center [386, 118] width 25 height 25
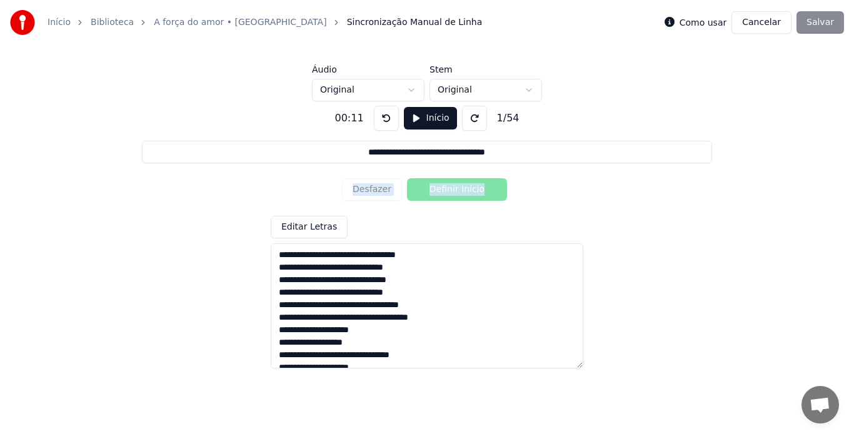
click at [381, 116] on button at bounding box center [386, 118] width 25 height 25
click at [528, 189] on div "**********" at bounding box center [427, 231] width 814 height 261
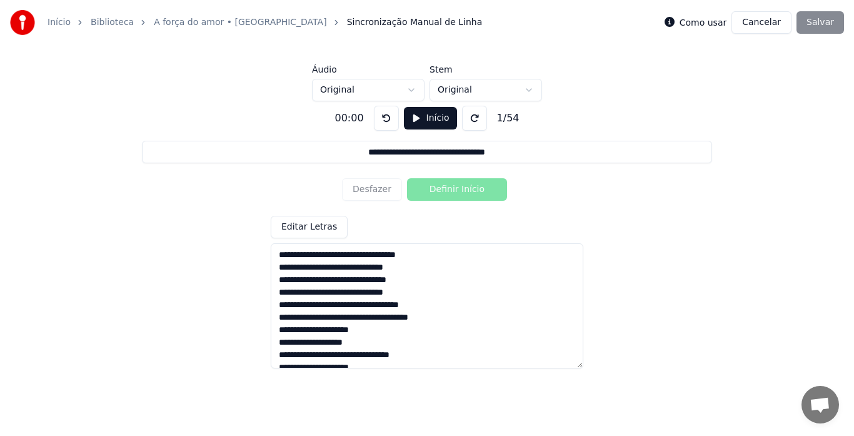
click at [425, 113] on button "Início" at bounding box center [430, 118] width 53 height 23
click at [425, 113] on button "Pausar" at bounding box center [430, 118] width 59 height 23
drag, startPoint x: 277, startPoint y: 256, endPoint x: 293, endPoint y: 256, distance: 16.3
click at [278, 255] on textarea at bounding box center [427, 305] width 313 height 125
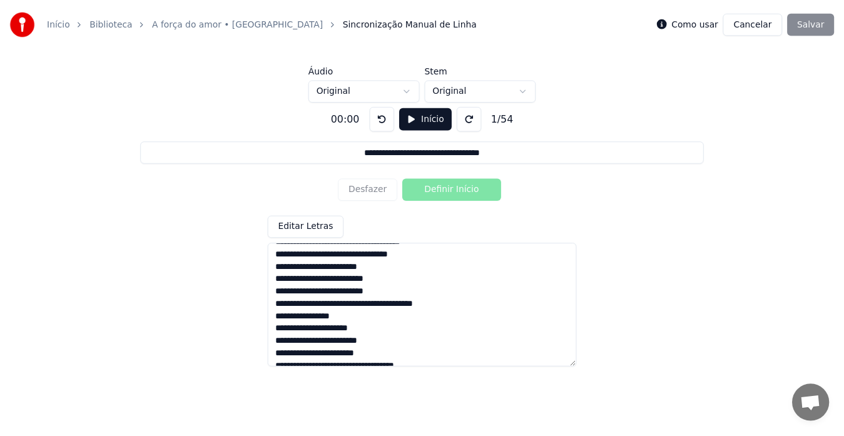
scroll to position [375, 0]
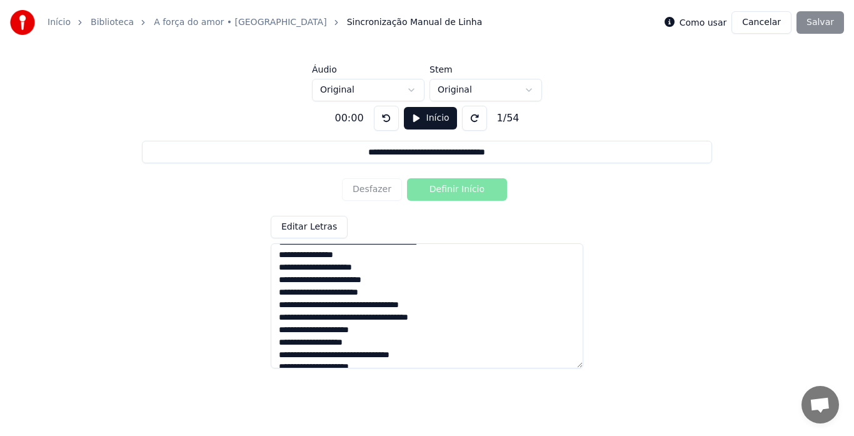
click at [308, 228] on button "Editar Letras" at bounding box center [309, 227] width 77 height 23
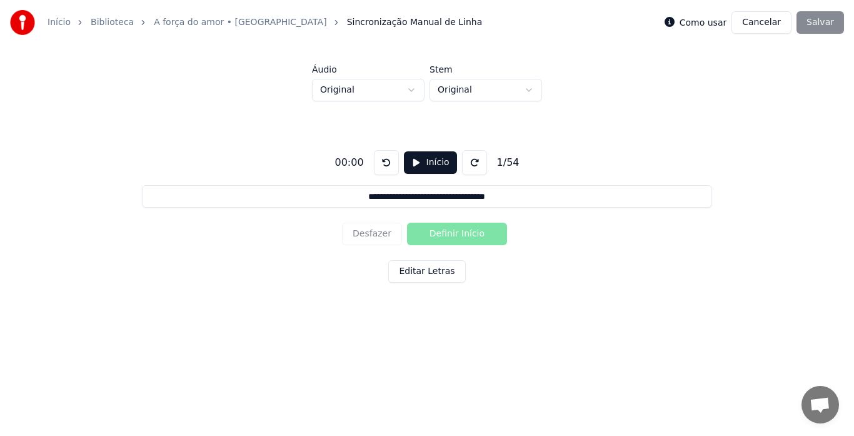
click at [415, 161] on button "Início" at bounding box center [430, 162] width 53 height 23
click at [442, 235] on button "Definir Início" at bounding box center [457, 234] width 100 height 23
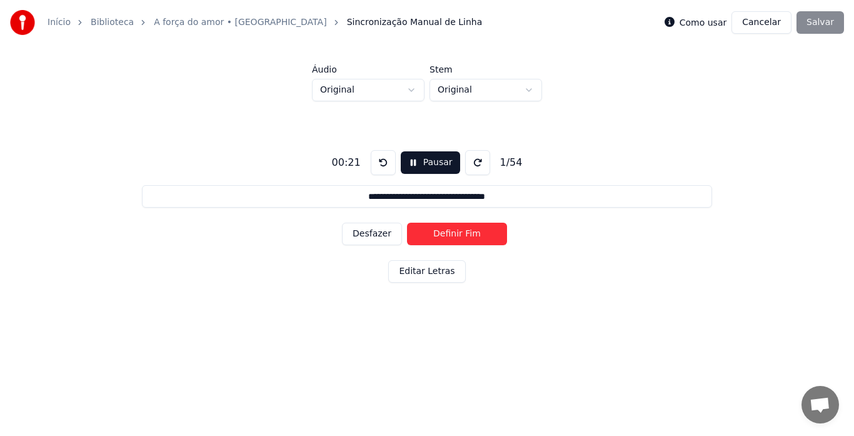
click at [442, 235] on button "Definir Fim" at bounding box center [457, 234] width 100 height 23
click at [442, 235] on button "Definir Início" at bounding box center [457, 234] width 100 height 23
click at [442, 235] on button "Definir Fim" at bounding box center [457, 234] width 100 height 23
click at [442, 235] on button "Definir Início" at bounding box center [457, 234] width 100 height 23
click at [442, 235] on button "Definir Fim" at bounding box center [457, 234] width 100 height 23
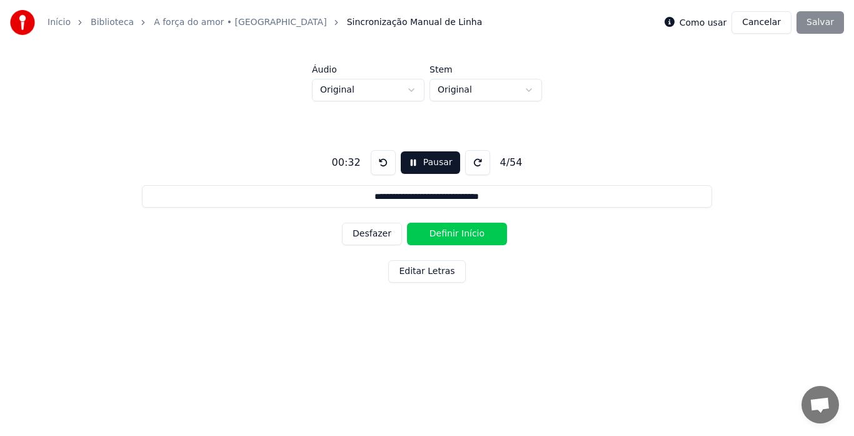
click at [442, 235] on button "Definir Início" at bounding box center [457, 234] width 100 height 23
click at [442, 235] on button "Definir Fim" at bounding box center [457, 234] width 100 height 23
click at [442, 235] on button "Definir Início" at bounding box center [457, 234] width 100 height 23
click at [442, 235] on button "Definir Fim" at bounding box center [457, 234] width 100 height 23
click at [442, 235] on button "Definir Início" at bounding box center [457, 234] width 100 height 23
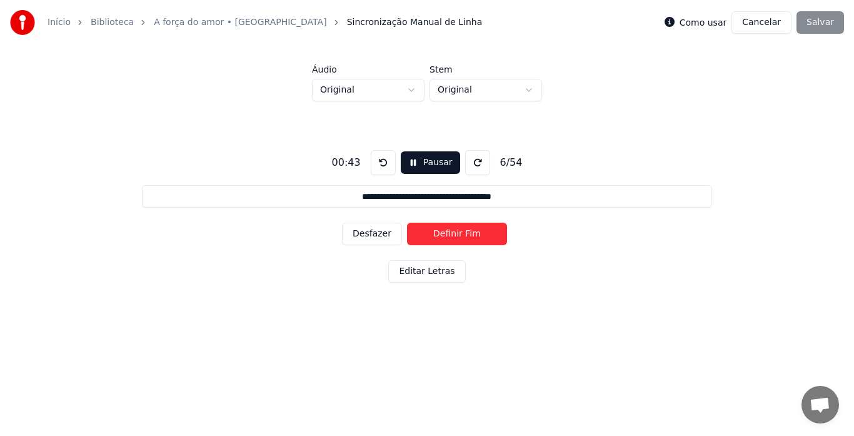
click at [442, 235] on button "Definir Fim" at bounding box center [457, 234] width 100 height 23
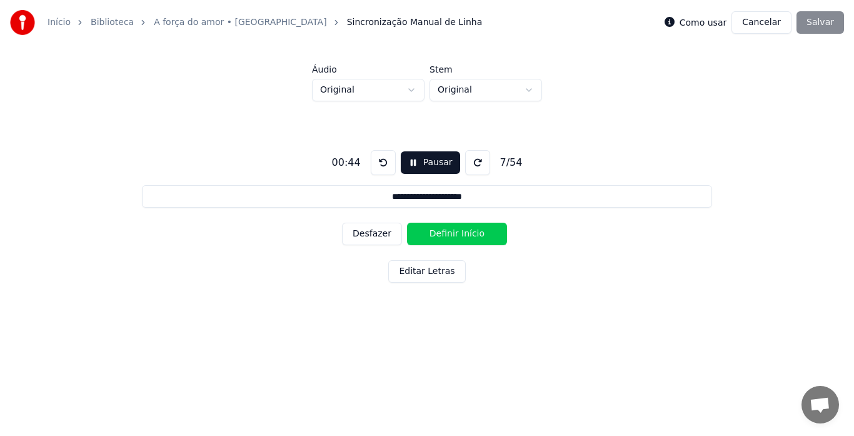
click at [442, 235] on button "Definir Início" at bounding box center [457, 234] width 100 height 23
click at [442, 235] on button "Definir Fim" at bounding box center [457, 234] width 100 height 23
click at [442, 235] on button "Definir Início" at bounding box center [457, 234] width 100 height 23
click at [442, 235] on button "Definir Fim" at bounding box center [457, 234] width 100 height 23
click at [442, 235] on button "Definir Início" at bounding box center [457, 234] width 100 height 23
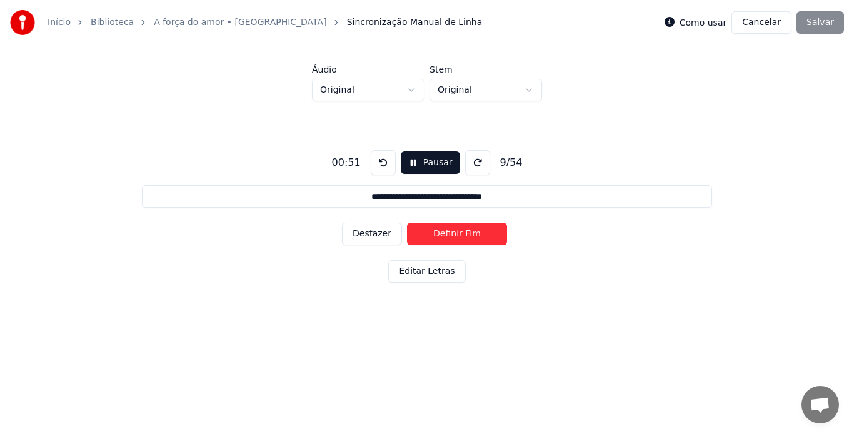
click at [442, 235] on button "Definir Fim" at bounding box center [457, 234] width 100 height 23
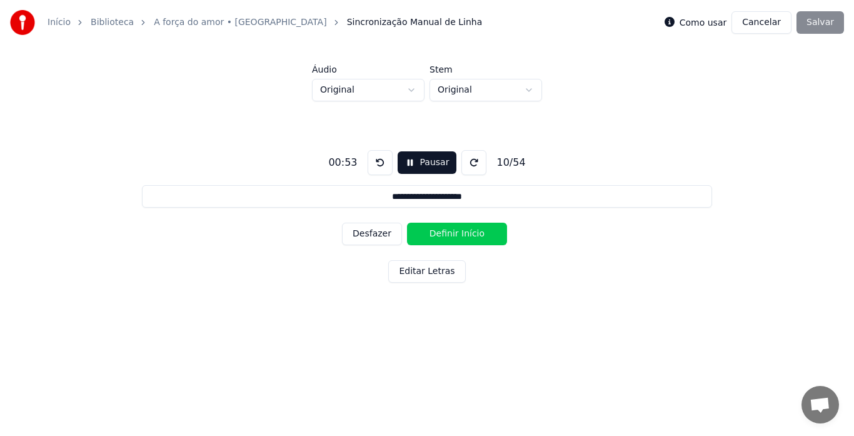
click at [442, 235] on button "Definir Início" at bounding box center [457, 234] width 100 height 23
click at [442, 235] on button "Definir Fim" at bounding box center [457, 234] width 100 height 23
click at [442, 235] on button "Definir Início" at bounding box center [457, 234] width 100 height 23
click at [442, 235] on button "Definir Fim" at bounding box center [457, 234] width 100 height 23
click at [442, 235] on button "Definir Início" at bounding box center [457, 234] width 100 height 23
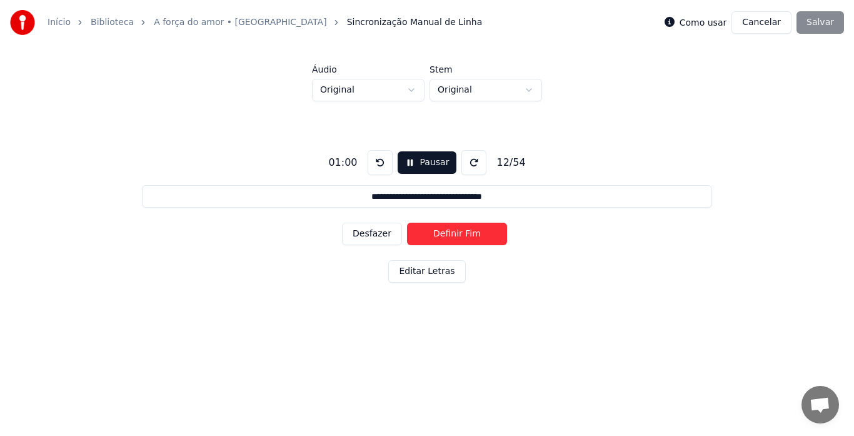
click at [442, 235] on button "Definir Fim" at bounding box center [457, 234] width 100 height 23
click at [442, 235] on button "Definir Início" at bounding box center [457, 234] width 100 height 23
click at [442, 235] on button "Definir Fim" at bounding box center [457, 234] width 100 height 23
click at [442, 235] on button "Definir Início" at bounding box center [457, 234] width 100 height 23
click at [442, 235] on button "Definir Fim" at bounding box center [457, 234] width 100 height 23
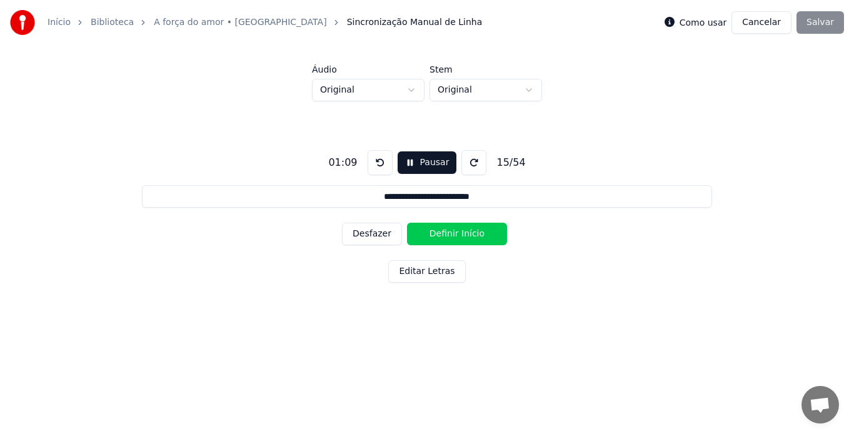
click at [442, 235] on button "Definir Início" at bounding box center [457, 234] width 100 height 23
click at [442, 235] on button "Definir Fim" at bounding box center [457, 234] width 100 height 23
click at [442, 236] on button "Definir Início" at bounding box center [457, 234] width 100 height 23
click at [442, 236] on button "Definir Fim" at bounding box center [457, 234] width 100 height 23
click at [442, 236] on button "Definir Início" at bounding box center [457, 234] width 100 height 23
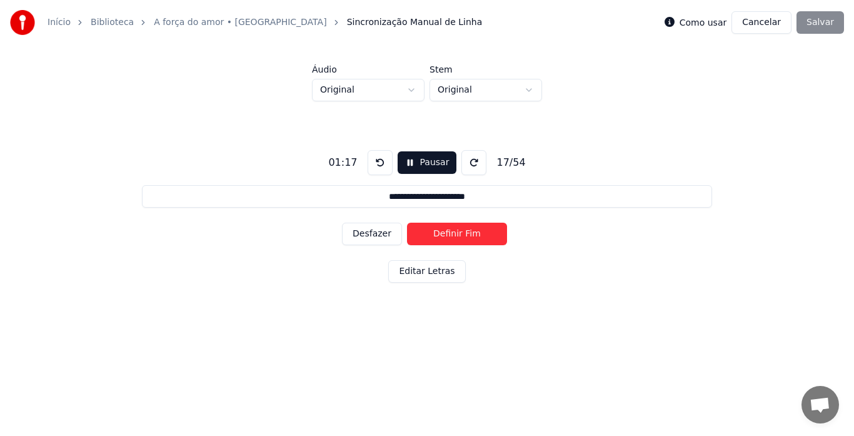
click at [442, 235] on button "Definir Fim" at bounding box center [457, 234] width 100 height 23
click at [442, 235] on button "Definir Início" at bounding box center [457, 234] width 100 height 23
click at [442, 235] on button "Definir Fim" at bounding box center [457, 234] width 100 height 23
click at [442, 231] on button "Definir Início" at bounding box center [457, 234] width 100 height 23
click at [443, 232] on button "Definir Fim" at bounding box center [457, 234] width 100 height 23
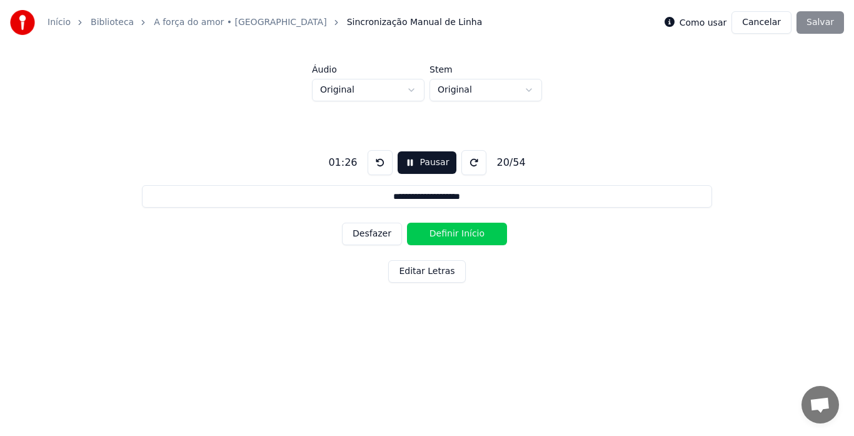
click at [444, 231] on button "Definir Início" at bounding box center [457, 234] width 100 height 23
click at [444, 231] on button "Definir Fim" at bounding box center [457, 234] width 100 height 23
click at [442, 231] on button "Definir Início" at bounding box center [457, 234] width 100 height 23
click at [442, 231] on button "Definir Fim" at bounding box center [457, 234] width 100 height 23
click at [442, 231] on button "Definir Início" at bounding box center [457, 234] width 100 height 23
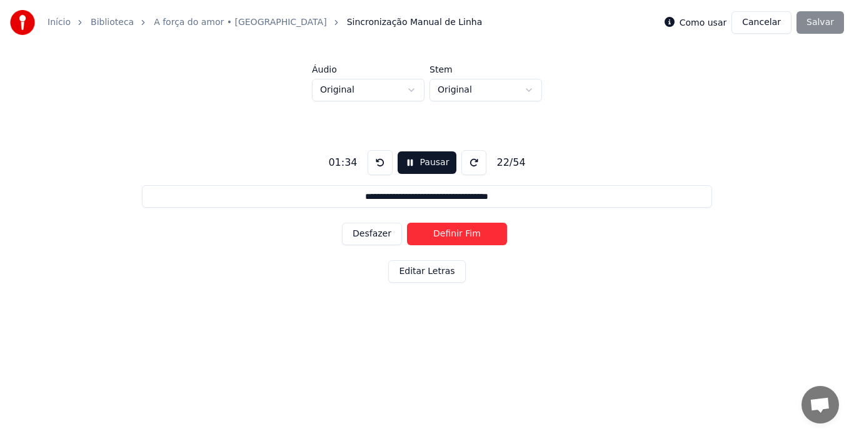
click at [442, 231] on button "Definir Fim" at bounding box center [457, 234] width 100 height 23
click at [441, 231] on button "Definir Início" at bounding box center [457, 234] width 100 height 23
click at [441, 231] on button "Definir Fim" at bounding box center [457, 234] width 100 height 23
click at [441, 231] on button "Definir Início" at bounding box center [457, 234] width 100 height 23
click at [441, 231] on button "Definir Fim" at bounding box center [457, 234] width 100 height 23
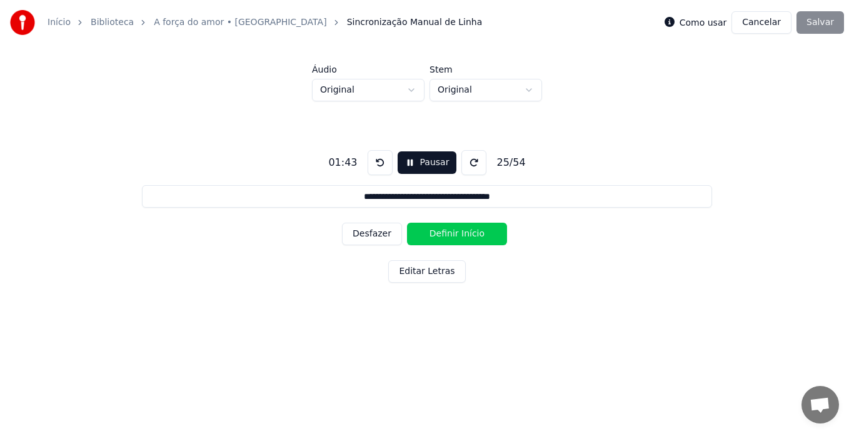
click at [441, 231] on button "Definir Início" at bounding box center [457, 234] width 100 height 23
click at [441, 231] on button "Definir Fim" at bounding box center [457, 234] width 100 height 23
click at [441, 231] on button "Definir Início" at bounding box center [457, 234] width 100 height 23
click at [441, 231] on button "Definir Fim" at bounding box center [457, 234] width 100 height 23
click at [441, 231] on button "Definir Início" at bounding box center [457, 234] width 100 height 23
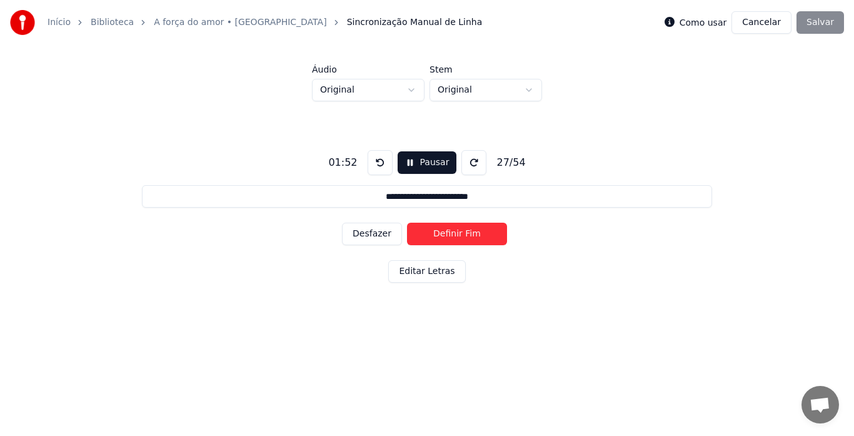
click at [441, 231] on button "Definir Fim" at bounding box center [457, 234] width 100 height 23
click at [441, 231] on button "Definir Início" at bounding box center [457, 234] width 100 height 23
click at [441, 231] on button "Definir Fim" at bounding box center [457, 234] width 100 height 23
click at [441, 231] on button "Definir Início" at bounding box center [457, 234] width 100 height 23
click at [441, 231] on button "Definir Fim" at bounding box center [457, 234] width 100 height 23
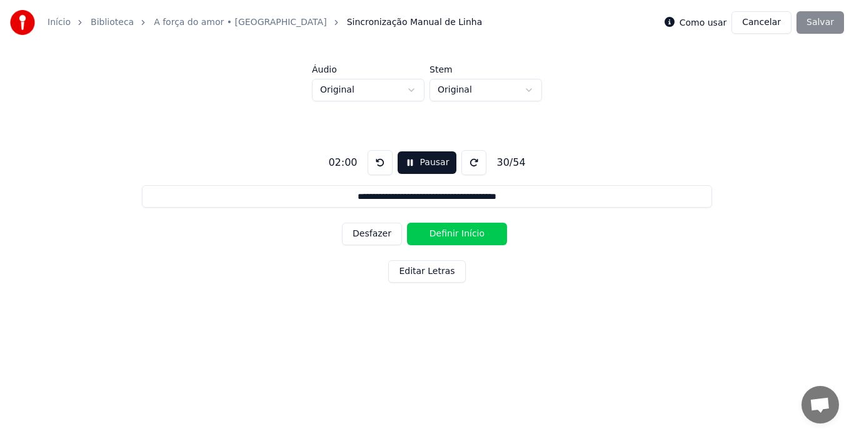
click at [441, 231] on button "Definir Início" at bounding box center [457, 234] width 100 height 23
click at [441, 231] on button "Definir Fim" at bounding box center [457, 234] width 100 height 23
click at [441, 231] on button "Definir Início" at bounding box center [457, 234] width 100 height 23
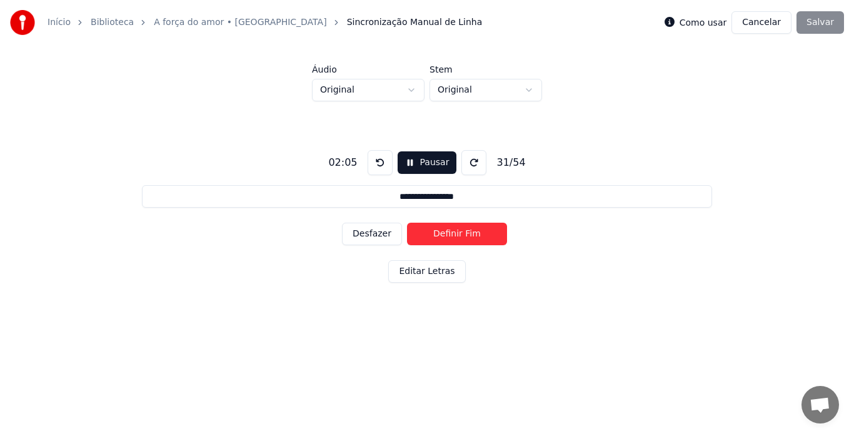
click at [441, 231] on button "Definir Fim" at bounding box center [457, 234] width 100 height 23
click at [441, 231] on button "Definir Início" at bounding box center [457, 234] width 100 height 23
click at [441, 231] on button "Definir Fim" at bounding box center [457, 234] width 100 height 23
click at [441, 231] on button "Definir Início" at bounding box center [457, 234] width 100 height 23
click at [441, 231] on button "Definir Fim" at bounding box center [457, 234] width 100 height 23
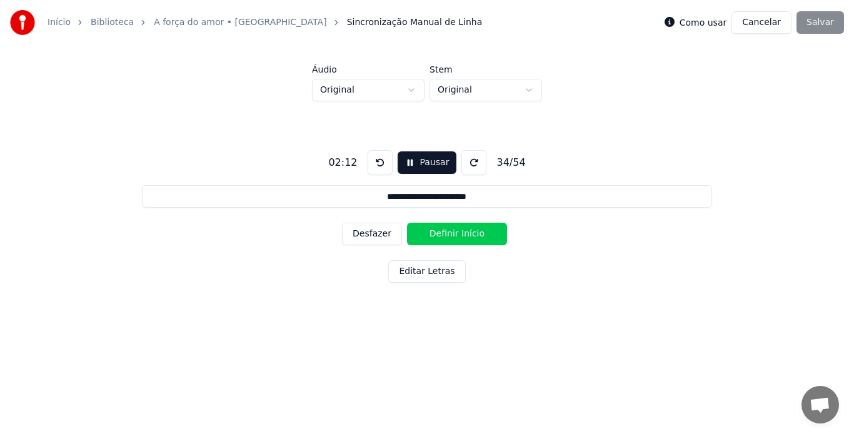
click at [440, 231] on button "Definir Início" at bounding box center [457, 234] width 100 height 23
click at [440, 231] on button "Definir Fim" at bounding box center [457, 234] width 100 height 23
click at [440, 233] on button "Definir Início" at bounding box center [457, 234] width 100 height 23
click at [440, 233] on button "Definir Fim" at bounding box center [457, 234] width 100 height 23
click at [440, 233] on button "Definir Início" at bounding box center [457, 234] width 100 height 23
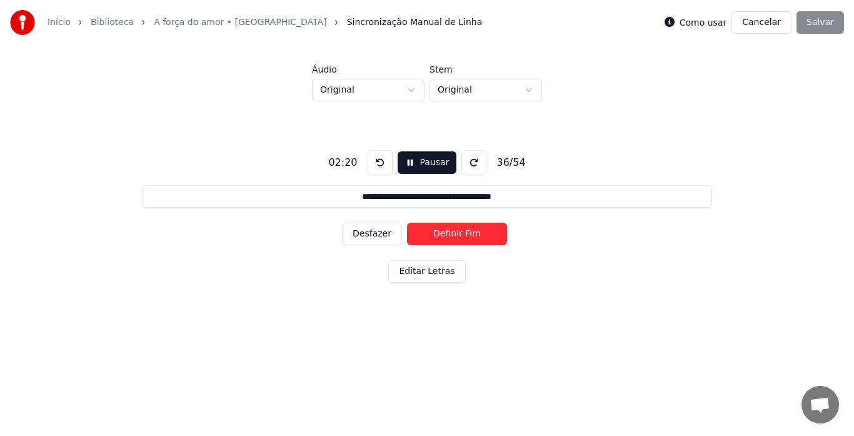
click at [440, 233] on button "Definir Fim" at bounding box center [457, 234] width 100 height 23
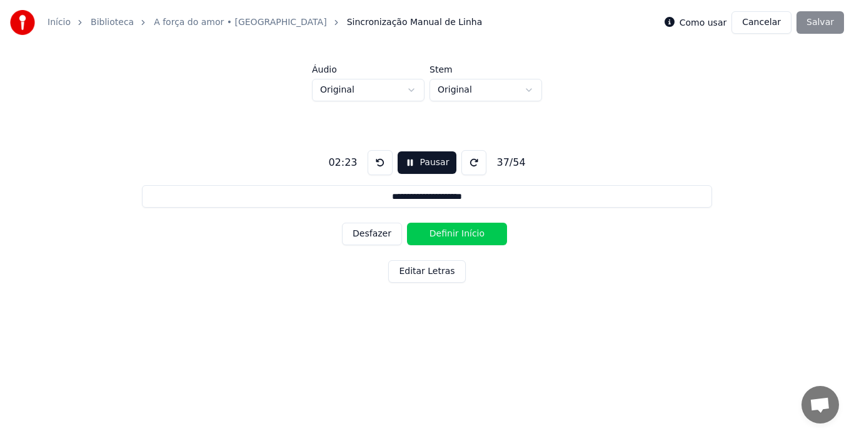
click at [440, 233] on button "Definir Início" at bounding box center [457, 234] width 100 height 23
click at [440, 233] on button "Definir Fim" at bounding box center [457, 234] width 100 height 23
click at [440, 233] on button "Definir Início" at bounding box center [457, 234] width 100 height 23
click at [440, 233] on button "Definir Fim" at bounding box center [457, 234] width 100 height 23
click at [440, 233] on button "Definir Início" at bounding box center [457, 234] width 100 height 23
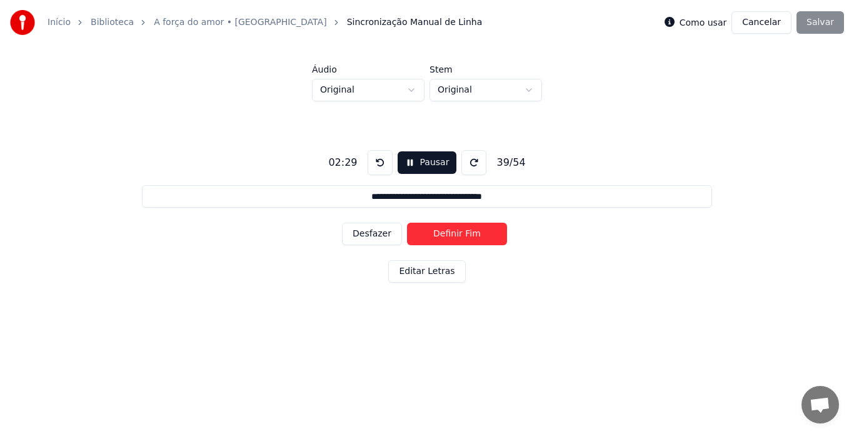
click at [440, 233] on button "Definir Fim" at bounding box center [457, 234] width 100 height 23
click at [440, 231] on button "Definir Início" at bounding box center [457, 234] width 100 height 23
click at [440, 231] on button "Definir Fim" at bounding box center [457, 234] width 100 height 23
click at [440, 231] on button "Definir Início" at bounding box center [457, 234] width 100 height 23
click at [440, 231] on button "Definir Fim" at bounding box center [457, 234] width 100 height 23
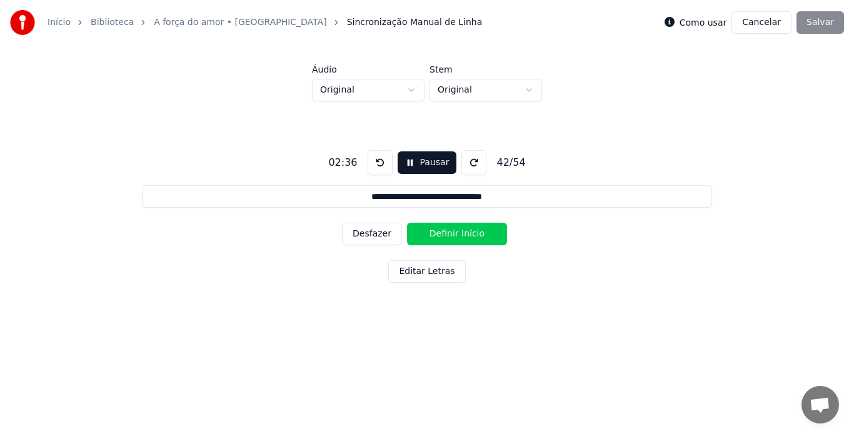
click at [440, 231] on button "Definir Início" at bounding box center [457, 234] width 100 height 23
click at [440, 231] on button "Definir Fim" at bounding box center [457, 234] width 100 height 23
click at [440, 233] on button "Definir Início" at bounding box center [457, 234] width 100 height 23
click at [440, 233] on button "Definir Fim" at bounding box center [457, 234] width 100 height 23
click at [440, 233] on button "Definir Início" at bounding box center [457, 234] width 100 height 23
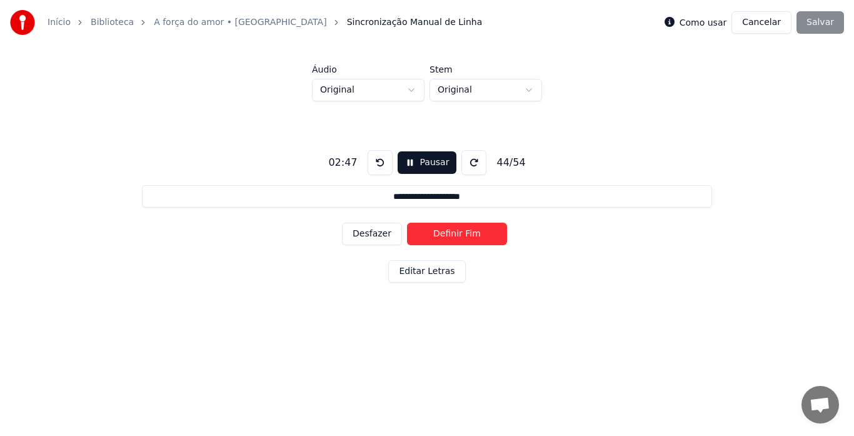
click at [440, 233] on button "Definir Fim" at bounding box center [457, 234] width 100 height 23
click at [440, 233] on button "Definir Início" at bounding box center [457, 234] width 100 height 23
click at [440, 233] on button "Definir Fim" at bounding box center [457, 234] width 100 height 23
click at [440, 233] on button "Definir Início" at bounding box center [457, 234] width 100 height 23
click at [440, 233] on button "Definir Fim" at bounding box center [457, 234] width 100 height 23
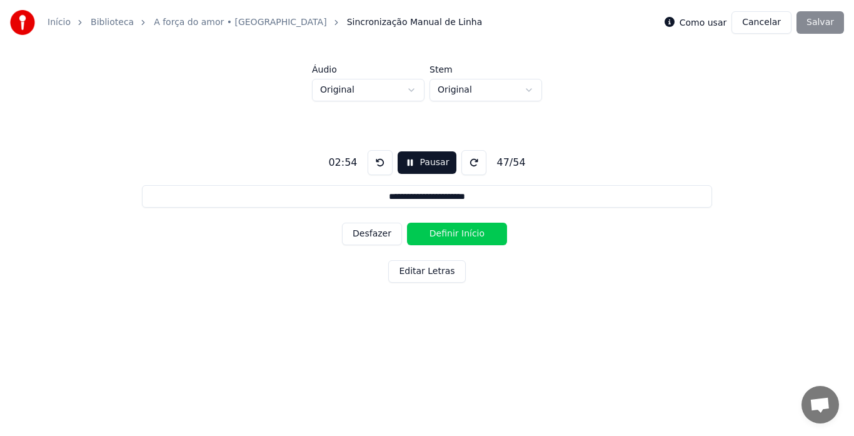
click at [440, 233] on button "Definir Início" at bounding box center [457, 234] width 100 height 23
click at [440, 233] on button "Definir Fim" at bounding box center [457, 234] width 100 height 23
click at [440, 233] on button "Definir Início" at bounding box center [457, 234] width 100 height 23
click at [440, 233] on button "Definir Fim" at bounding box center [457, 234] width 100 height 23
click at [441, 236] on button "Definir Início" at bounding box center [457, 234] width 100 height 23
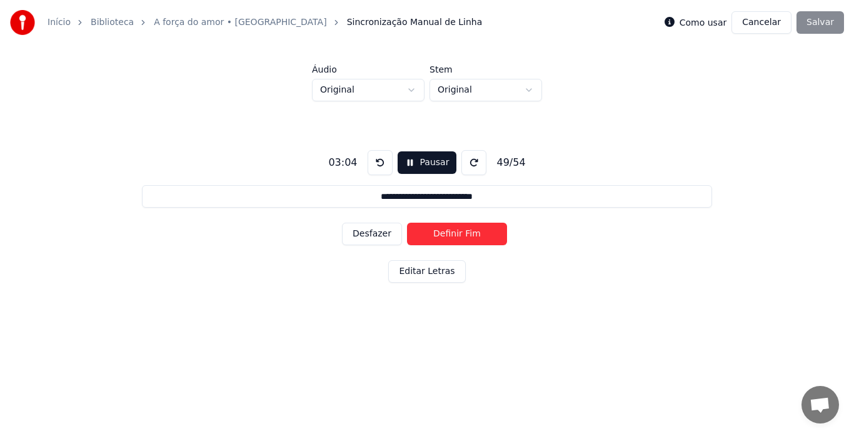
click at [442, 236] on button "Definir Fim" at bounding box center [457, 234] width 100 height 23
click at [442, 236] on button "Definir Início" at bounding box center [457, 234] width 100 height 23
click at [442, 236] on button "Definir Fim" at bounding box center [457, 234] width 100 height 23
click at [442, 236] on button "Definir Início" at bounding box center [457, 234] width 100 height 23
click at [442, 236] on button "Definir Fim" at bounding box center [457, 234] width 100 height 23
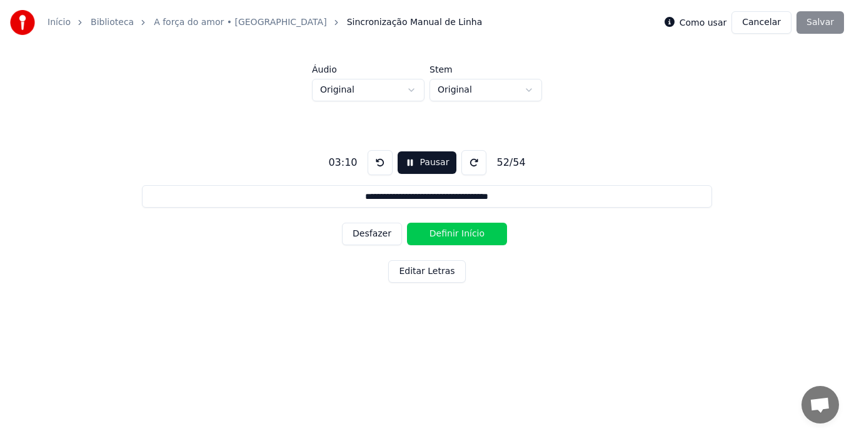
click at [442, 236] on button "Definir Início" at bounding box center [457, 234] width 100 height 23
click at [442, 236] on button "Definir Fim" at bounding box center [457, 234] width 100 height 23
click at [442, 236] on button "Definir Início" at bounding box center [457, 234] width 100 height 23
click at [442, 236] on button "Definir Fim" at bounding box center [457, 234] width 100 height 23
type input "**********"
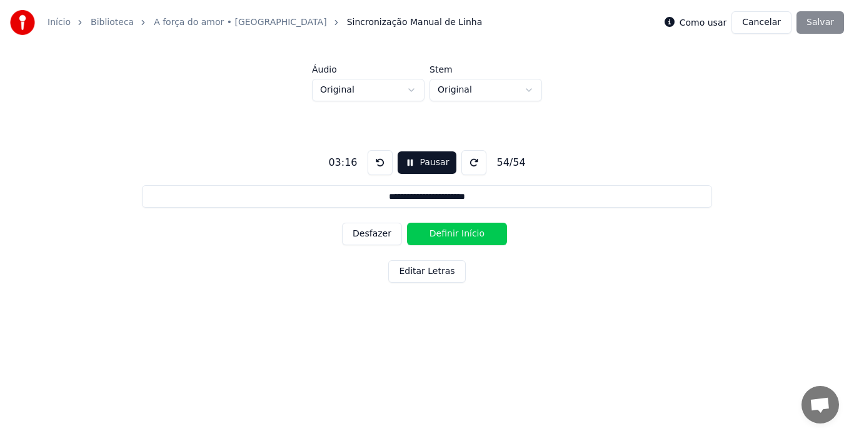
click at [442, 236] on button "Definir Início" at bounding box center [457, 234] width 100 height 23
click at [442, 236] on button "Definir Fim" at bounding box center [457, 234] width 100 height 23
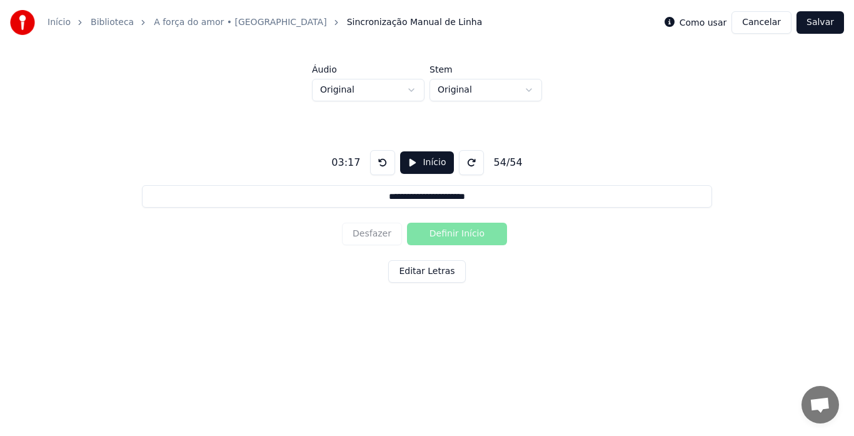
click at [819, 18] on button "Salvar" at bounding box center [821, 22] width 48 height 23
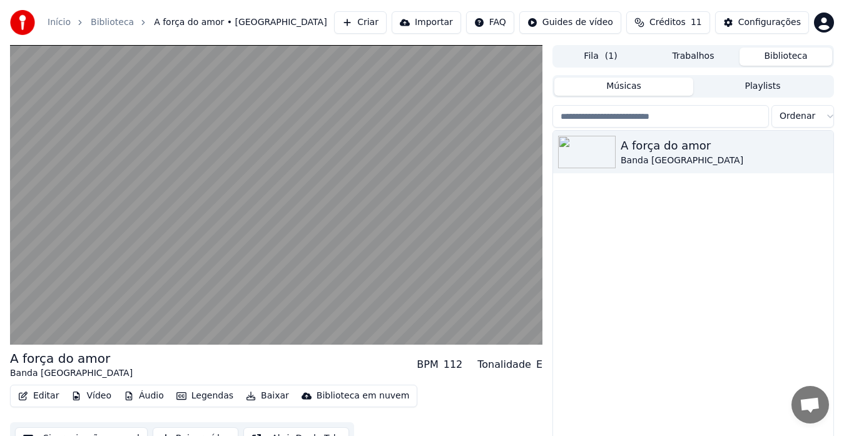
click at [176, 396] on icon "button" at bounding box center [181, 395] width 10 height 9
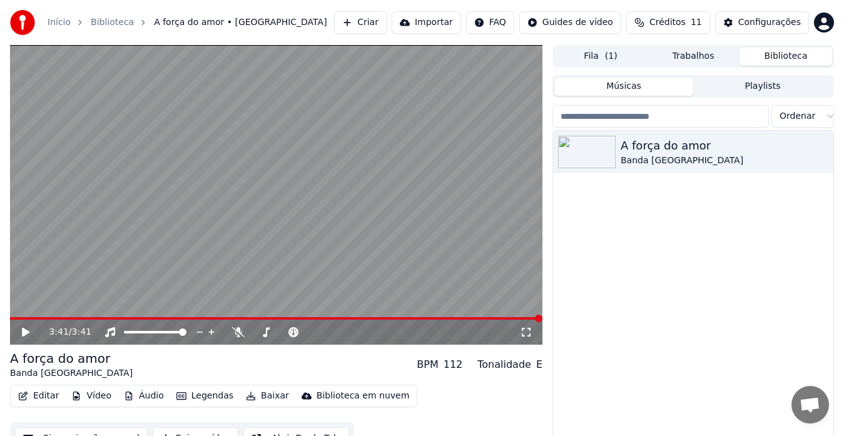
click at [438, 199] on video at bounding box center [276, 195] width 532 height 300
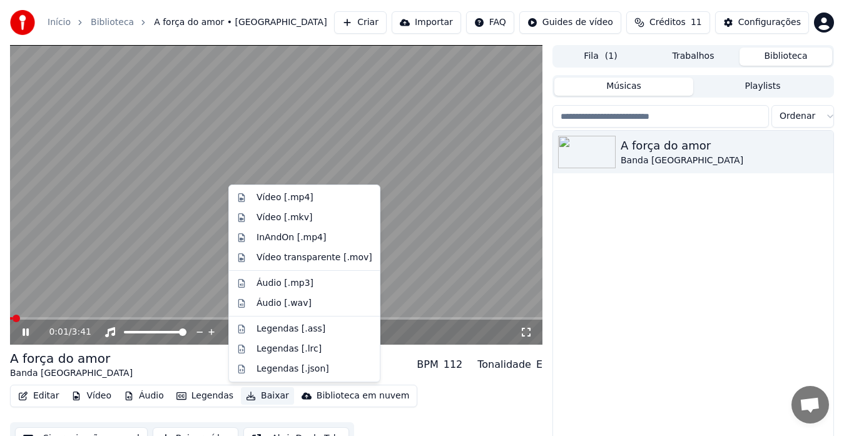
click at [255, 393] on button "Baixar" at bounding box center [267, 396] width 53 height 18
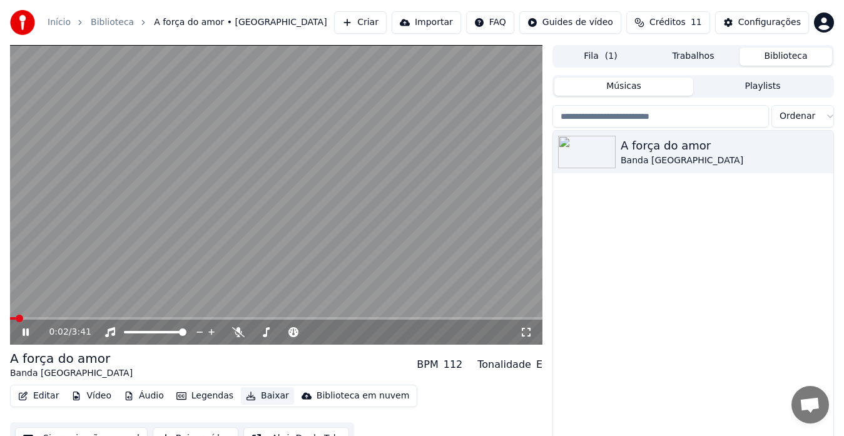
click at [255, 393] on button "Baixar" at bounding box center [267, 396] width 53 height 18
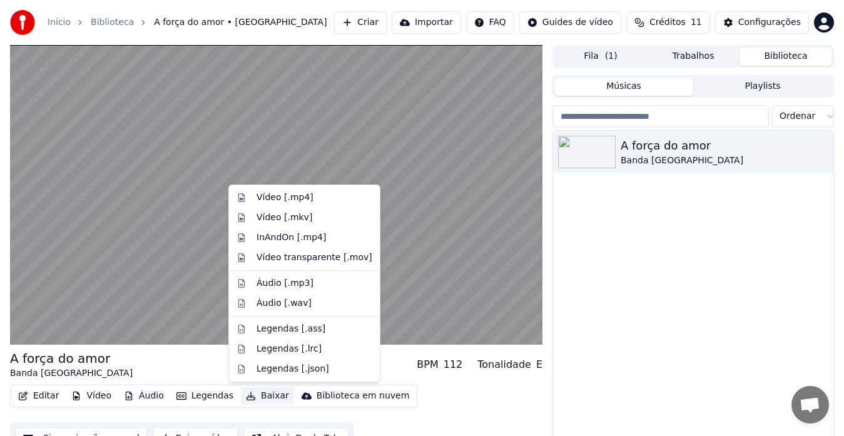
click at [258, 394] on button "Baixar" at bounding box center [267, 396] width 53 height 18
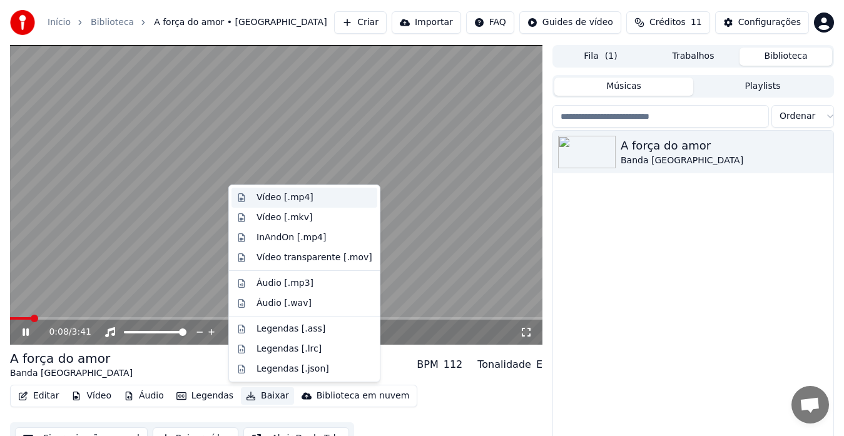
click at [277, 196] on div "Vídeo [.mp4]" at bounding box center [284, 197] width 57 height 13
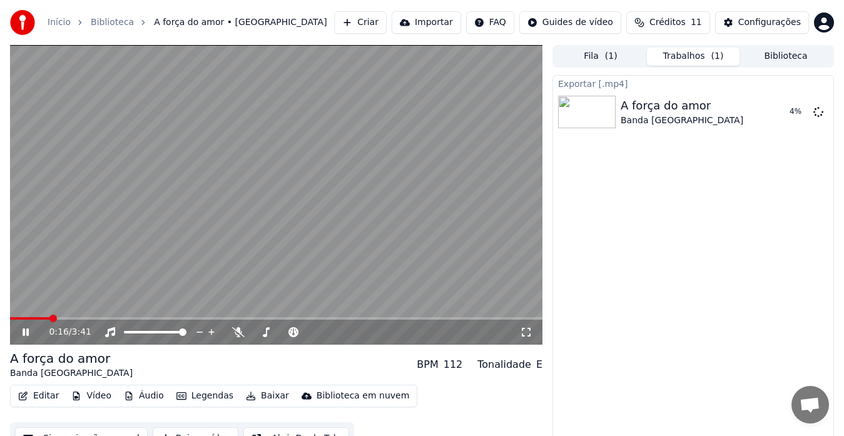
click at [522, 328] on icon at bounding box center [526, 332] width 9 height 9
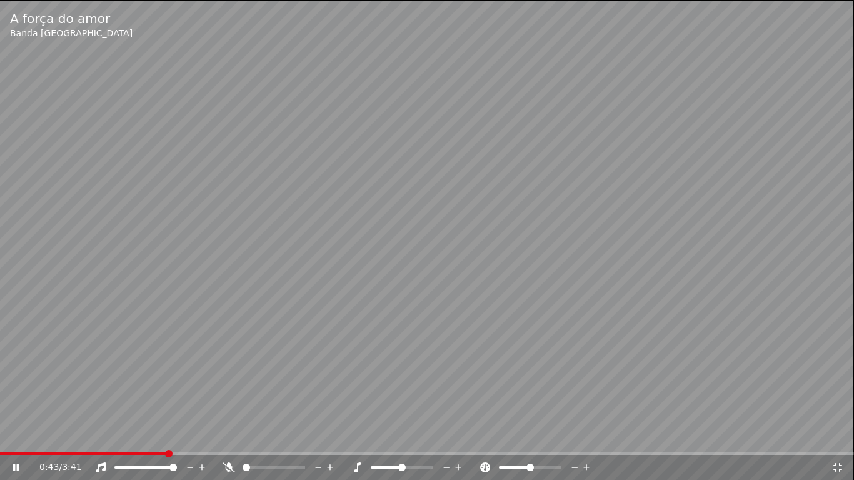
click at [835, 435] on icon at bounding box center [838, 467] width 9 height 9
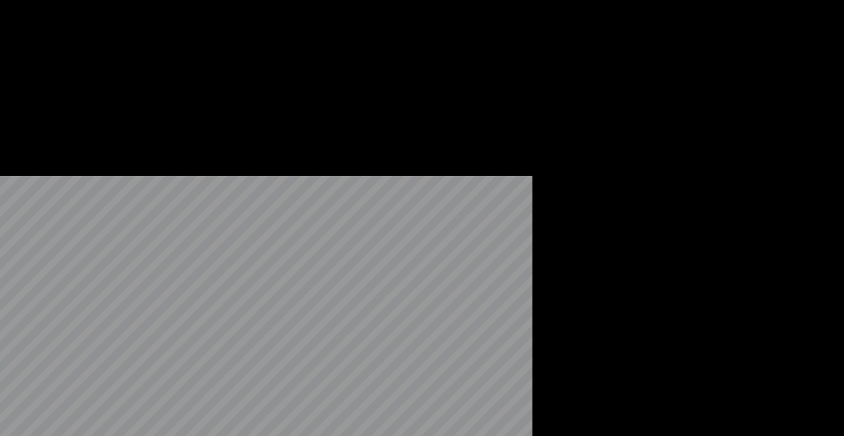
scroll to position [19, 0]
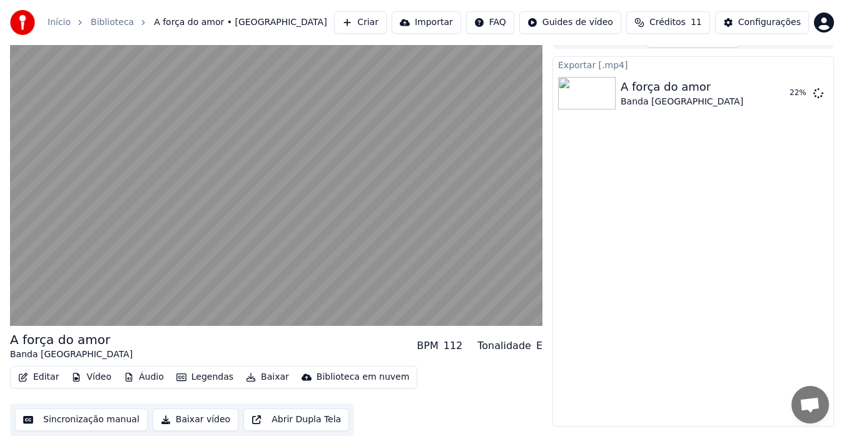
click at [183, 418] on button "Baixar vídeo" at bounding box center [196, 419] width 86 height 23
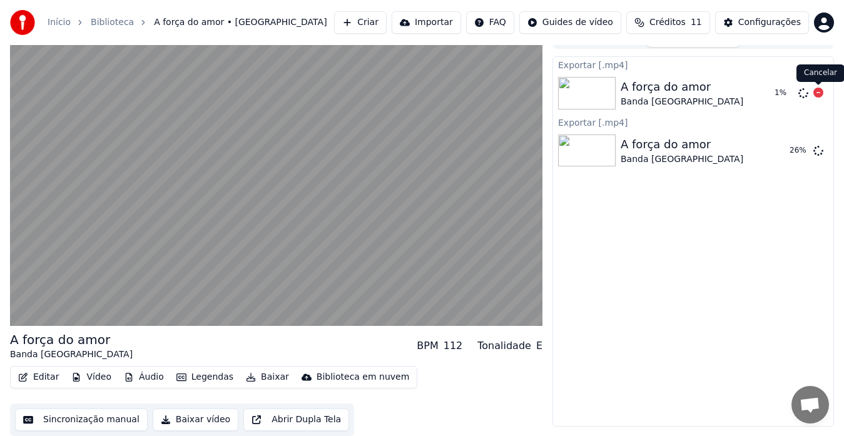
click at [817, 89] on icon at bounding box center [818, 93] width 10 height 10
click at [817, 91] on icon at bounding box center [818, 93] width 10 height 10
click at [817, 148] on icon at bounding box center [818, 150] width 10 height 10
click at [789, 151] on button "Exibir" at bounding box center [785, 150] width 46 height 23
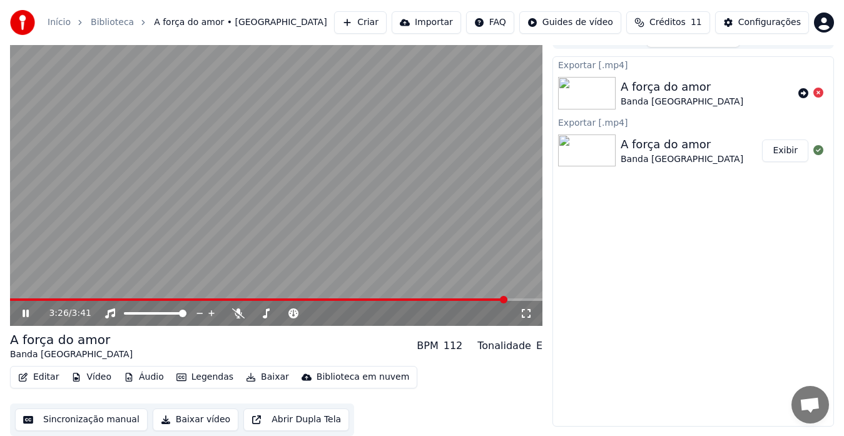
click at [41, 376] on button "Editar" at bounding box center [38, 377] width 51 height 18
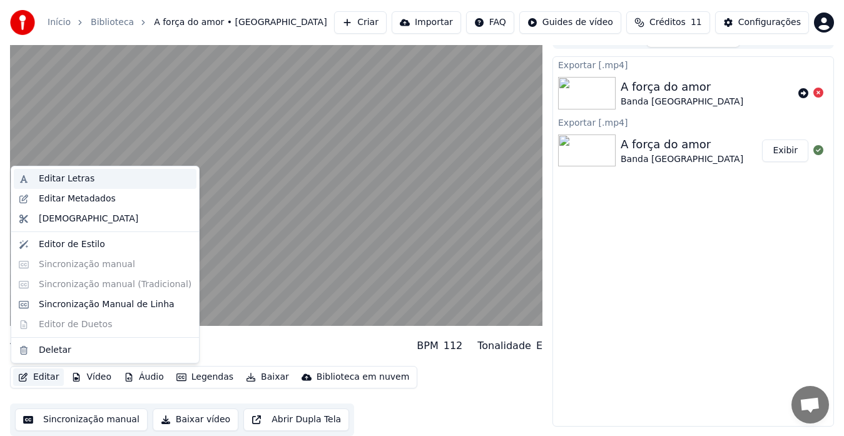
click at [63, 178] on div "Editar Letras" at bounding box center [67, 179] width 56 height 13
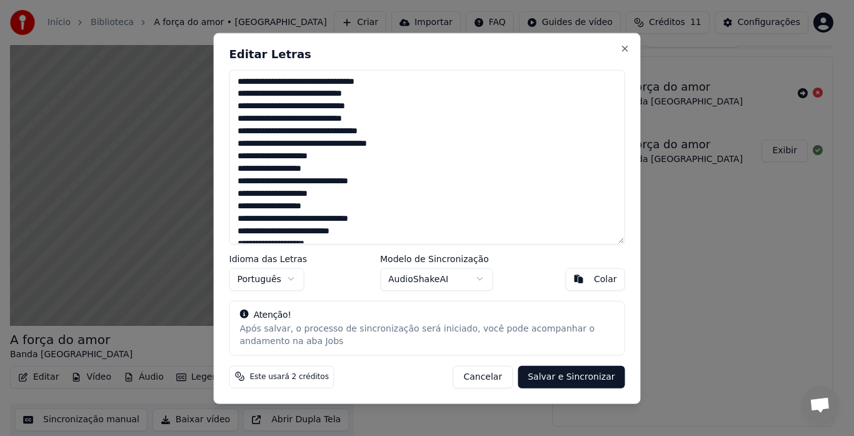
click at [478, 277] on body "Início Biblioteca A força do amor • Banda San Marino Criar Importar FAQ Guides …" at bounding box center [422, 199] width 844 height 436
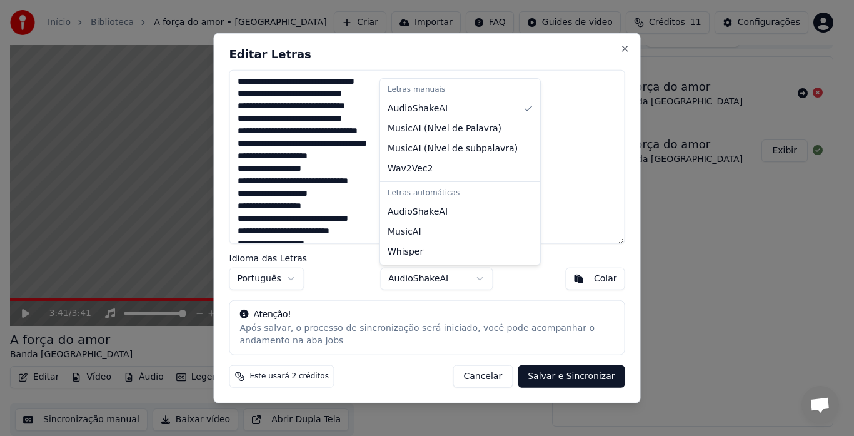
click at [455, 318] on body "Início Biblioteca A força do amor • Banda San Marino Criar Importar FAQ Guides …" at bounding box center [422, 199] width 844 height 436
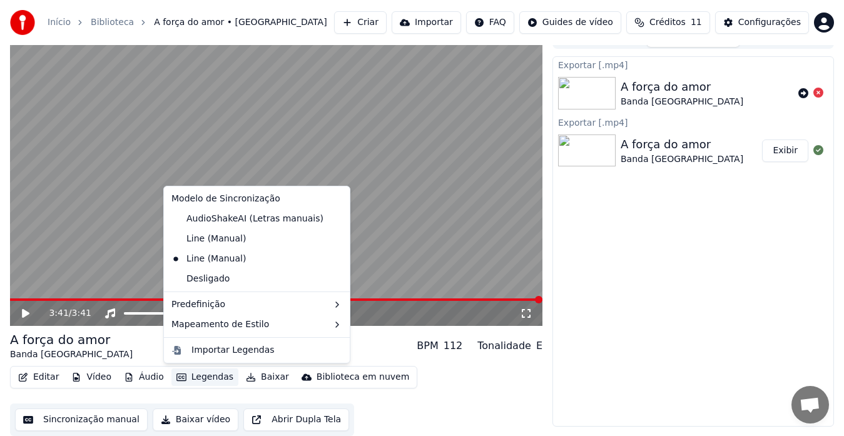
click at [184, 378] on button "Legendas" at bounding box center [204, 377] width 67 height 18
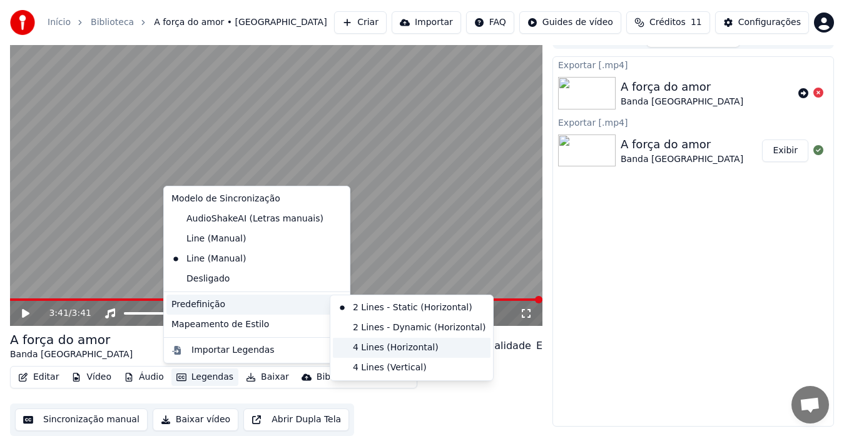
click at [377, 347] on div "4 Lines (Horizontal)" at bounding box center [412, 348] width 158 height 20
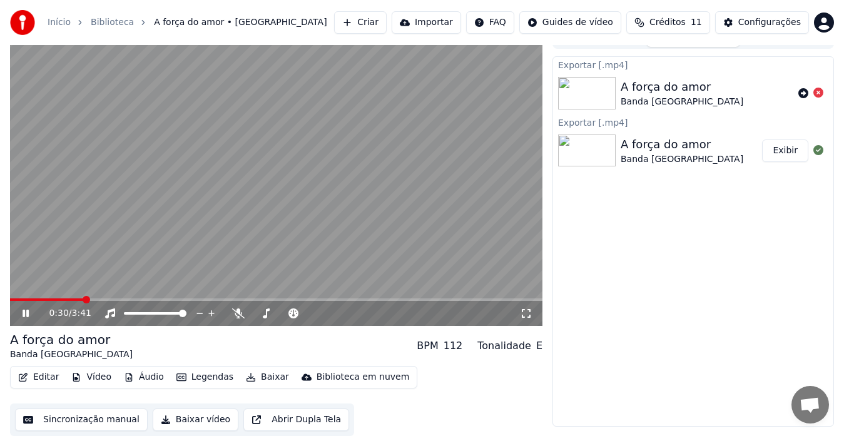
click at [523, 306] on div "0:30 / 3:41" at bounding box center [276, 313] width 532 height 25
click at [525, 316] on icon at bounding box center [526, 313] width 13 height 10
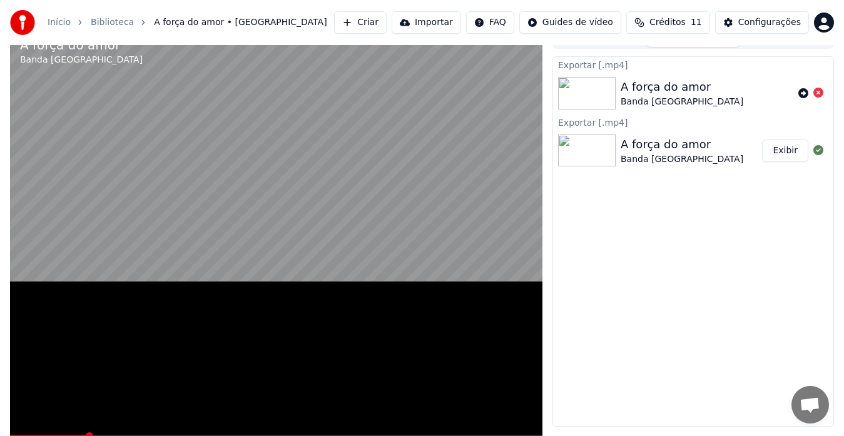
scroll to position [3, 0]
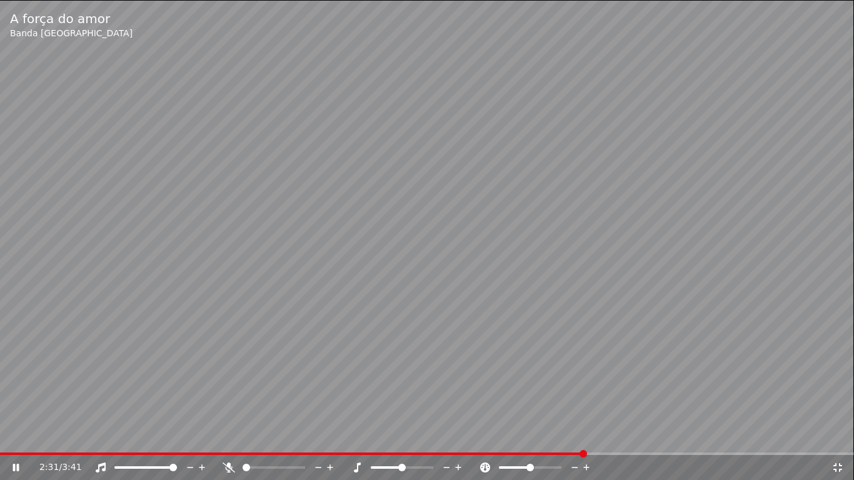
click at [839, 435] on icon at bounding box center [838, 467] width 9 height 9
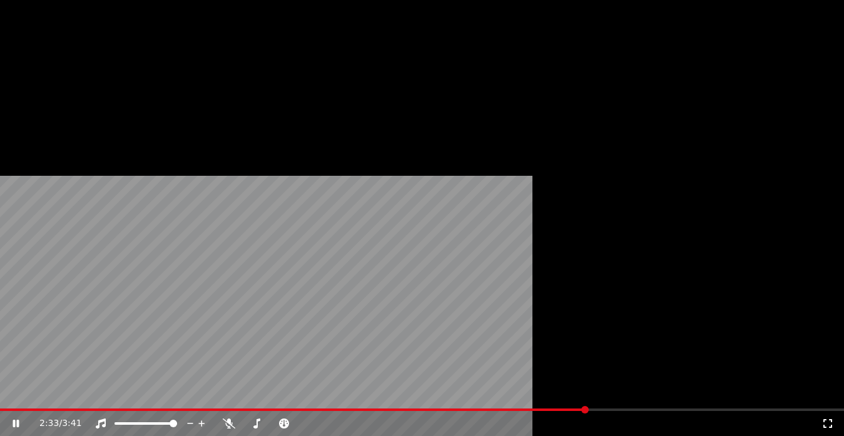
scroll to position [19, 0]
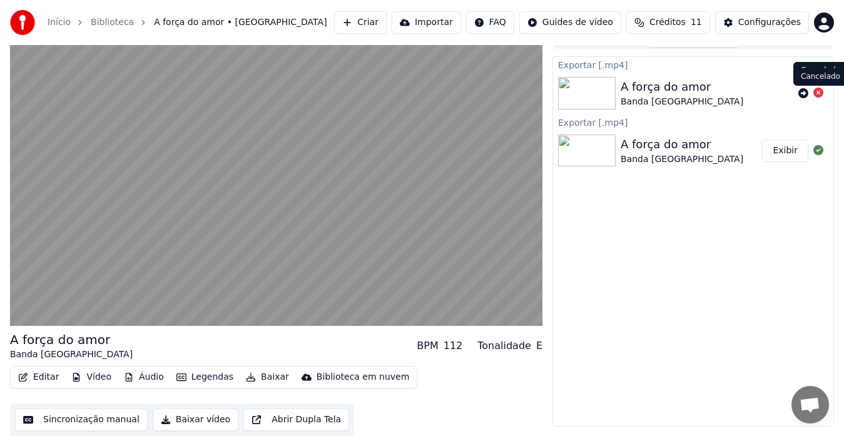
click at [815, 91] on icon at bounding box center [818, 93] width 10 height 10
click at [211, 378] on button "Legendas" at bounding box center [204, 377] width 67 height 18
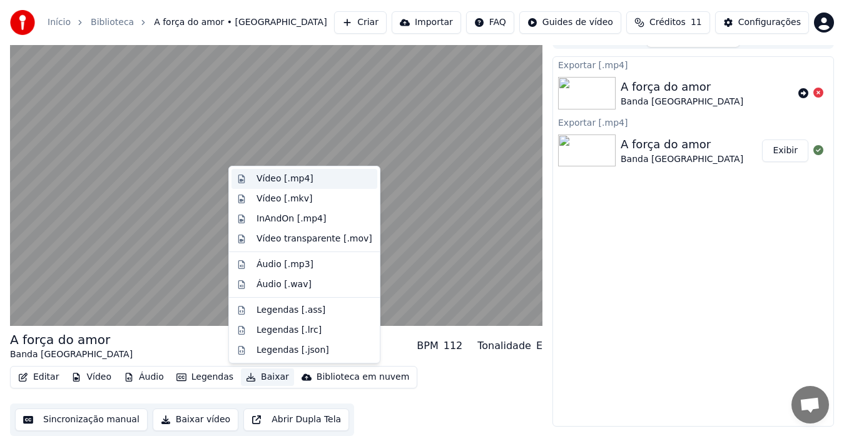
click at [278, 176] on div "Vídeo [.mp4]" at bounding box center [284, 179] width 57 height 13
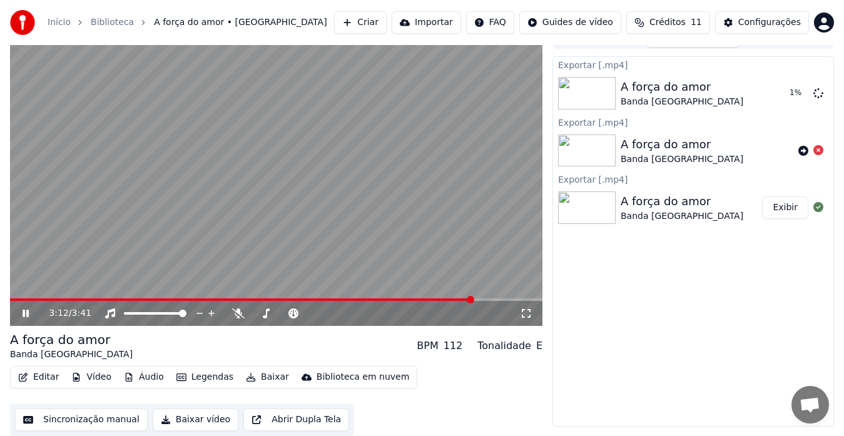
click at [675, 270] on div "Exportar [.mp4] A força do amor Banda San Marino 1 % Exportar [.mp4] A força do…" at bounding box center [692, 241] width 281 height 370
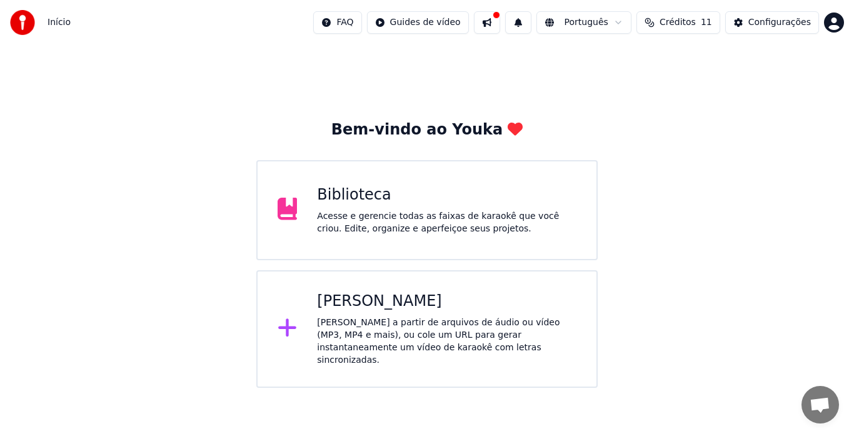
click at [360, 198] on div "Biblioteca" at bounding box center [447, 195] width 260 height 20
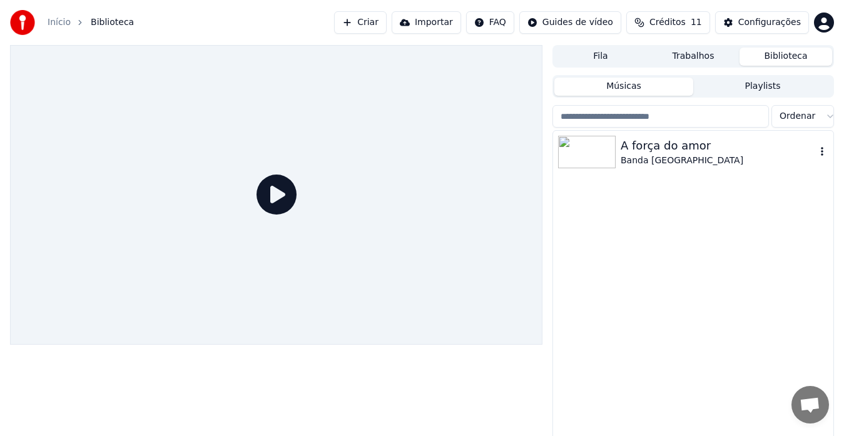
click at [662, 148] on div "A força do amor" at bounding box center [717, 146] width 195 height 18
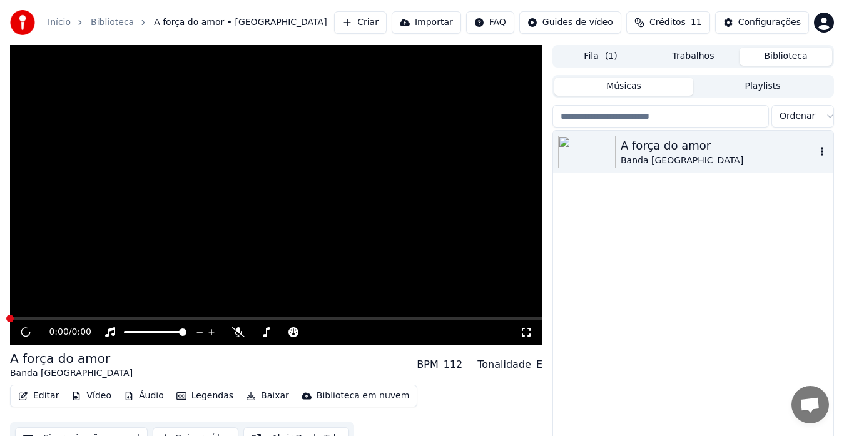
click at [662, 148] on div "A força do amor" at bounding box center [717, 146] width 195 height 18
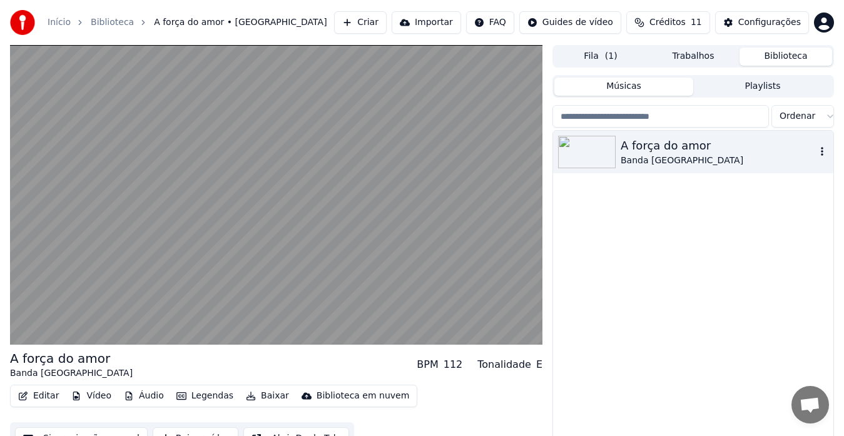
click at [822, 151] on icon "button" at bounding box center [821, 151] width 3 height 9
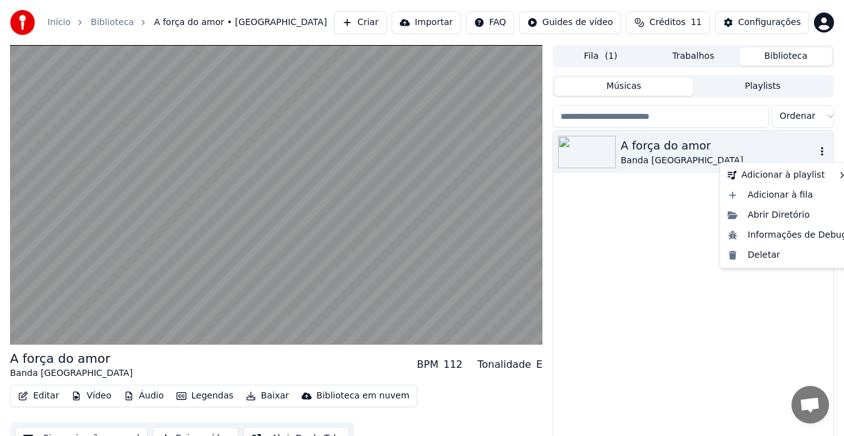
click at [822, 153] on icon "button" at bounding box center [821, 151] width 3 height 9
click at [782, 214] on div "Abrir Diretório" at bounding box center [786, 215] width 129 height 20
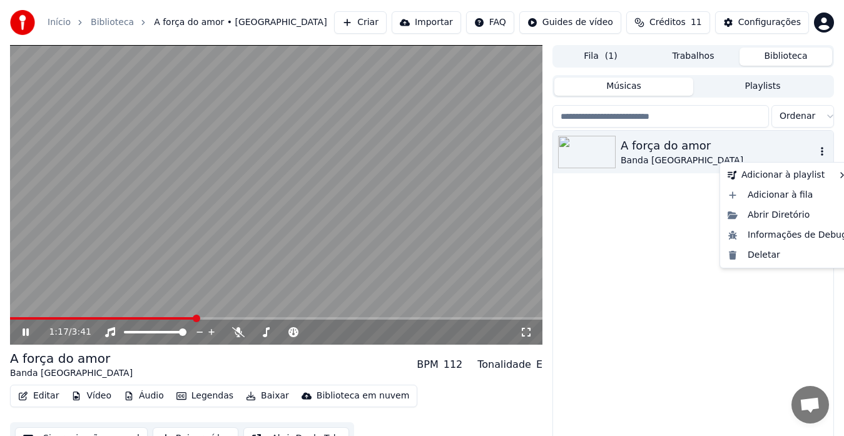
click at [819, 149] on icon "button" at bounding box center [821, 151] width 13 height 10
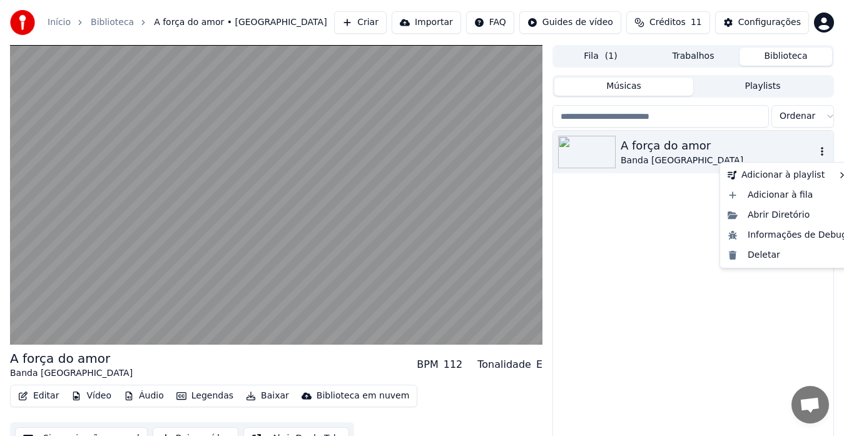
click at [821, 146] on icon "button" at bounding box center [821, 151] width 13 height 10
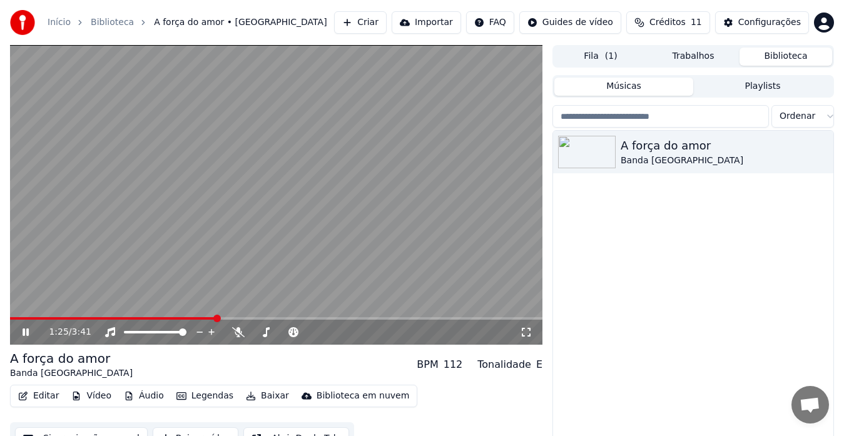
scroll to position [21, 0]
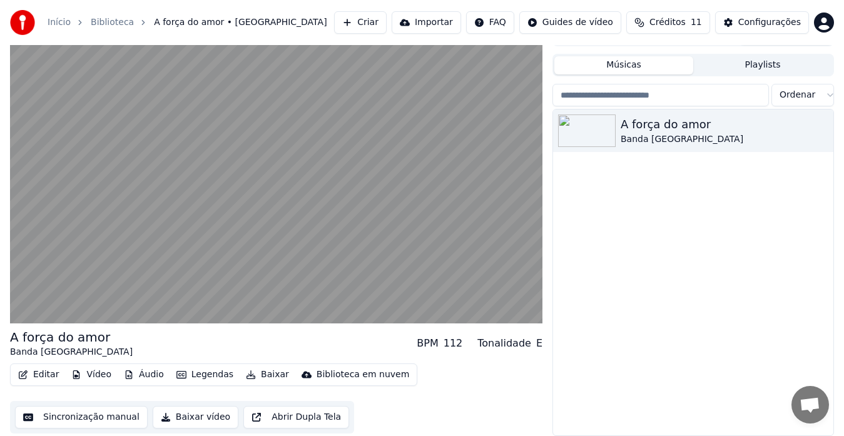
click at [189, 415] on button "Baixar vídeo" at bounding box center [196, 417] width 86 height 23
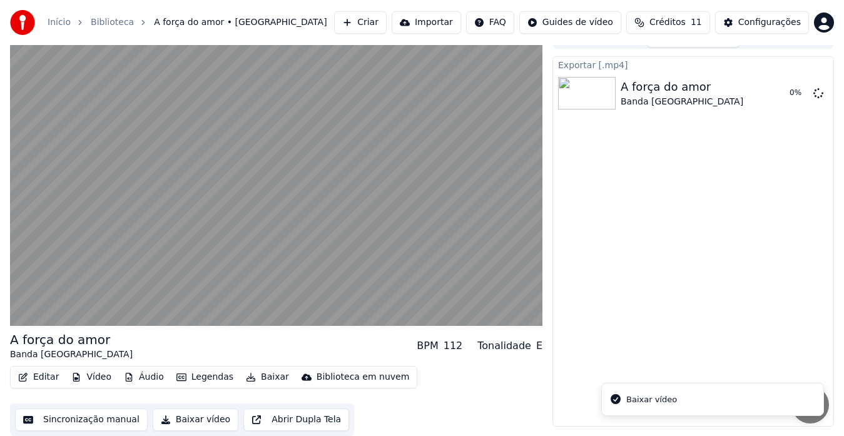
scroll to position [19, 0]
click at [257, 378] on button "Baixar" at bounding box center [267, 377] width 53 height 18
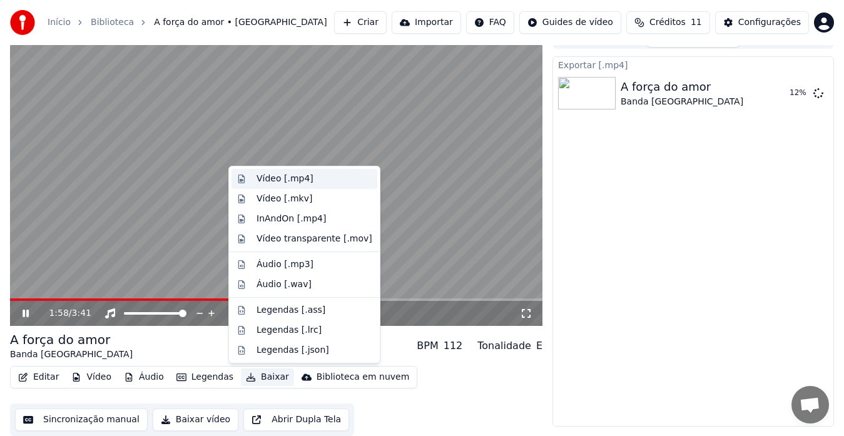
click at [271, 176] on div "Vídeo [.mp4]" at bounding box center [284, 179] width 57 height 13
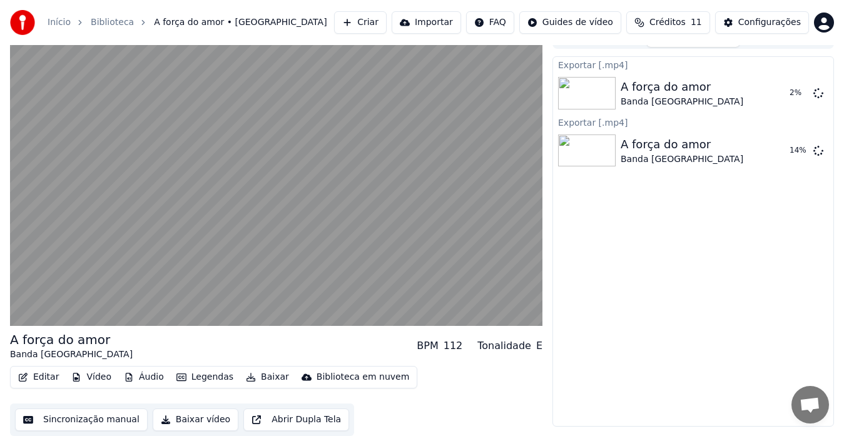
click at [606, 22] on html "Início Biblioteca A força do amor • Banda San Marino Criar Importar FAQ Guides …" at bounding box center [422, 199] width 844 height 436
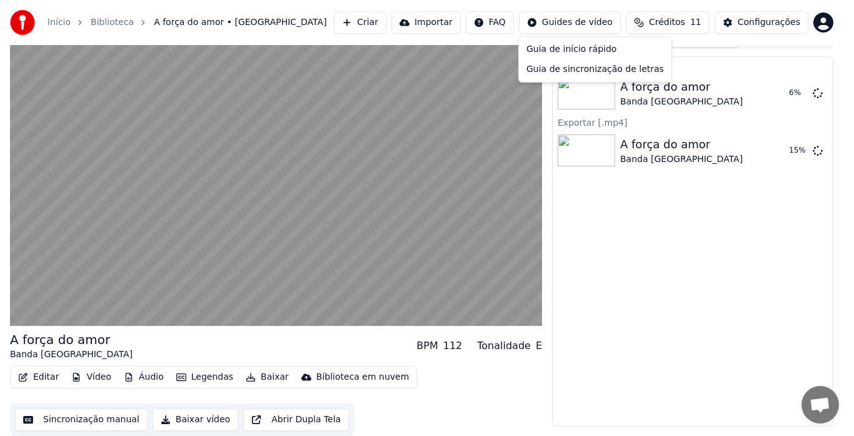
click at [673, 227] on html "Início Biblioteca A força do amor • Banda San Marino Criar Importar FAQ Guides …" at bounding box center [427, 199] width 854 height 436
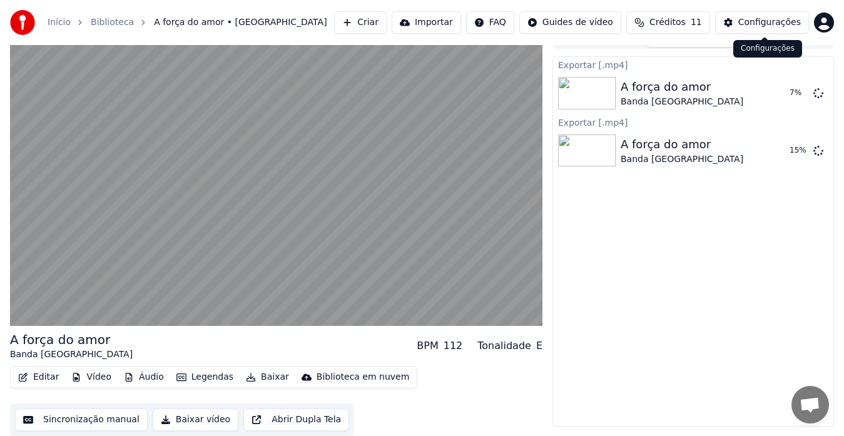
click at [775, 21] on div "Configurações" at bounding box center [769, 22] width 63 height 13
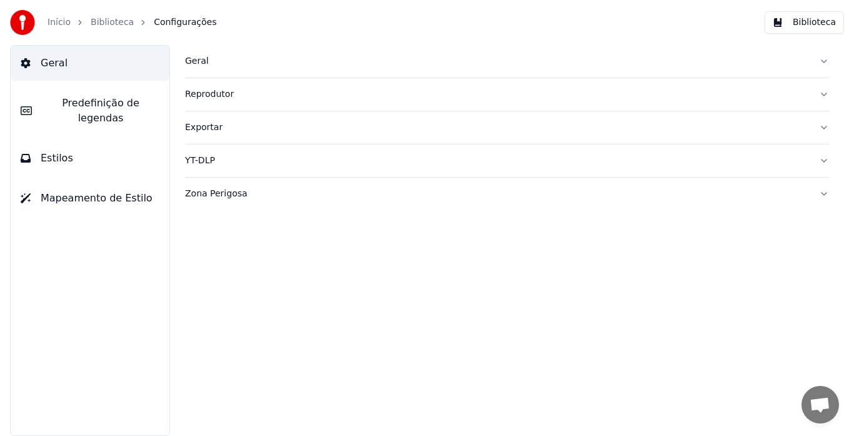
click at [824, 128] on button "Exportar" at bounding box center [507, 127] width 644 height 33
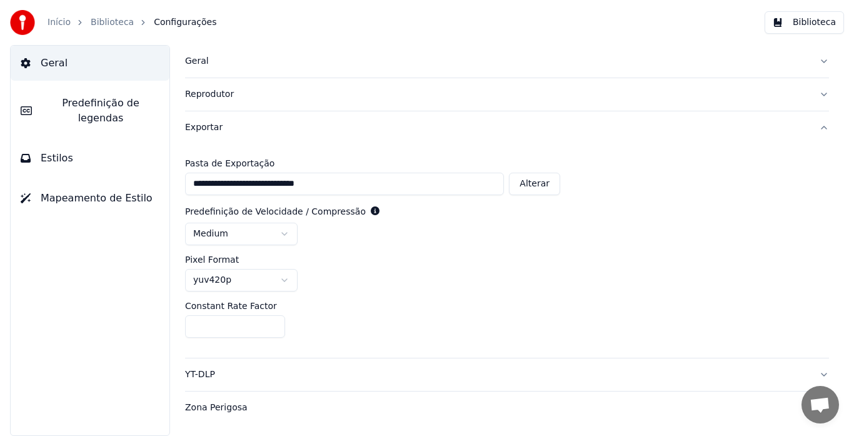
click at [534, 183] on button "Alterar" at bounding box center [534, 184] width 51 height 23
click at [283, 277] on html "**********" at bounding box center [427, 218] width 854 height 436
click at [283, 276] on html "**********" at bounding box center [427, 218] width 854 height 436
click at [824, 373] on button "YT-DLP" at bounding box center [507, 374] width 644 height 33
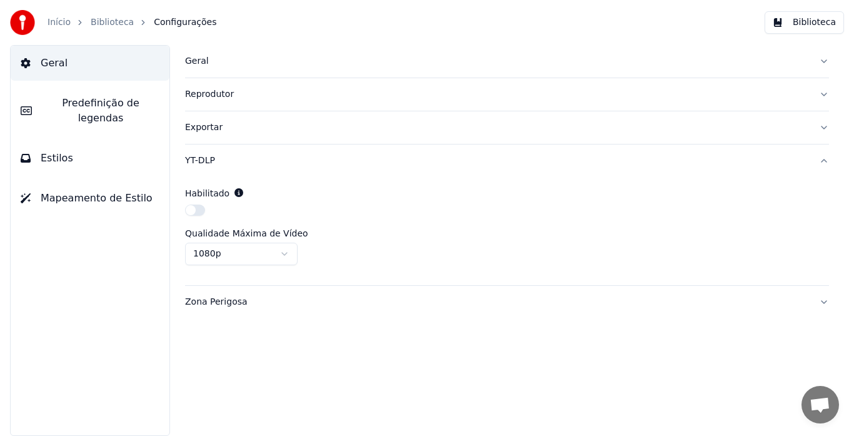
click at [825, 160] on button "YT-DLP" at bounding box center [507, 160] width 644 height 33
click at [823, 191] on button "Zona Perigosa" at bounding box center [507, 194] width 644 height 33
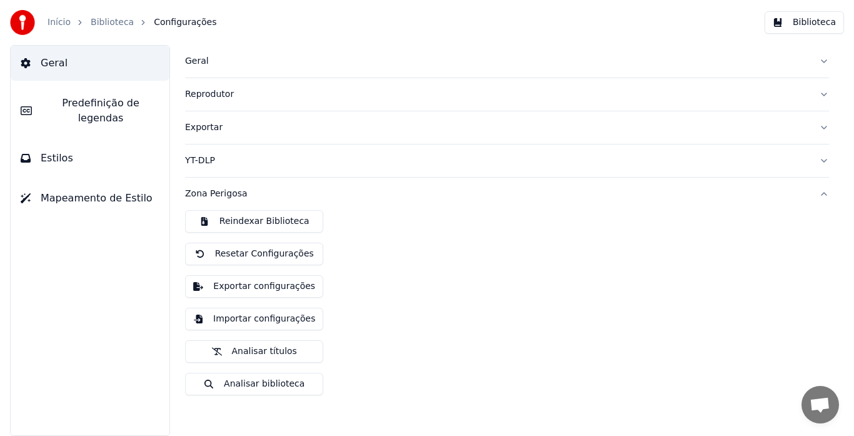
click at [272, 285] on button "Exportar configurações" at bounding box center [254, 286] width 138 height 23
click at [809, 26] on button "Biblioteca" at bounding box center [804, 22] width 79 height 23
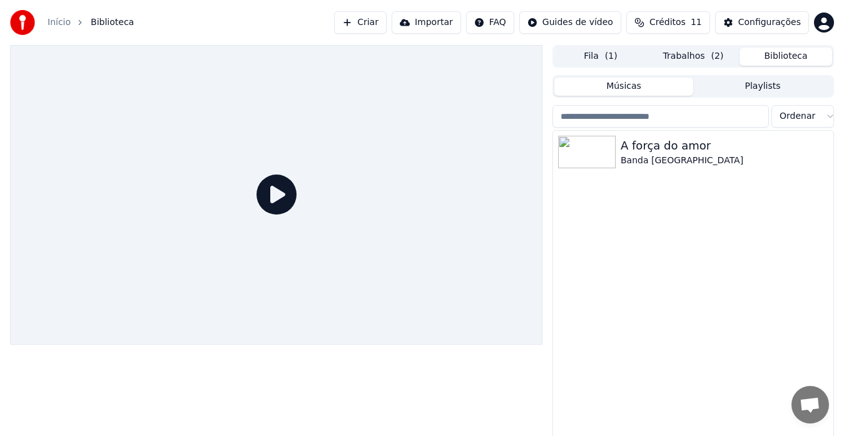
click at [705, 55] on button "Trabalhos ( 2 )" at bounding box center [693, 57] width 93 height 18
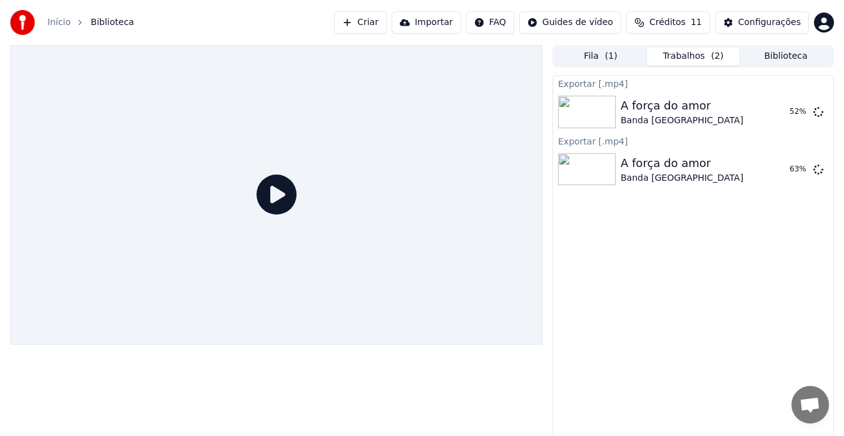
click at [705, 55] on button "Trabalhos ( 2 )" at bounding box center [693, 57] width 93 height 18
click at [283, 196] on icon at bounding box center [276, 194] width 40 height 40
click at [271, 191] on icon at bounding box center [276, 194] width 40 height 40
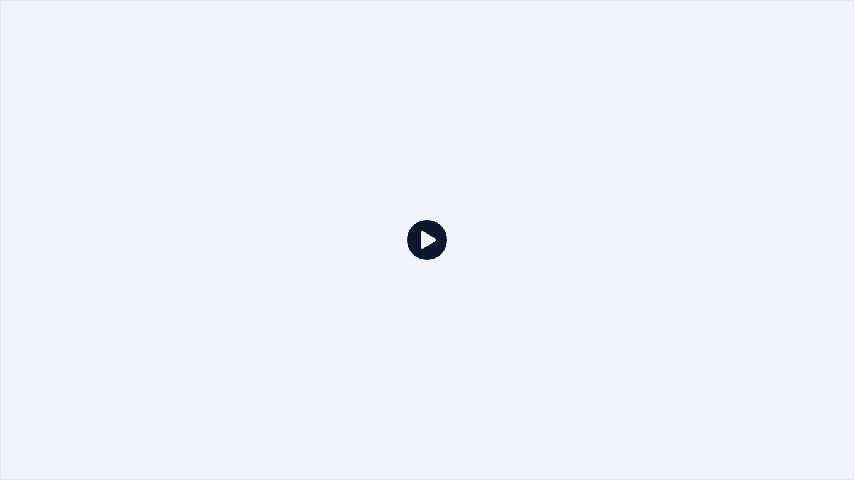
click at [425, 240] on icon at bounding box center [427, 240] width 40 height 40
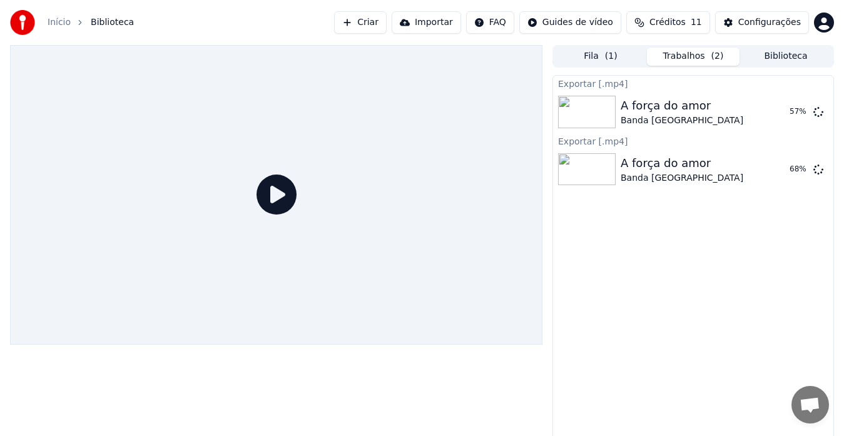
click at [139, 324] on div at bounding box center [276, 195] width 532 height 300
click at [786, 168] on button "Exibir" at bounding box center [785, 169] width 46 height 23
click at [385, 18] on button "Criar" at bounding box center [360, 22] width 53 height 23
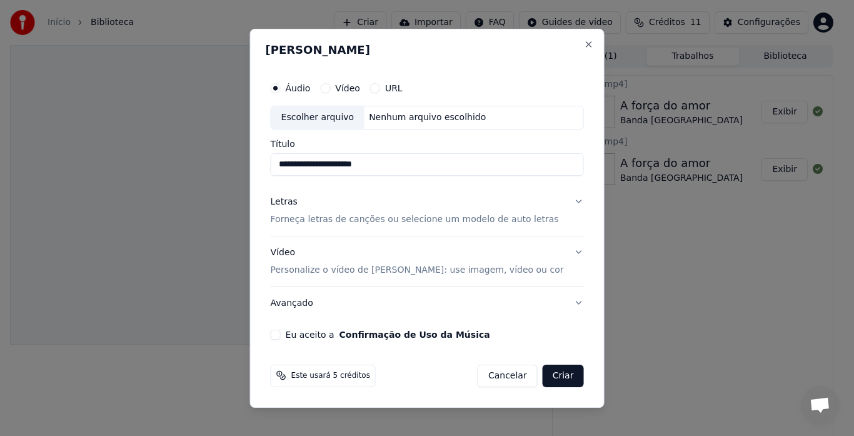
click at [350, 117] on div "Escolher arquivo" at bounding box center [317, 117] width 93 height 23
type input "**********"
click at [411, 269] on p "Personalize o vídeo de [PERSON_NAME]: use imagem, vídeo ou cor" at bounding box center [417, 269] width 293 height 13
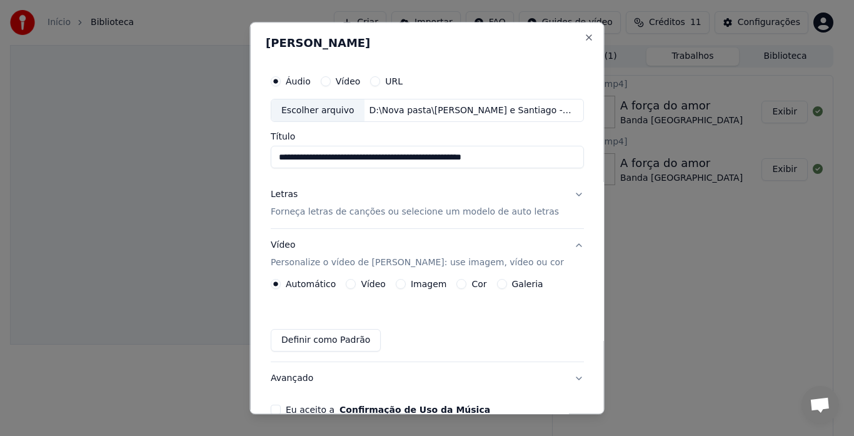
click at [399, 283] on button "Imagem" at bounding box center [400, 285] width 10 height 10
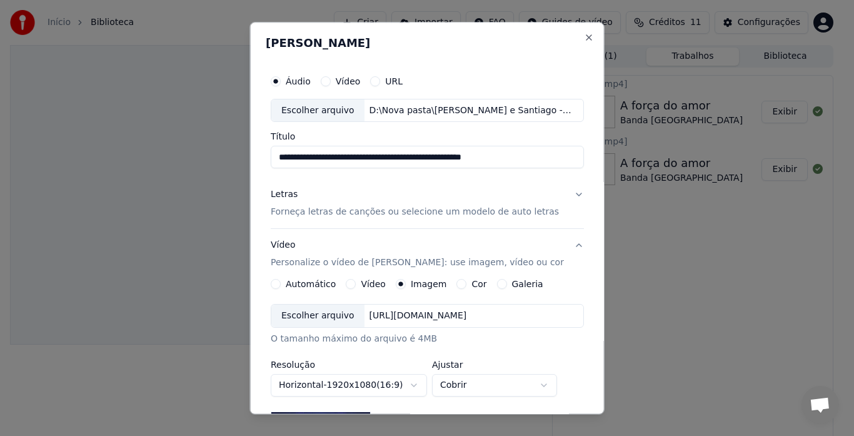
click at [350, 284] on button "Vídeo" at bounding box center [351, 285] width 10 height 10
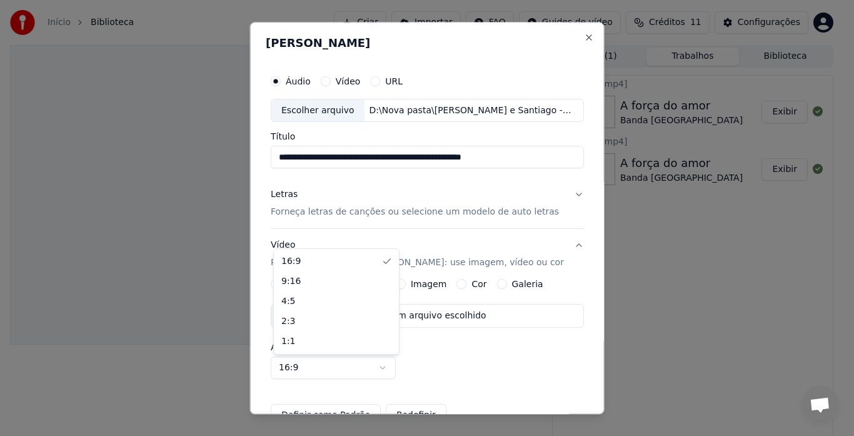
click at [382, 365] on body "**********" at bounding box center [422, 218] width 844 height 436
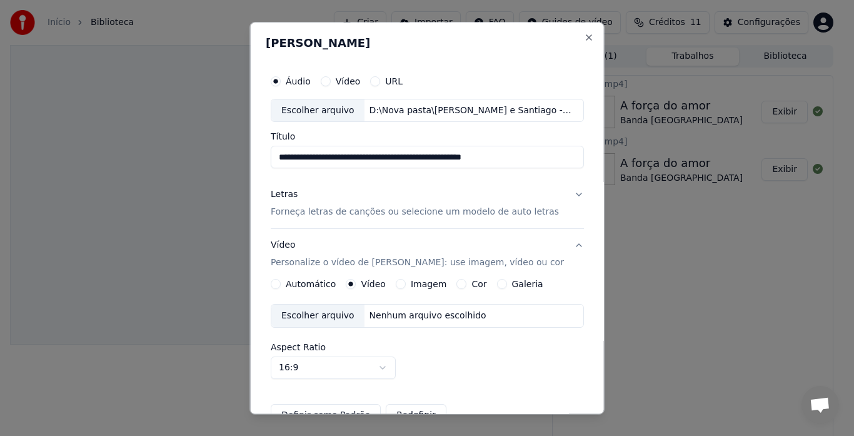
click at [382, 365] on body "**********" at bounding box center [422, 218] width 844 height 436
click at [458, 285] on button "Cor" at bounding box center [461, 285] width 10 height 10
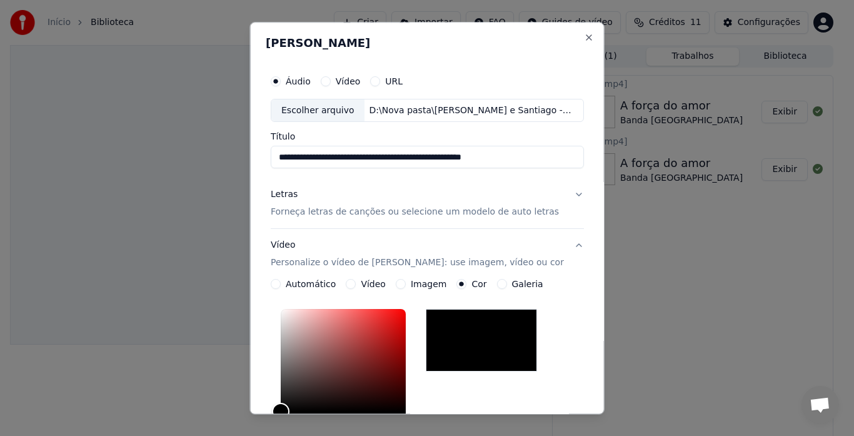
scroll to position [125, 0]
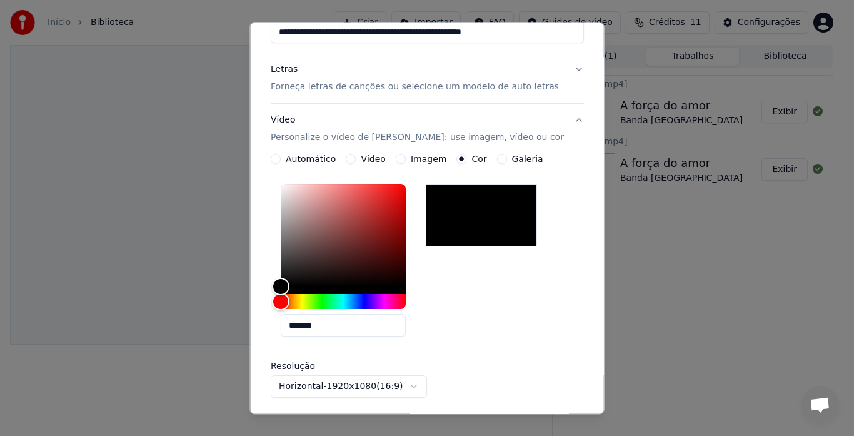
click at [497, 158] on button "Galeria" at bounding box center [502, 159] width 10 height 10
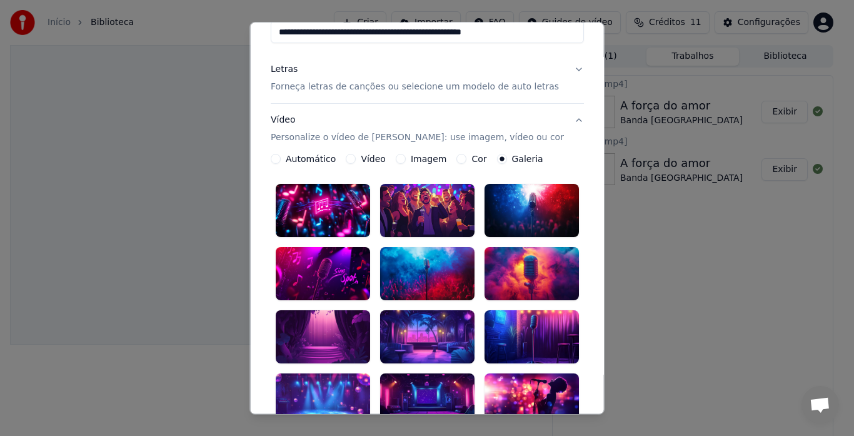
scroll to position [250, 0]
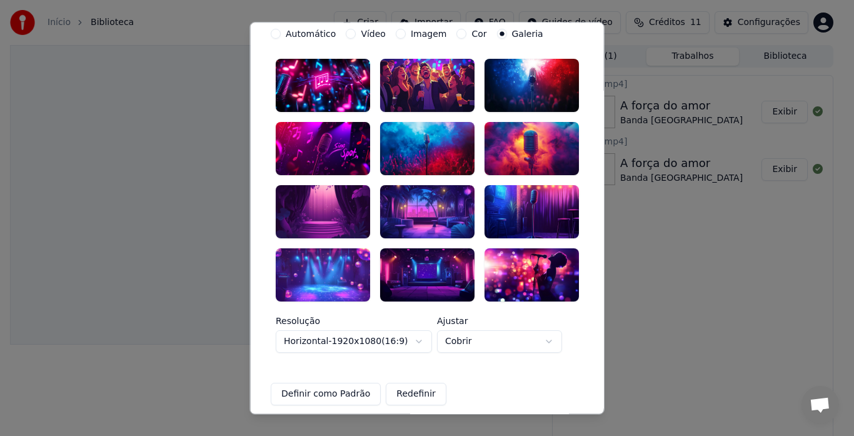
click at [331, 255] on div at bounding box center [323, 274] width 94 height 53
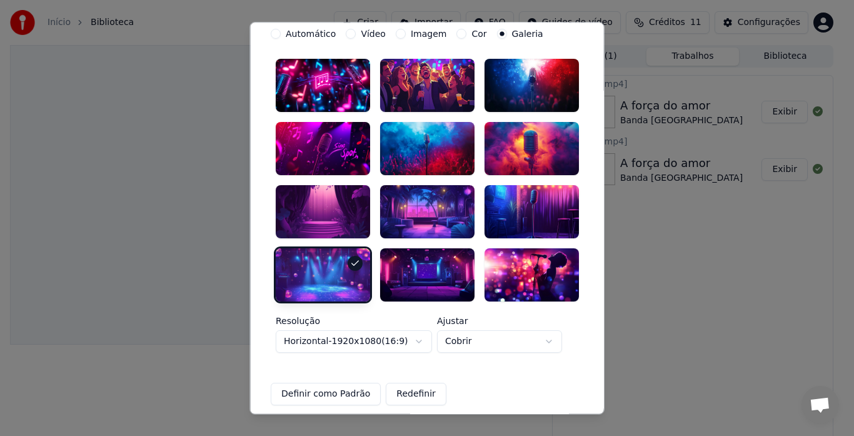
click at [401, 384] on button "Redefinir" at bounding box center [416, 394] width 61 height 23
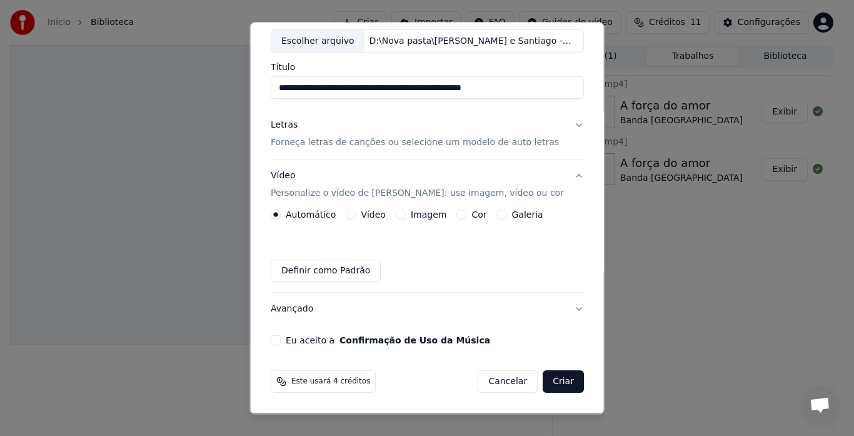
click at [276, 338] on button "Eu aceito a Confirmação de Uso da Música" at bounding box center [276, 341] width 10 height 10
click at [281, 338] on button "Eu aceito a Confirmação de Uso da Música" at bounding box center [276, 341] width 10 height 10
click at [567, 308] on button "Avançado" at bounding box center [427, 309] width 313 height 33
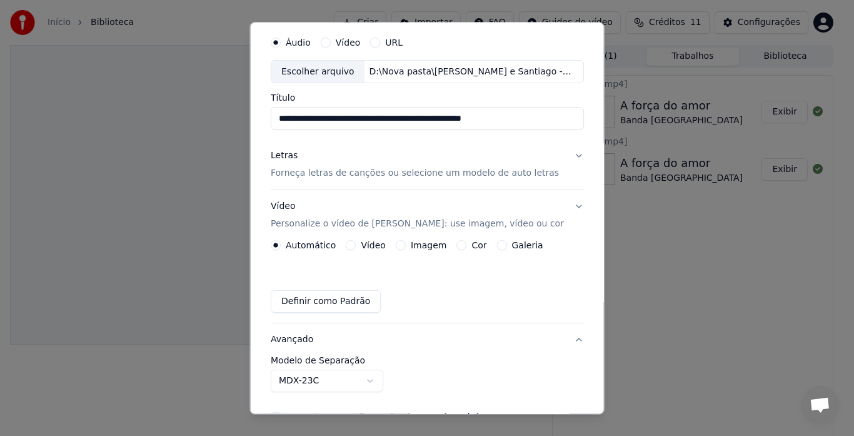
scroll to position [33, 0]
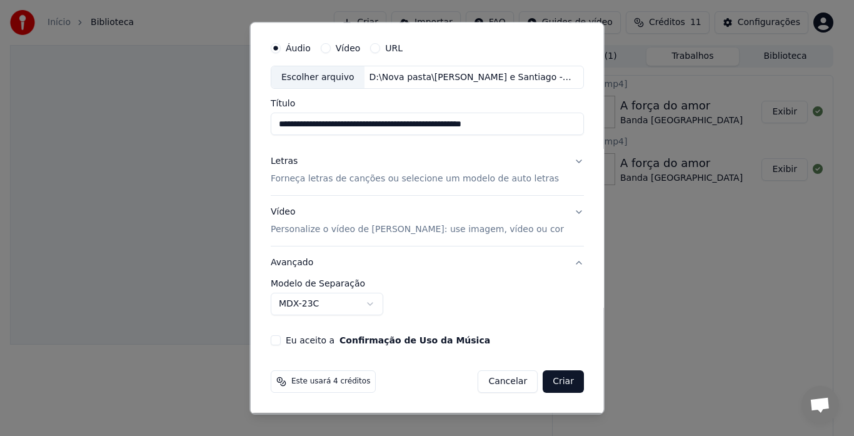
click at [416, 382] on div "Este usará 4 créditos Cancelar Criar" at bounding box center [427, 382] width 313 height 23
click at [566, 262] on button "Avançado" at bounding box center [427, 263] width 313 height 33
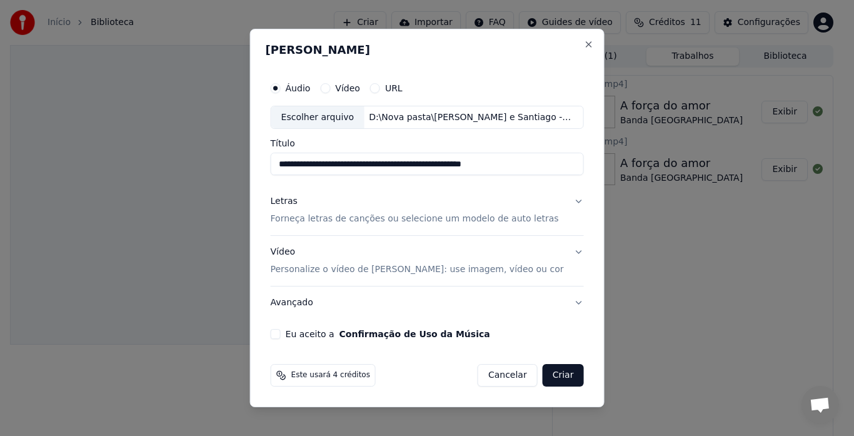
click at [495, 375] on button "Cancelar" at bounding box center [508, 375] width 60 height 23
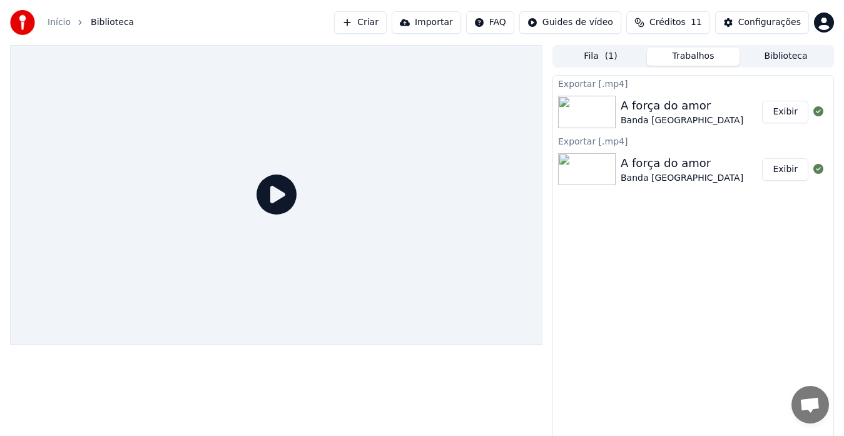
click at [456, 20] on button "Importar" at bounding box center [425, 22] width 69 height 23
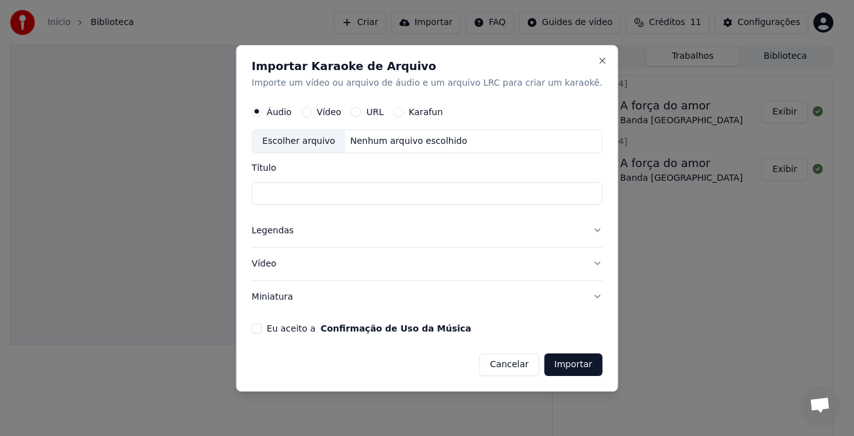
click at [322, 141] on div "Escolher arquivo" at bounding box center [299, 141] width 93 height 23
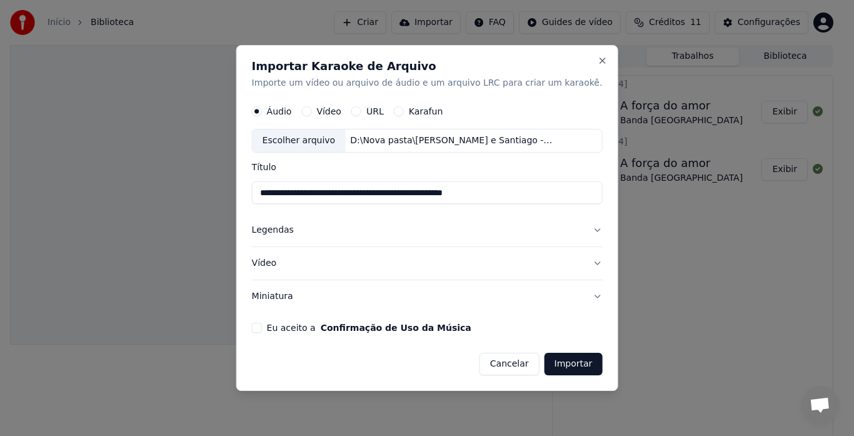
click at [526, 190] on input "**********" at bounding box center [427, 193] width 351 height 23
type input "**********"
click at [575, 231] on button "Legendas" at bounding box center [427, 230] width 351 height 33
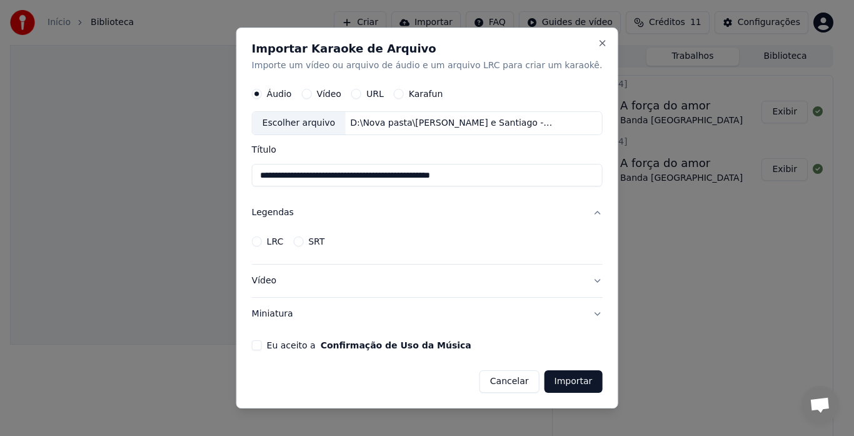
click at [575, 231] on div "LRC SRT" at bounding box center [427, 241] width 351 height 25
click at [574, 276] on button "Vídeo" at bounding box center [427, 281] width 351 height 33
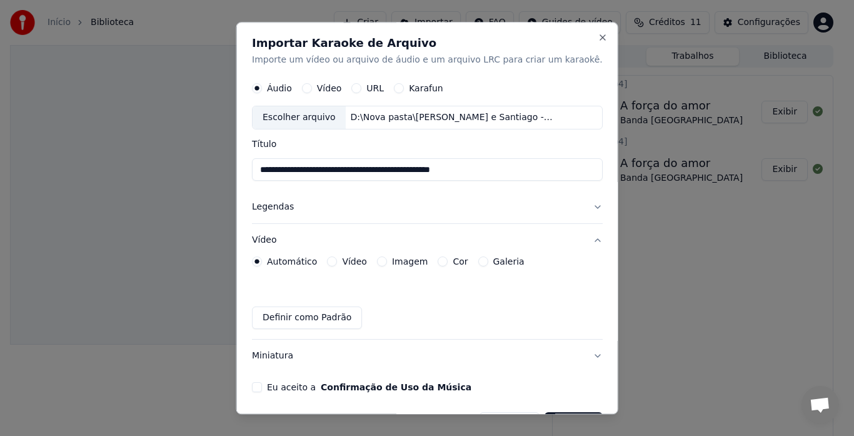
click at [574, 276] on div "Automático Vídeo Imagem Cor Galeria Definir como Padrão" at bounding box center [427, 293] width 351 height 73
click at [334, 323] on button "Definir como Padrão" at bounding box center [307, 318] width 110 height 23
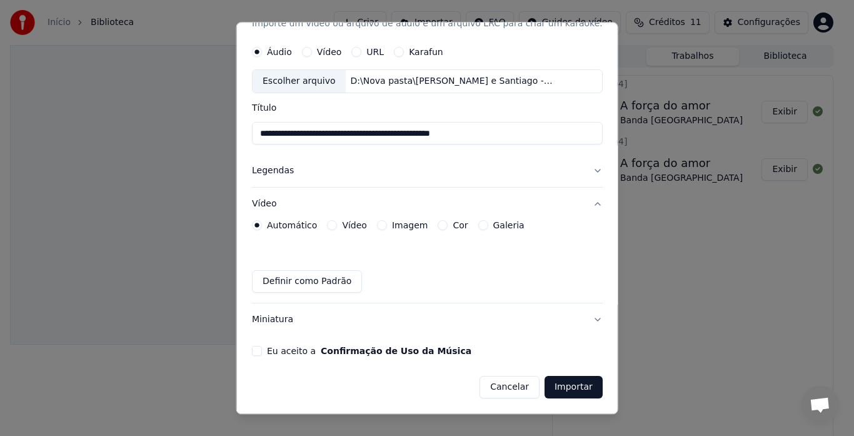
click at [571, 315] on button "Miniatura" at bounding box center [427, 320] width 351 height 33
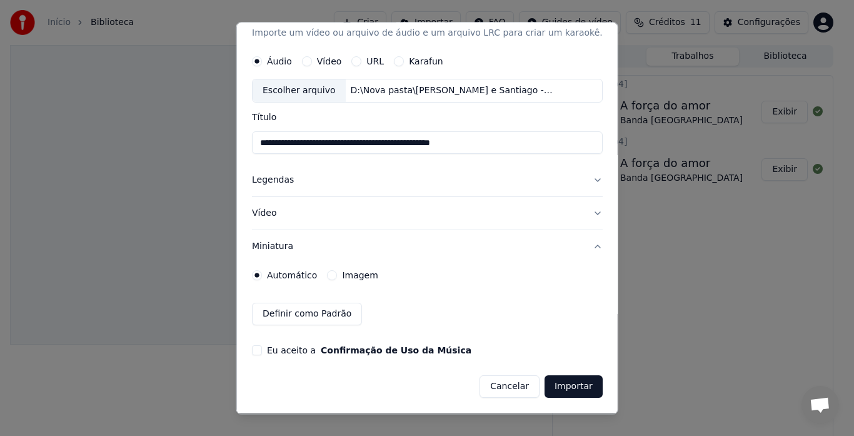
scroll to position [27, 0]
click at [316, 181] on button "Legendas" at bounding box center [427, 180] width 351 height 33
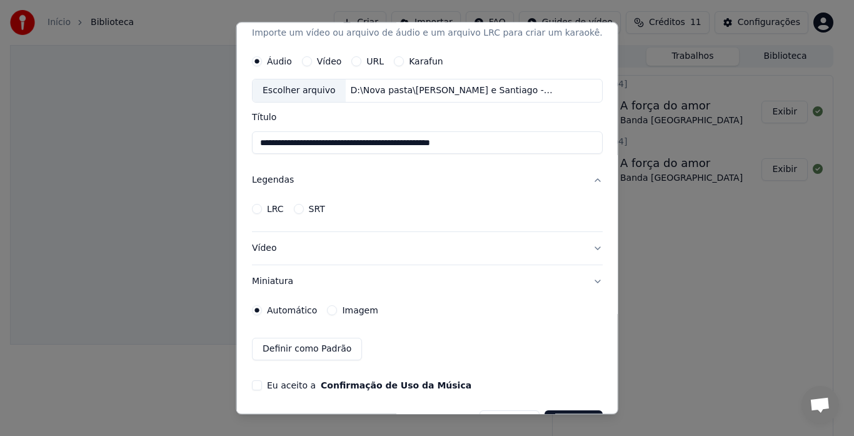
scroll to position [0, 0]
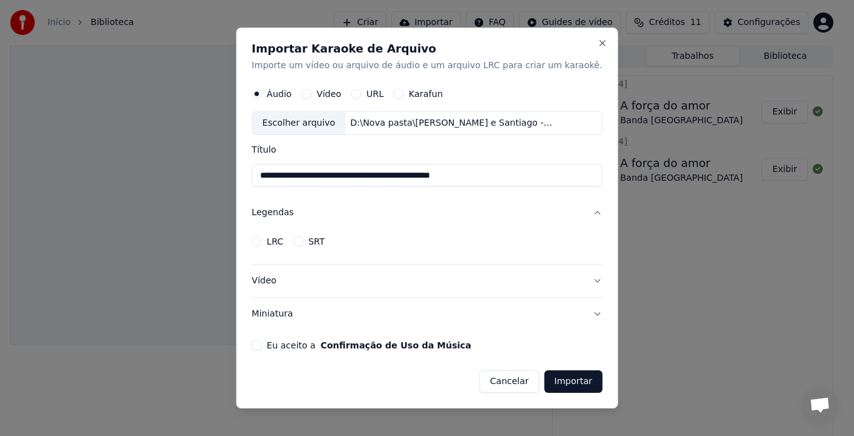
click at [575, 311] on button "Miniatura" at bounding box center [427, 314] width 351 height 33
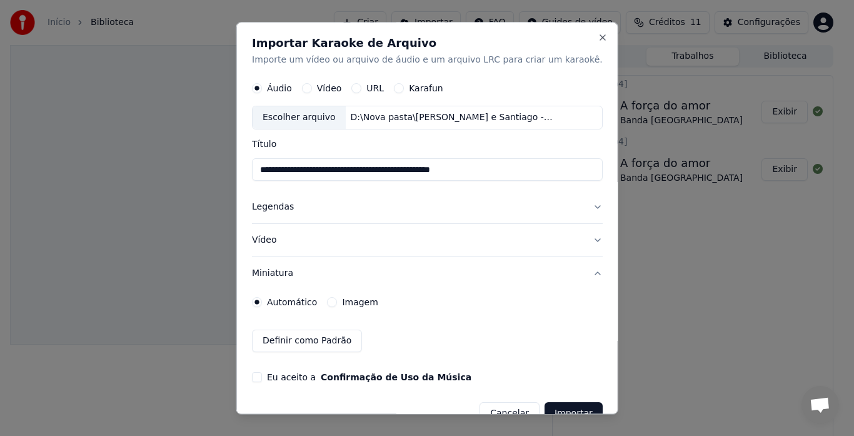
click at [570, 204] on button "Legendas" at bounding box center [427, 207] width 351 height 33
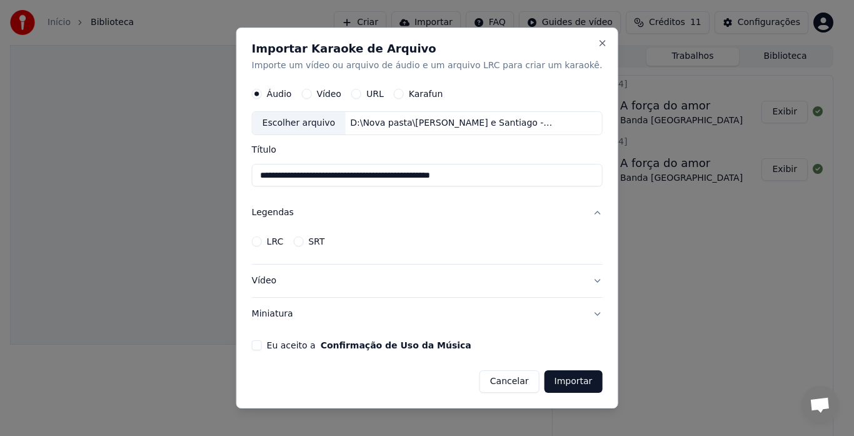
click at [262, 241] on button "LRC" at bounding box center [257, 241] width 10 height 10
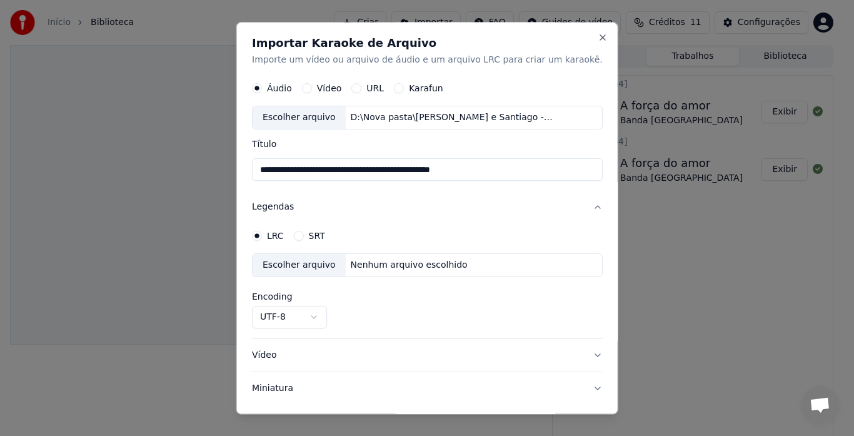
click at [336, 265] on div "Escolher arquivo" at bounding box center [299, 266] width 93 height 23
click at [597, 39] on button "Close" at bounding box center [602, 38] width 10 height 10
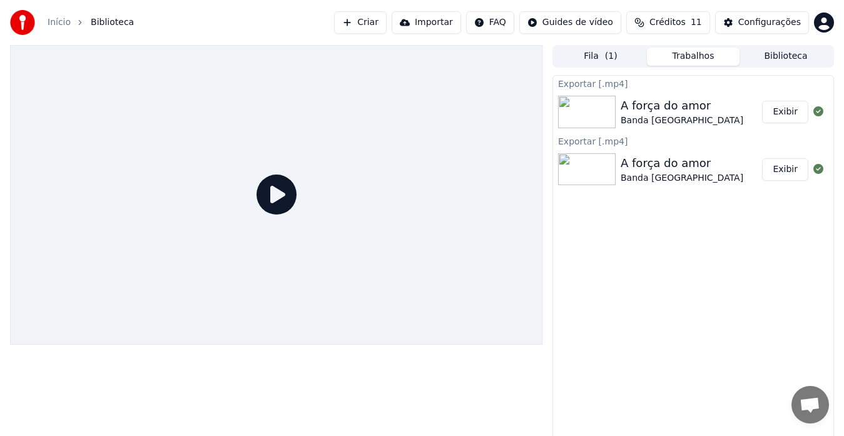
click at [386, 16] on button "Criar" at bounding box center [360, 22] width 53 height 23
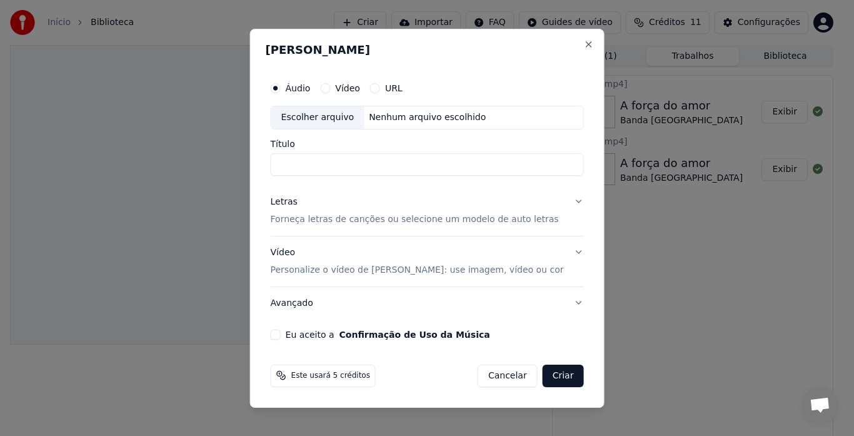
click at [323, 203] on div "Letras Forneça letras de canções ou selecione um modelo de auto letras" at bounding box center [415, 211] width 288 height 30
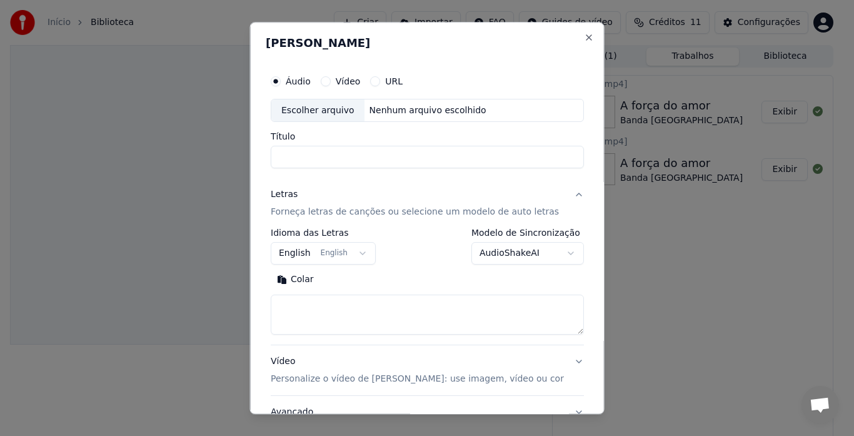
click at [368, 255] on body "**********" at bounding box center [422, 218] width 844 height 436
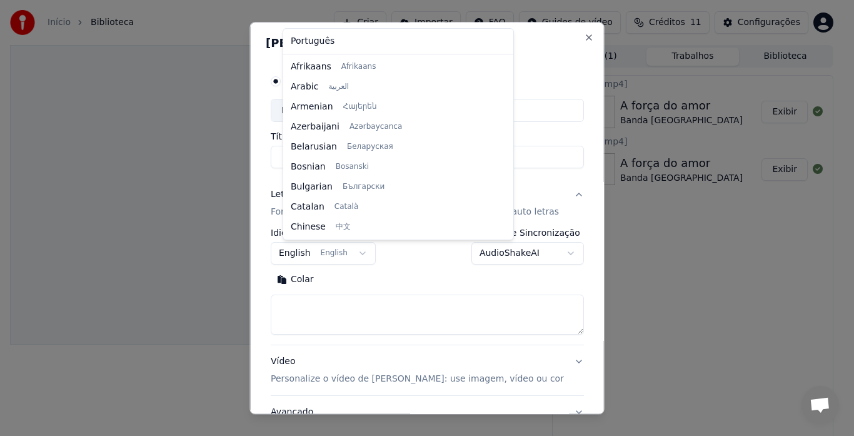
scroll to position [100, 0]
select select "**"
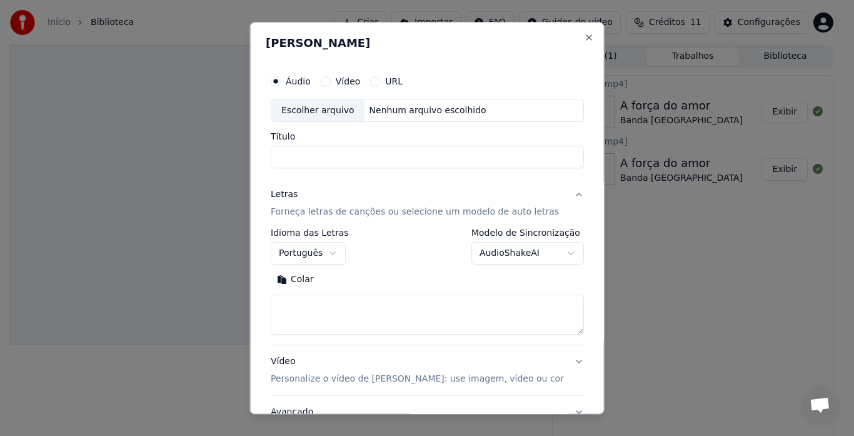
click at [544, 248] on body "**********" at bounding box center [422, 218] width 844 height 436
click at [671, 271] on div at bounding box center [427, 218] width 854 height 436
click at [309, 303] on textarea at bounding box center [427, 315] width 313 height 40
click at [298, 154] on input "Título" at bounding box center [427, 157] width 313 height 23
click at [348, 103] on div "Escolher arquivo" at bounding box center [317, 110] width 93 height 23
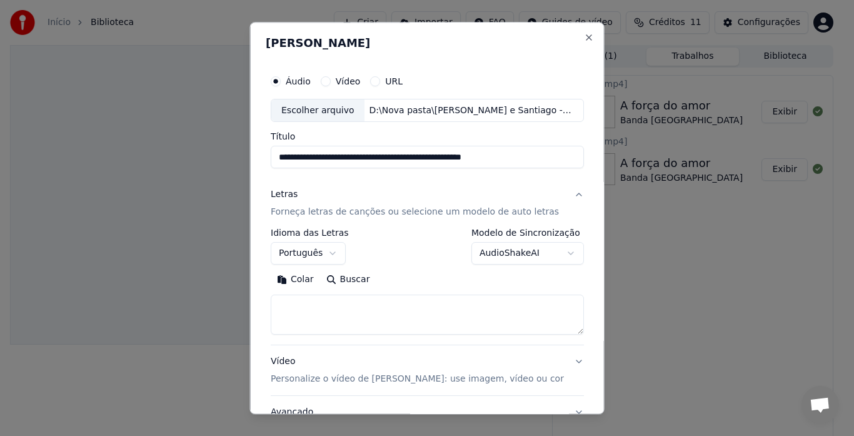
click at [522, 157] on input "**********" at bounding box center [427, 157] width 313 height 23
type input "**********"
click at [344, 212] on p "Forneça letras de canções ou selecione um modelo de auto letras" at bounding box center [415, 212] width 288 height 13
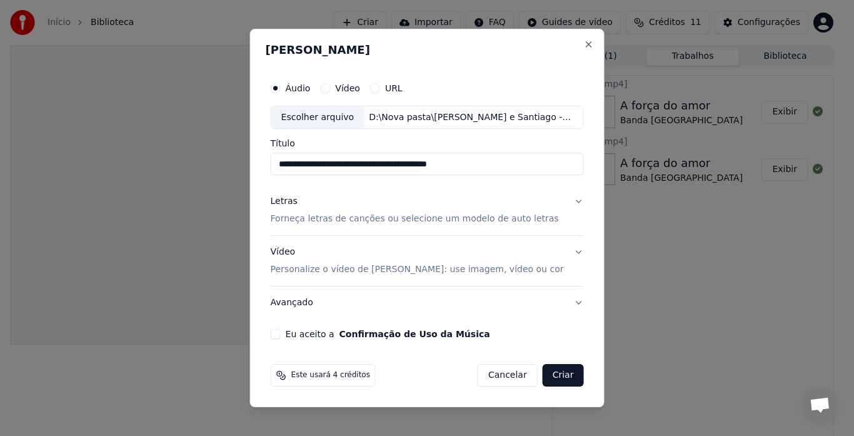
click at [344, 212] on div "Letras Forneça letras de canções ou selecione um modelo de auto letras" at bounding box center [415, 211] width 288 height 30
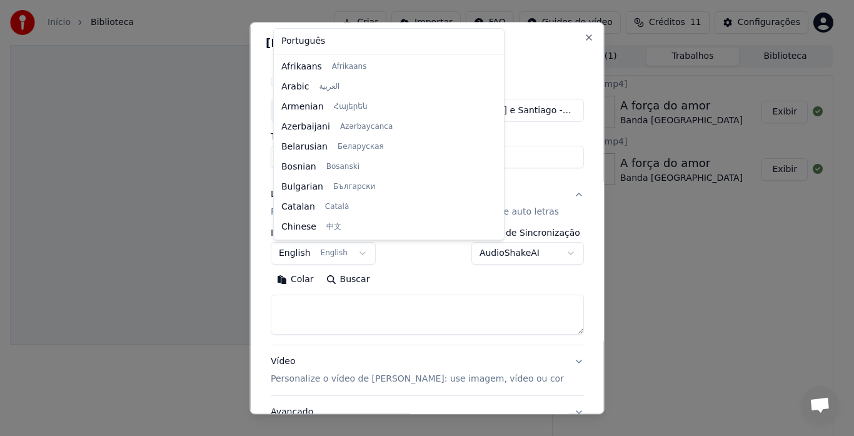
click at [352, 255] on body "**********" at bounding box center [422, 218] width 844 height 436
select select "**"
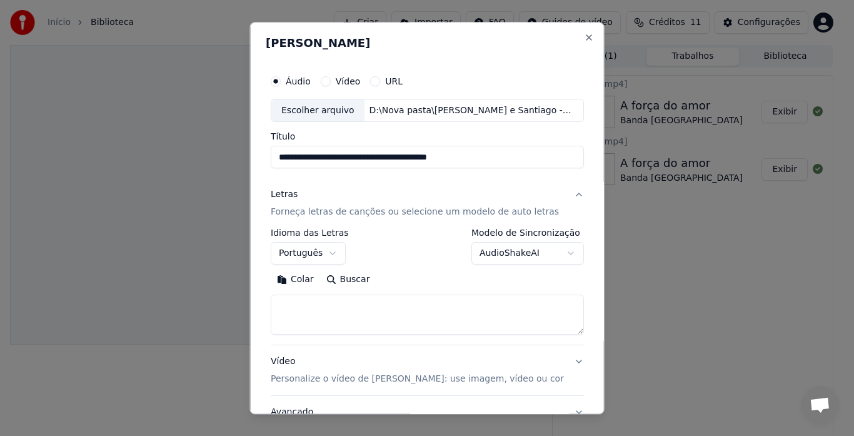
click at [315, 305] on textarea at bounding box center [427, 315] width 313 height 40
paste textarea "**********"
drag, startPoint x: 385, startPoint y: 318, endPoint x: 270, endPoint y: 301, distance: 116.9
click at [248, 320] on body "**********" at bounding box center [422, 218] width 844 height 436
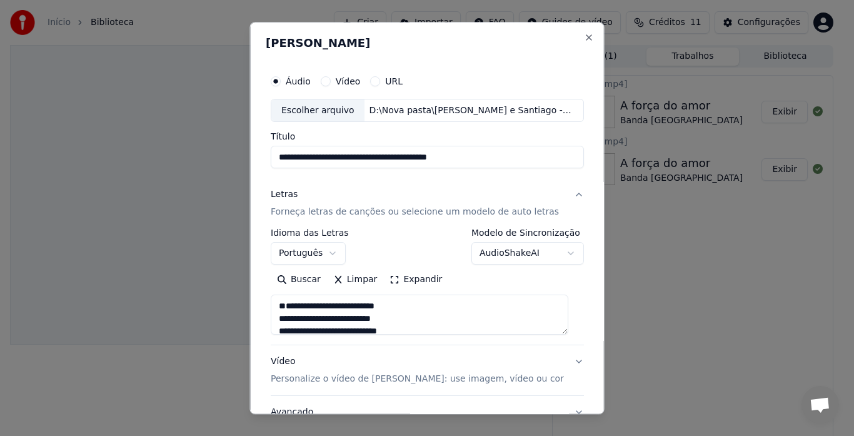
click at [280, 322] on textarea "**********" at bounding box center [420, 315] width 298 height 40
click at [276, 316] on textarea "**********" at bounding box center [420, 315] width 298 height 40
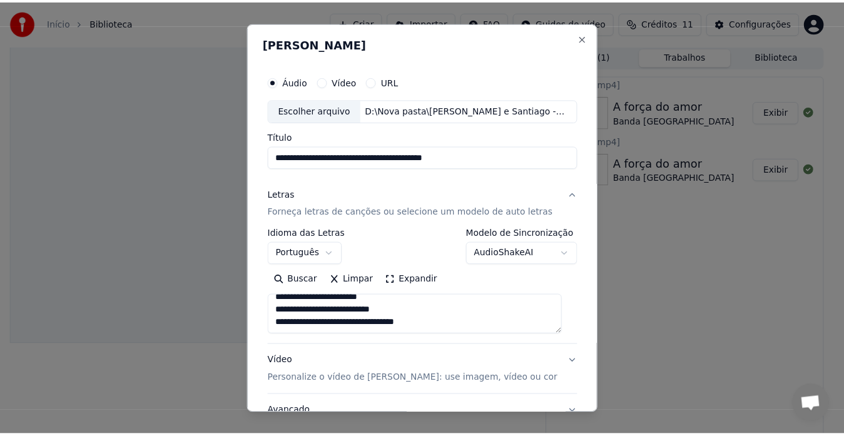
scroll to position [103, 0]
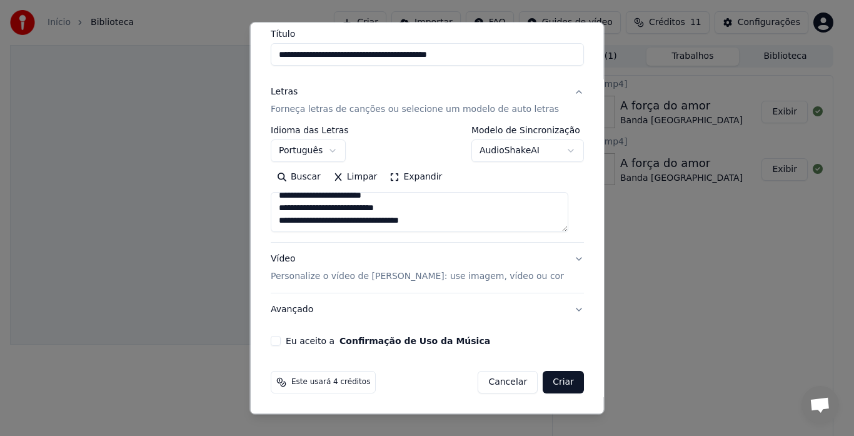
type textarea "**********"
click at [553, 380] on button "Criar" at bounding box center [563, 382] width 41 height 23
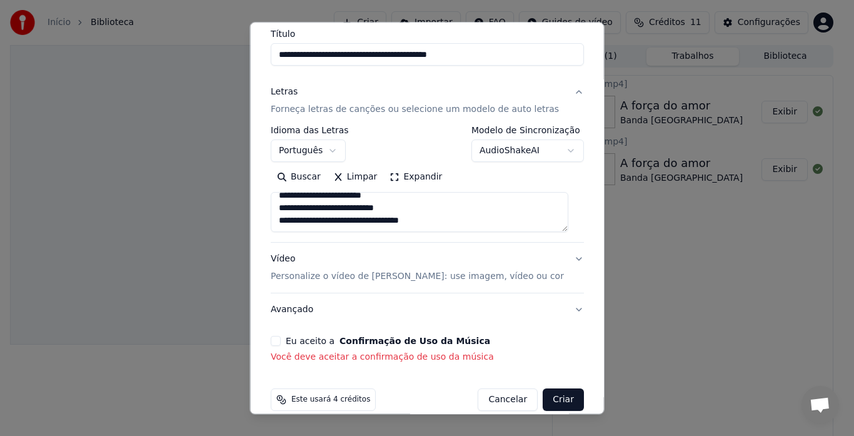
click at [278, 342] on button "Eu aceito a Confirmação de Uso da Música" at bounding box center [276, 341] width 10 height 10
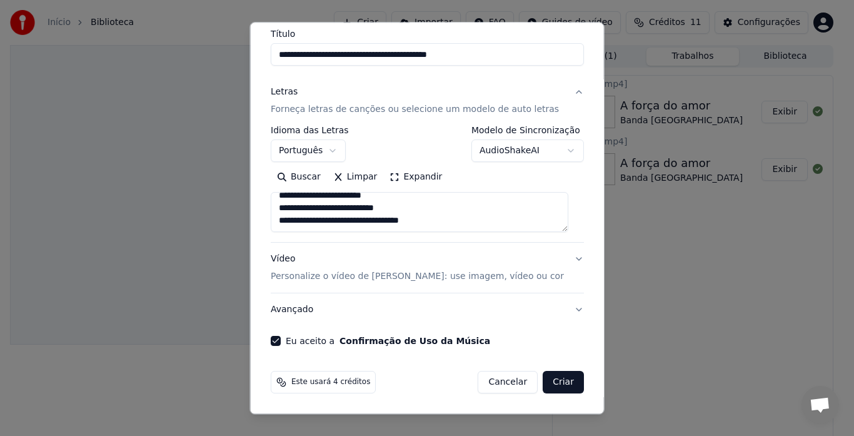
click at [558, 378] on button "Criar" at bounding box center [563, 382] width 41 height 23
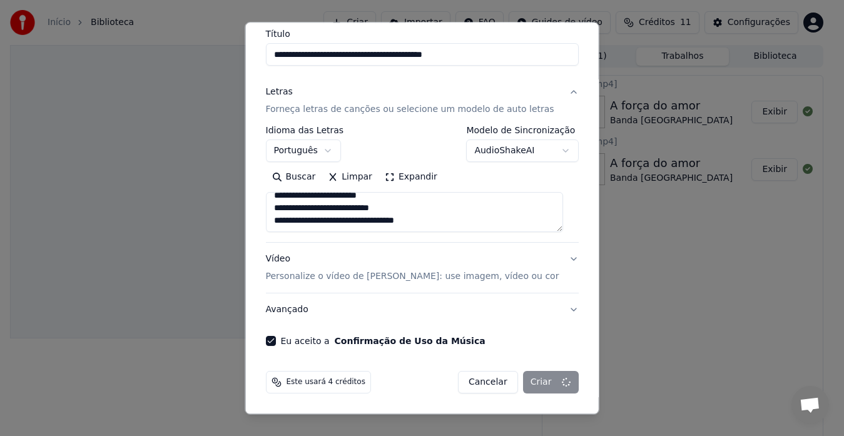
select select
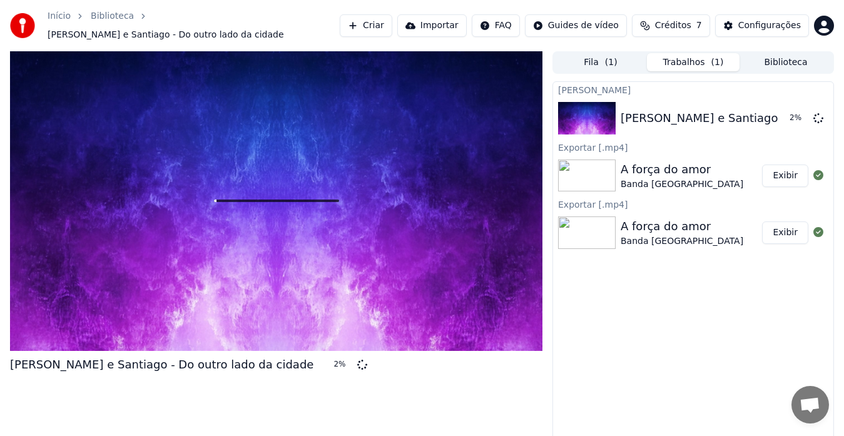
scroll to position [9, 0]
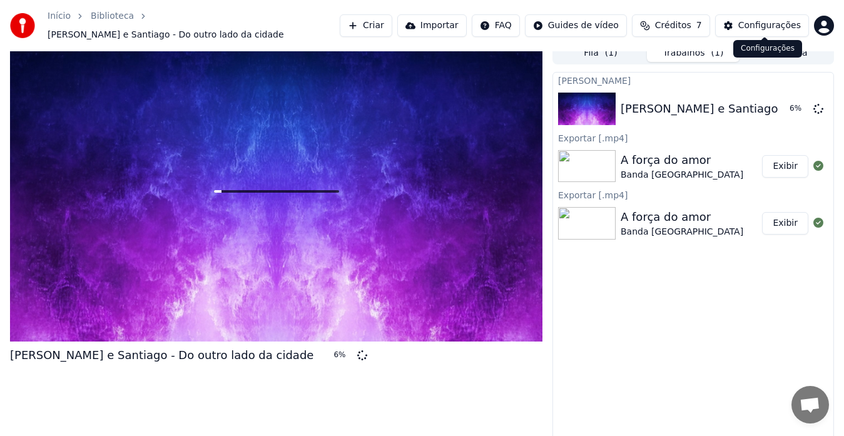
click at [760, 24] on div "Configurações" at bounding box center [769, 25] width 63 height 13
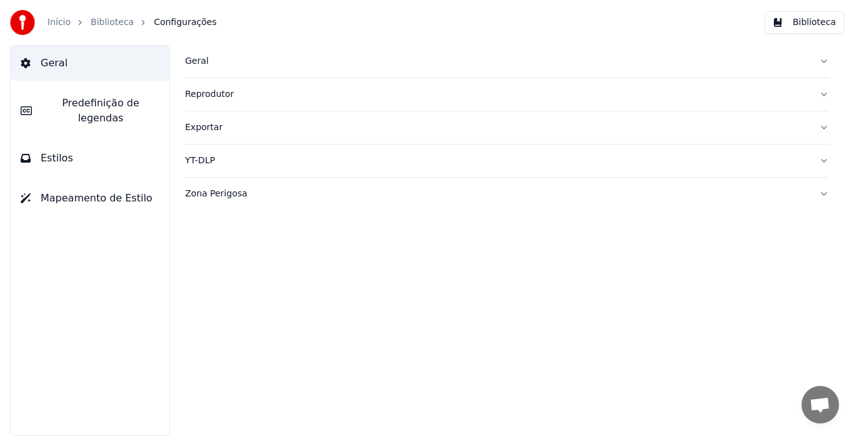
click at [196, 58] on div "Geral" at bounding box center [497, 61] width 624 height 13
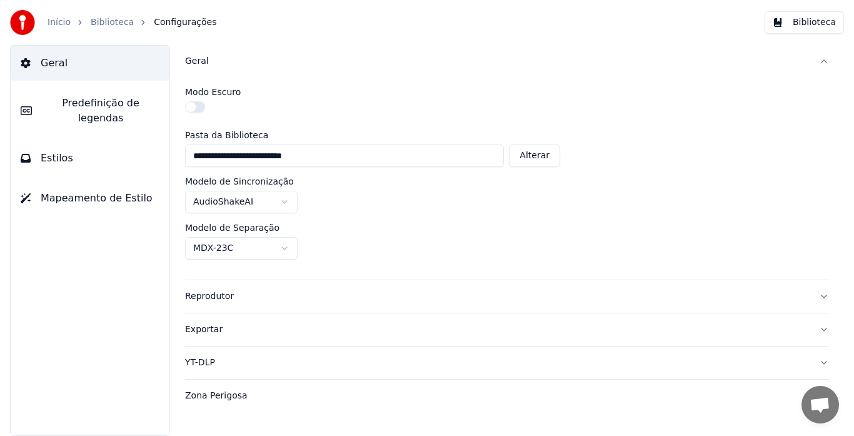
click at [196, 58] on div "Geral" at bounding box center [497, 61] width 624 height 13
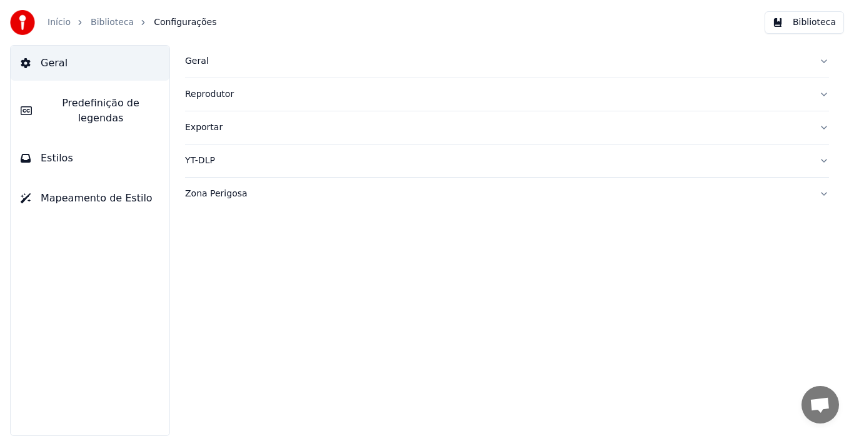
click at [829, 17] on button "Biblioteca" at bounding box center [804, 22] width 79 height 23
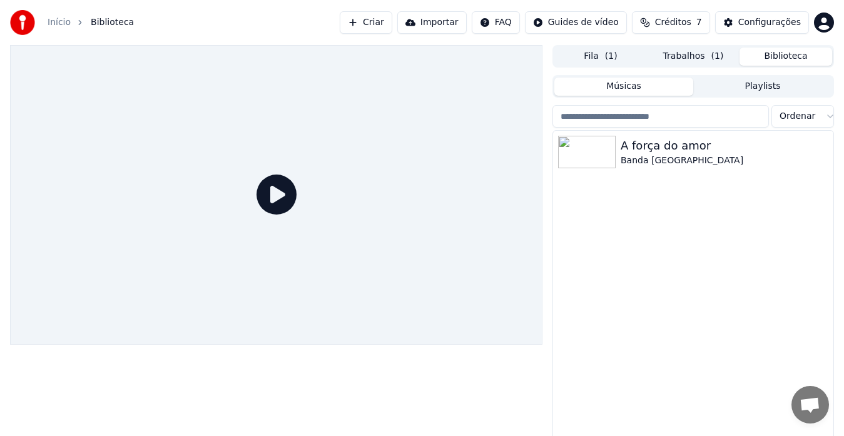
click at [696, 53] on button "Trabalhos ( 1 )" at bounding box center [693, 57] width 93 height 18
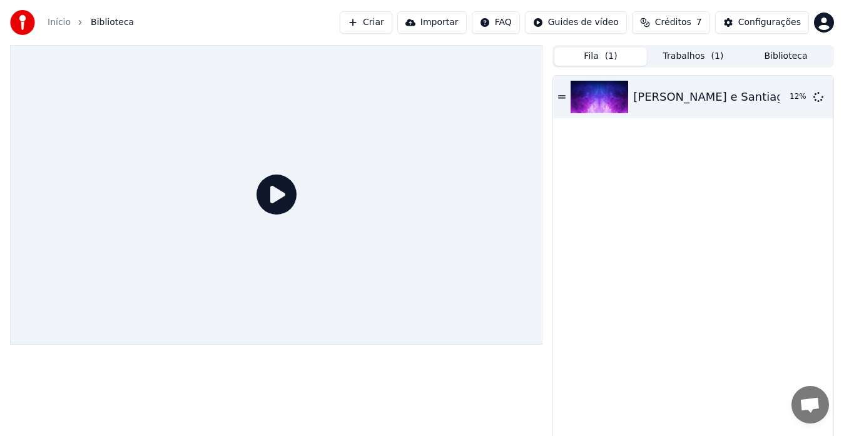
click at [593, 53] on button "Fila ( 1 )" at bounding box center [600, 57] width 93 height 18
click at [779, 98] on div "[PERSON_NAME] e Santiago - Do outro lado da cidade" at bounding box center [784, 97] width 303 height 18
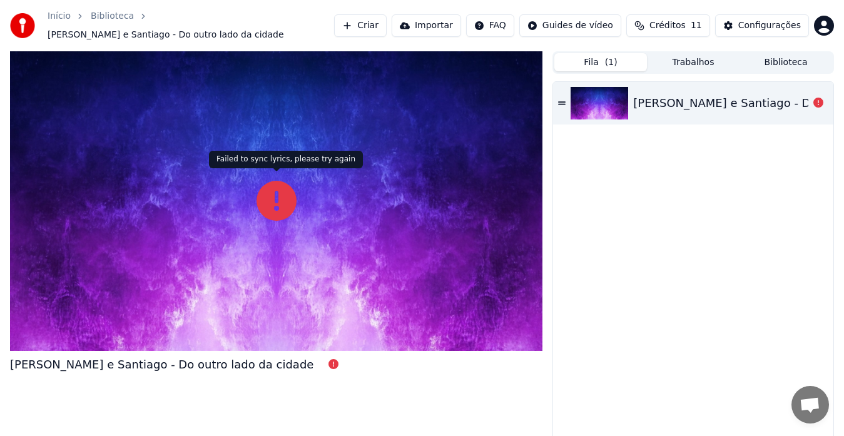
click at [272, 186] on icon at bounding box center [276, 201] width 40 height 40
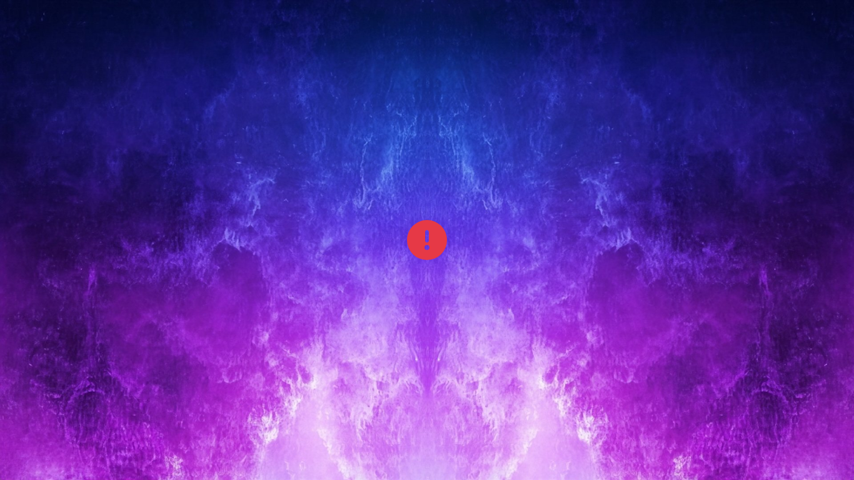
click at [435, 239] on icon at bounding box center [427, 240] width 40 height 40
drag, startPoint x: 817, startPoint y: 167, endPoint x: 810, endPoint y: 142, distance: 25.9
click at [817, 159] on div at bounding box center [427, 240] width 854 height 480
click at [822, 435] on div at bounding box center [427, 240] width 854 height 480
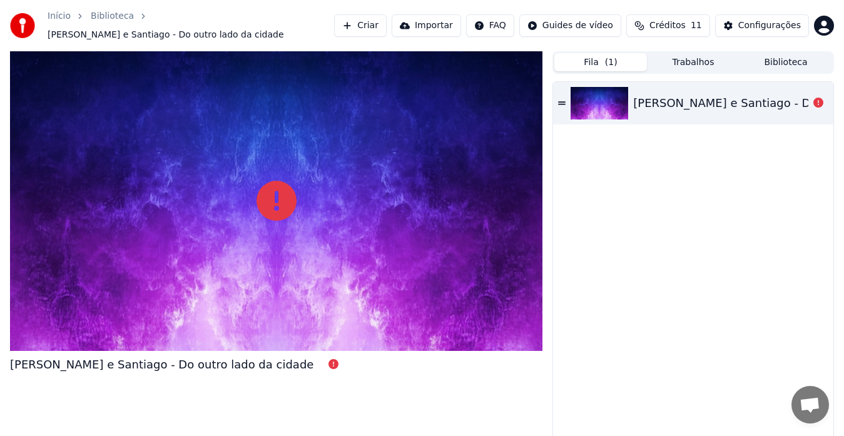
click at [755, 94] on div "[PERSON_NAME] e Santiago - Do outro lado da cidade" at bounding box center [784, 103] width 303 height 18
click at [561, 99] on icon at bounding box center [562, 103] width 8 height 9
click at [603, 53] on button "Fila ( 1 )" at bounding box center [600, 62] width 93 height 18
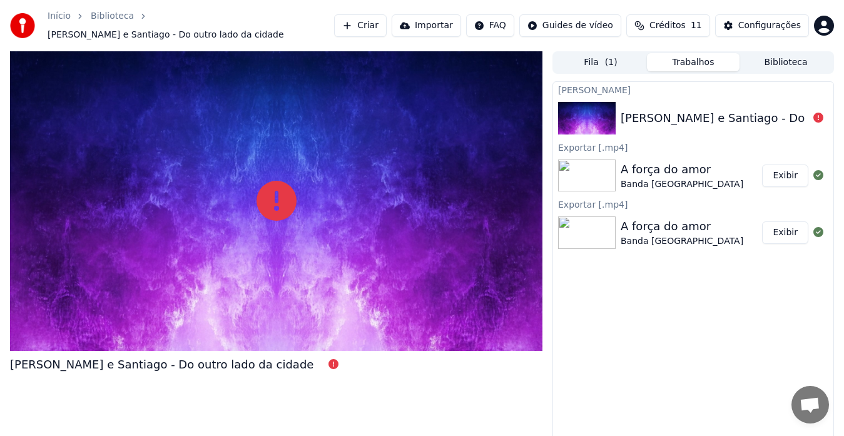
click at [698, 54] on button "Trabalhos" at bounding box center [693, 62] width 93 height 18
click at [748, 113] on div "[PERSON_NAME] e Santiago - Do outro lado da cidade" at bounding box center [771, 118] width 303 height 18
click at [748, 112] on div "[PERSON_NAME] e Santiago - Do outro lado da cidade" at bounding box center [771, 118] width 303 height 18
click at [386, 19] on button "Criar" at bounding box center [360, 25] width 53 height 23
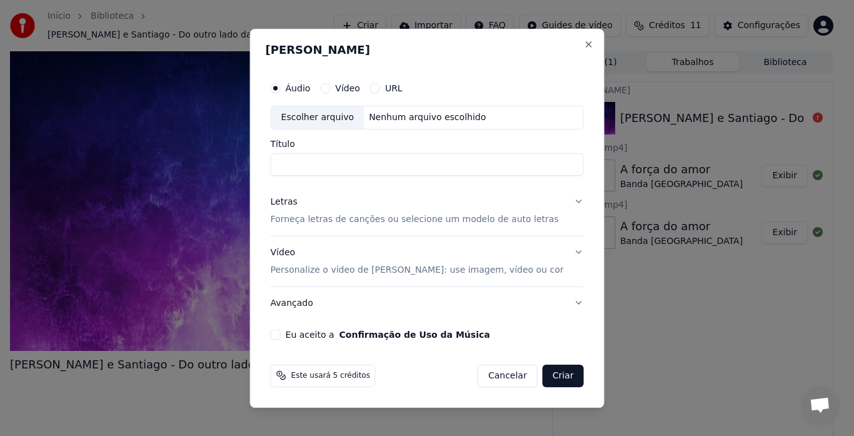
click at [320, 161] on input "Título" at bounding box center [427, 164] width 313 height 23
click at [363, 220] on p "Forneça letras de canções ou selecione um modelo de auto letras" at bounding box center [415, 219] width 288 height 13
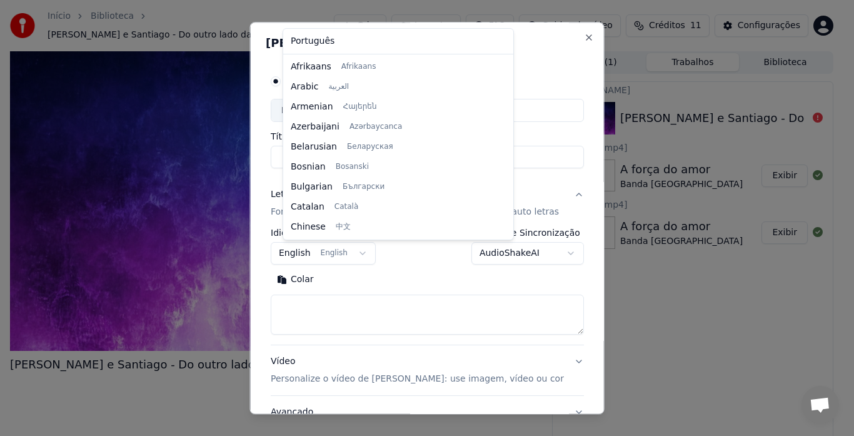
click at [360, 250] on body "**********" at bounding box center [422, 218] width 844 height 436
click at [787, 312] on div at bounding box center [427, 218] width 854 height 436
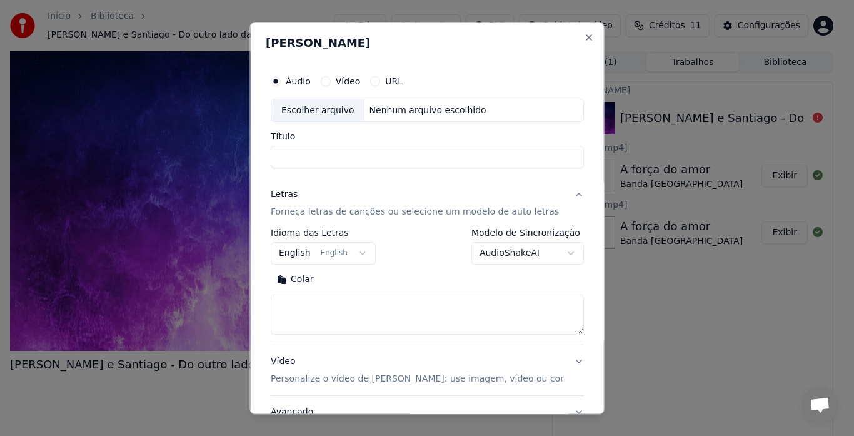
click at [315, 159] on input "Título" at bounding box center [427, 157] width 313 height 23
click at [335, 109] on div "Escolher arquivo" at bounding box center [317, 110] width 93 height 23
drag, startPoint x: 523, startPoint y: 156, endPoint x: 493, endPoint y: 151, distance: 30.3
click at [495, 151] on input "**********" at bounding box center [427, 157] width 313 height 23
type input "**********"
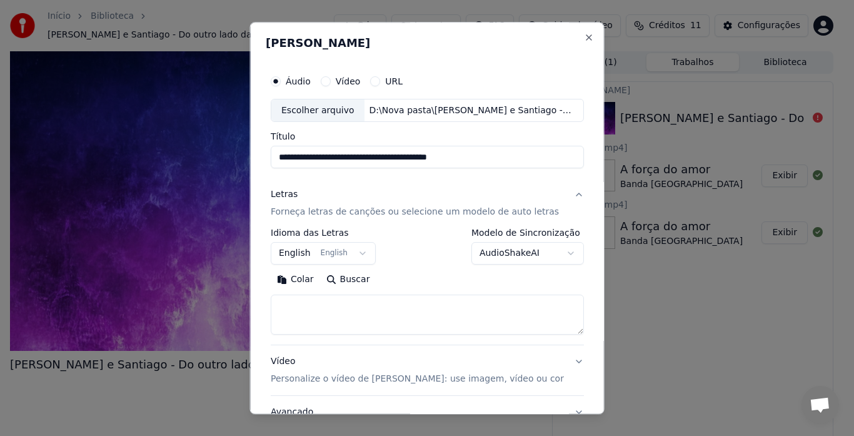
click at [327, 255] on body "**********" at bounding box center [422, 218] width 844 height 436
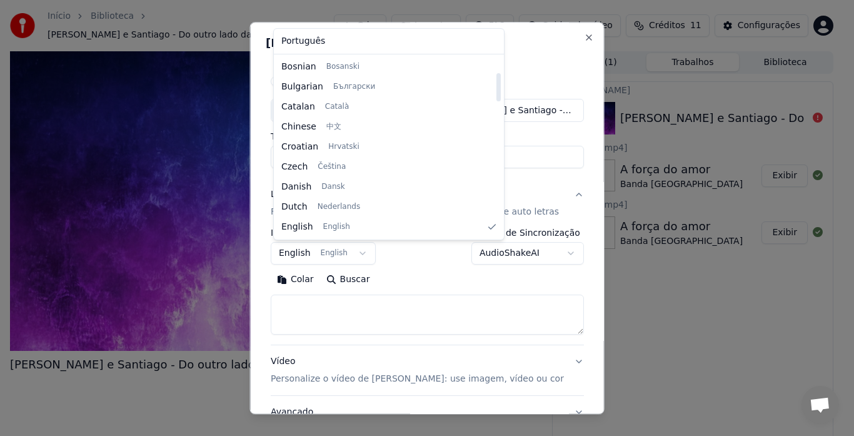
select select "**"
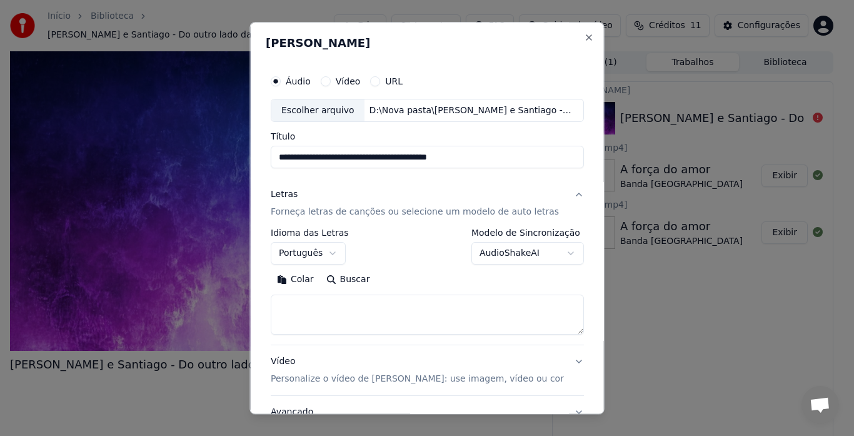
click at [288, 306] on textarea at bounding box center [427, 315] width 313 height 40
paste textarea "**********"
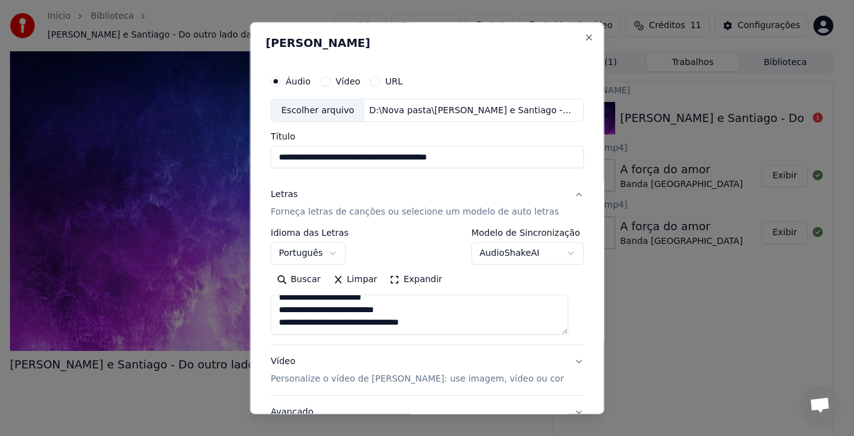
scroll to position [0, 0]
drag, startPoint x: 385, startPoint y: 322, endPoint x: 273, endPoint y: 320, distance: 112.6
click at [273, 320] on textarea at bounding box center [420, 315] width 298 height 40
drag, startPoint x: 408, startPoint y: 305, endPoint x: 248, endPoint y: 300, distance: 159.5
click at [249, 300] on body "**********" at bounding box center [422, 218] width 844 height 436
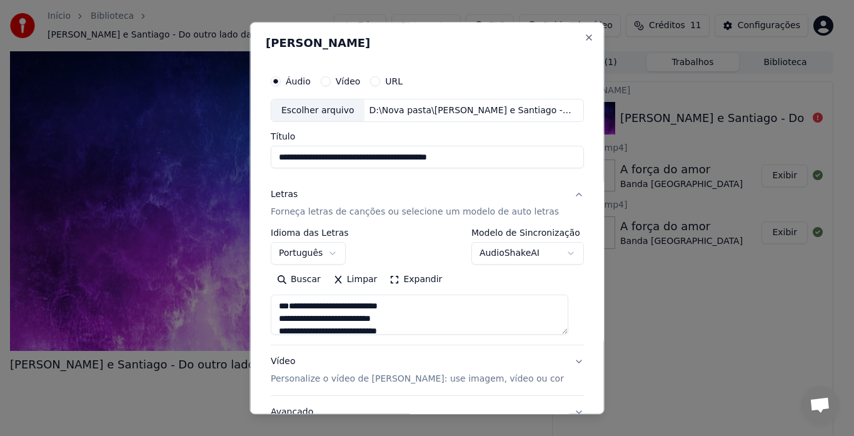
scroll to position [103, 0]
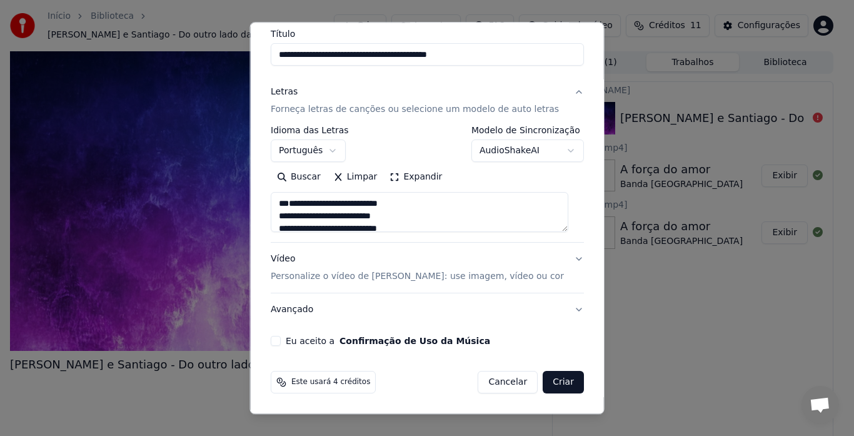
type textarea "**********"
click at [357, 274] on p "Personalize o vídeo de [PERSON_NAME]: use imagem, vídeo ou cor" at bounding box center [417, 277] width 293 height 13
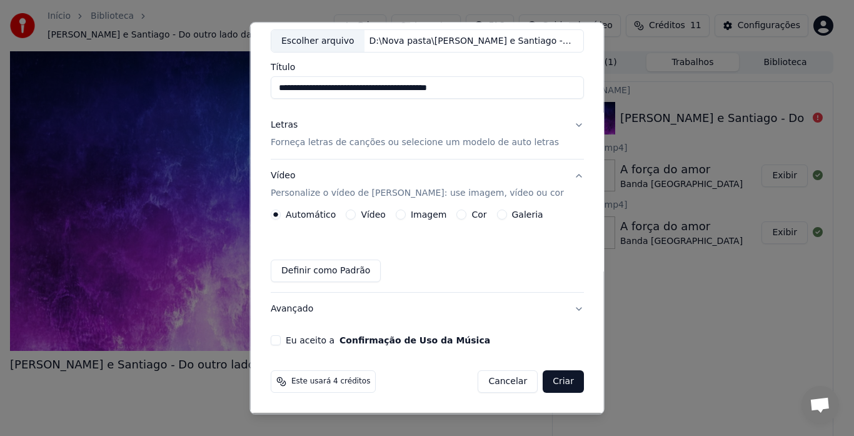
scroll to position [69, 0]
click at [401, 212] on button "Imagem" at bounding box center [400, 215] width 10 height 10
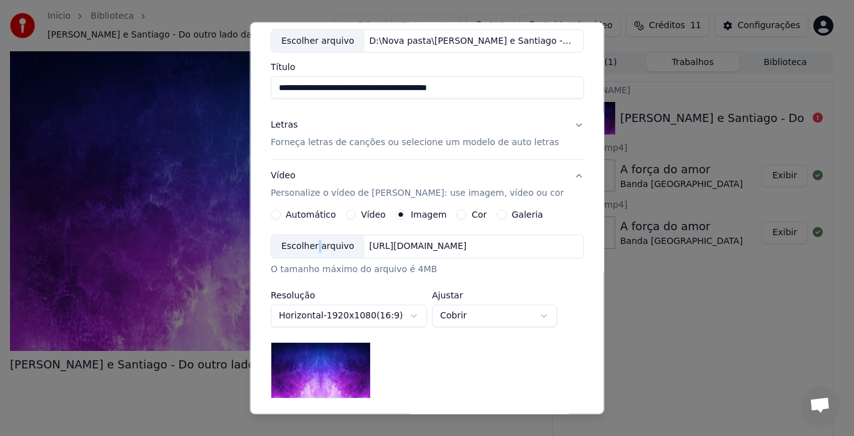
click at [318, 247] on div "Escolher arquivo" at bounding box center [317, 247] width 93 height 23
click at [450, 248] on div "[URL][DOMAIN_NAME]" at bounding box center [418, 247] width 108 height 13
click at [352, 214] on button "Vídeo" at bounding box center [351, 215] width 10 height 10
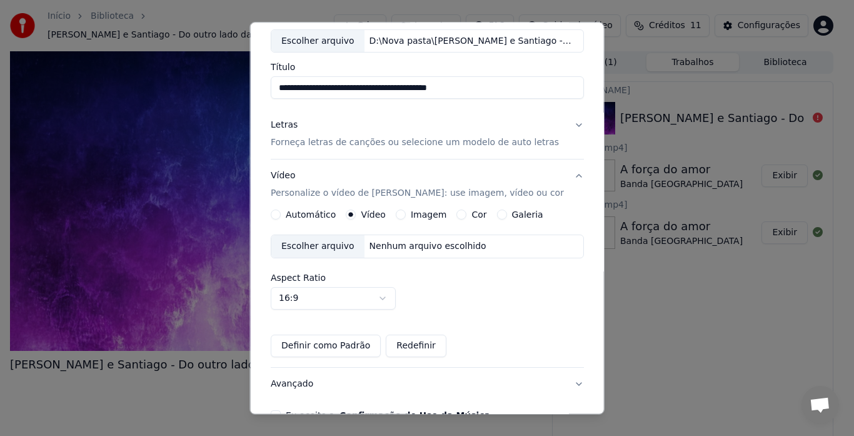
click at [456, 214] on button "Cor" at bounding box center [461, 215] width 10 height 10
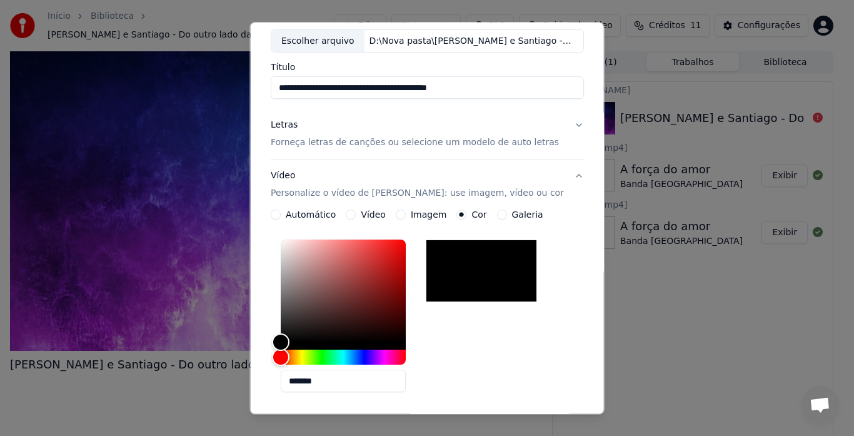
click at [497, 215] on button "Galeria" at bounding box center [502, 215] width 10 height 10
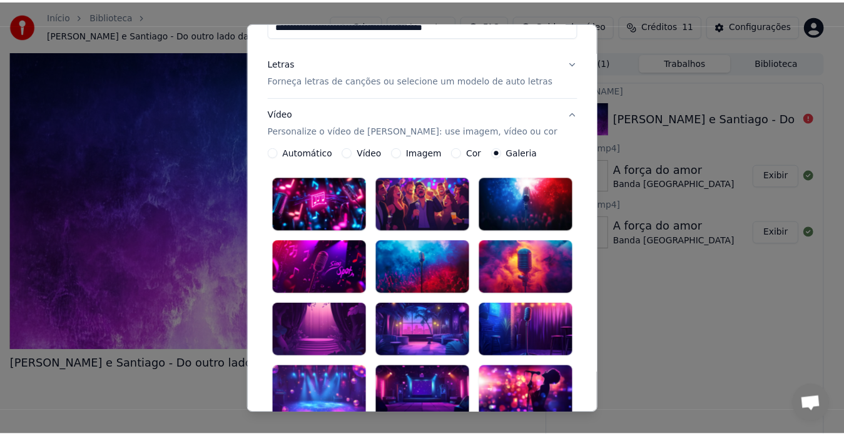
scroll to position [194, 0]
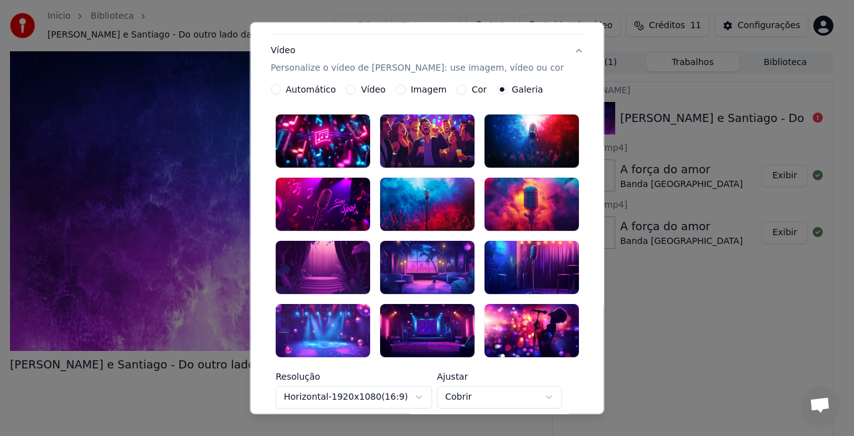
click at [430, 320] on div at bounding box center [427, 330] width 94 height 53
click at [470, 386] on body "**********" at bounding box center [422, 218] width 844 height 436
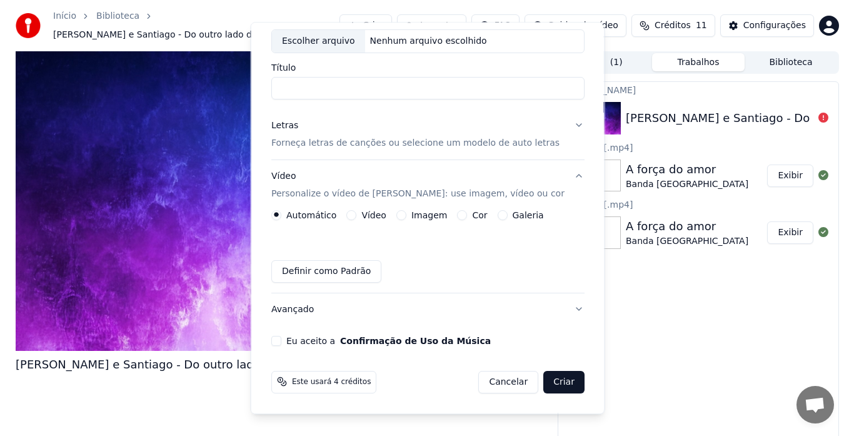
scroll to position [69, 0]
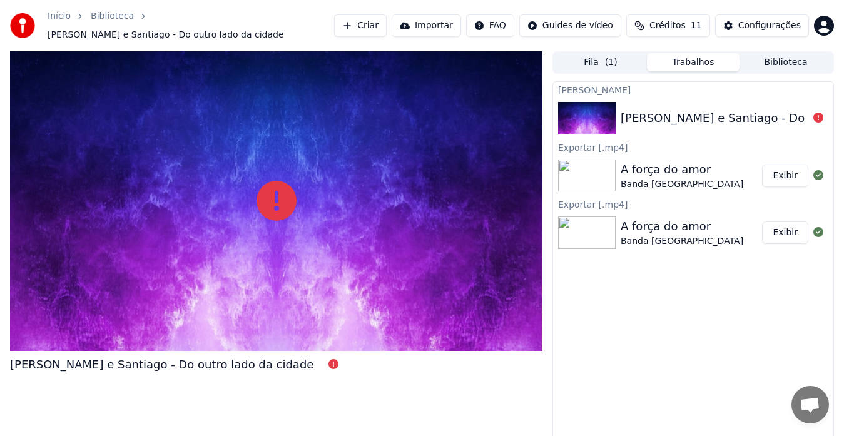
click at [375, 22] on button "Criar" at bounding box center [360, 25] width 53 height 23
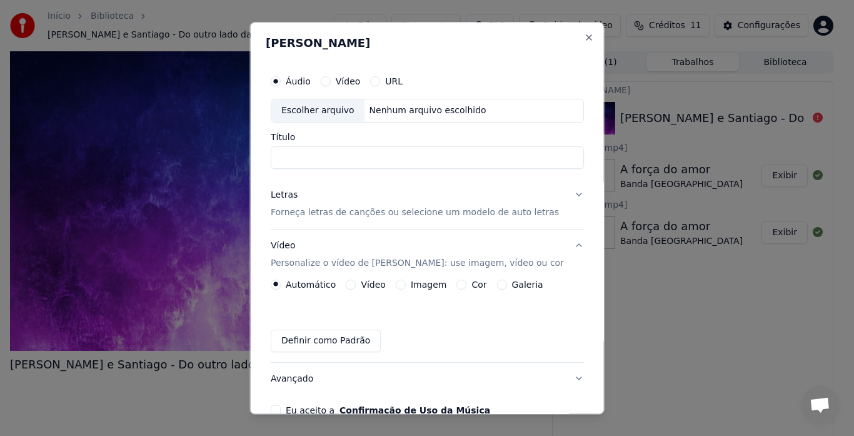
click at [327, 111] on div "Escolher arquivo" at bounding box center [317, 110] width 93 height 23
type input "**********"
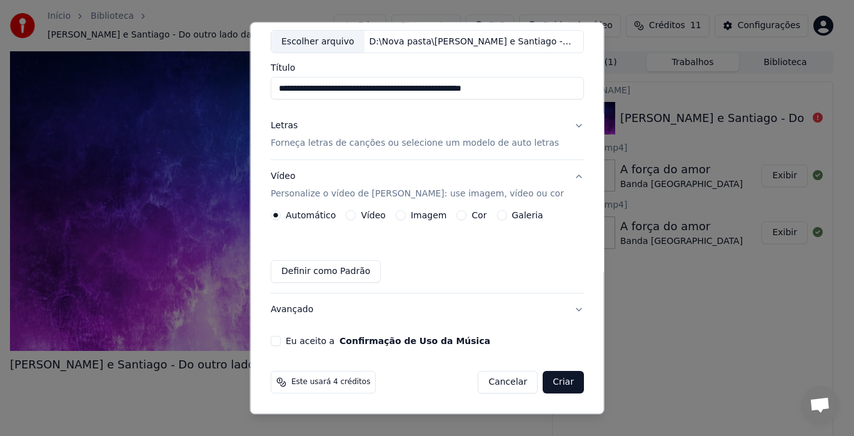
click at [499, 214] on div "Galeria" at bounding box center [520, 216] width 46 height 10
click at [497, 217] on button "Galeria" at bounding box center [502, 216] width 10 height 10
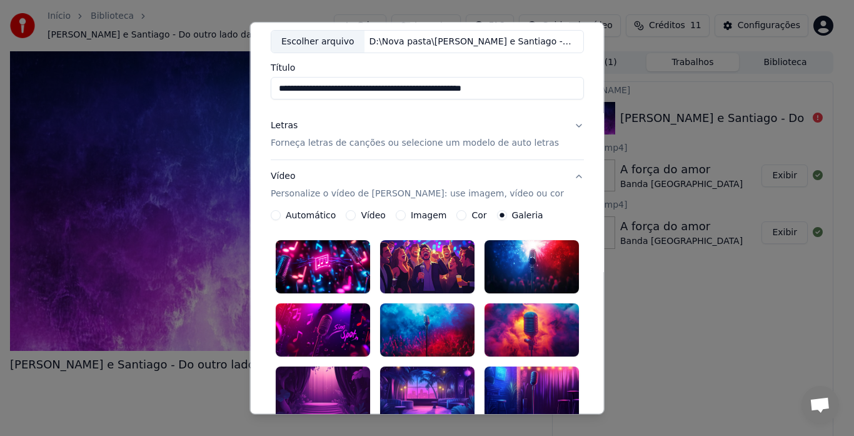
scroll to position [256, 0]
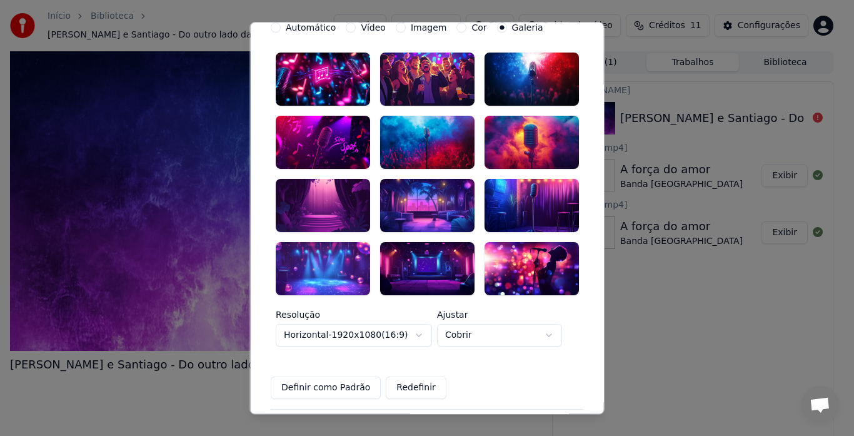
click at [421, 253] on div at bounding box center [427, 268] width 94 height 53
click at [399, 378] on button "Redefinir" at bounding box center [416, 387] width 61 height 23
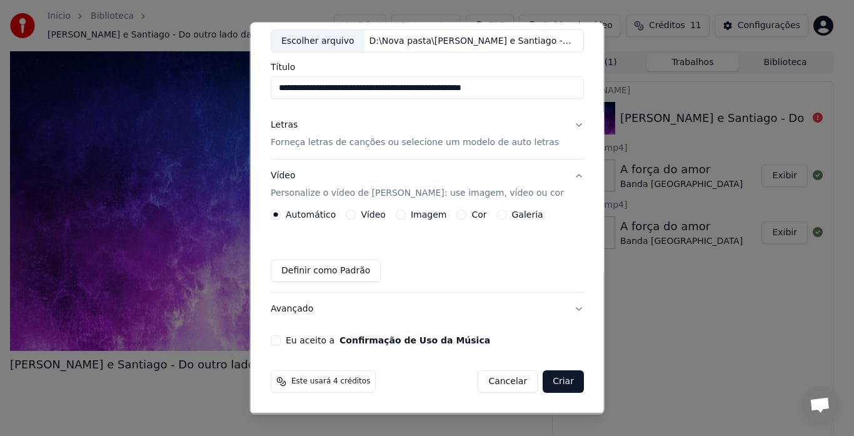
scroll to position [69, 0]
click at [350, 213] on button "Vídeo" at bounding box center [351, 215] width 10 height 10
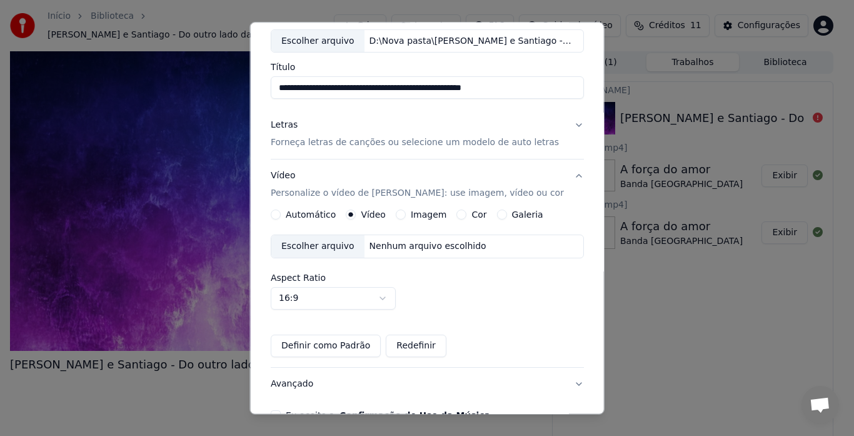
click at [350, 213] on circle "button" at bounding box center [351, 215] width 4 height 4
click at [278, 214] on button "Automático" at bounding box center [276, 215] width 10 height 10
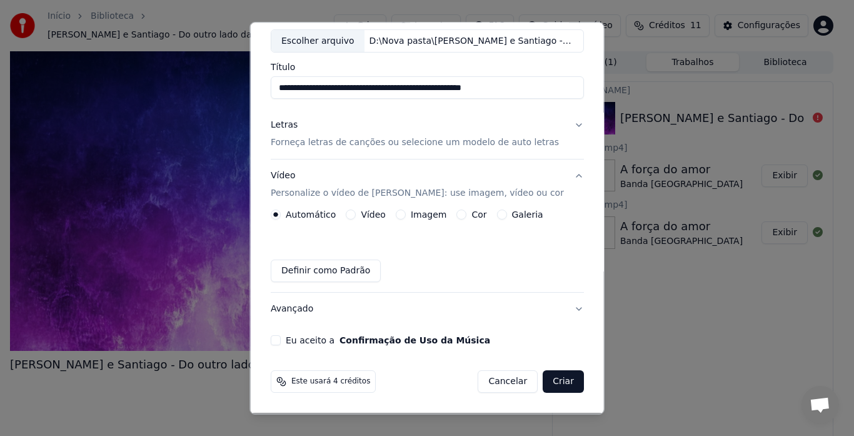
click at [308, 143] on p "Forneça letras de canções ou selecione um modelo de auto letras" at bounding box center [415, 143] width 288 height 13
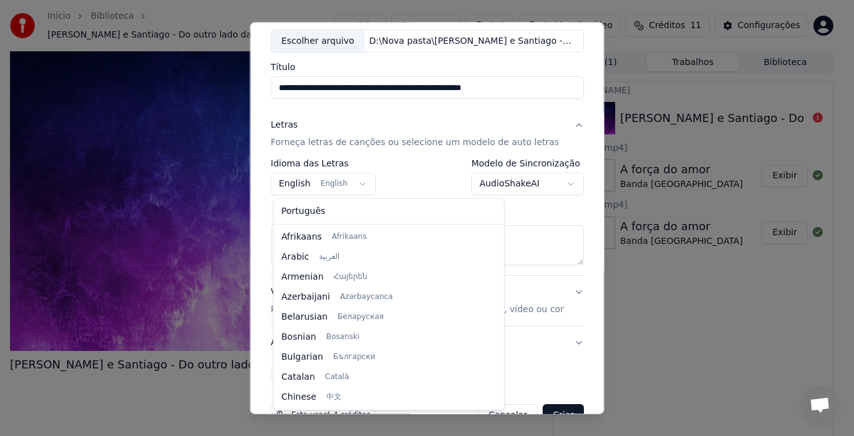
click at [353, 184] on body "**********" at bounding box center [422, 218] width 844 height 436
select select "**"
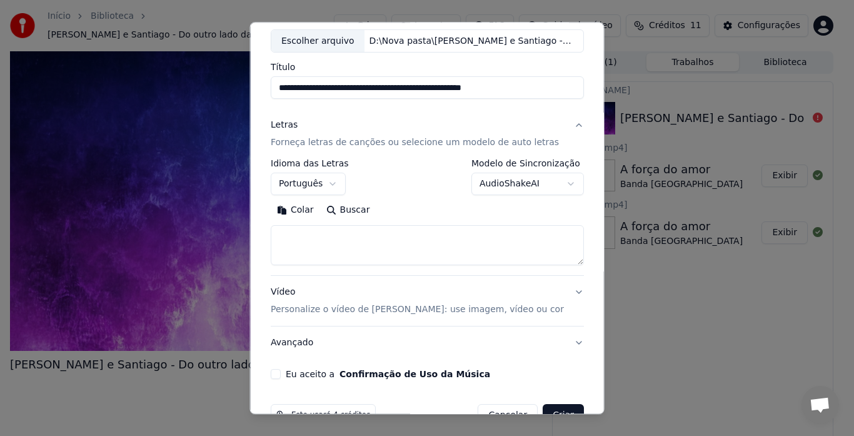
click at [296, 236] on textarea at bounding box center [427, 246] width 313 height 40
paste textarea "**********"
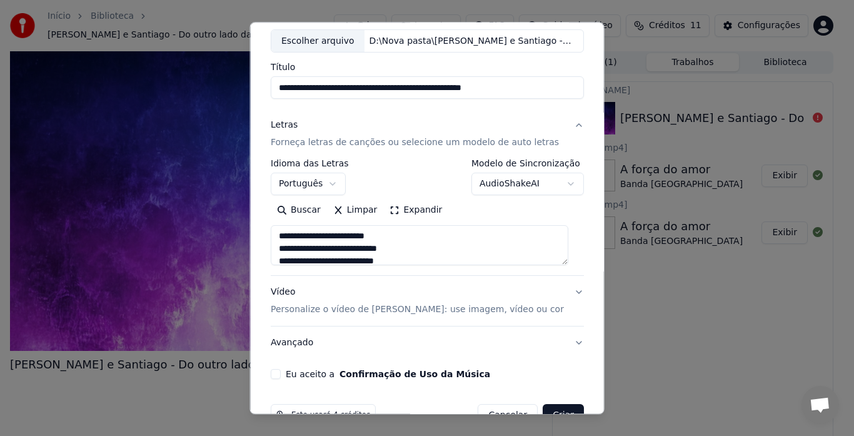
scroll to position [0, 0]
drag, startPoint x: 398, startPoint y: 243, endPoint x: 373, endPoint y: 196, distance: 53.5
click at [372, 196] on div "**********" at bounding box center [427, 212] width 313 height 106
drag, startPoint x: 413, startPoint y: 259, endPoint x: 425, endPoint y: 255, distance: 12.5
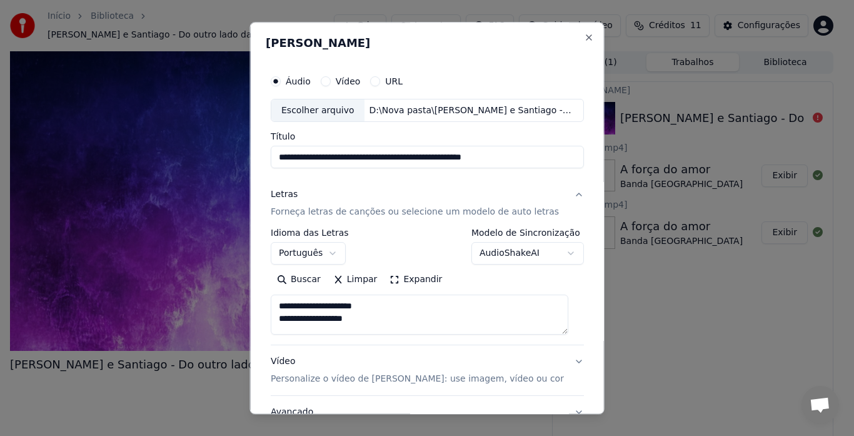
drag, startPoint x: 386, startPoint y: 318, endPoint x: 242, endPoint y: 303, distance: 144.5
click at [246, 314] on body "**********" at bounding box center [422, 218] width 844 height 436
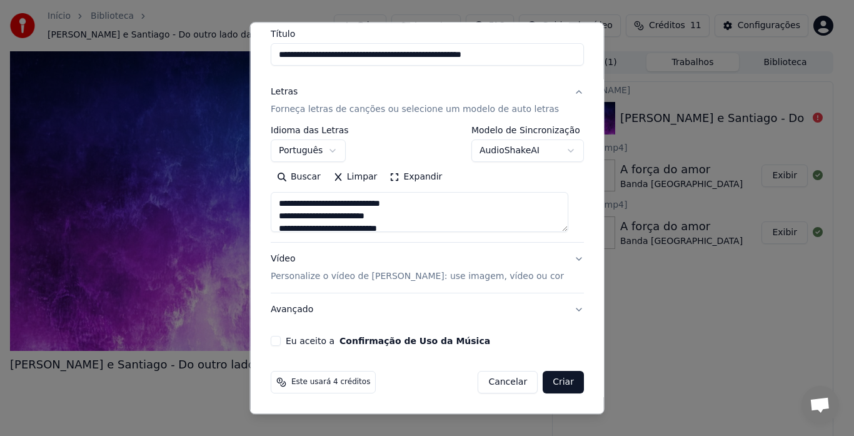
type textarea "**********"
click at [280, 342] on button "Eu aceito a Confirmação de Uso da Música" at bounding box center [276, 341] width 10 height 10
click at [343, 388] on div "Este usará 4 créditos" at bounding box center [323, 382] width 105 height 23
click at [567, 311] on button "Avançado" at bounding box center [427, 310] width 313 height 33
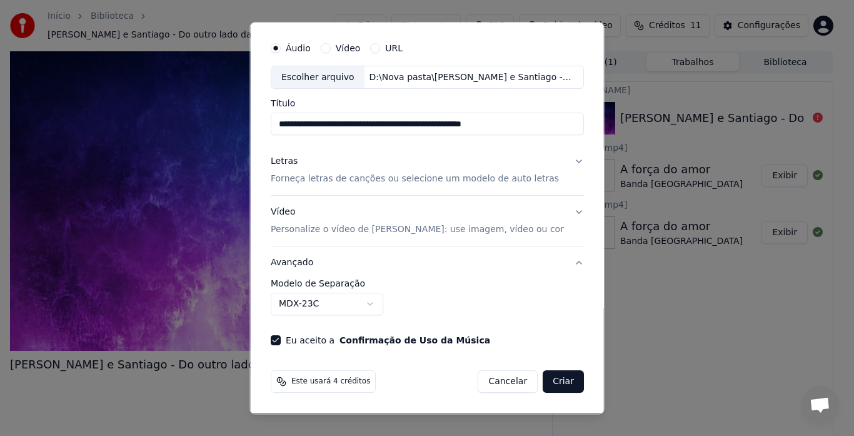
scroll to position [33, 0]
click at [567, 261] on button "Avançado" at bounding box center [427, 263] width 313 height 33
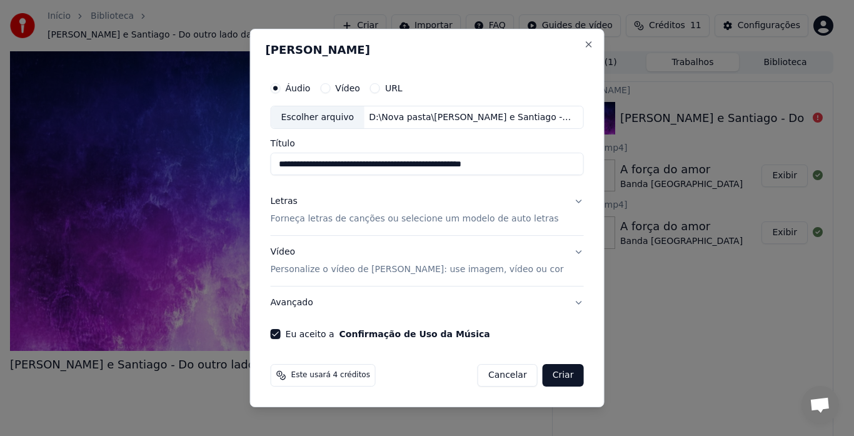
click at [572, 251] on button "Vídeo Personalize o vídeo de karaokê: use imagem, vídeo ou cor" at bounding box center [427, 261] width 313 height 50
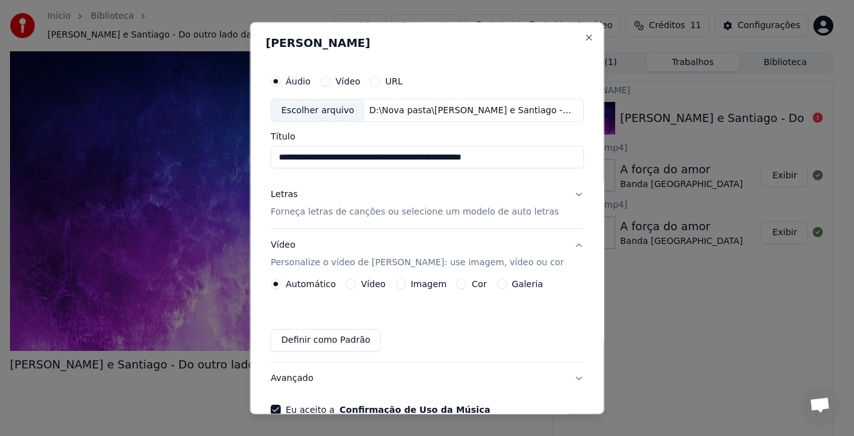
click at [572, 251] on div "**********" at bounding box center [427, 242] width 323 height 356
click at [567, 245] on button "Vídeo Personalize o vídeo de karaokê: use imagem, vídeo ou cor" at bounding box center [427, 254] width 313 height 50
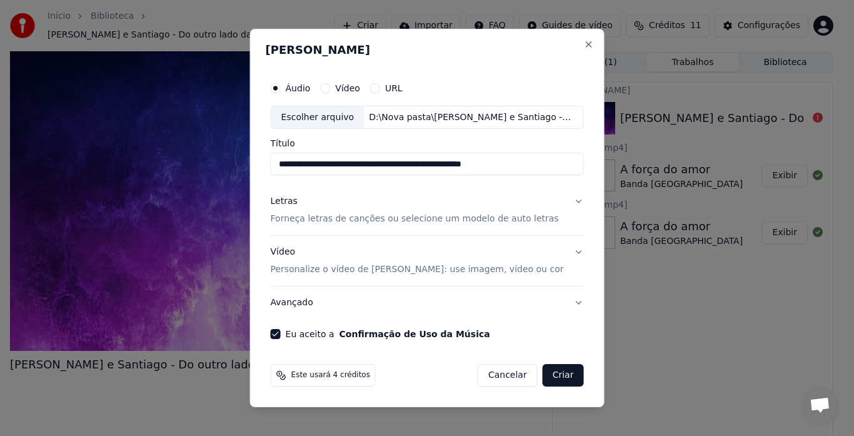
click at [571, 201] on button "Letras Forneça letras de canções ou selecione um modelo de auto letras" at bounding box center [427, 211] width 313 height 50
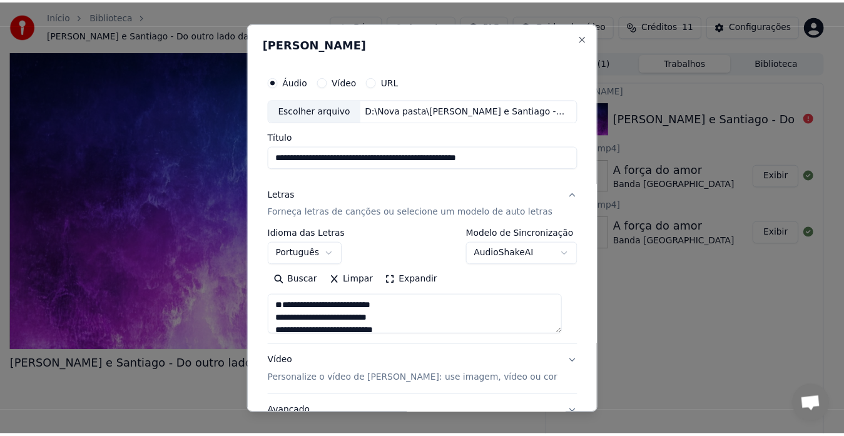
scroll to position [103, 0]
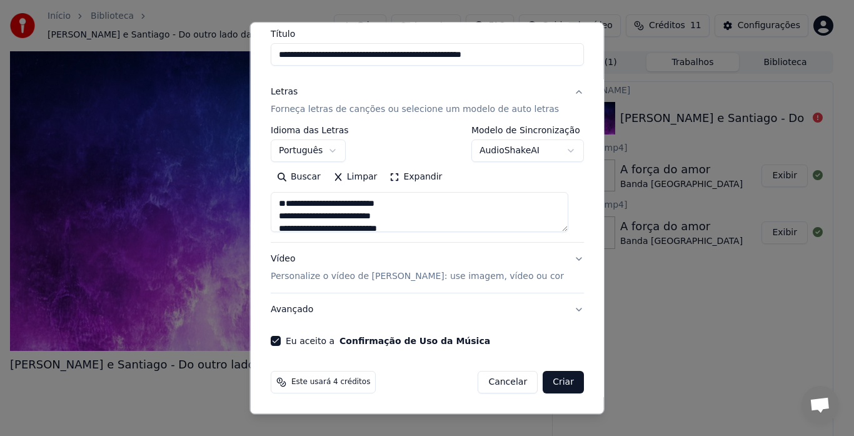
click at [552, 379] on button "Criar" at bounding box center [563, 382] width 41 height 23
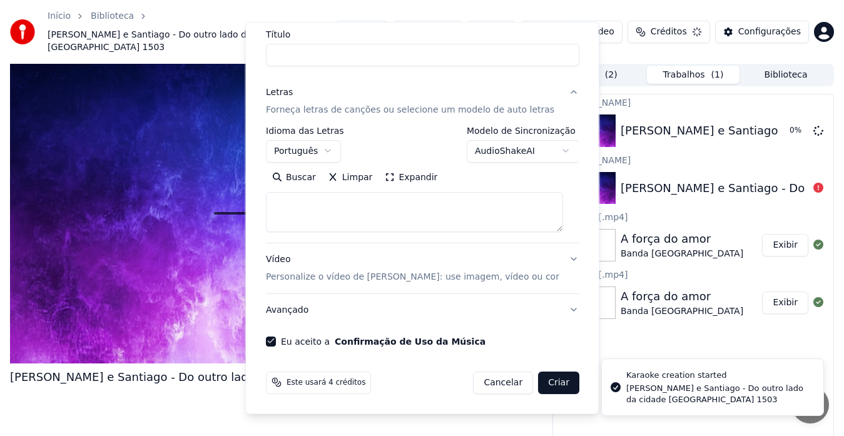
select select
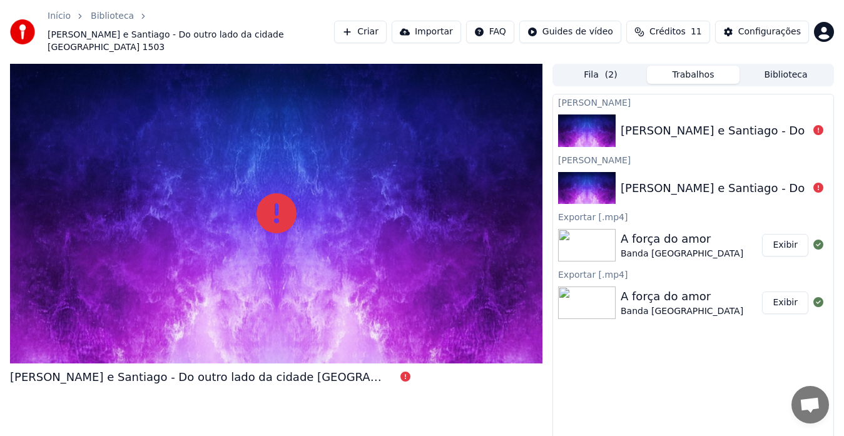
click at [602, 66] on button "Fila ( 2 )" at bounding box center [600, 75] width 93 height 18
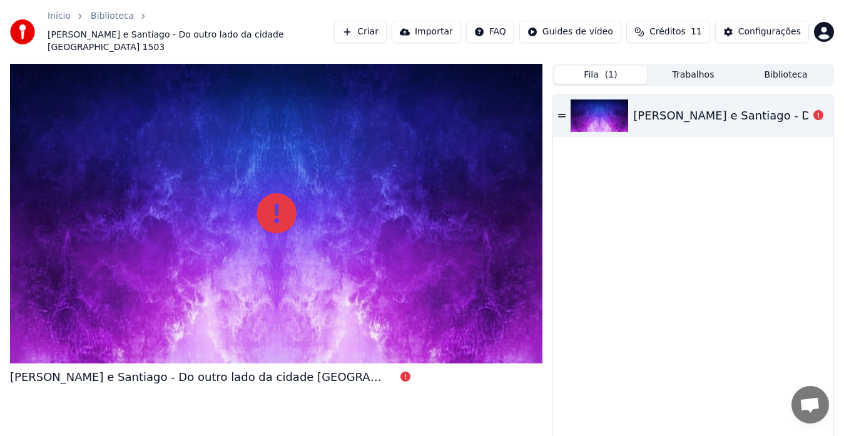
click at [562, 111] on icon at bounding box center [562, 115] width 8 height 9
click at [561, 114] on icon at bounding box center [562, 115] width 8 height 3
click at [592, 66] on button "Fila ( 1 )" at bounding box center [600, 75] width 93 height 18
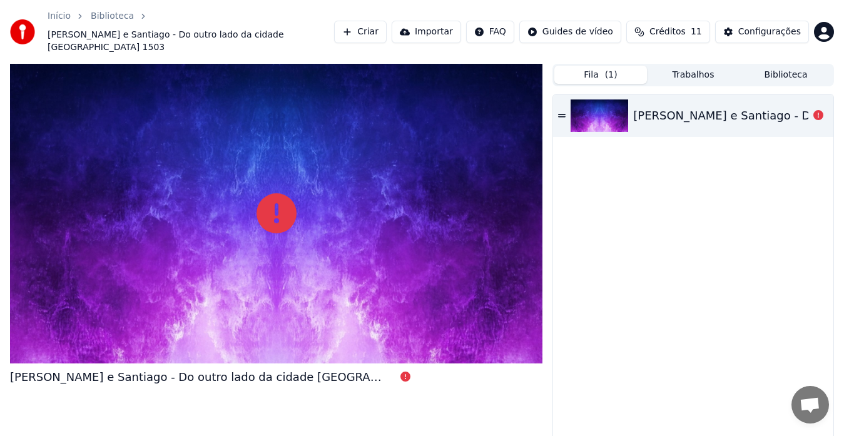
click at [522, 23] on html "Início Biblioteca [PERSON_NAME] e Santiago - Do outro lado da cidade [GEOGRAPHI…" at bounding box center [422, 218] width 844 height 436
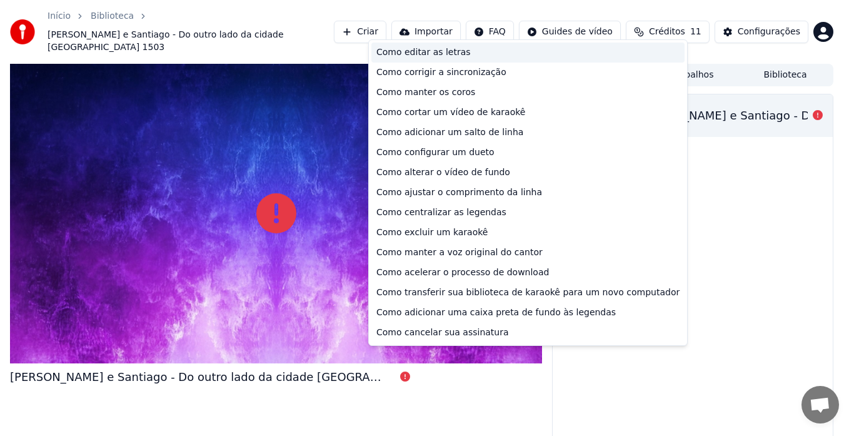
click at [439, 49] on div "Como editar as letras" at bounding box center [527, 53] width 313 height 20
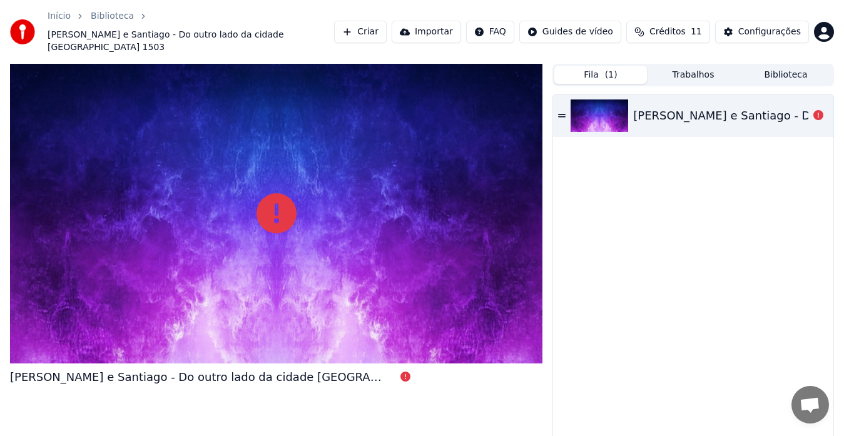
click at [812, 108] on div at bounding box center [818, 115] width 20 height 15
click at [817, 110] on icon at bounding box center [818, 115] width 10 height 10
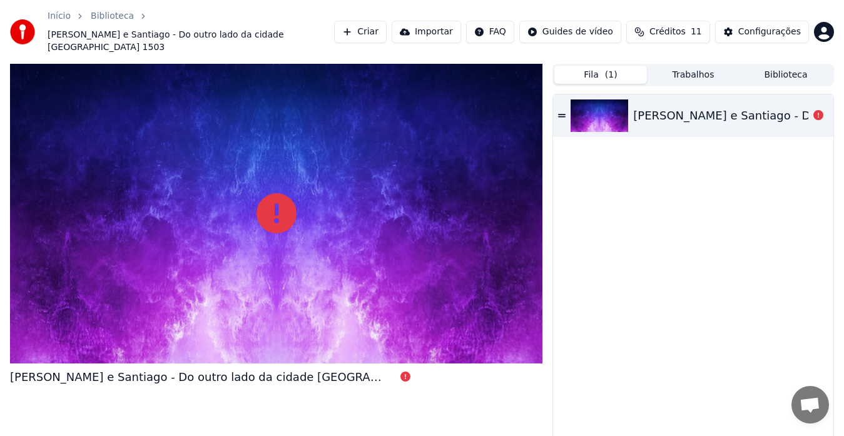
click at [817, 110] on icon at bounding box center [818, 115] width 10 height 10
click at [743, 80] on div "Failed to sync lyrics, please try again Failed to sync lyrics, please try again" at bounding box center [786, 81] width 154 height 18
click at [458, 22] on button "Importar" at bounding box center [425, 32] width 69 height 23
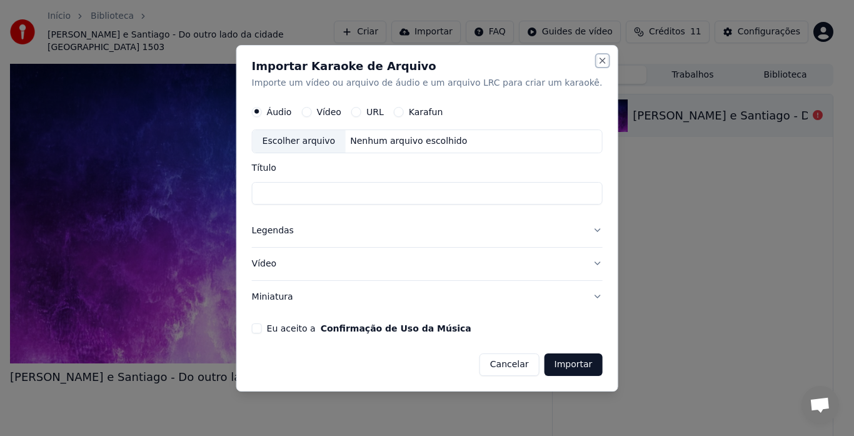
drag, startPoint x: 582, startPoint y: 61, endPoint x: 607, endPoint y: 76, distance: 29.5
click at [597, 63] on button "Close" at bounding box center [602, 61] width 10 height 10
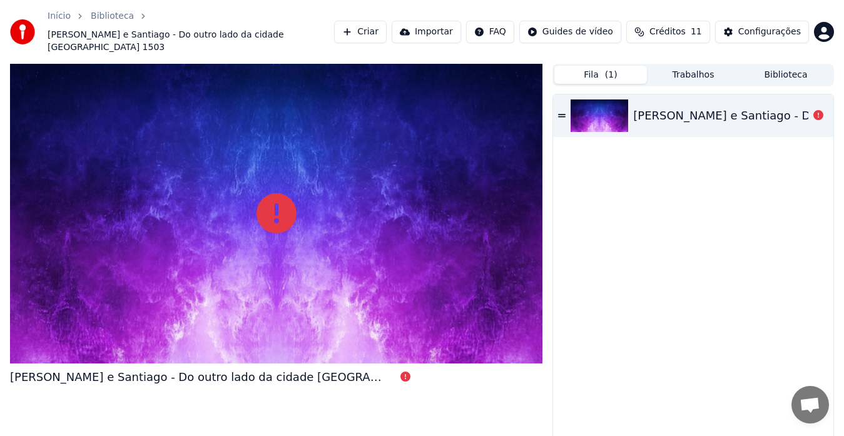
click at [697, 225] on div "[PERSON_NAME] e Santiago - Do outro lado da cidade [GEOGRAPHIC_DATA] 1503" at bounding box center [693, 278] width 280 height 369
click at [386, 25] on button "Criar" at bounding box center [360, 32] width 53 height 23
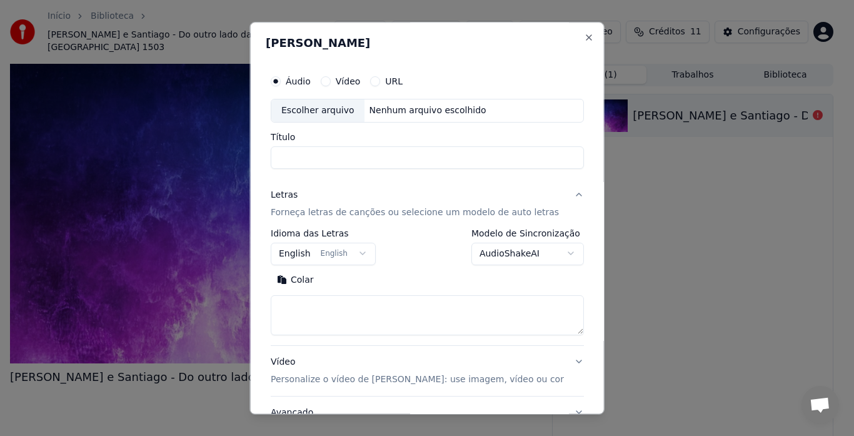
click at [323, 110] on div "Escolher arquivo" at bounding box center [317, 110] width 93 height 23
type input "**********"
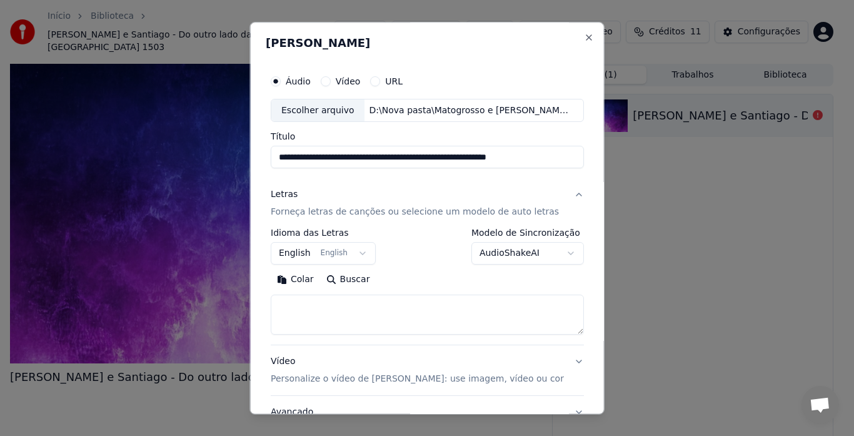
click at [358, 254] on body "**********" at bounding box center [422, 218] width 844 height 436
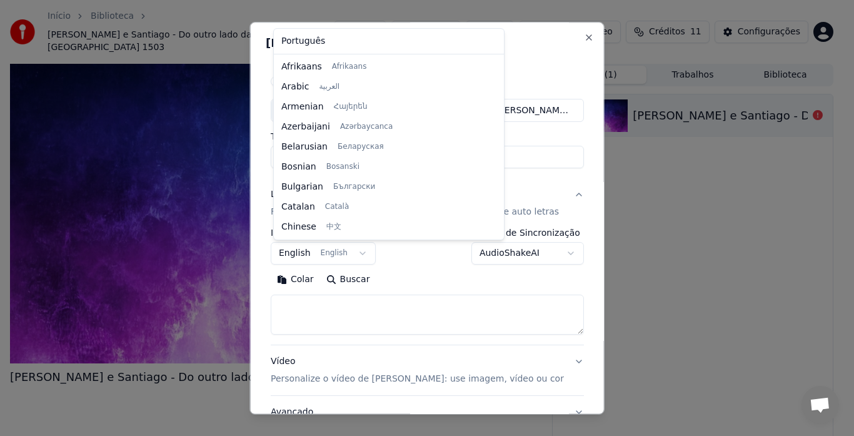
scroll to position [100, 0]
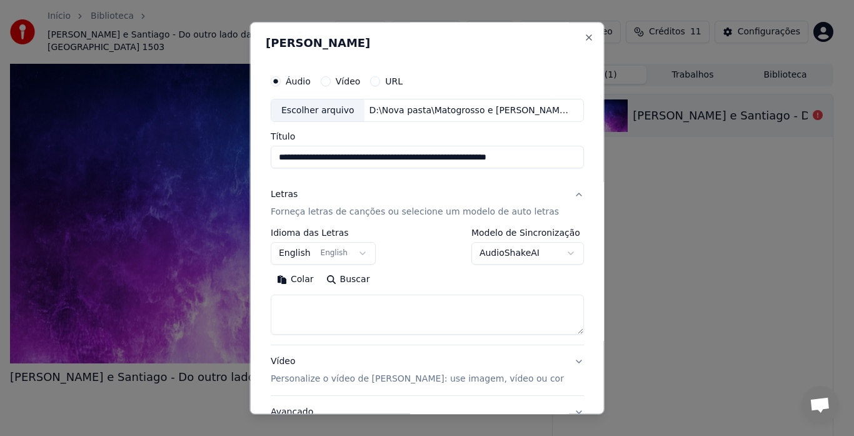
click at [573, 36] on body "**********" at bounding box center [422, 218] width 844 height 436
click at [583, 36] on button "Close" at bounding box center [588, 38] width 10 height 10
select select
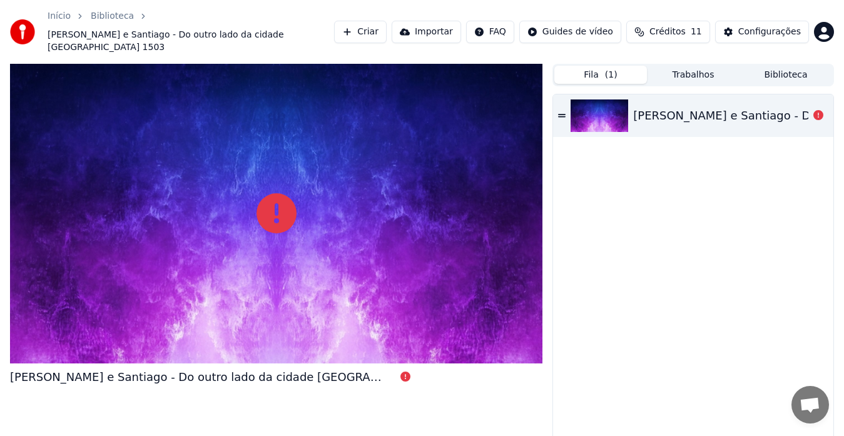
click at [597, 22] on html "Início Biblioteca [PERSON_NAME] e Santiago - Do outro lado da cidade [GEOGRAPHI…" at bounding box center [422, 218] width 844 height 436
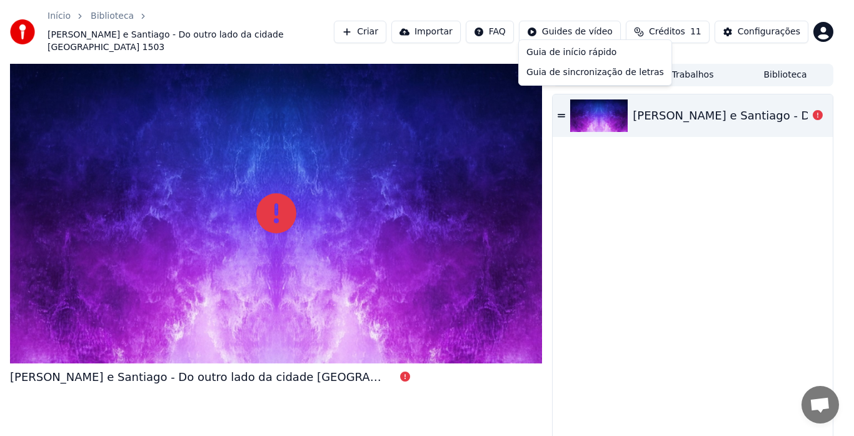
click at [662, 23] on html "Início Biblioteca [PERSON_NAME] e Santiago - Do outro lado da cidade [GEOGRAPHI…" at bounding box center [427, 218] width 854 height 436
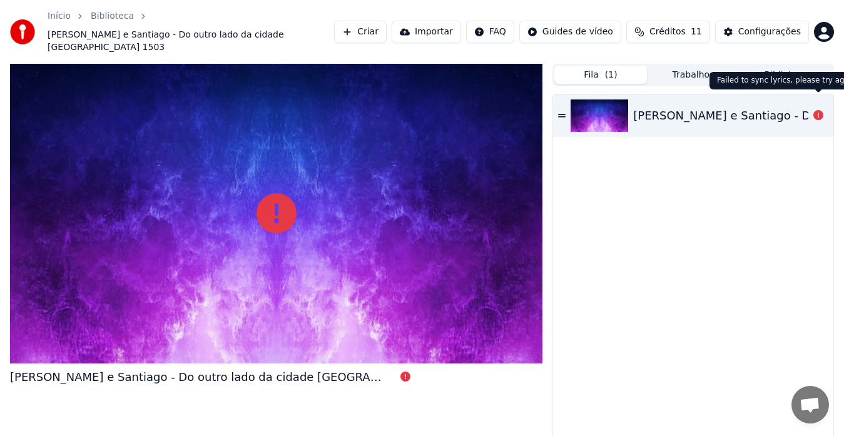
click at [814, 110] on icon at bounding box center [818, 115] width 10 height 10
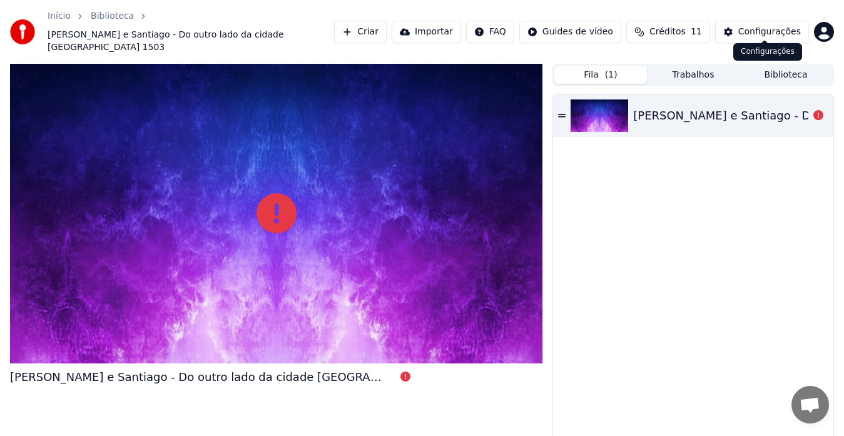
click at [789, 26] on div "Configurações" at bounding box center [769, 32] width 63 height 13
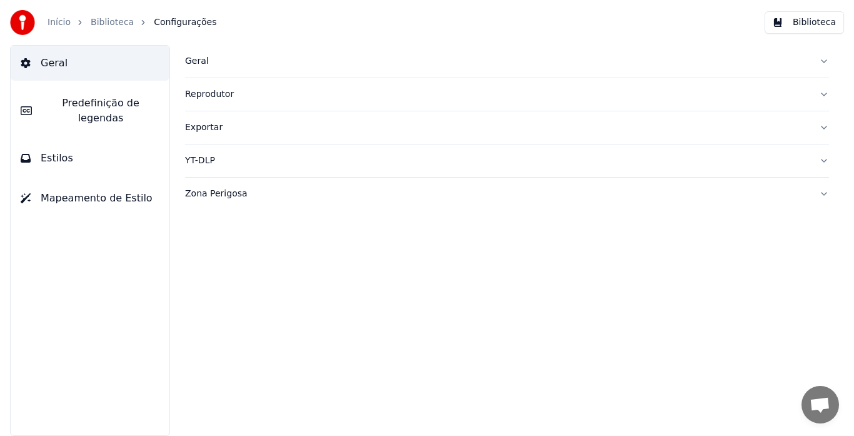
click at [215, 161] on div "YT-DLP" at bounding box center [497, 160] width 624 height 13
click at [194, 209] on button "button" at bounding box center [195, 209] width 20 height 11
click at [280, 252] on html "Início Biblioteca Configurações Biblioteca Geral Predefinição de legendas Estil…" at bounding box center [427, 218] width 854 height 436
click at [408, 328] on html "Início Biblioteca Configurações Biblioteca Geral Predefinição de legendas Estil…" at bounding box center [427, 218] width 854 height 436
click at [824, 127] on button "Exportar" at bounding box center [507, 127] width 644 height 33
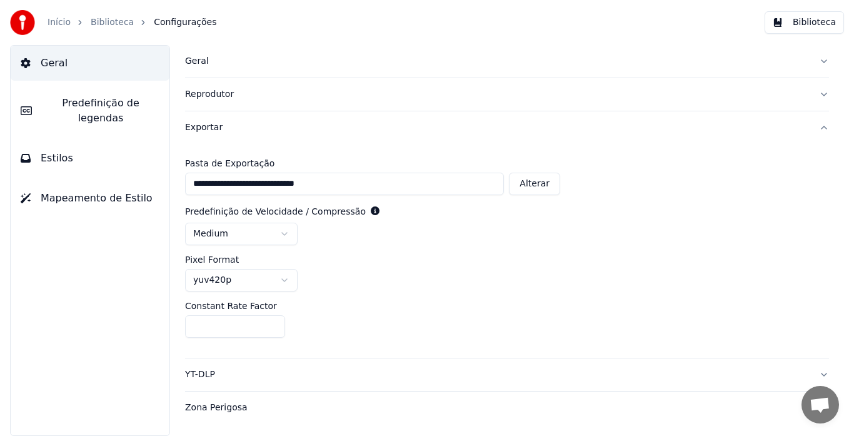
click at [549, 185] on button "Alterar" at bounding box center [534, 184] width 51 height 23
click at [752, 256] on div "Pixel Format" at bounding box center [507, 259] width 644 height 9
click at [824, 92] on button "Reprodutor" at bounding box center [507, 94] width 644 height 33
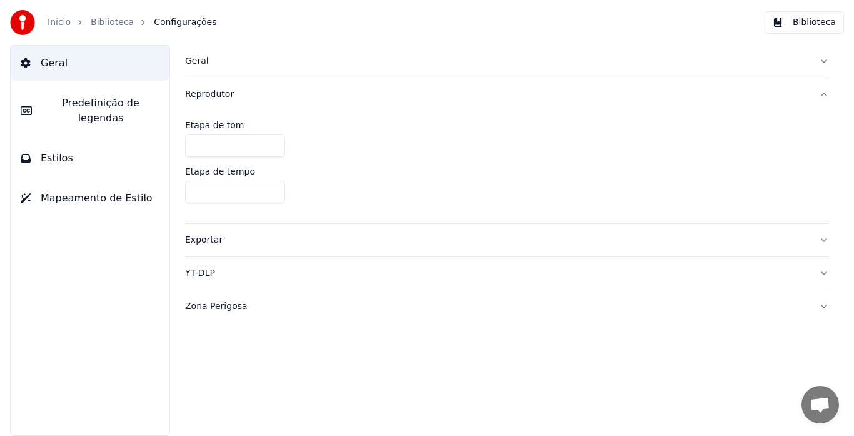
click at [211, 240] on div "Exportar" at bounding box center [497, 240] width 624 height 13
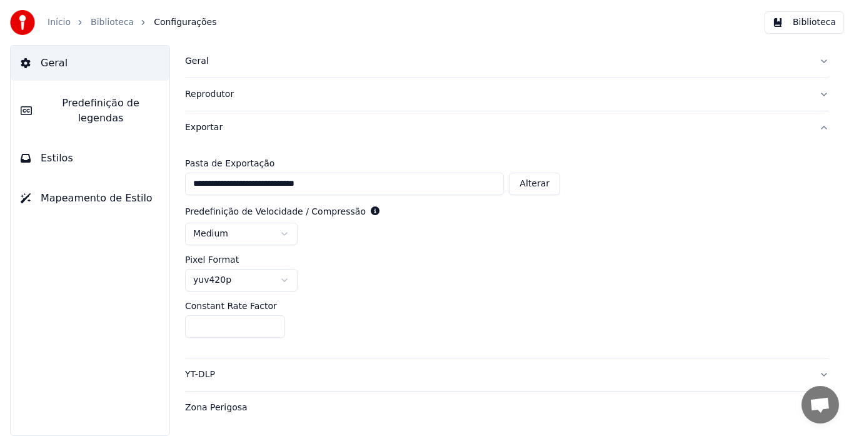
click at [820, 91] on button "Reprodutor" at bounding box center [507, 94] width 644 height 33
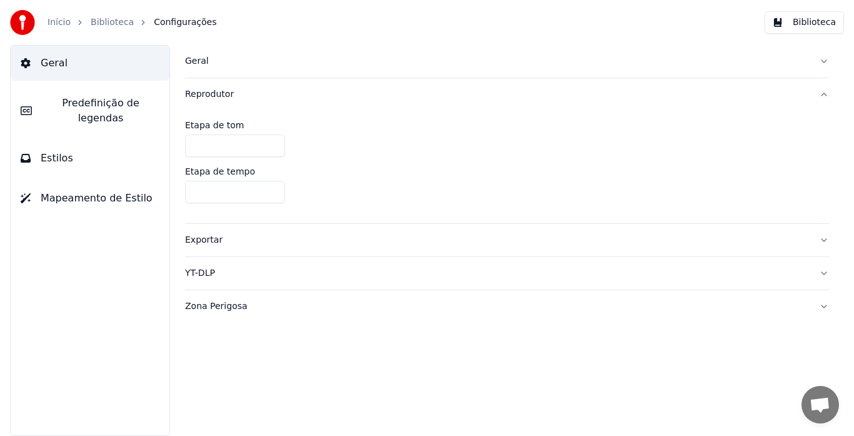
click at [271, 143] on input "*" at bounding box center [235, 145] width 100 height 23
click at [272, 148] on input "***" at bounding box center [235, 145] width 100 height 23
click at [271, 142] on input "*" at bounding box center [235, 145] width 100 height 23
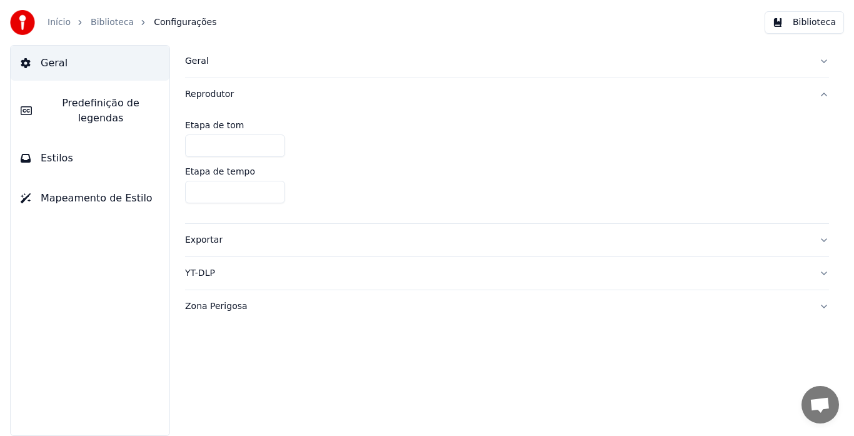
click at [271, 142] on input "*" at bounding box center [235, 145] width 100 height 23
click at [271, 146] on input "***" at bounding box center [235, 145] width 100 height 23
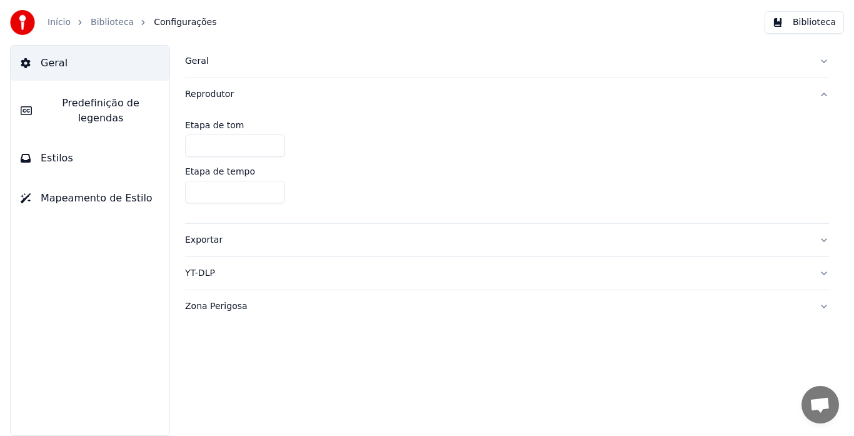
click at [271, 146] on input "***" at bounding box center [235, 145] width 100 height 23
click at [272, 141] on input "***" at bounding box center [235, 145] width 100 height 23
type input "*"
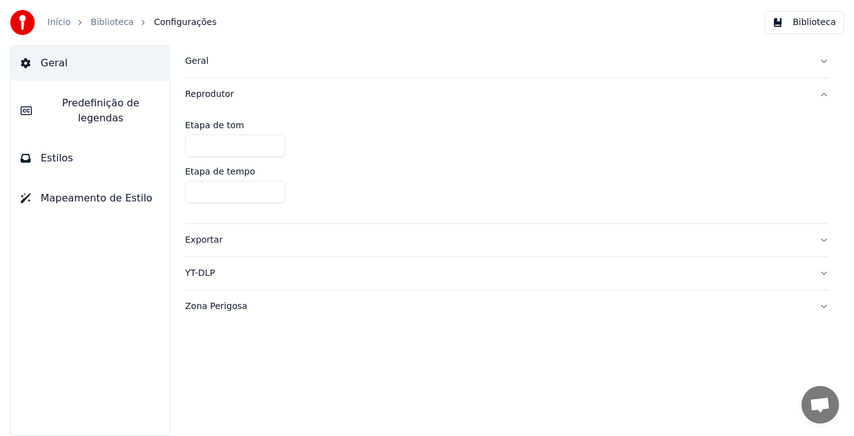
click at [272, 141] on input "*" at bounding box center [235, 145] width 100 height 23
click at [388, 136] on div "*" at bounding box center [507, 145] width 644 height 23
drag, startPoint x: 103, startPoint y: 259, endPoint x: 177, endPoint y: 193, distance: 99.7
click at [103, 259] on div "Geral Predefinição de legendas Estilos Mapeamento de Estilo" at bounding box center [90, 240] width 160 height 391
click at [211, 92] on div "Reprodutor" at bounding box center [497, 94] width 624 height 13
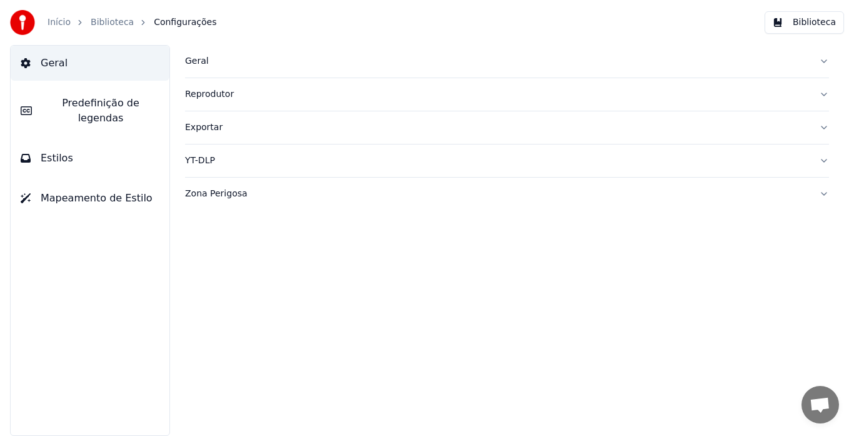
click at [195, 62] on div "Geral" at bounding box center [497, 61] width 624 height 13
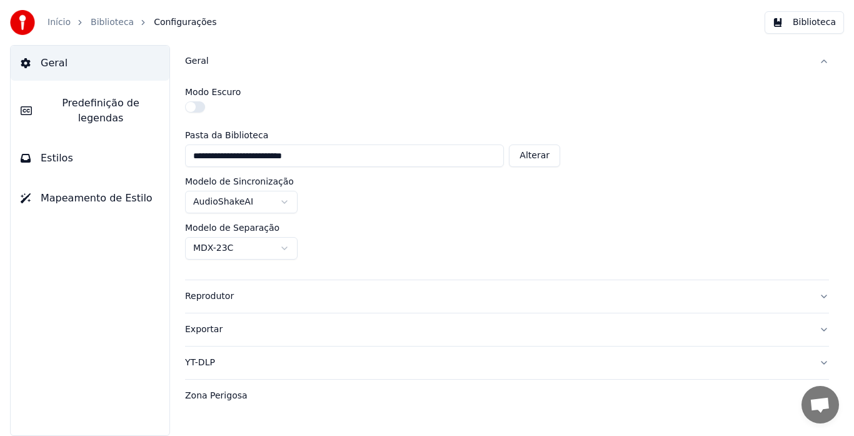
click at [196, 106] on button "button" at bounding box center [195, 106] width 20 height 11
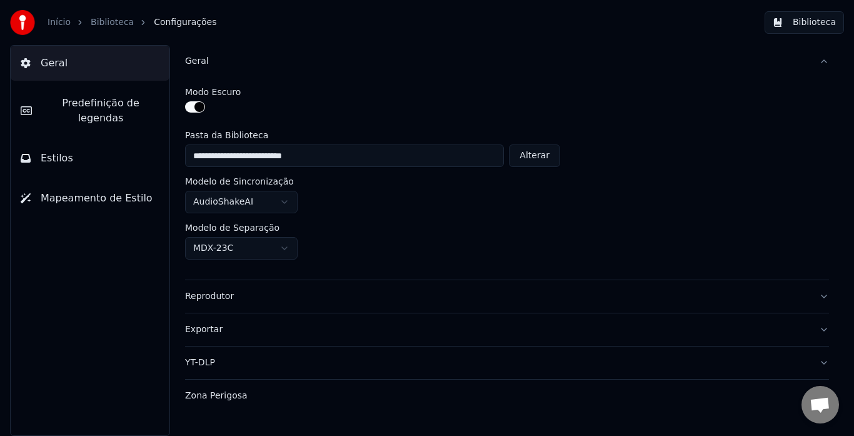
click at [196, 105] on button "button" at bounding box center [195, 106] width 20 height 11
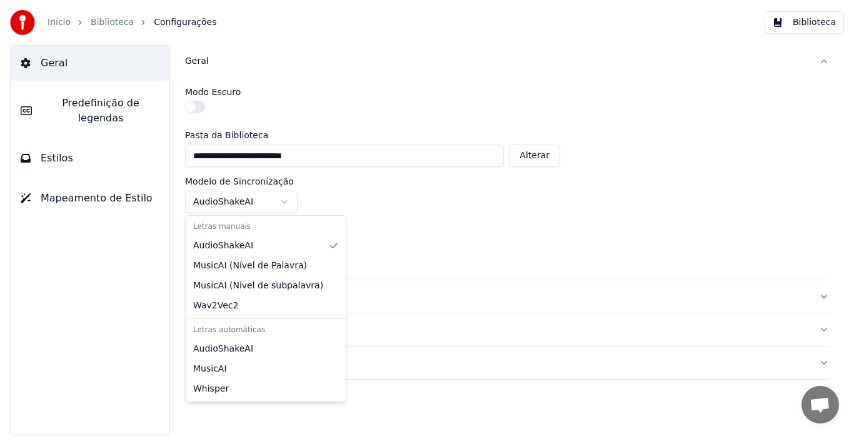
click at [283, 201] on html "**********" at bounding box center [427, 218] width 854 height 436
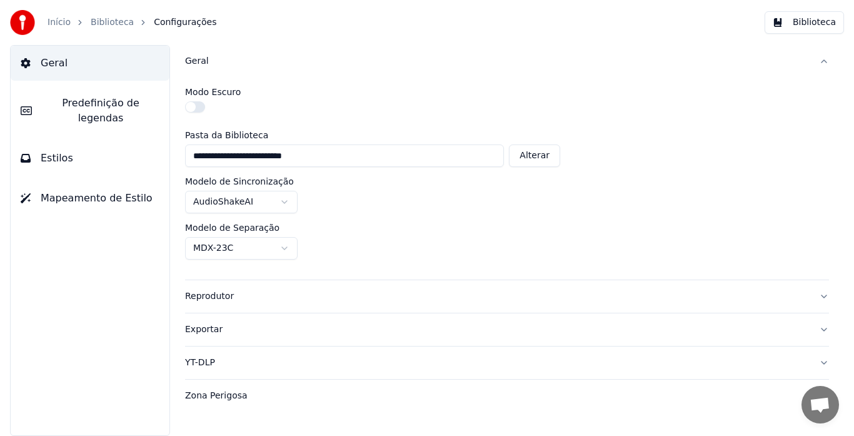
click at [283, 201] on html "**********" at bounding box center [427, 218] width 854 height 436
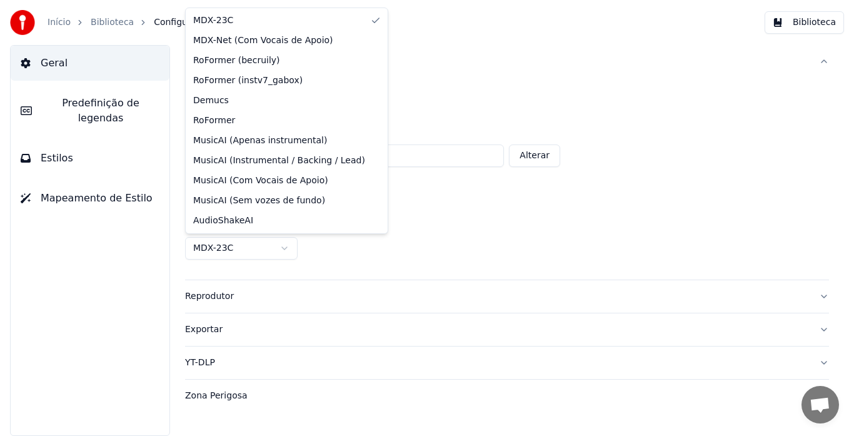
click at [285, 245] on html "**********" at bounding box center [427, 218] width 854 height 436
click at [553, 231] on html "**********" at bounding box center [427, 218] width 854 height 436
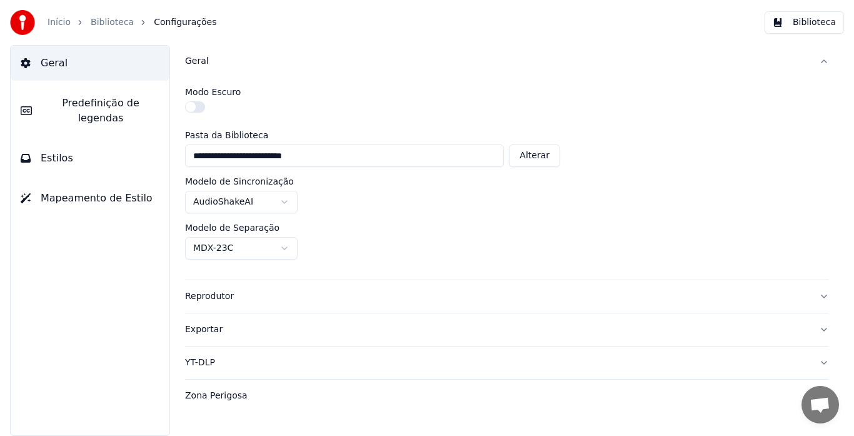
click at [56, 151] on span "Estilos" at bounding box center [57, 158] width 33 height 15
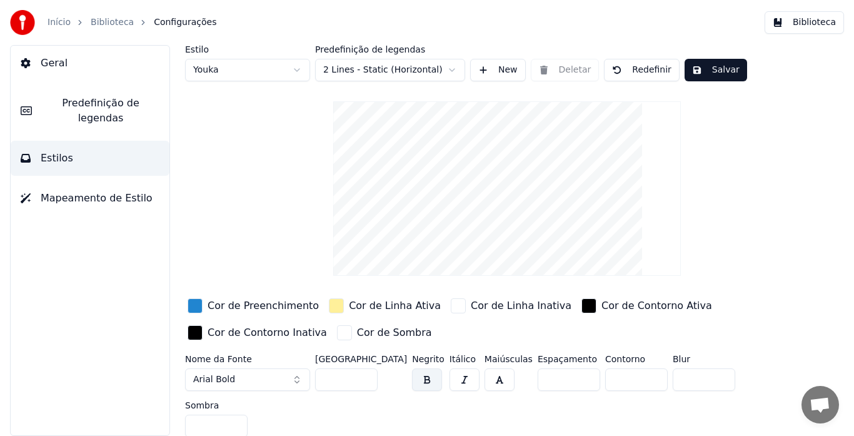
click at [298, 68] on html "Início Biblioteca Configurações Biblioteca Geral Predefinição de legendas Estil…" at bounding box center [427, 218] width 854 height 436
click at [293, 69] on html "Início Biblioteca Configurações Biblioteca Geral Predefinição de legendas Estil…" at bounding box center [427, 218] width 854 height 436
click at [299, 65] on html "Início Biblioteca Configurações Biblioteca Geral Predefinição de legendas Estil…" at bounding box center [427, 218] width 854 height 436
click at [364, 375] on input "**" at bounding box center [346, 379] width 63 height 23
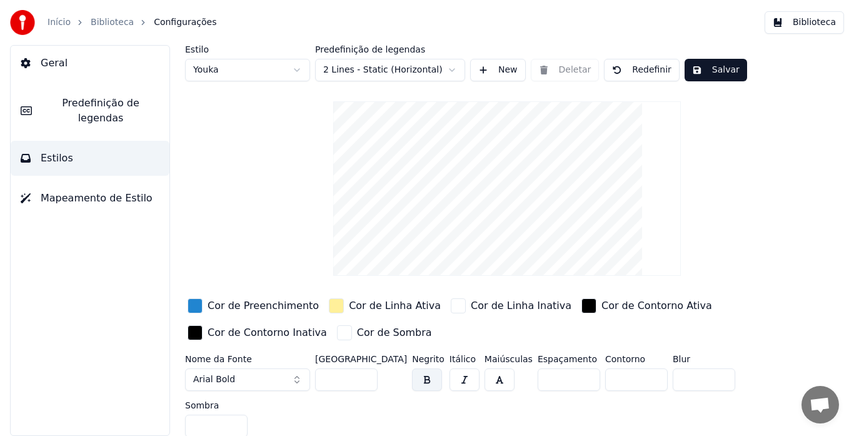
click at [364, 375] on input "**" at bounding box center [346, 379] width 63 height 23
type input "***"
click at [364, 375] on input "***" at bounding box center [346, 379] width 63 height 23
click at [412, 376] on button "button" at bounding box center [427, 379] width 30 height 23
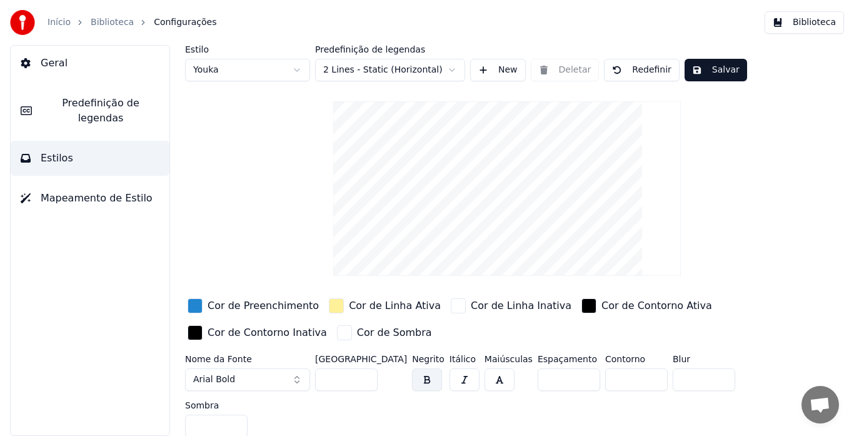
click at [412, 376] on button "button" at bounding box center [427, 379] width 30 height 23
click at [725, 66] on button "Salvar" at bounding box center [716, 70] width 63 height 23
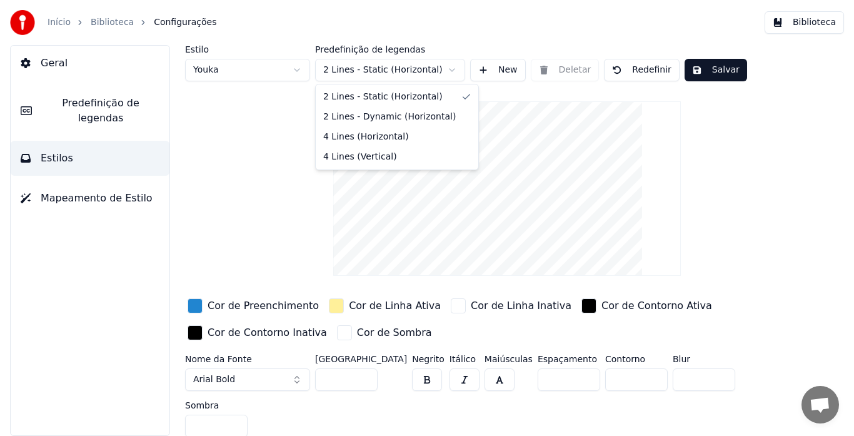
click at [453, 69] on html "Início Biblioteca Configurações Biblioteca Geral Predefinição de legendas Estil…" at bounding box center [427, 218] width 854 height 436
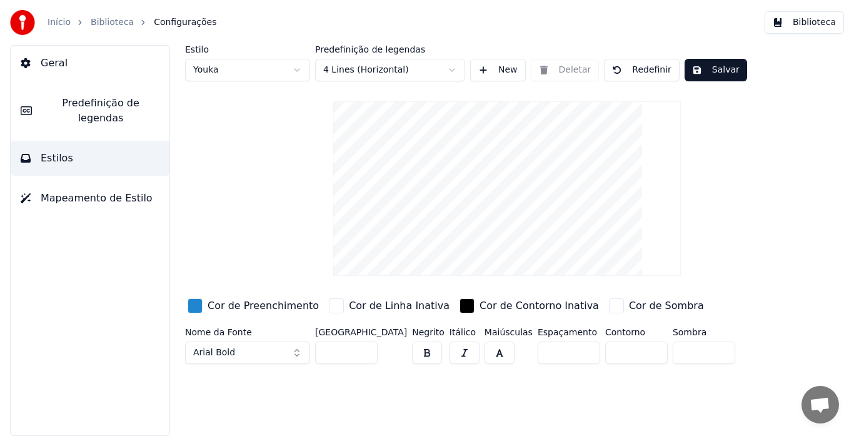
click at [713, 72] on button "Salvar" at bounding box center [716, 70] width 63 height 23
click at [138, 250] on div "Geral Predefinição de legendas Estilos Mapeamento de Estilo" at bounding box center [90, 240] width 160 height 391
click at [78, 104] on span "Predefinição de legendas" at bounding box center [101, 111] width 118 height 30
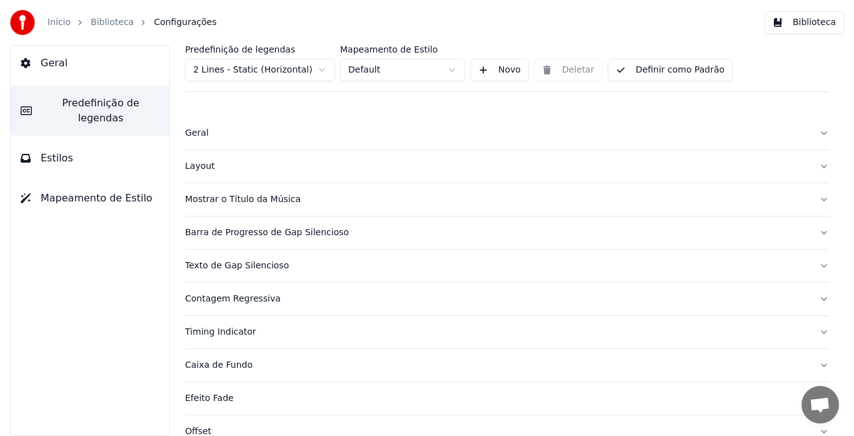
click at [322, 68] on html "Início Biblioteca Configurações Biblioteca Geral Predefinição de legendas Estil…" at bounding box center [427, 218] width 854 height 436
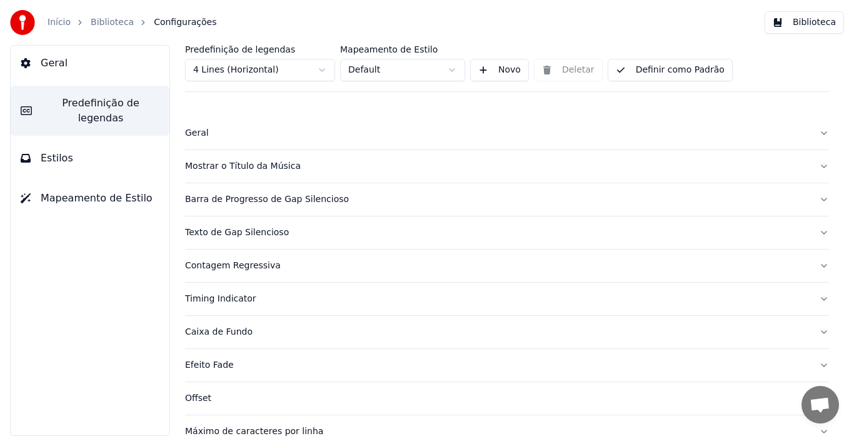
click at [687, 69] on button "Definir como Padrão" at bounding box center [670, 70] width 125 height 23
click at [52, 24] on link "Início" at bounding box center [59, 22] width 23 height 13
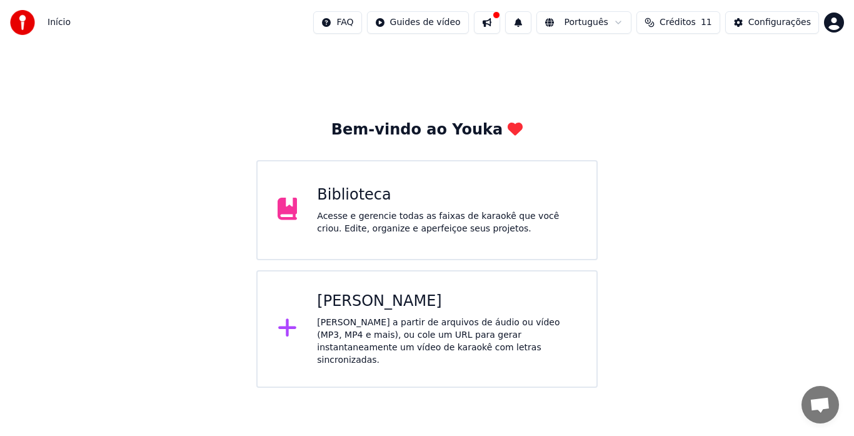
click at [366, 296] on div "[PERSON_NAME]" at bounding box center [447, 301] width 260 height 20
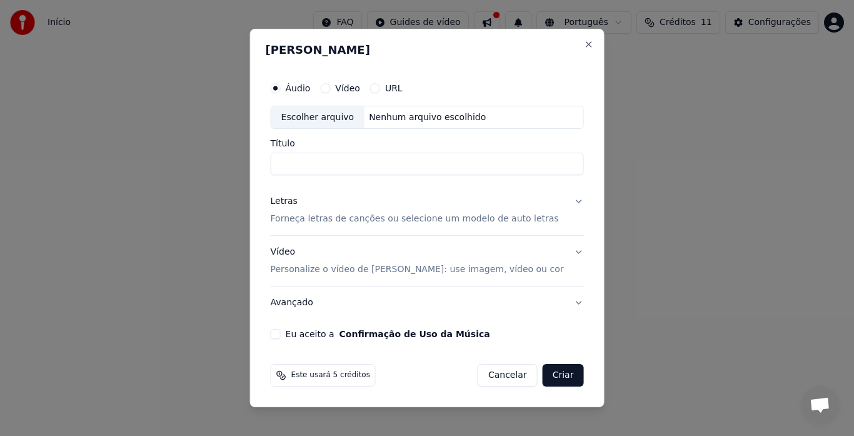
click at [315, 120] on div "Escolher arquivo" at bounding box center [317, 117] width 93 height 23
type input "**********"
click at [310, 170] on input "**********" at bounding box center [427, 164] width 313 height 23
click at [308, 206] on div "Letras Forneça letras de canções ou selecione um modelo de auto letras" at bounding box center [415, 211] width 288 height 30
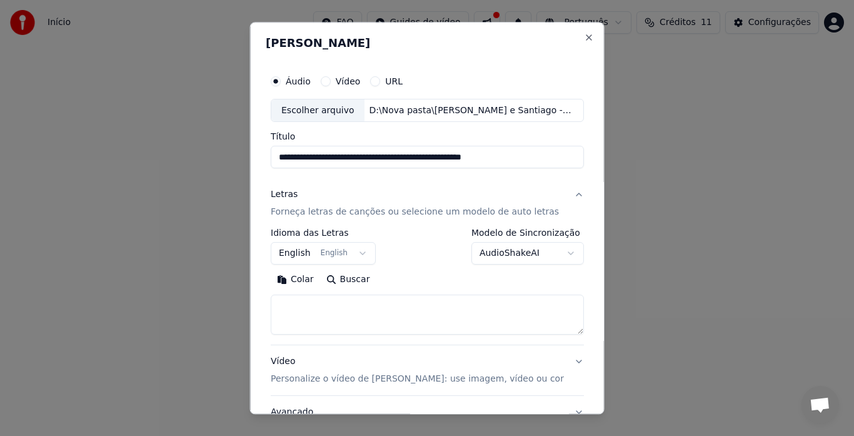
click at [301, 214] on p "Forneça letras de canções ou selecione um modelo de auto letras" at bounding box center [415, 212] width 288 height 13
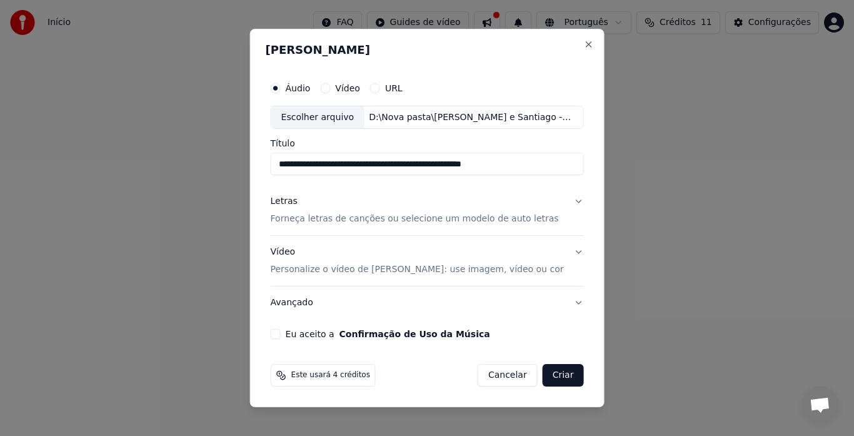
click at [302, 213] on p "Forneça letras de canções ou selecione um modelo de auto letras" at bounding box center [415, 219] width 288 height 13
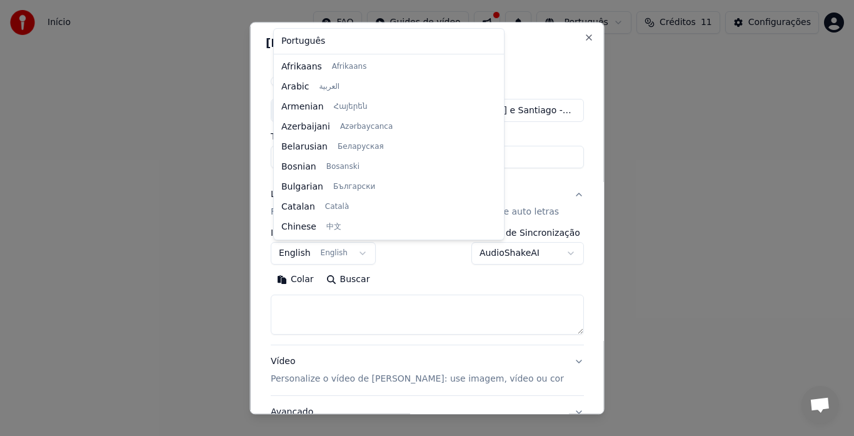
click at [329, 253] on body "**********" at bounding box center [427, 194] width 854 height 388
select select "**"
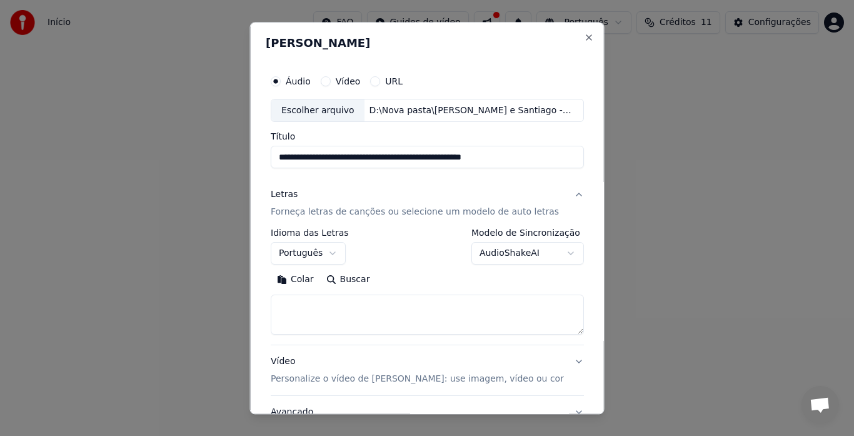
click at [323, 308] on textarea at bounding box center [427, 315] width 313 height 40
click at [306, 303] on textarea at bounding box center [427, 315] width 313 height 40
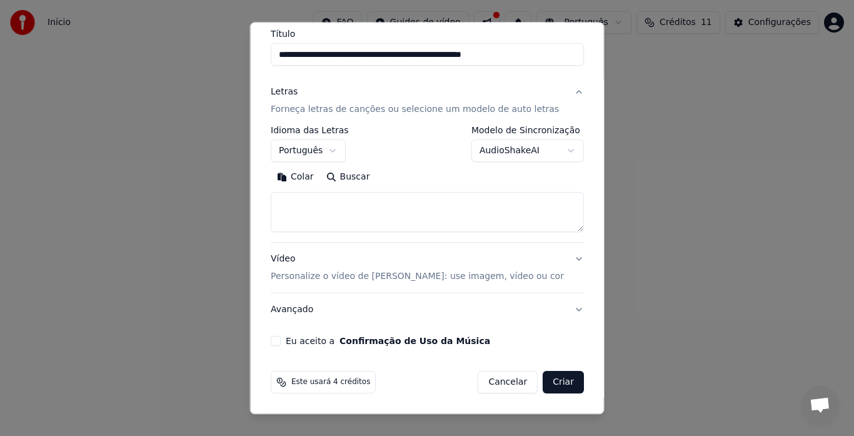
click at [276, 343] on button "Eu aceito a Confirmação de Uso da Música" at bounding box center [276, 341] width 10 height 10
click at [565, 257] on button "Vídeo Personalize o vídeo de karaokê: use imagem, vídeo ou cor" at bounding box center [427, 268] width 313 height 50
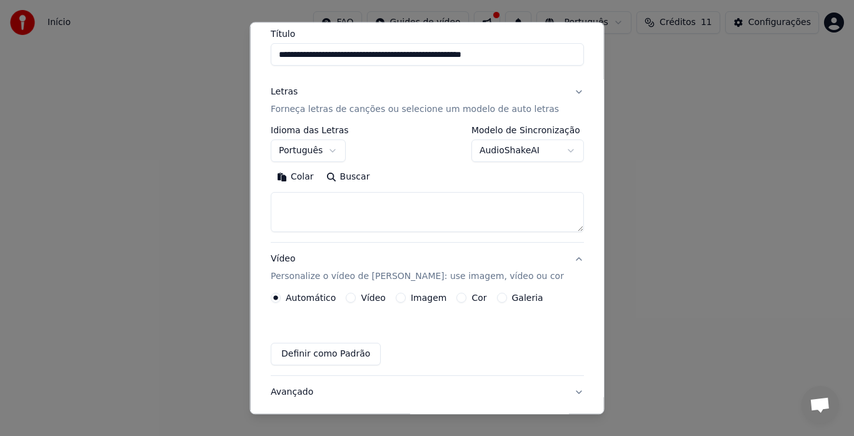
scroll to position [69, 0]
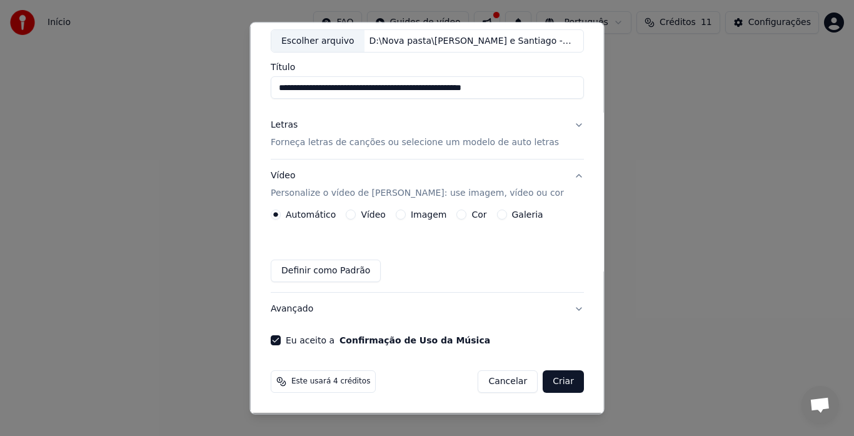
click at [497, 213] on button "Galeria" at bounding box center [502, 215] width 10 height 10
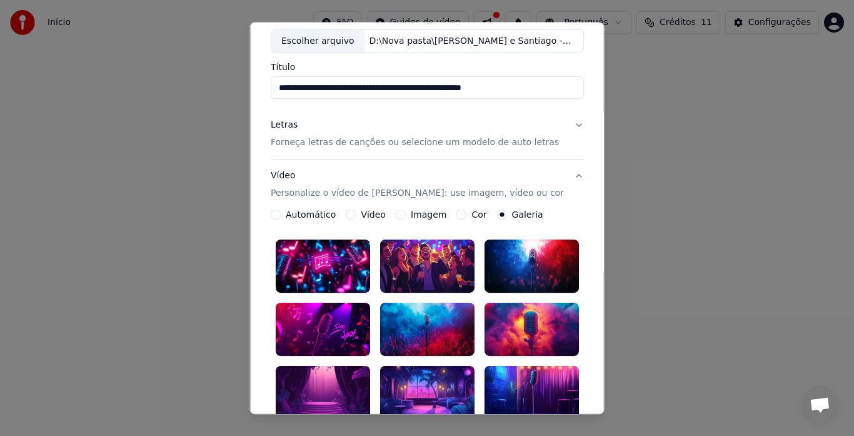
click at [411, 216] on label "Imagem" at bounding box center [428, 215] width 36 height 9
click at [405, 216] on button "Imagem" at bounding box center [400, 215] width 10 height 10
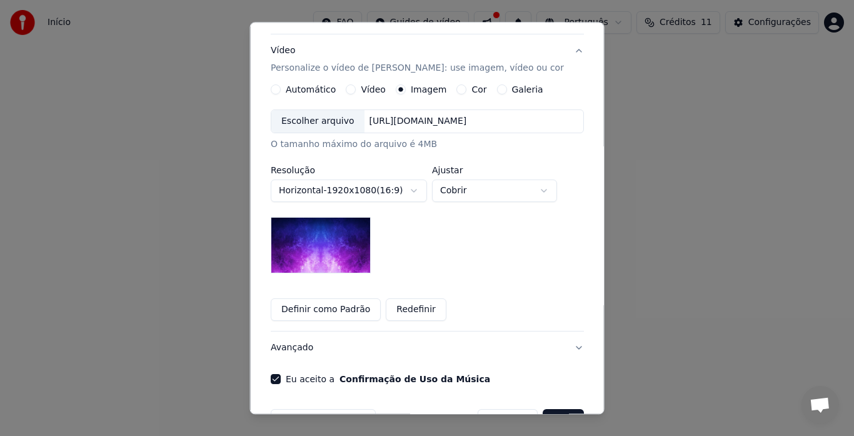
scroll to position [132, 0]
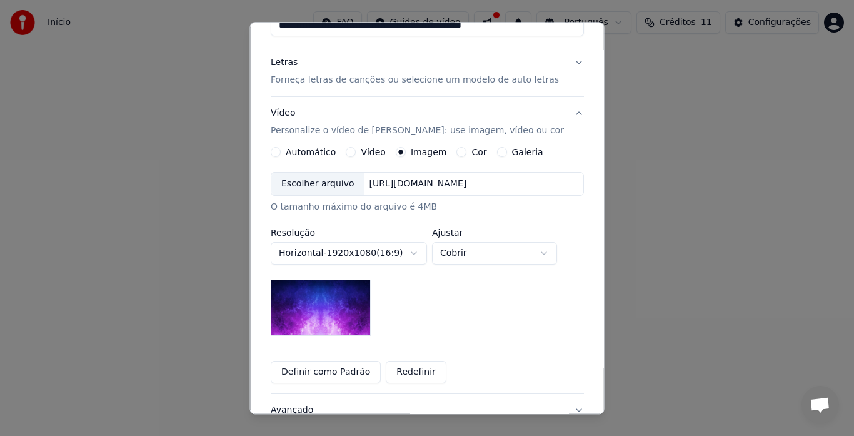
click at [320, 180] on div "Escolher arquivo" at bounding box center [317, 184] width 93 height 23
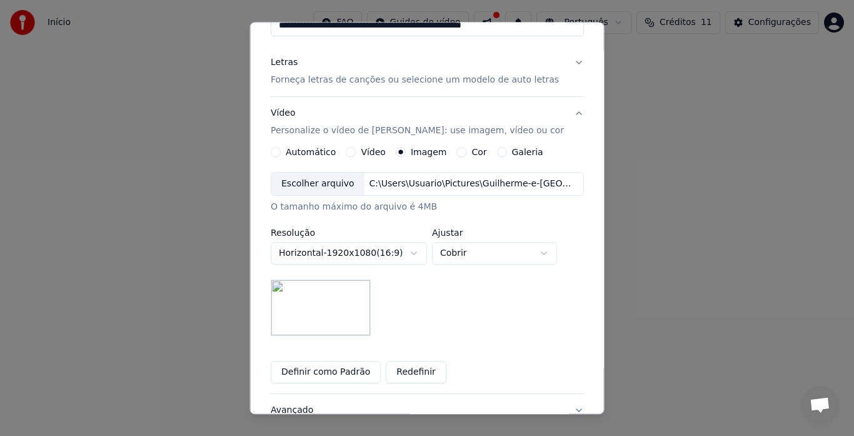
click at [280, 149] on button "Automático" at bounding box center [276, 153] width 10 height 10
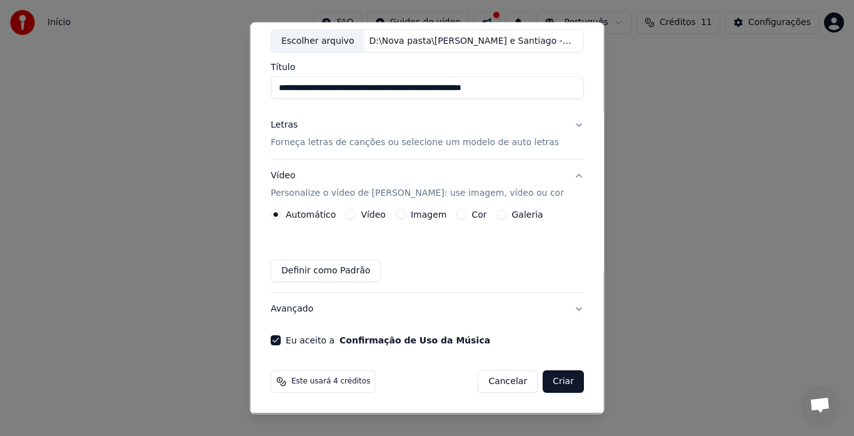
click at [567, 304] on button "Avançado" at bounding box center [427, 309] width 313 height 33
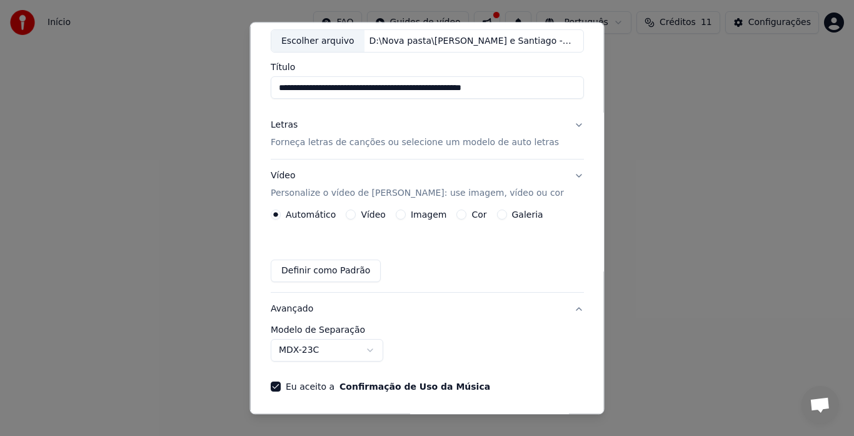
scroll to position [33, 0]
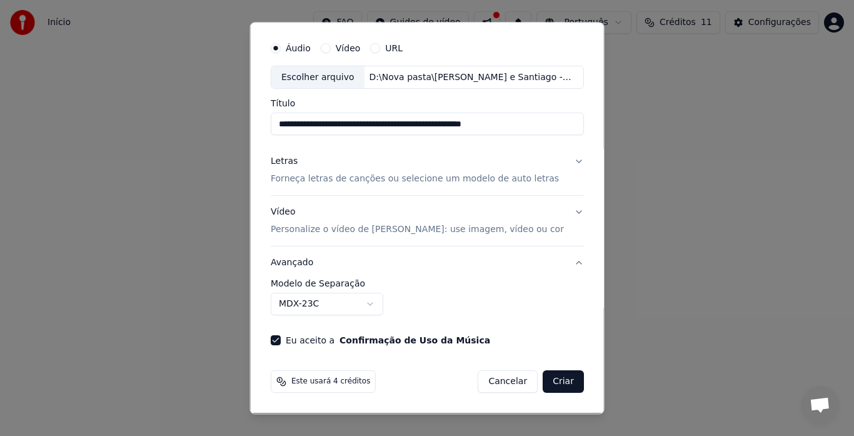
click at [567, 304] on div "**********" at bounding box center [427, 298] width 313 height 36
click at [567, 208] on button "Vídeo Personalize o vídeo de karaokê: use imagem, vídeo ou cor" at bounding box center [427, 221] width 313 height 50
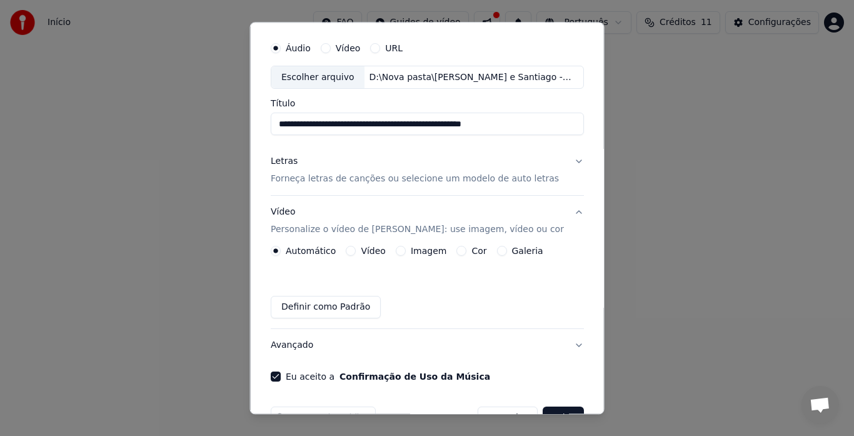
click at [344, 250] on div "Automático Vídeo Imagem Cor Galeria" at bounding box center [407, 251] width 273 height 10
click at [396, 251] on button "Imagem" at bounding box center [400, 251] width 10 height 10
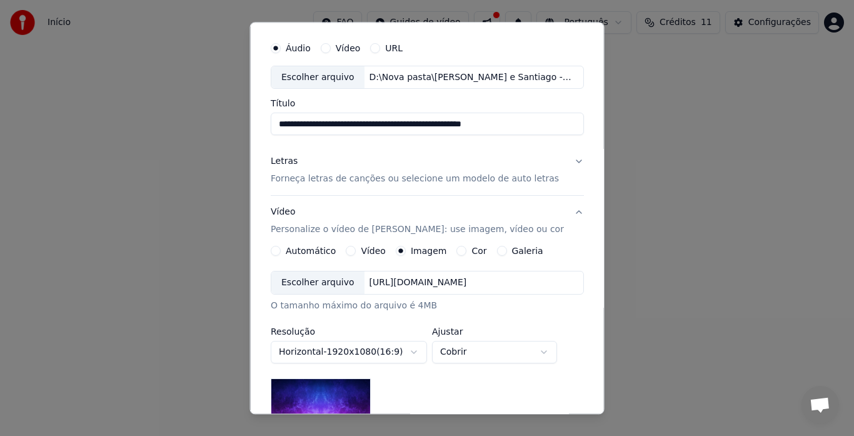
scroll to position [96, 0]
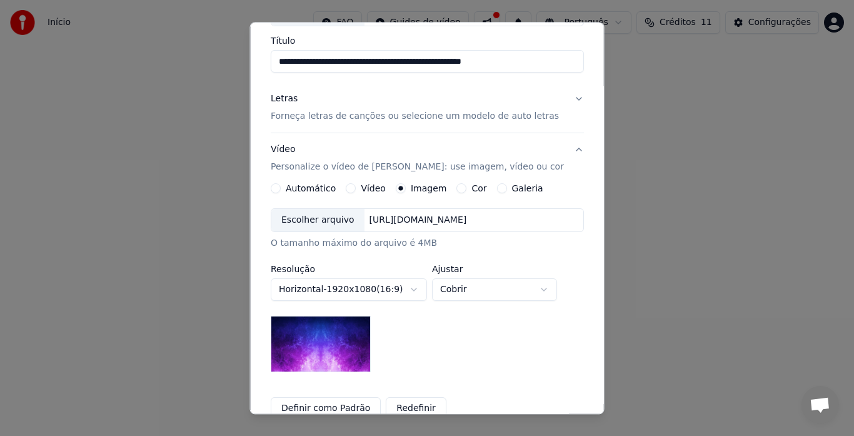
click at [341, 221] on div "Escolher arquivo" at bounding box center [317, 220] width 93 height 23
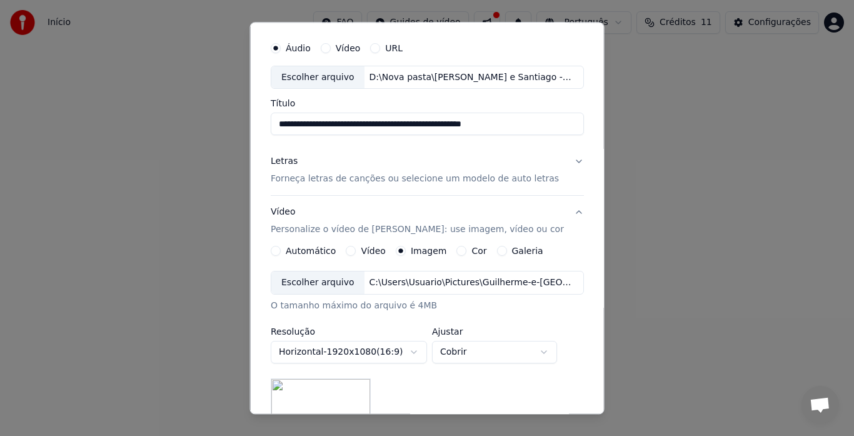
scroll to position [0, 0]
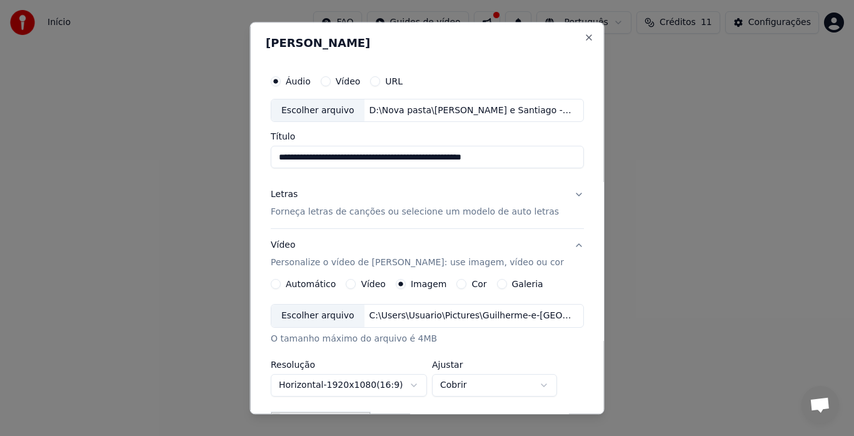
click at [348, 209] on p "Forneça letras de canções ou selecione um modelo de auto letras" at bounding box center [415, 212] width 288 height 13
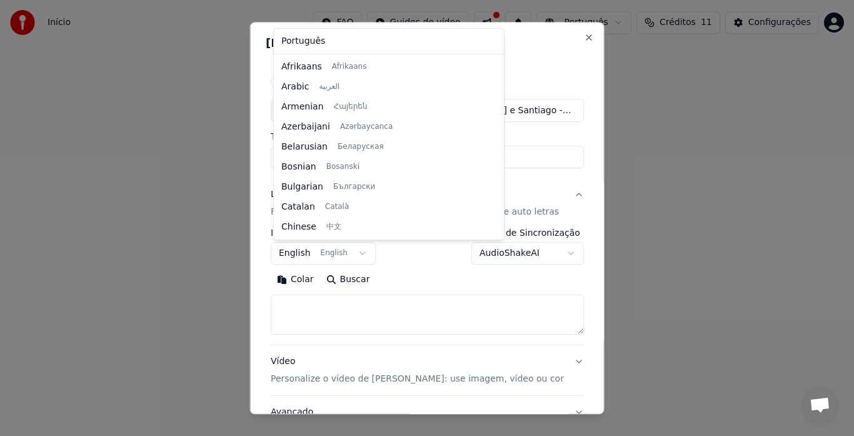
click at [346, 253] on body "**********" at bounding box center [427, 194] width 854 height 388
select select "**"
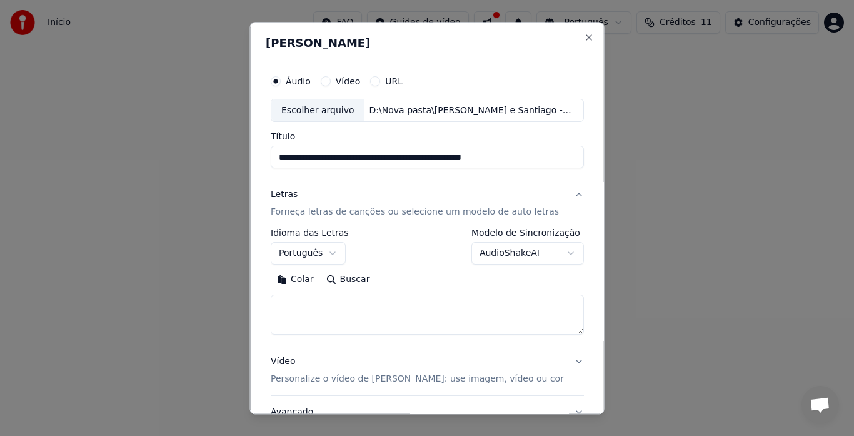
paste textarea "**********"
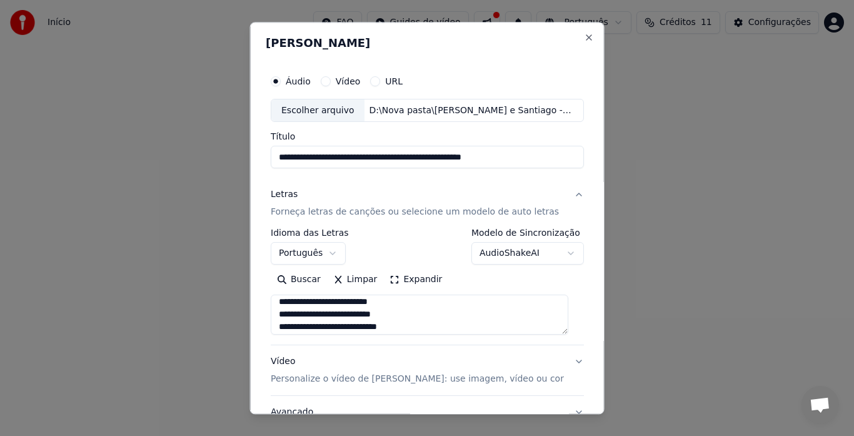
scroll to position [46, 0]
drag, startPoint x: 375, startPoint y: 320, endPoint x: 544, endPoint y: 315, distance: 168.9
click at [544, 315] on textarea at bounding box center [420, 315] width 298 height 40
click at [478, 318] on textarea at bounding box center [420, 315] width 298 height 40
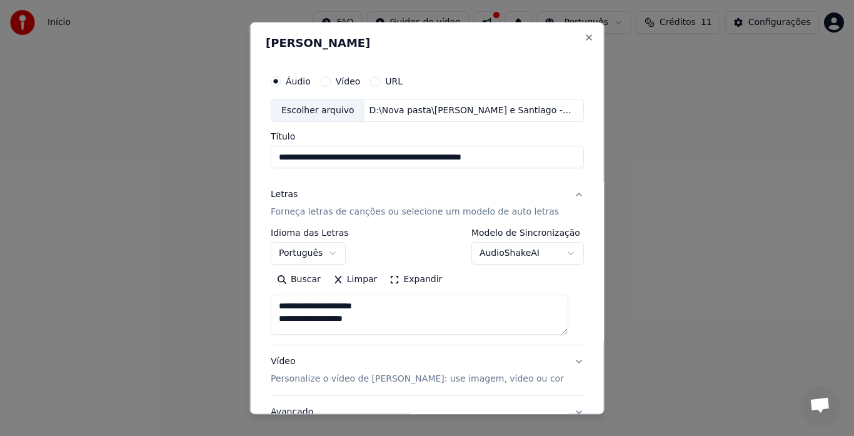
drag, startPoint x: 281, startPoint y: 308, endPoint x: 385, endPoint y: 318, distance: 105.0
click at [385, 318] on textarea at bounding box center [420, 315] width 298 height 40
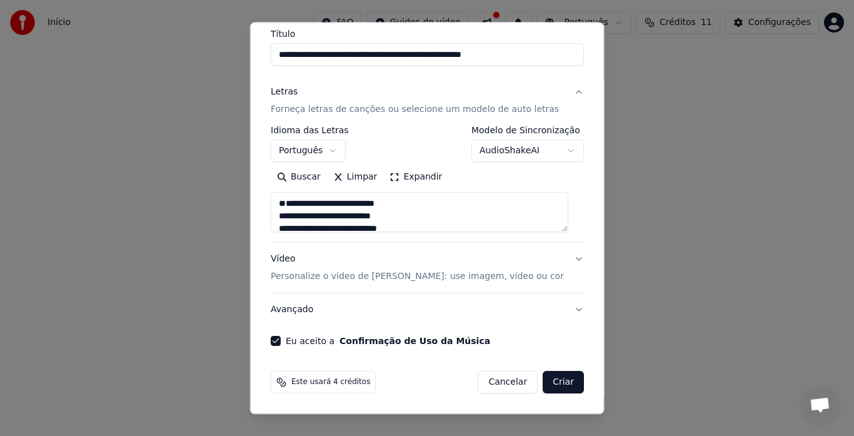
type textarea "**********"
click at [552, 380] on button "Criar" at bounding box center [563, 382] width 41 height 23
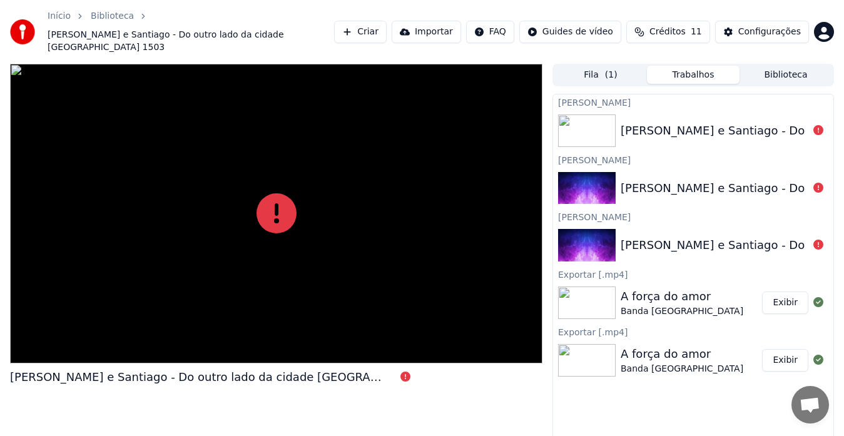
click at [638, 122] on div "[PERSON_NAME] e Santiago - Do outro lado da cidade [GEOGRAPHIC_DATA] 1503" at bounding box center [849, 131] width 458 height 18
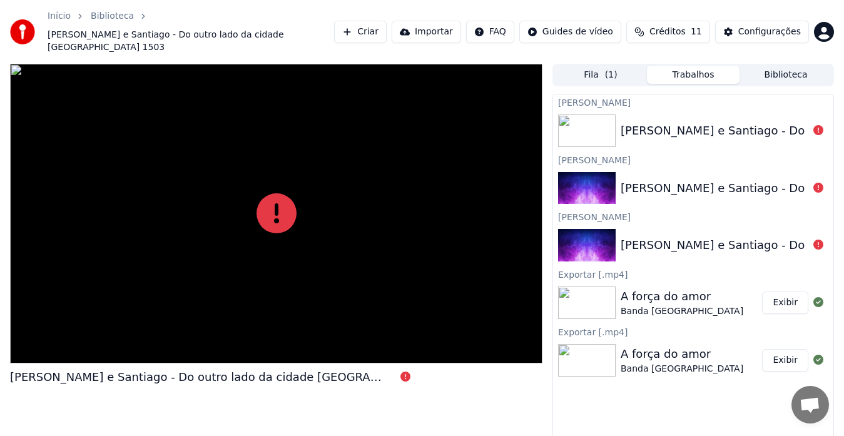
click at [638, 122] on div "[PERSON_NAME] e Santiago - Do outro lado da cidade [GEOGRAPHIC_DATA] 1503" at bounding box center [849, 131] width 458 height 18
click at [815, 125] on icon at bounding box center [818, 130] width 10 height 10
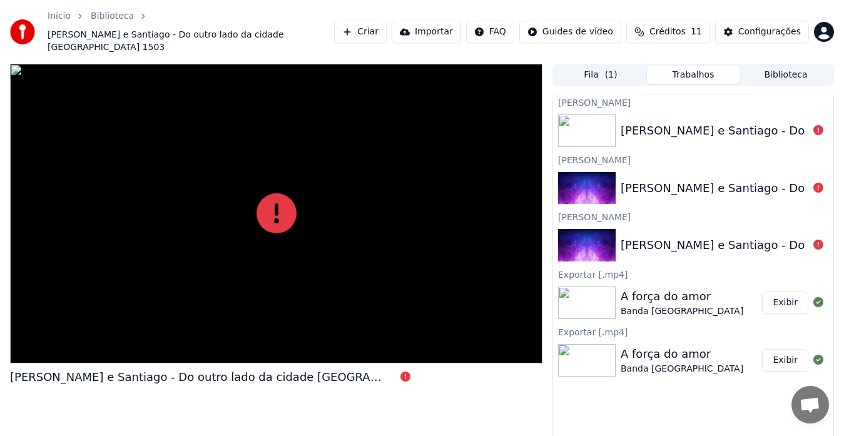
click at [815, 125] on icon at bounding box center [818, 130] width 10 height 10
click at [820, 355] on icon at bounding box center [818, 360] width 10 height 10
click at [787, 66] on button "Biblioteca" at bounding box center [785, 75] width 93 height 18
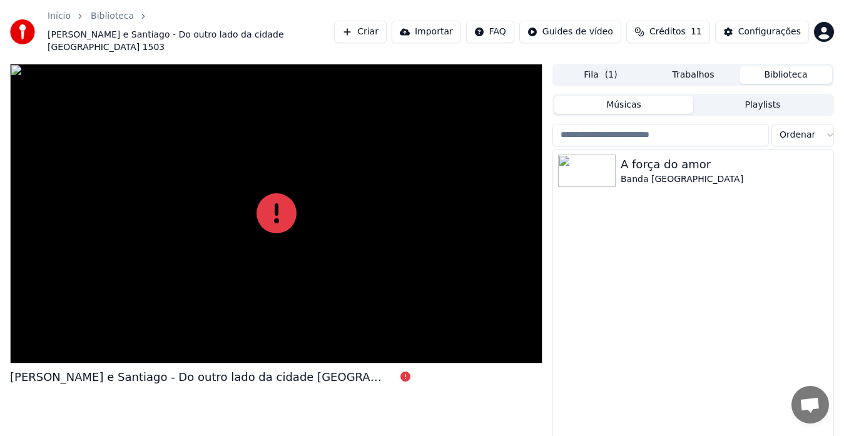
click at [686, 66] on button "Trabalhos" at bounding box center [693, 75] width 93 height 18
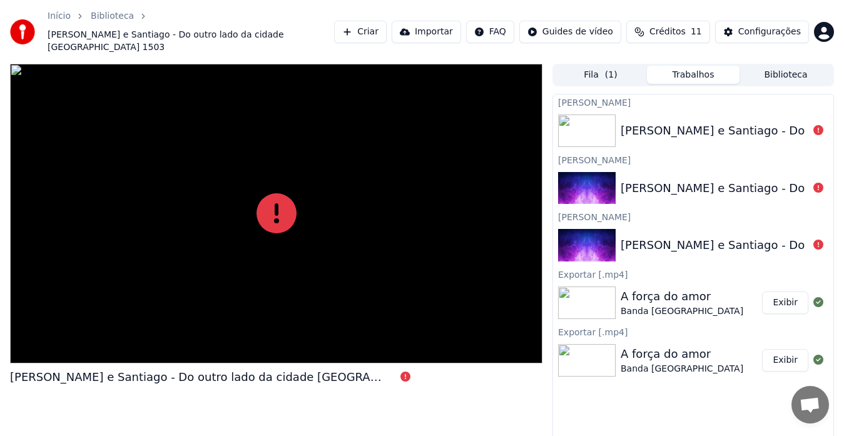
click at [600, 66] on button "Fila ( 1 )" at bounding box center [600, 75] width 93 height 18
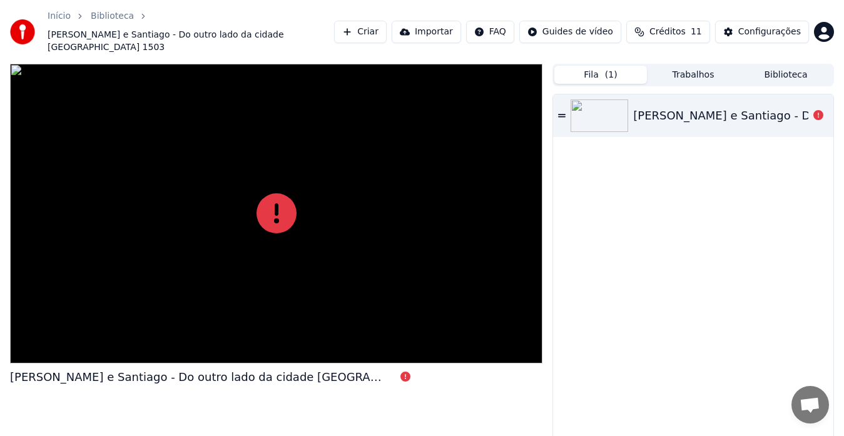
click at [560, 111] on icon at bounding box center [562, 115] width 8 height 9
click at [695, 66] on button "Trabalhos" at bounding box center [693, 75] width 93 height 18
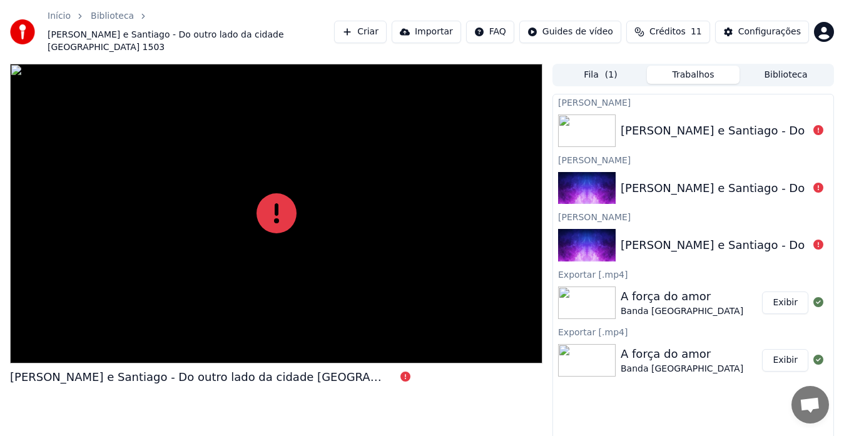
click at [782, 236] on div "[PERSON_NAME] e Santiago - Do outro lado da cidade" at bounding box center [771, 245] width 303 height 18
click at [826, 24] on html "Início Biblioteca [PERSON_NAME] e Santiago - Do outro lado da cidade Versao 150…" at bounding box center [422, 218] width 844 height 436
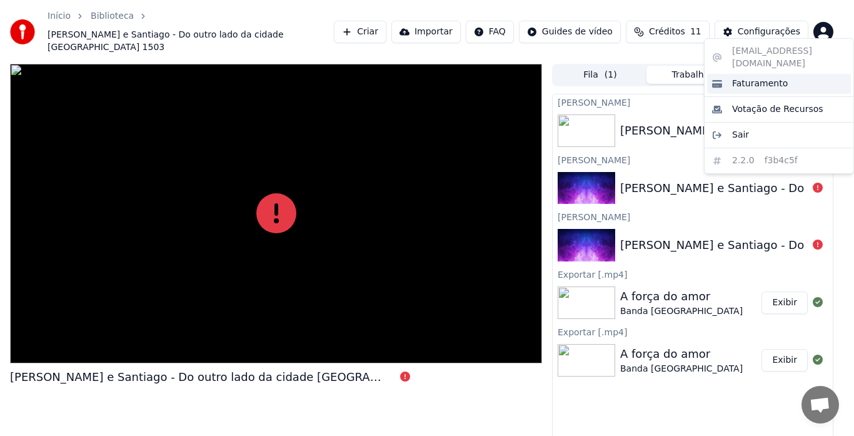
click at [761, 78] on span "Faturamento" at bounding box center [760, 84] width 56 height 13
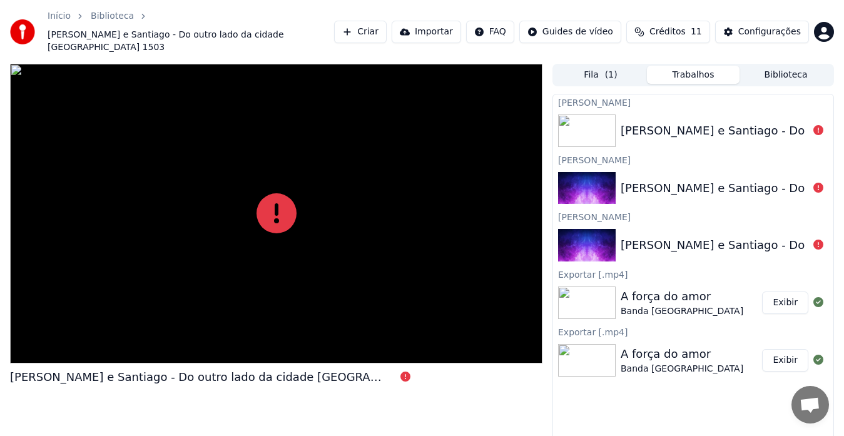
click at [825, 23] on html "Início Biblioteca [PERSON_NAME] e Santiago - Do outro lado da cidade Versao 150…" at bounding box center [422, 218] width 844 height 436
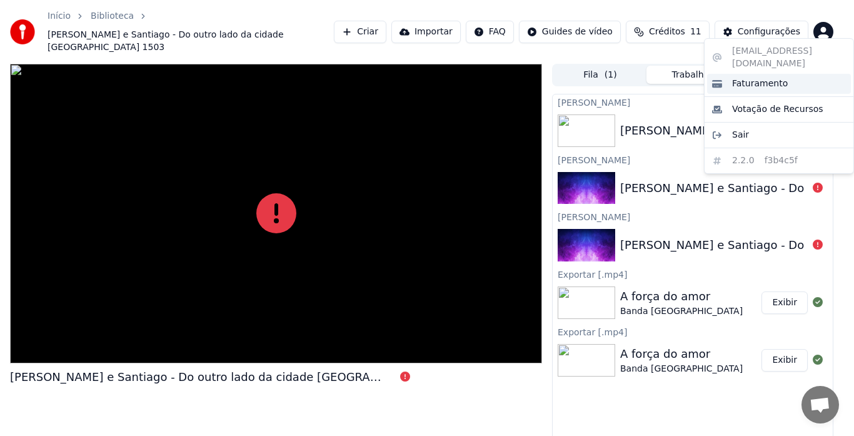
click at [753, 78] on span "Faturamento" at bounding box center [760, 84] width 56 height 13
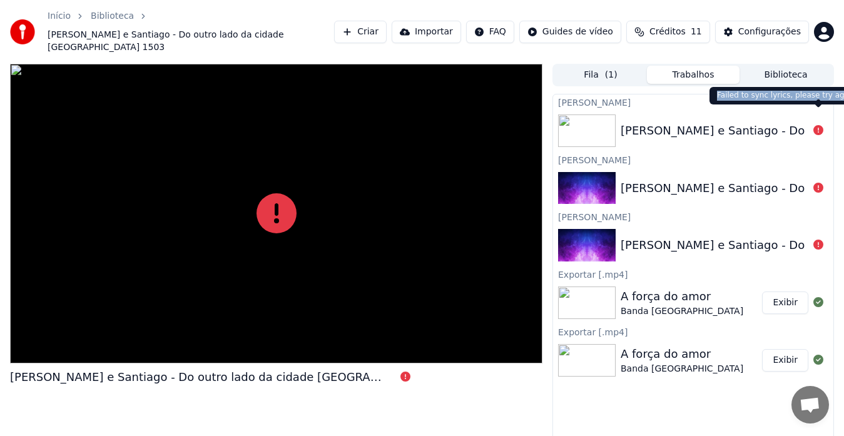
drag, startPoint x: 717, startPoint y: 95, endPoint x: 838, endPoint y: 98, distance: 120.7
click at [838, 98] on div "Failed to sync lyrics, please try again Failed to sync lyrics, please try again" at bounding box center [786, 96] width 154 height 18
click at [817, 125] on icon at bounding box center [818, 130] width 10 height 10
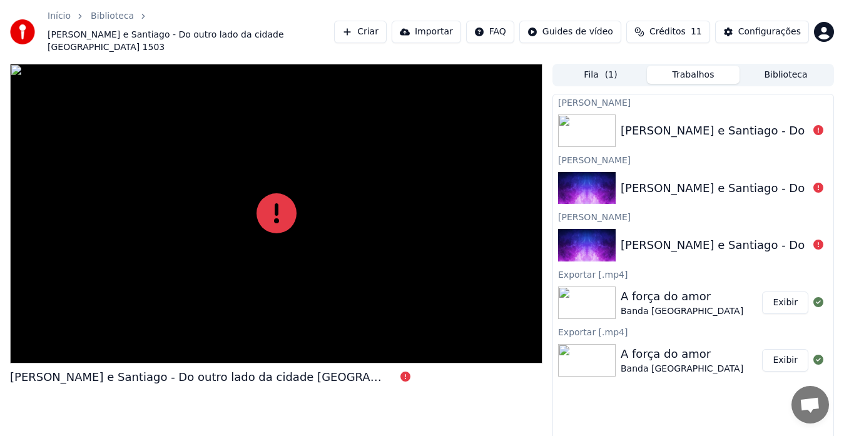
click at [817, 125] on icon at bounding box center [818, 130] width 10 height 10
drag, startPoint x: 817, startPoint y: 116, endPoint x: 817, endPoint y: 137, distance: 20.6
click at [817, 125] on icon at bounding box center [818, 130] width 10 height 10
drag, startPoint x: 717, startPoint y: 93, endPoint x: 698, endPoint y: 103, distance: 21.8
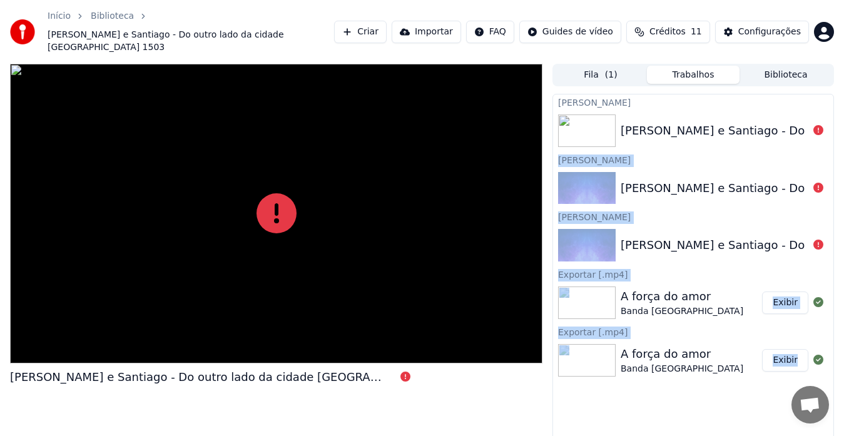
click at [755, 209] on div "[PERSON_NAME]" at bounding box center [693, 216] width 280 height 15
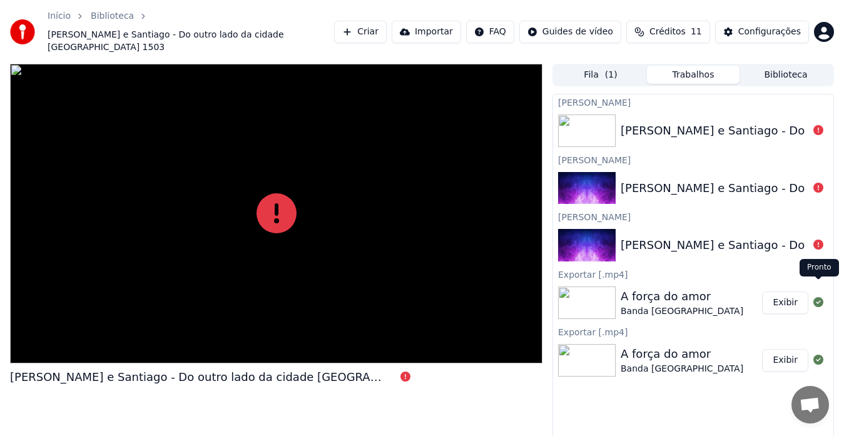
click at [815, 297] on icon at bounding box center [818, 302] width 10 height 10
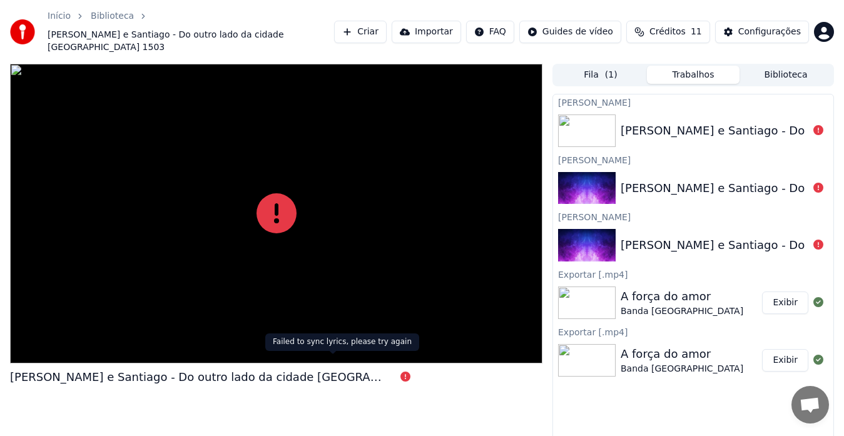
click at [400, 371] on icon at bounding box center [405, 376] width 10 height 10
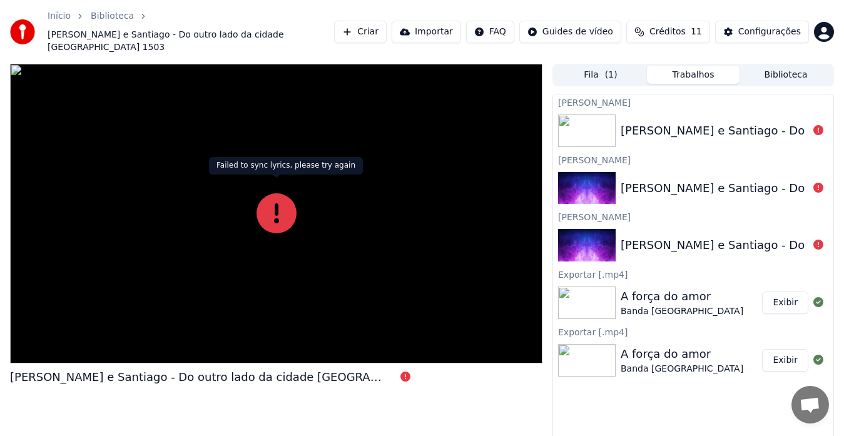
click at [273, 200] on icon at bounding box center [276, 213] width 40 height 40
click at [273, 199] on icon at bounding box center [276, 213] width 40 height 40
click at [64, 13] on link "Início" at bounding box center [59, 16] width 23 height 13
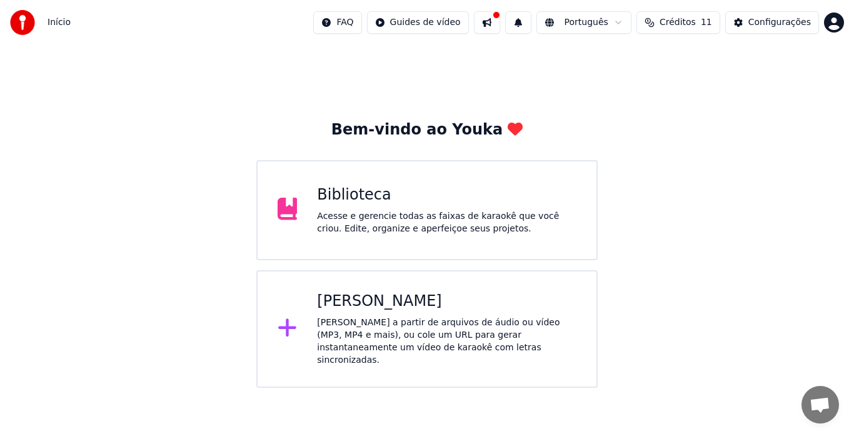
click at [359, 314] on div "Criar Karaokê Crie karaokê a partir de arquivos de áudio ou vídeo (MP3, MP4 e m…" at bounding box center [447, 328] width 260 height 75
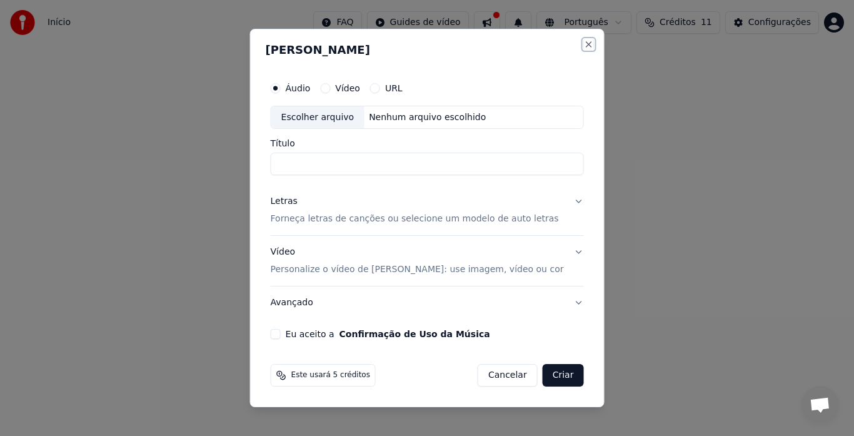
click at [583, 42] on button "Close" at bounding box center [588, 44] width 10 height 10
